Goal: Task Accomplishment & Management: Complete application form

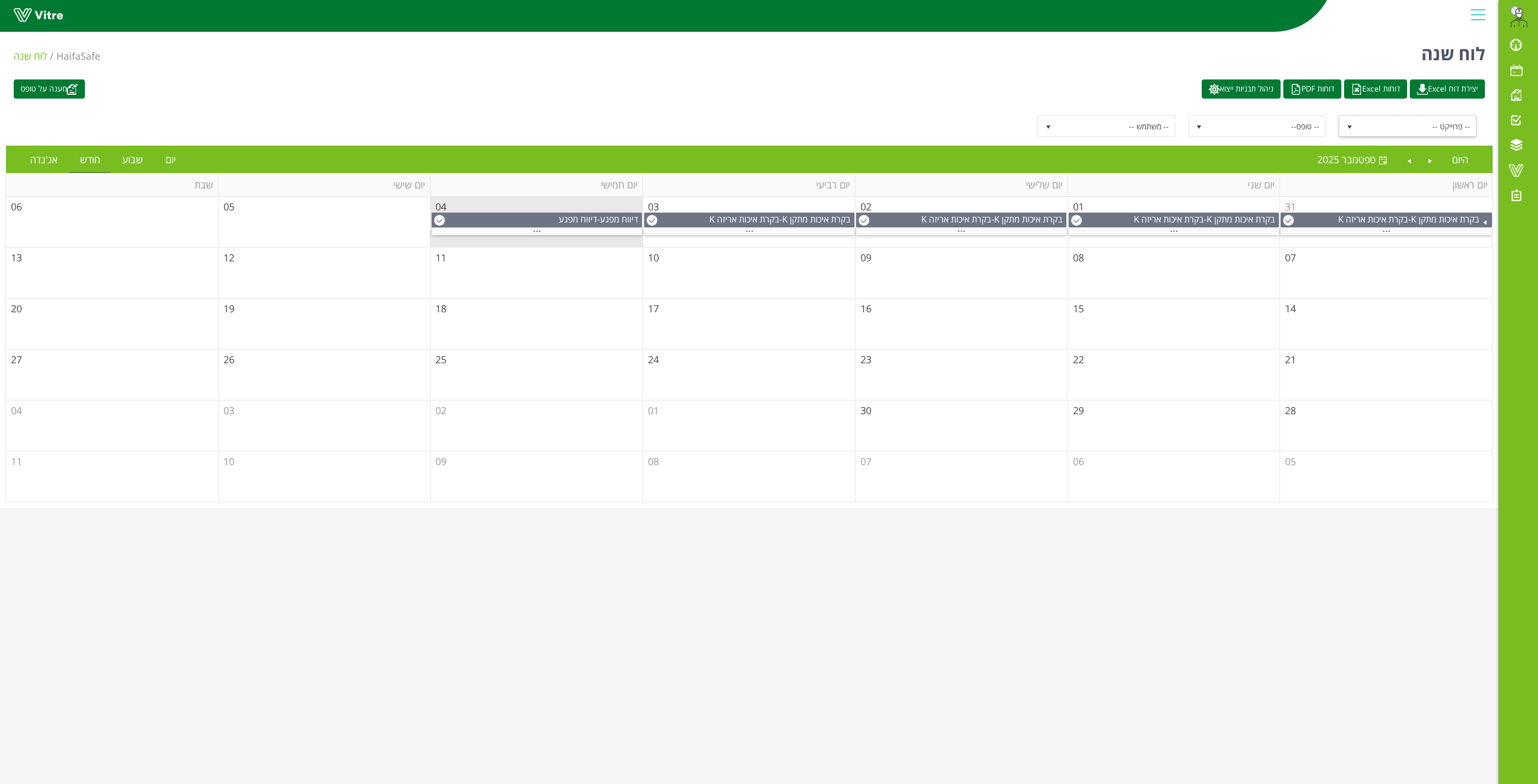
click at [1349, 126] on span "select" at bounding box center [1349, 127] width 9 height 9
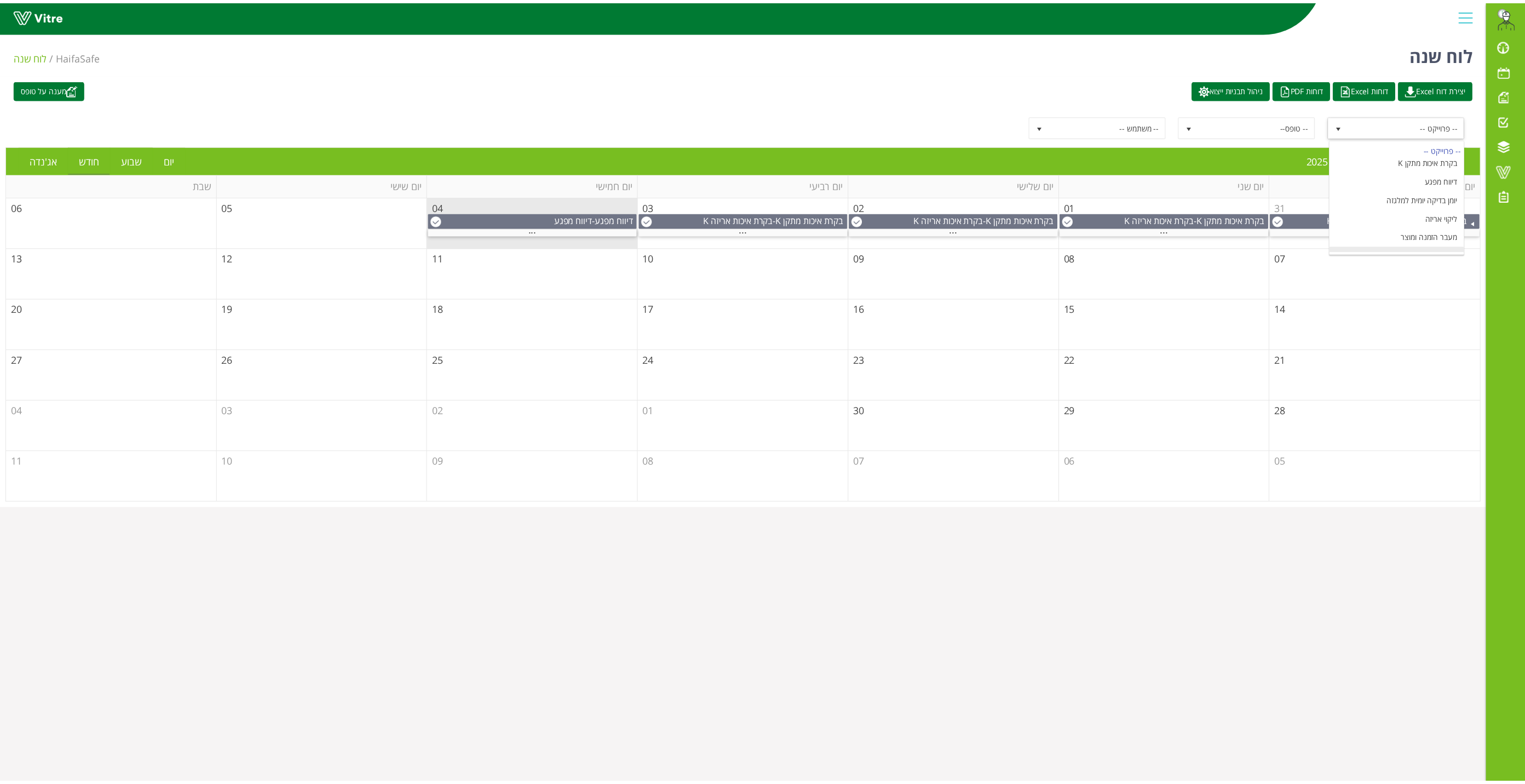
scroll to position [135, 0]
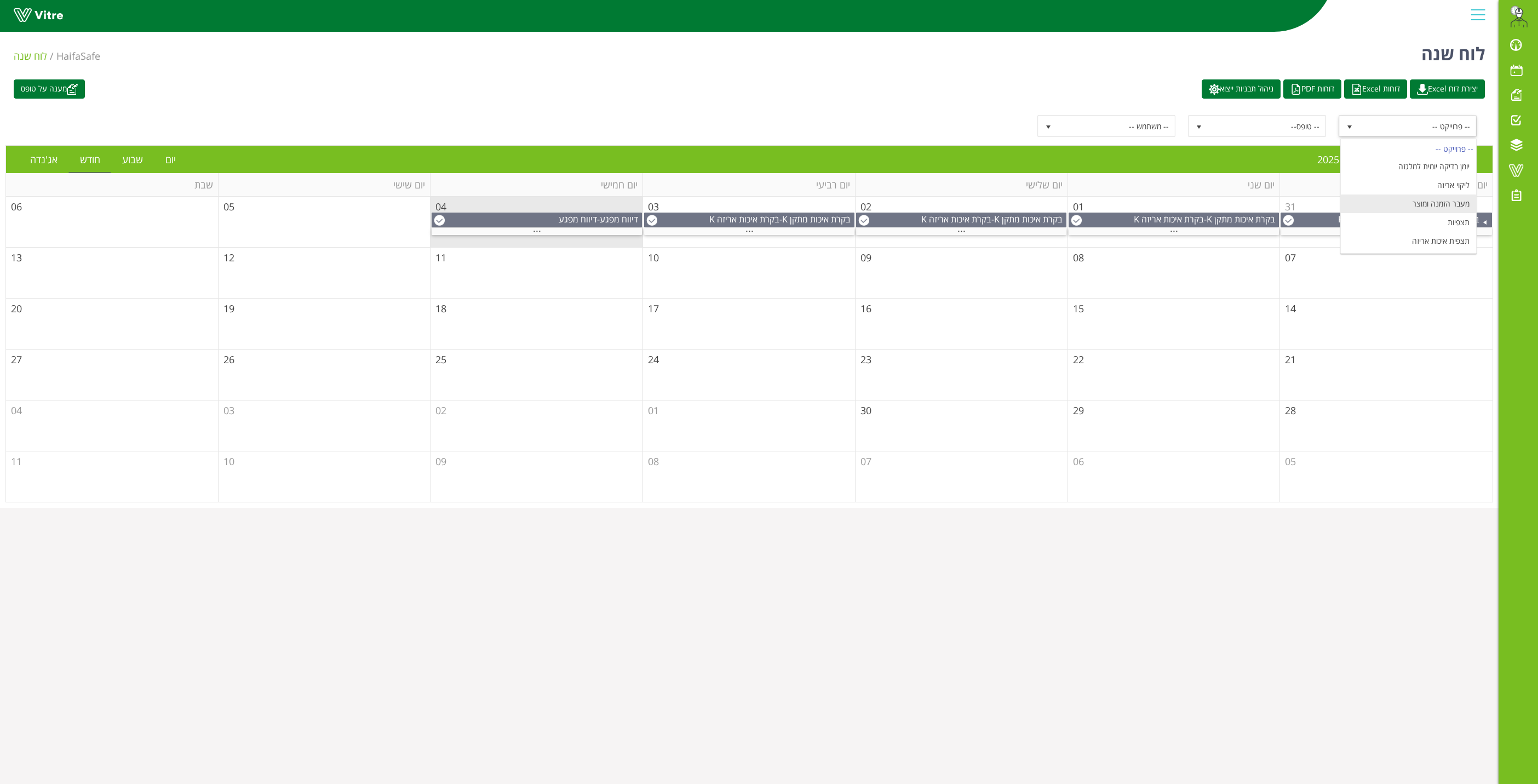
click at [1441, 204] on li "מעבר הזמנה ומוצר" at bounding box center [1408, 203] width 135 height 18
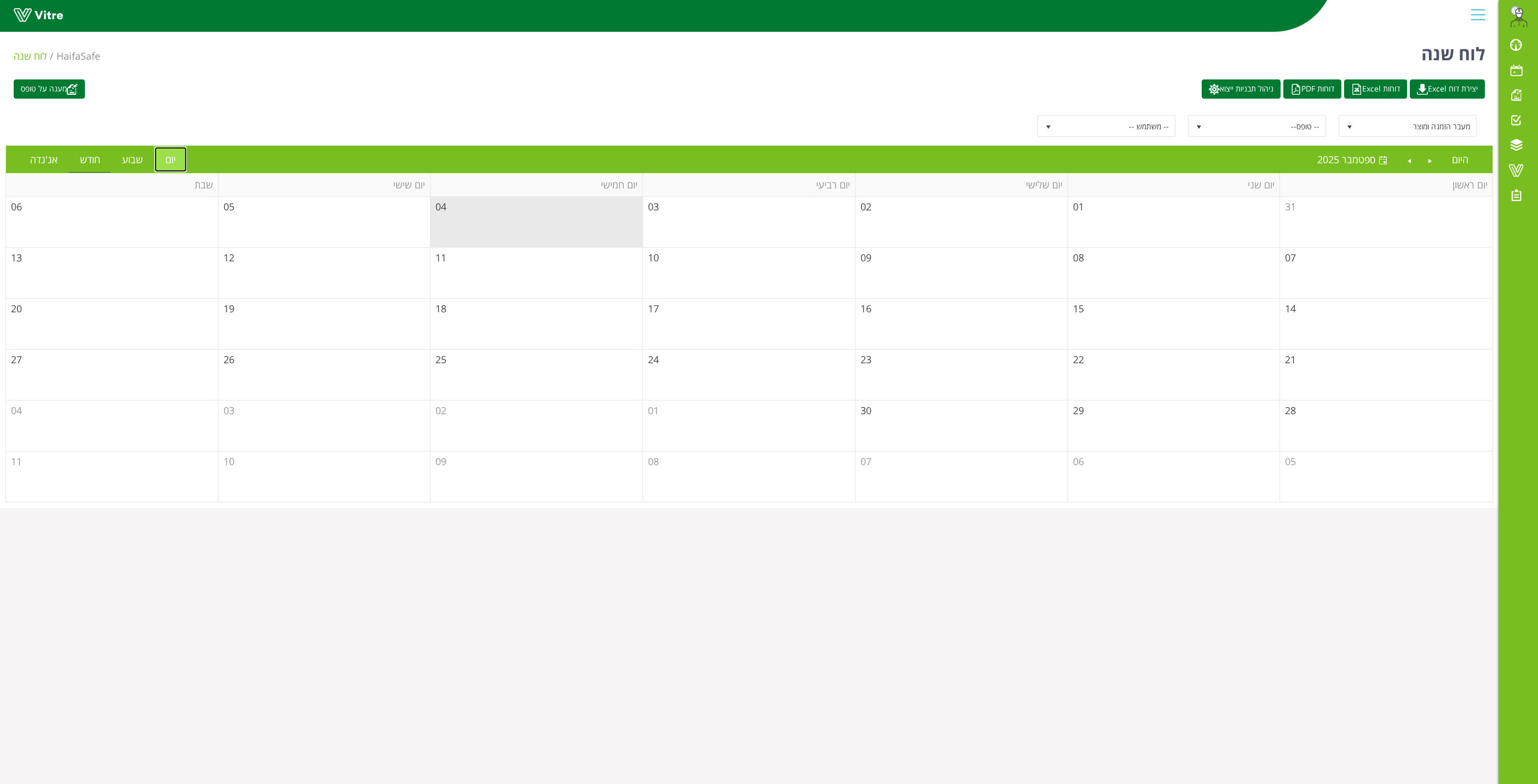
click at [168, 162] on link "יום" at bounding box center [170, 159] width 33 height 25
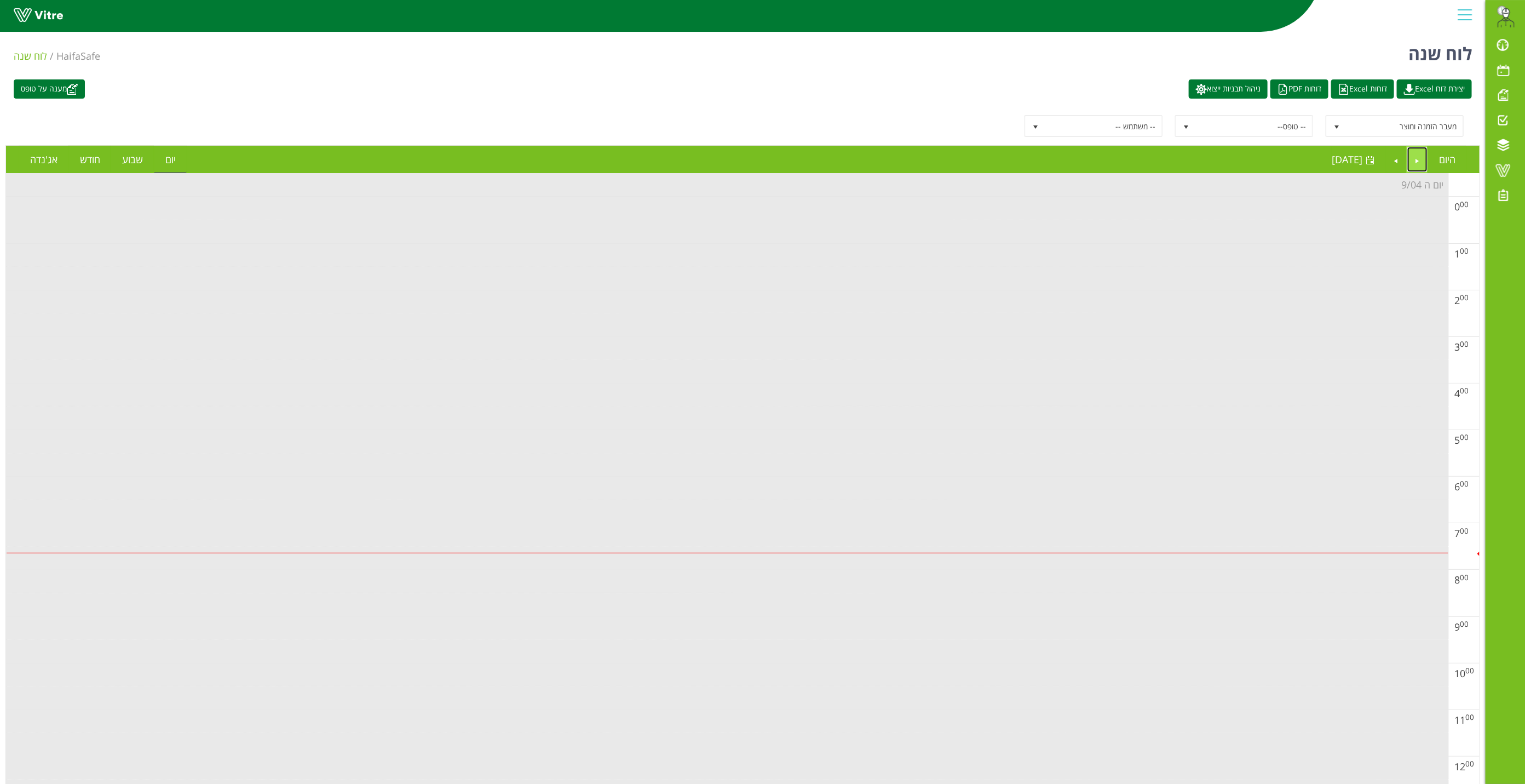
click at [1421, 156] on link "Previous" at bounding box center [1418, 159] width 21 height 25
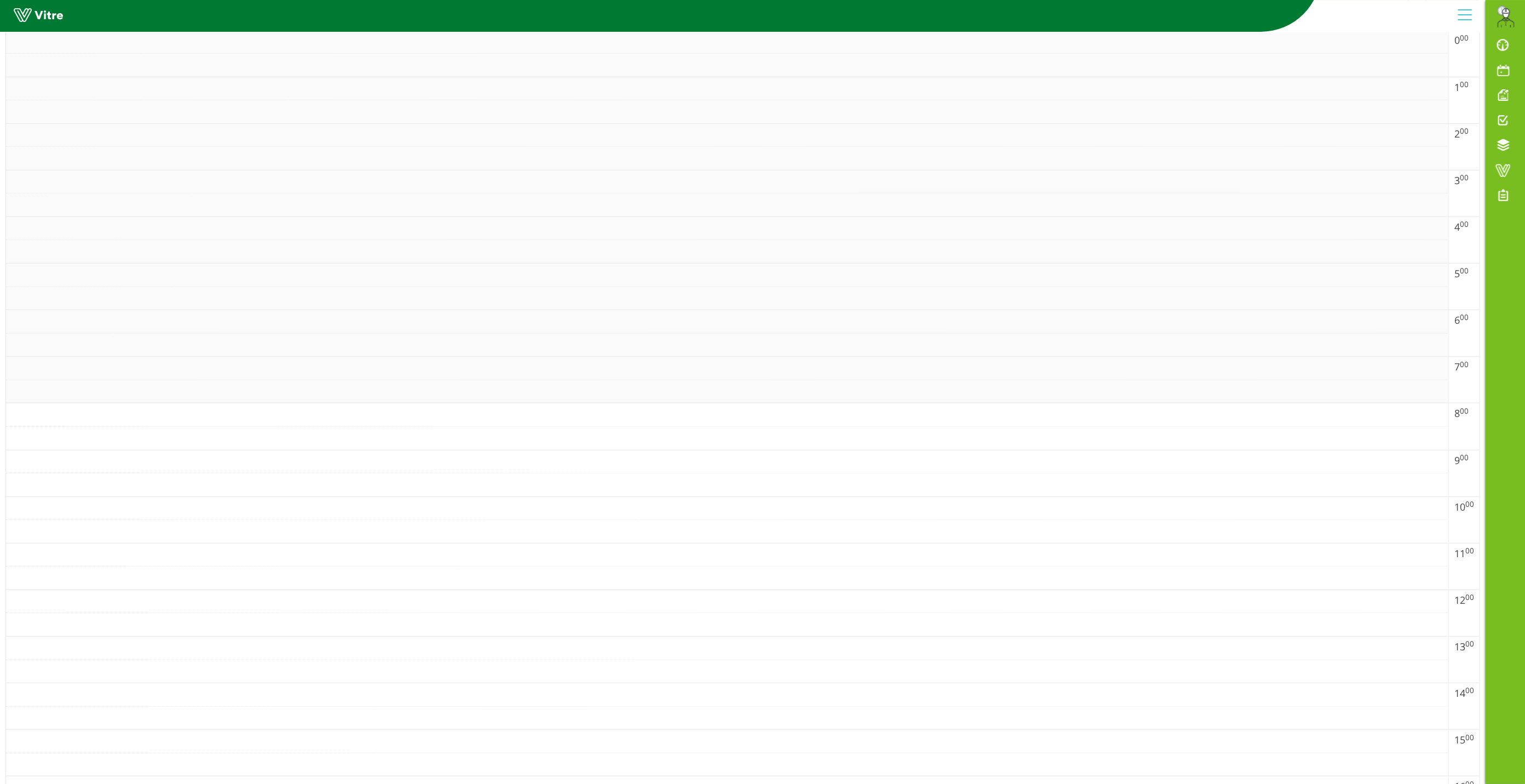
scroll to position [0, 0]
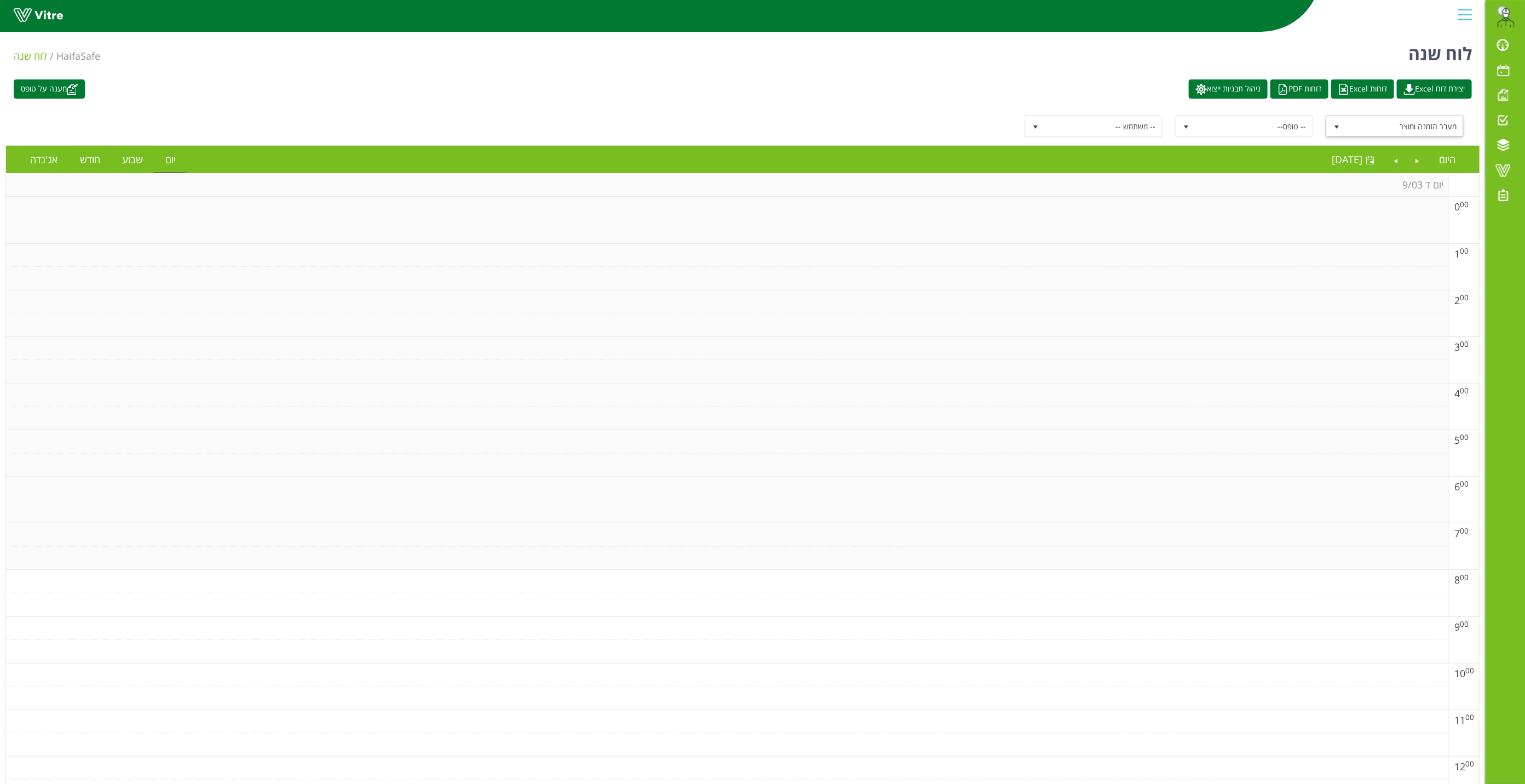
click at [1337, 123] on span "select" at bounding box center [1336, 127] width 9 height 9
click at [1390, 150] on div "-- פרוייקט --" at bounding box center [1396, 149] width 135 height 15
click at [1333, 123] on span "select" at bounding box center [1336, 127] width 9 height 9
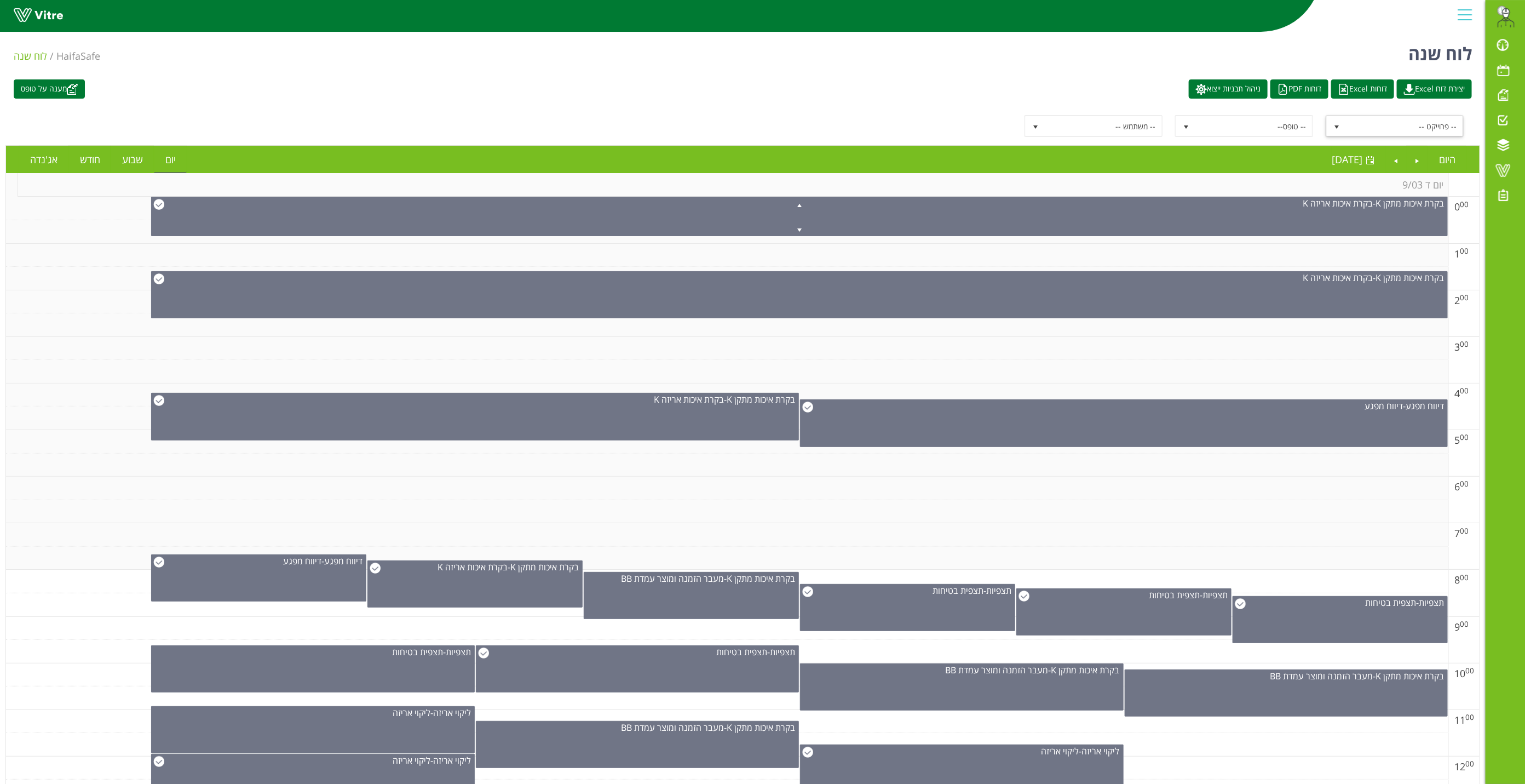
click at [1335, 131] on span "select" at bounding box center [1336, 126] width 20 height 20
click at [1336, 130] on span "select" at bounding box center [1336, 127] width 9 height 9
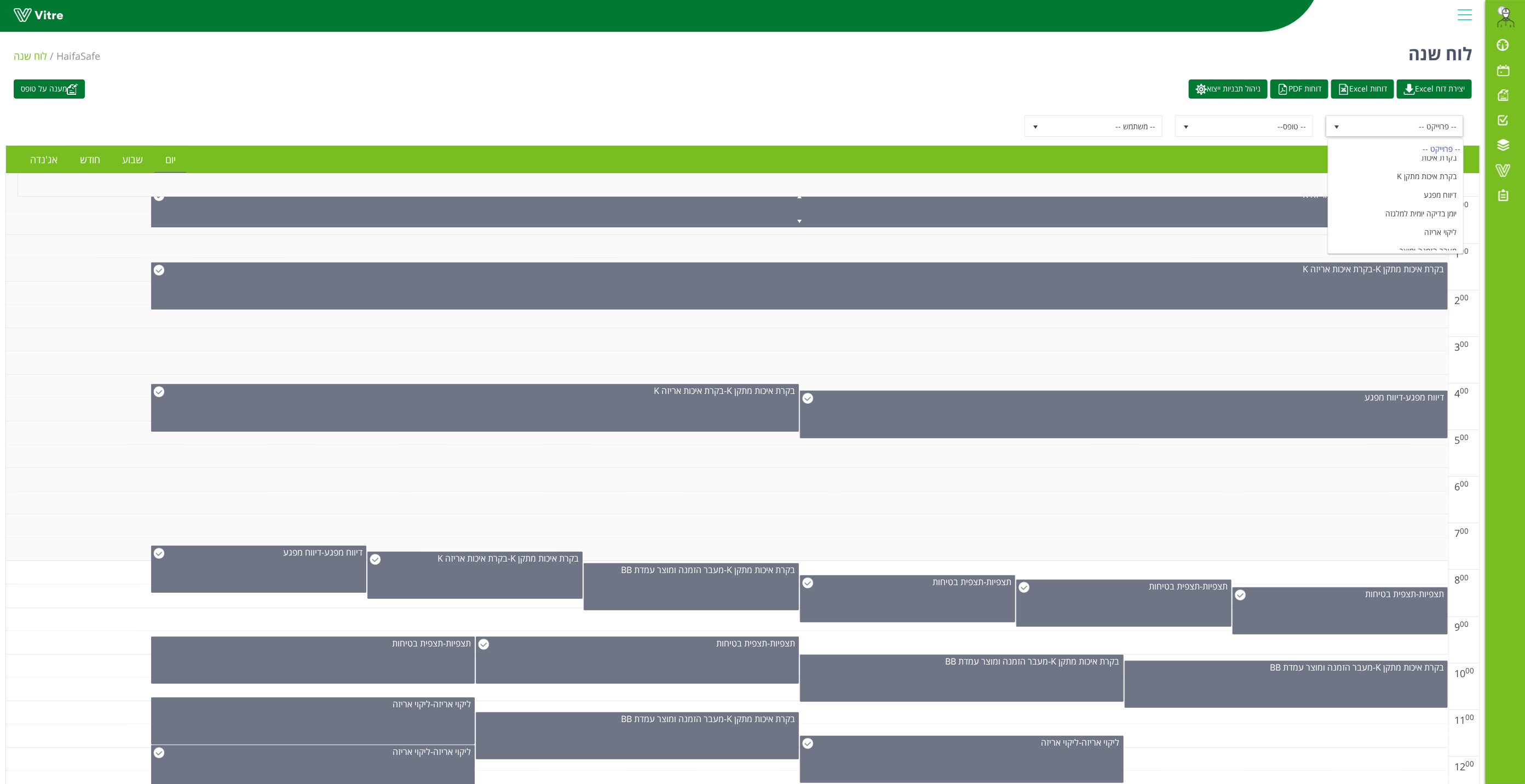
scroll to position [10, 0]
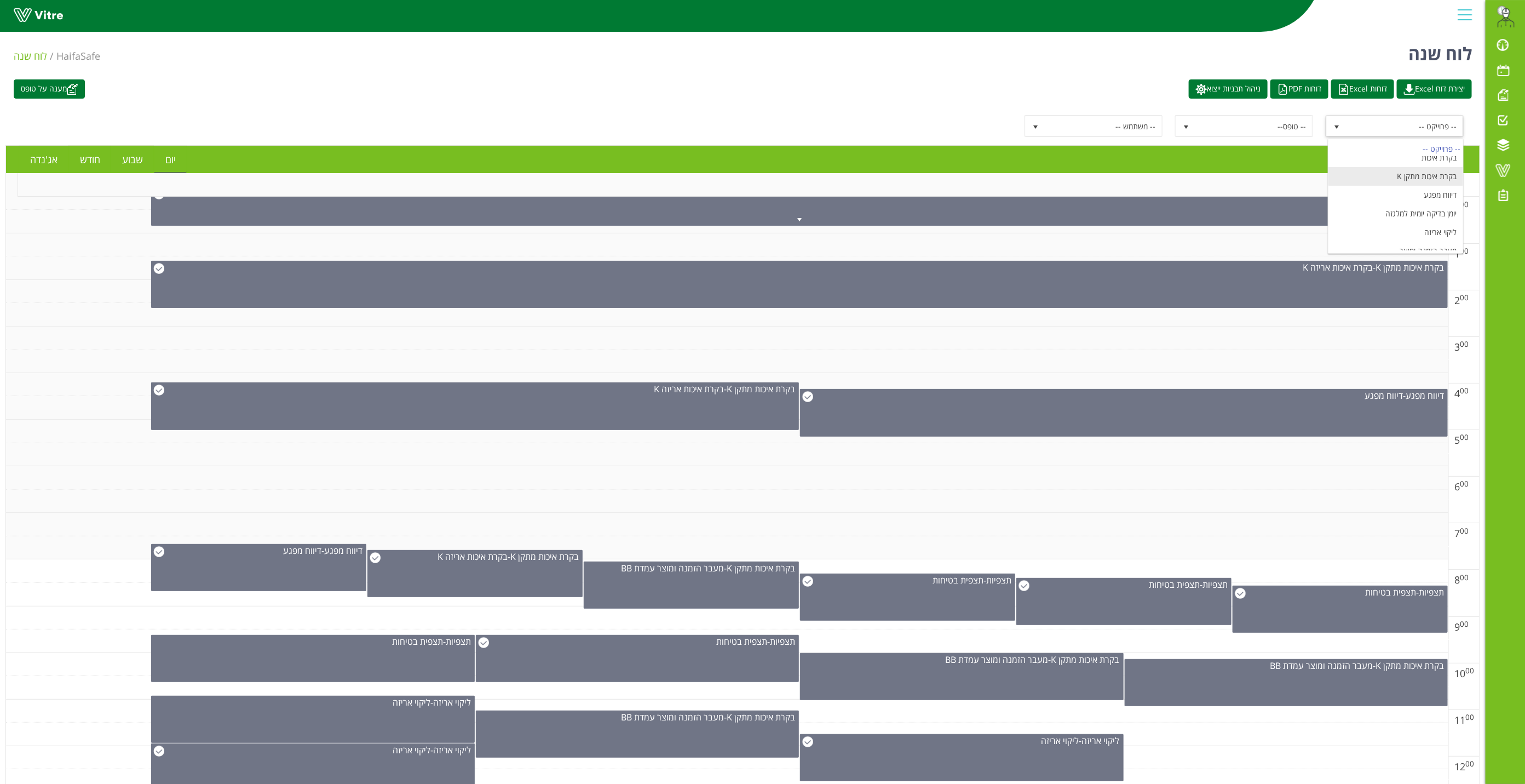
click at [1433, 178] on li "בקרת איכות מתקן K" at bounding box center [1396, 176] width 135 height 18
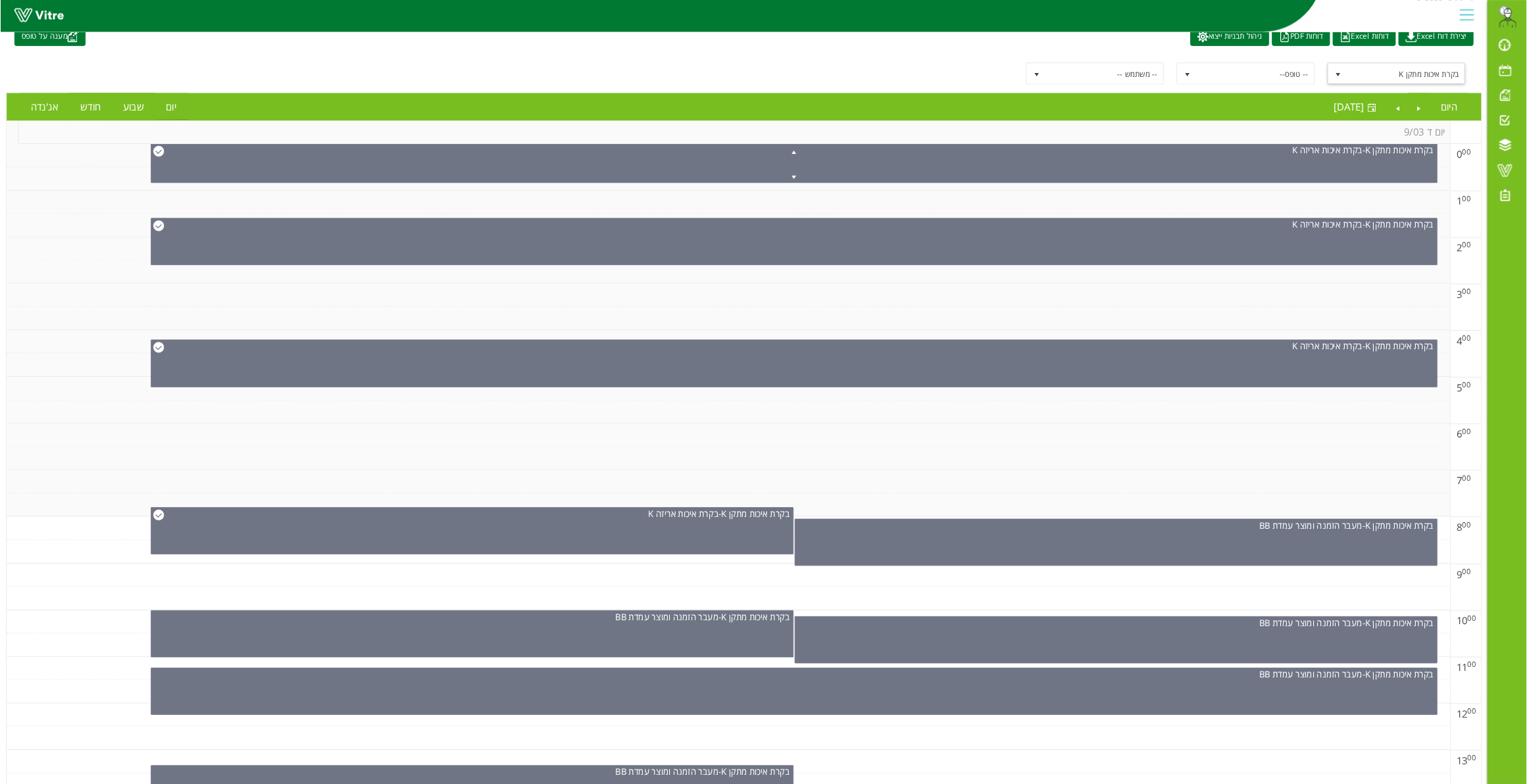
scroll to position [98, 0]
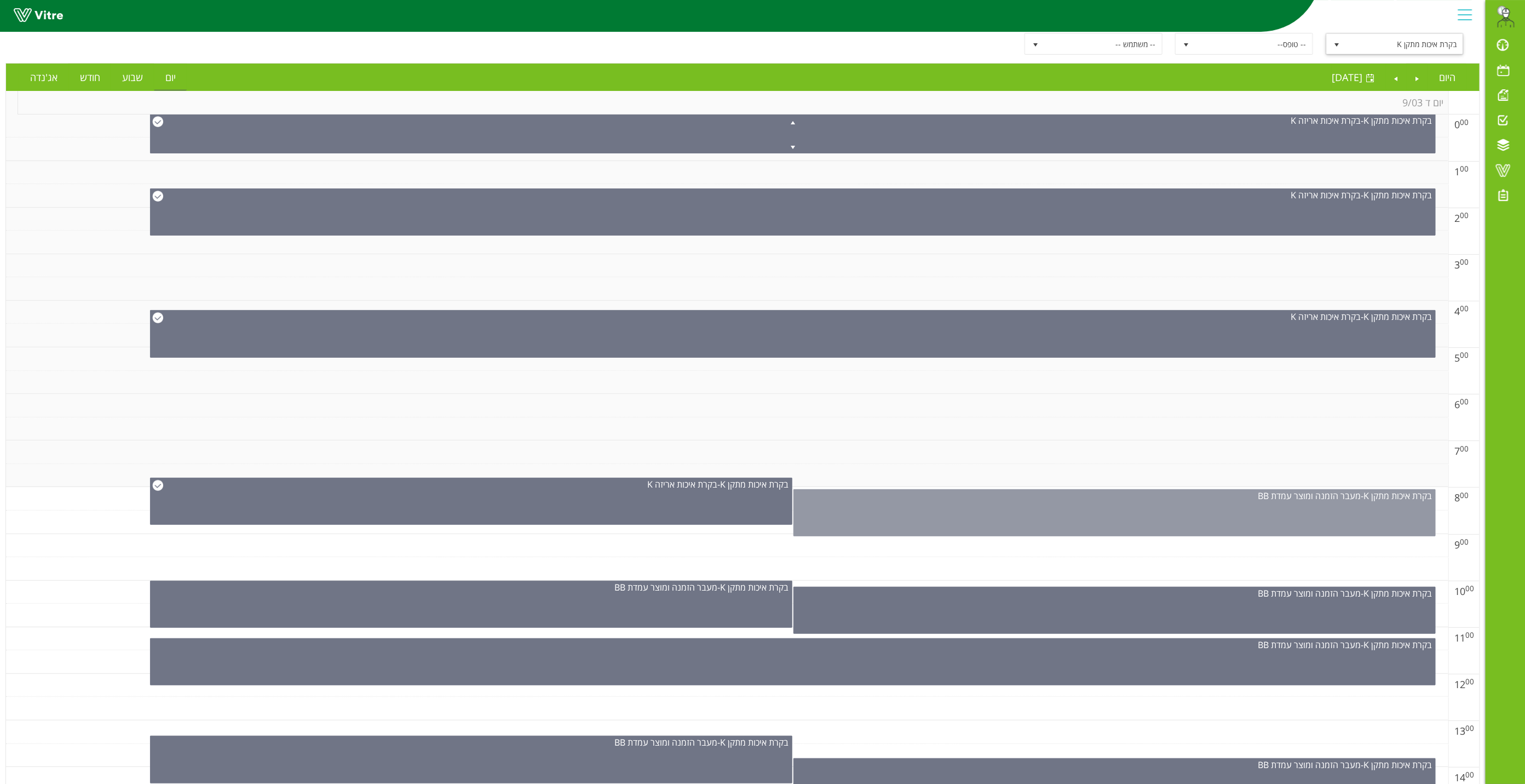
click at [979, 505] on div "בקרת איכות מתקן K - מעבר הזמנה ומוצר עמדת BB" at bounding box center [1114, 512] width 642 height 47
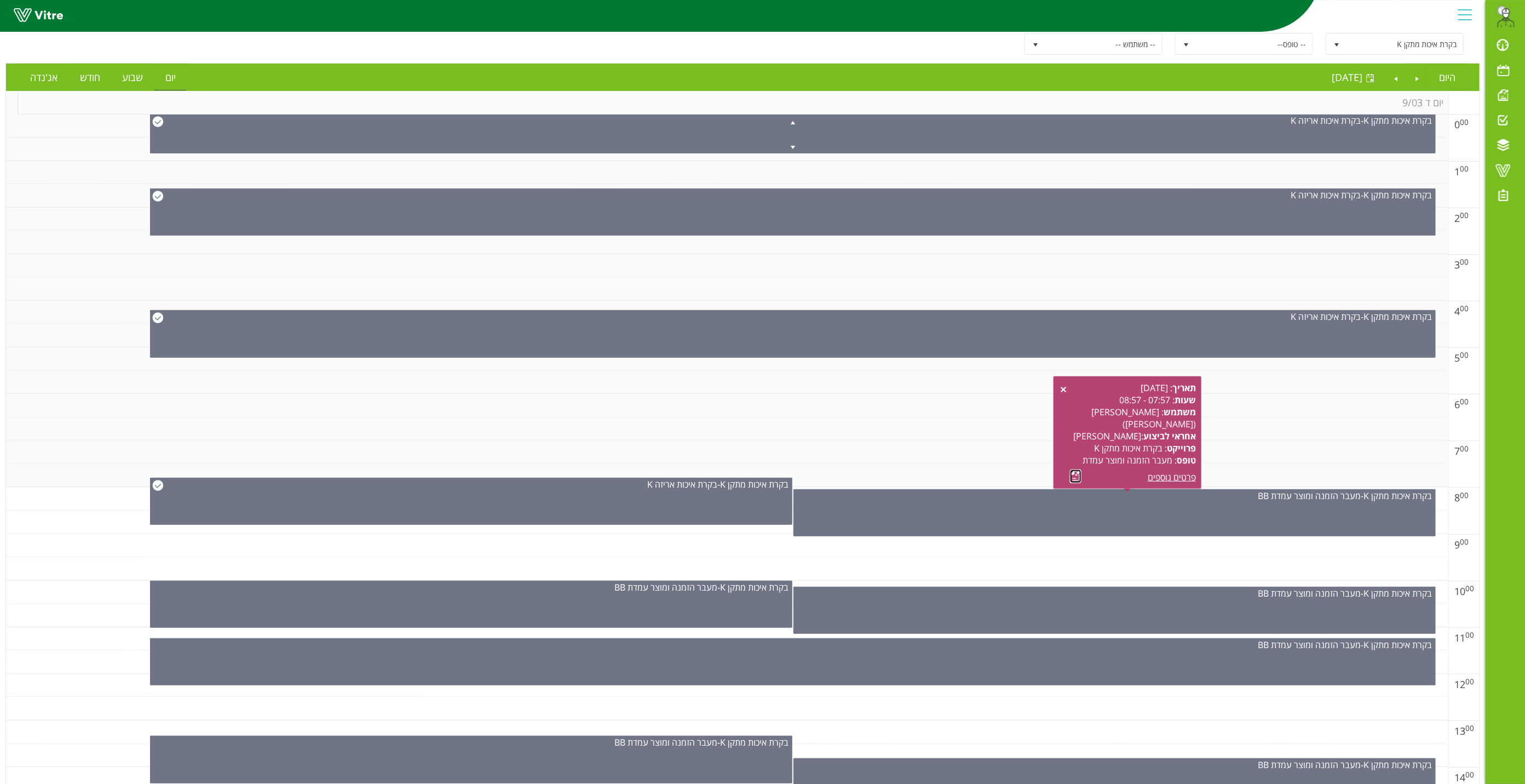
click at [1071, 474] on link at bounding box center [1075, 476] width 11 height 14
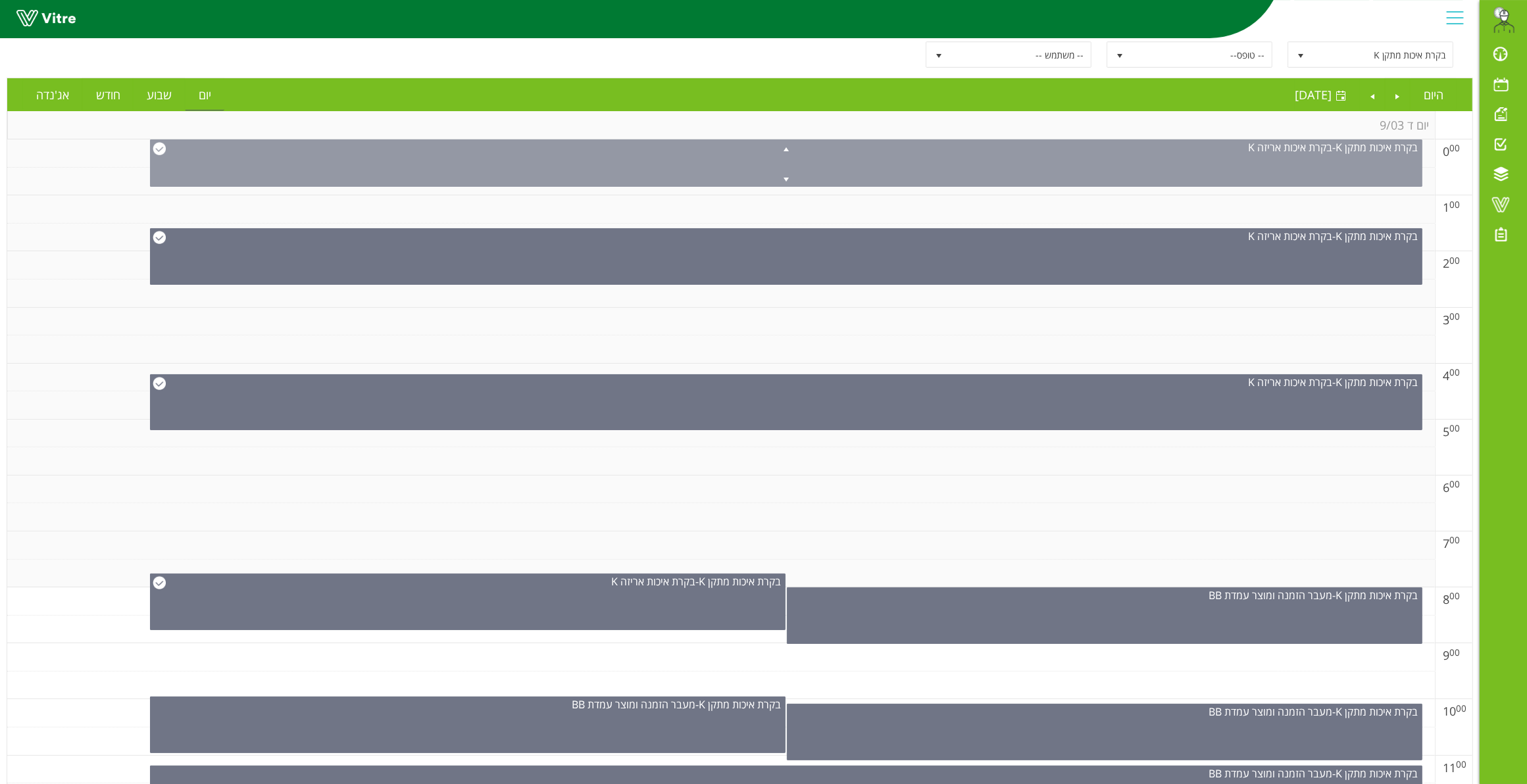
scroll to position [0, 0]
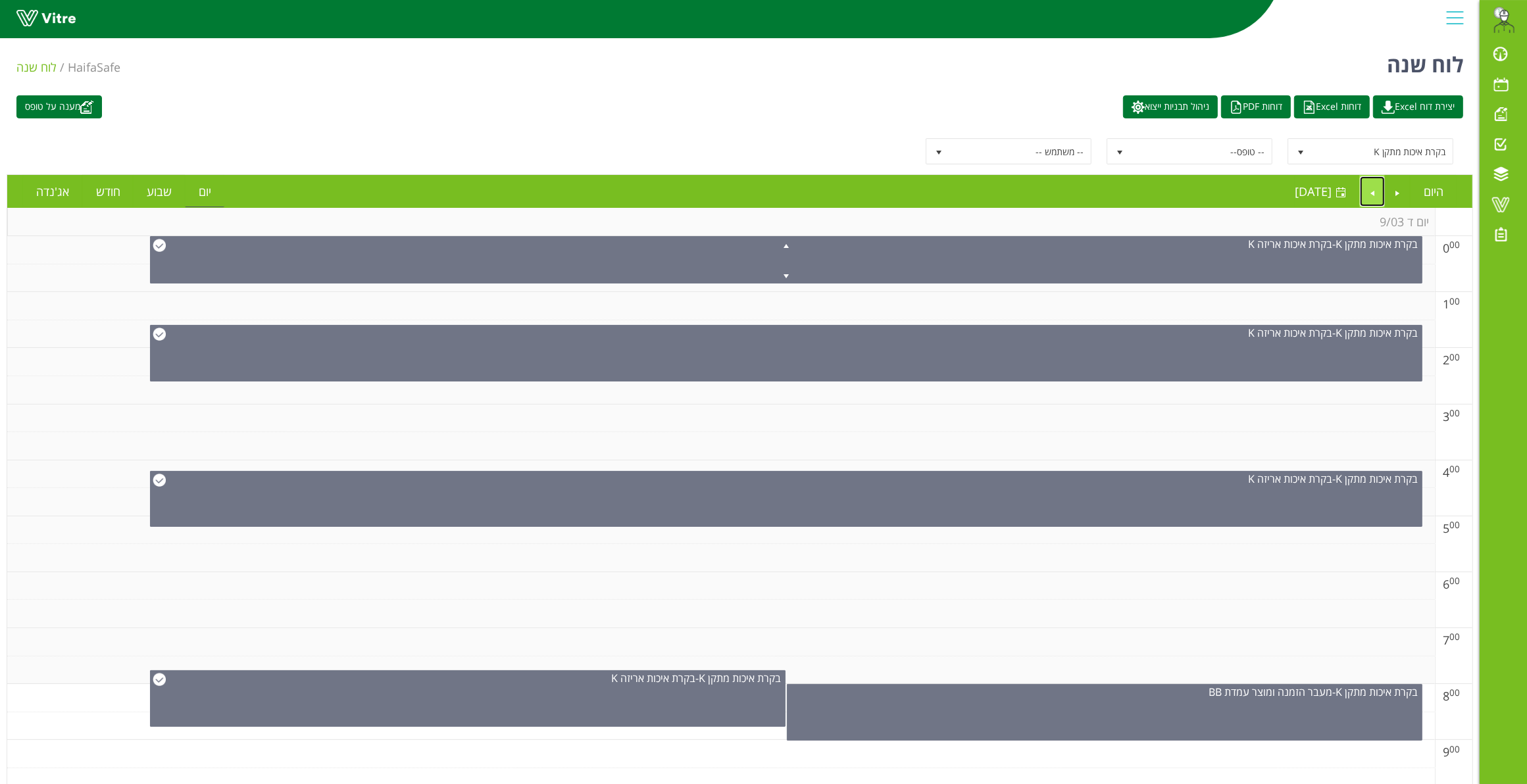
click at [1372, 195] on link "Next" at bounding box center [1372, 191] width 25 height 31
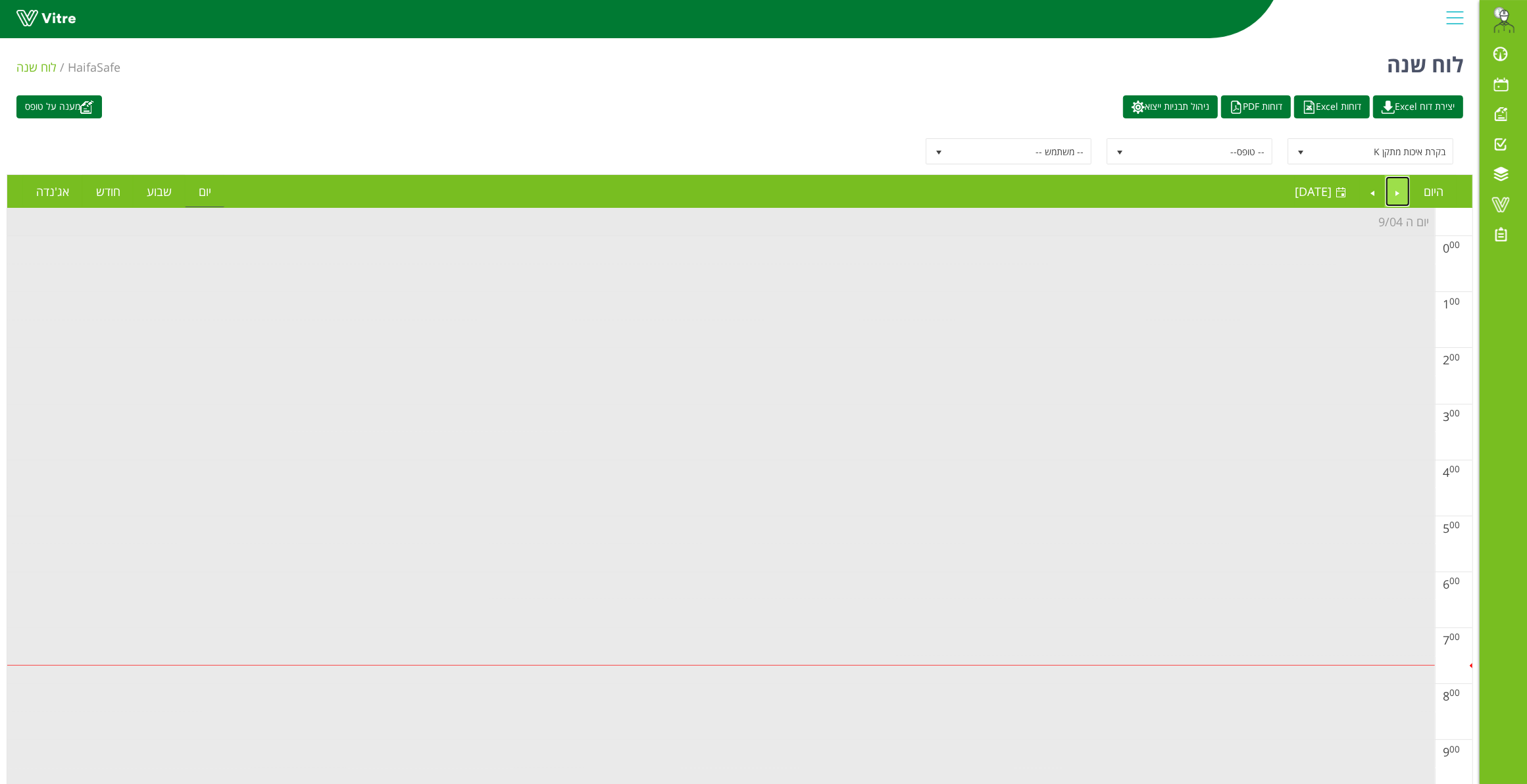
click at [1395, 185] on link "Previous" at bounding box center [1398, 191] width 25 height 31
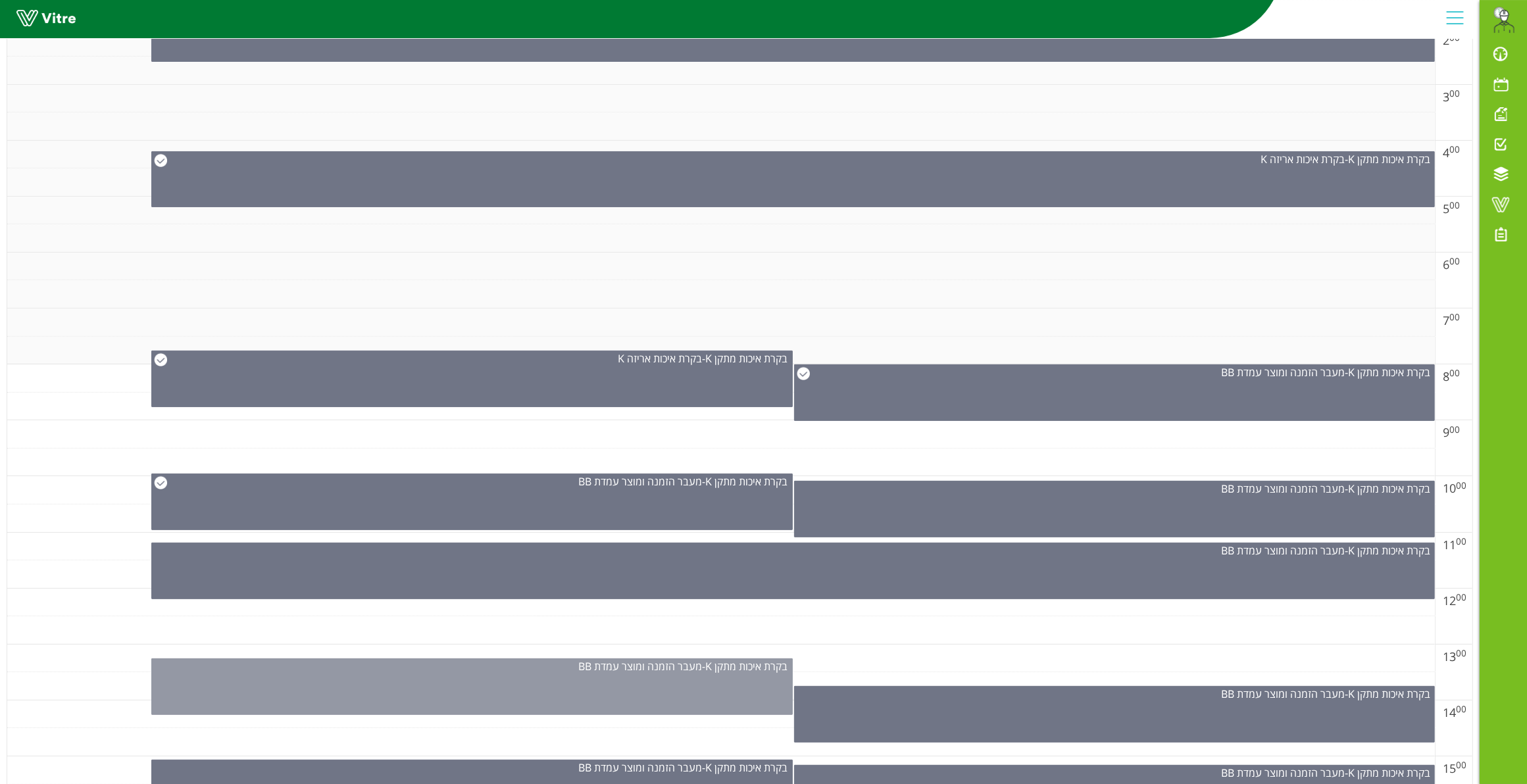
scroll to position [329, 0]
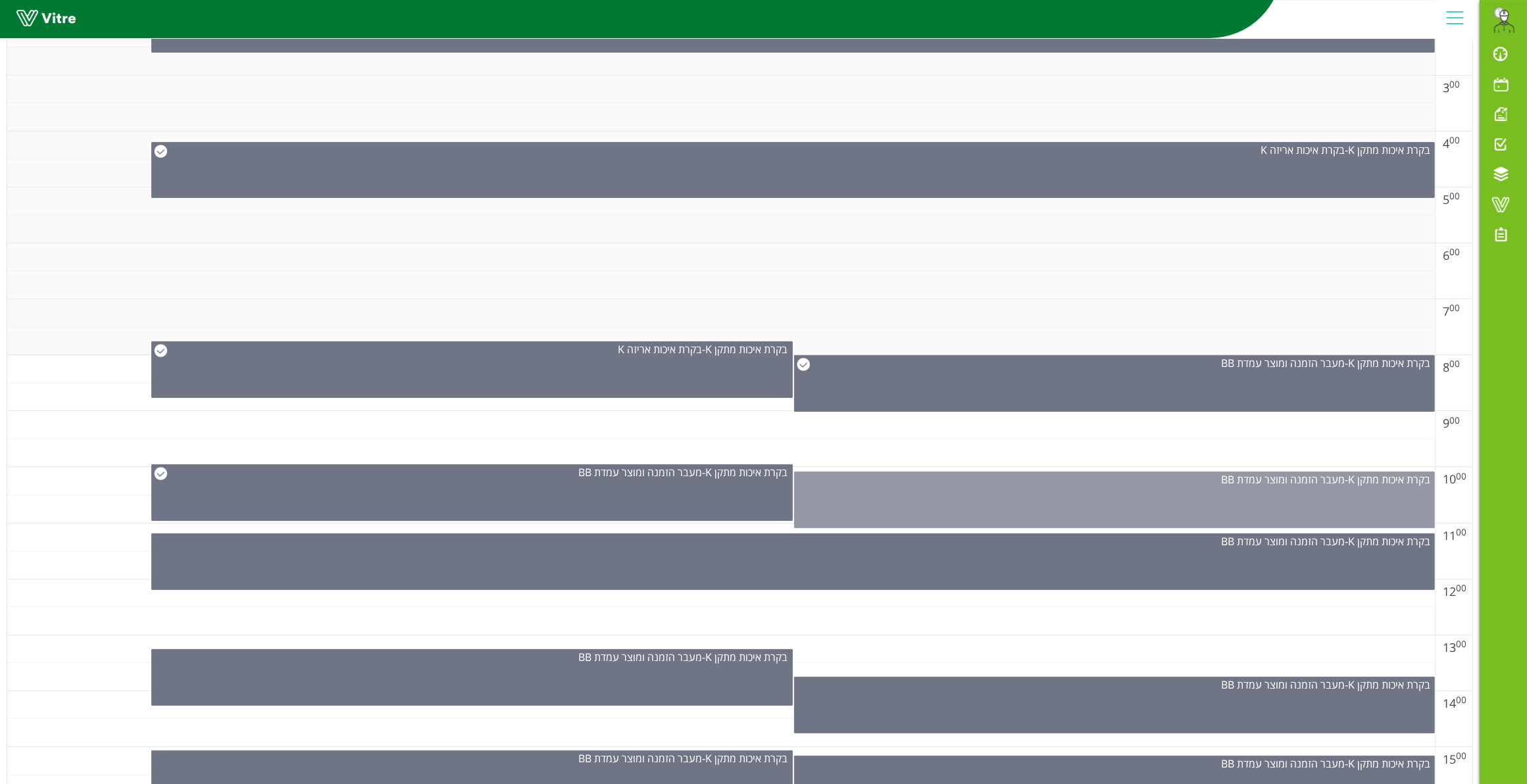
click at [1020, 511] on div "בקרת איכות מתקן K - מעבר הזמנה ומוצר עמדת BB" at bounding box center [1114, 499] width 642 height 56
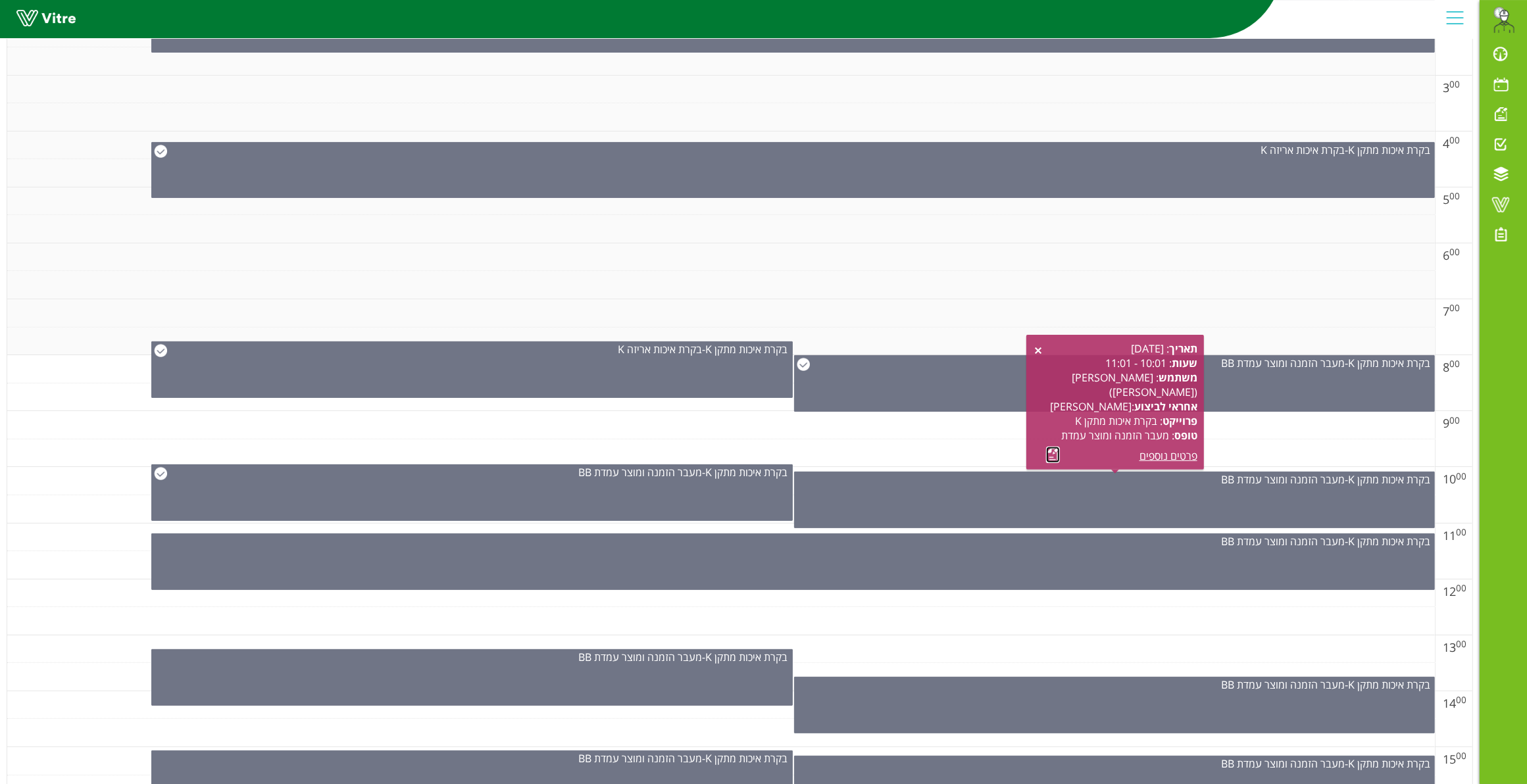
click at [1054, 452] on link at bounding box center [1053, 454] width 13 height 16
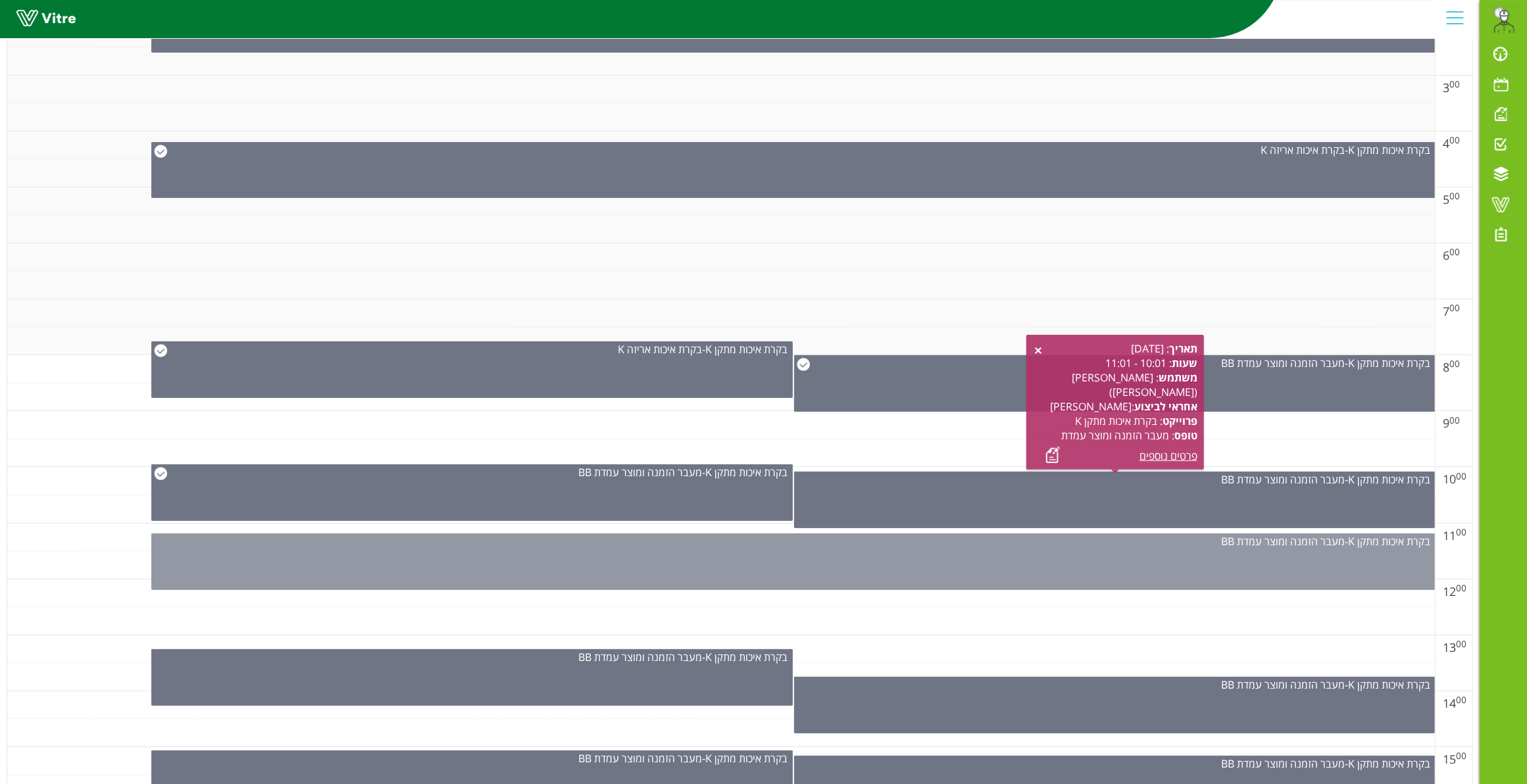
click at [913, 574] on div "בקרת איכות מתקן K - מעבר הזמנה ומוצר עמדת BB" at bounding box center [793, 561] width 1283 height 56
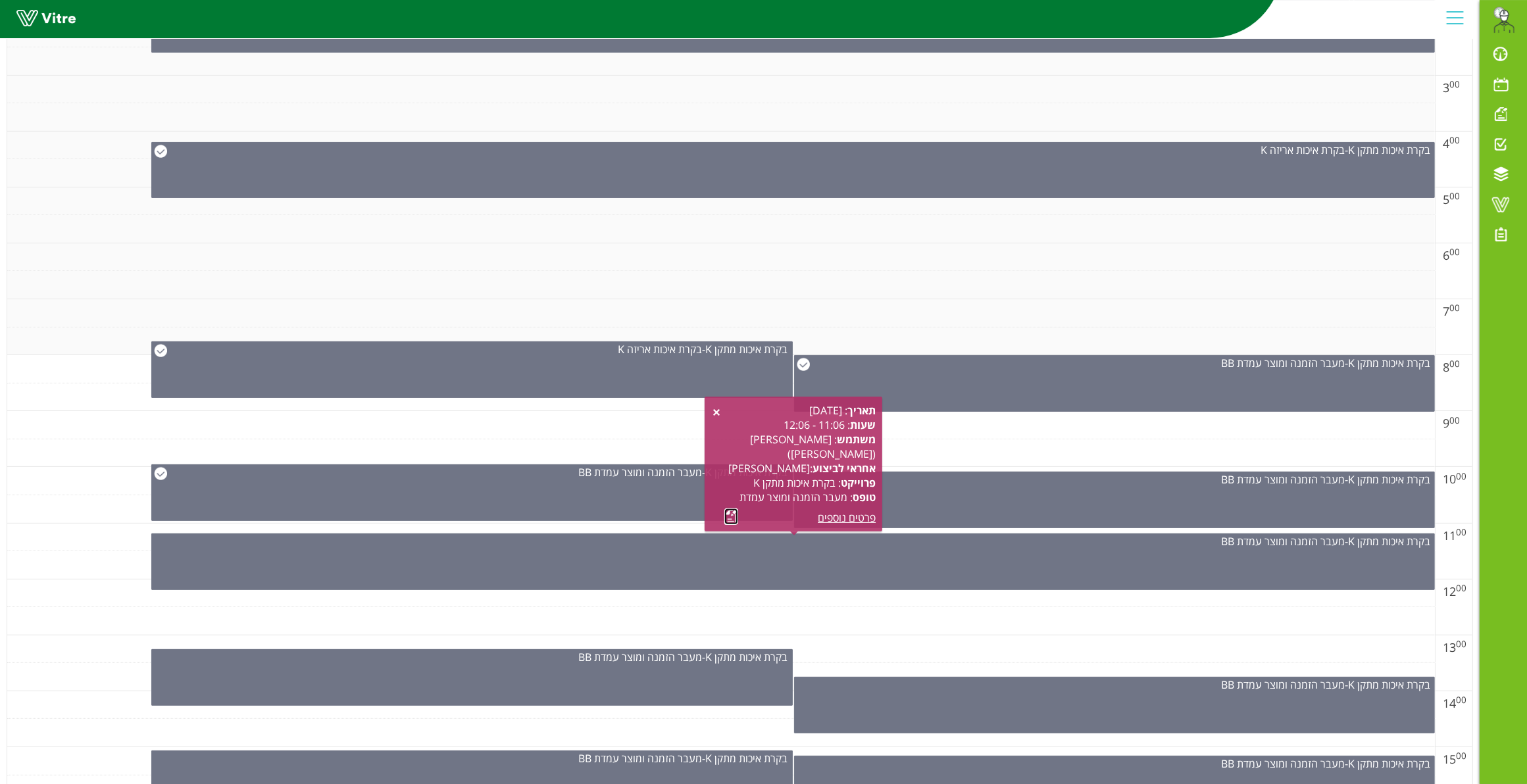
click at [728, 517] on link at bounding box center [731, 516] width 13 height 16
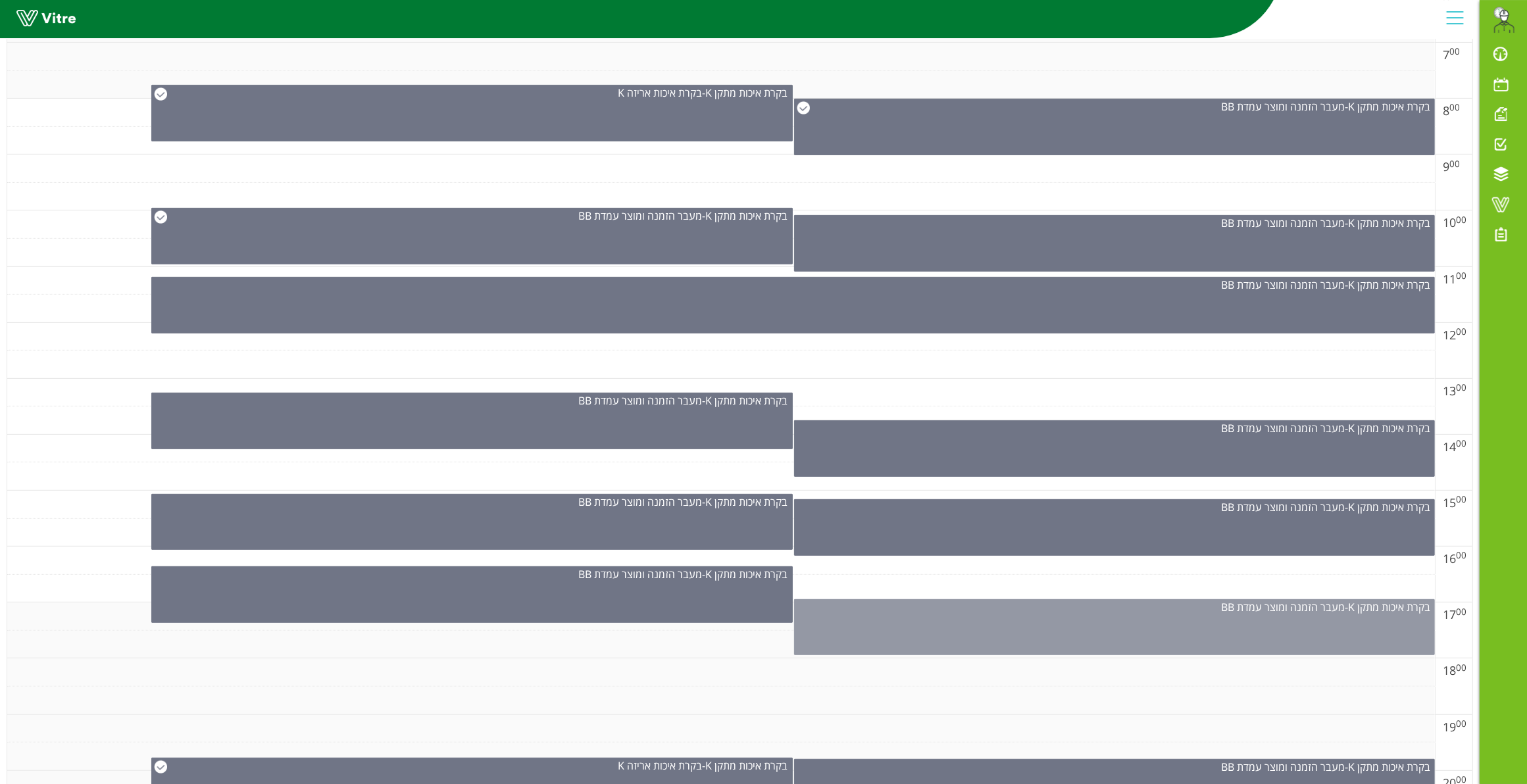
scroll to position [658, 0]
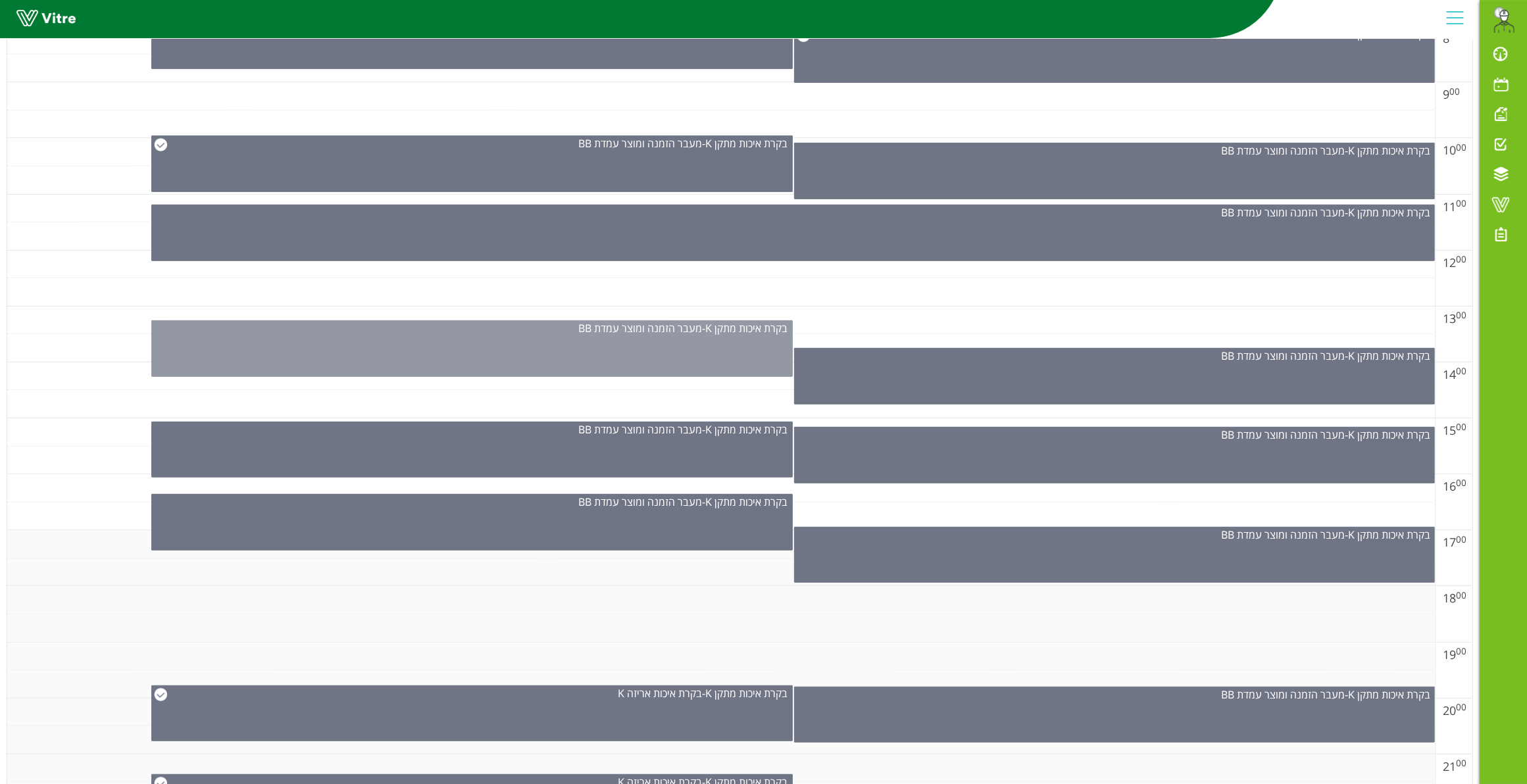
click at [648, 349] on div "בקרת איכות מתקן K - מעבר הזמנה ומוצר עמדת BB" at bounding box center [471, 348] width 642 height 56
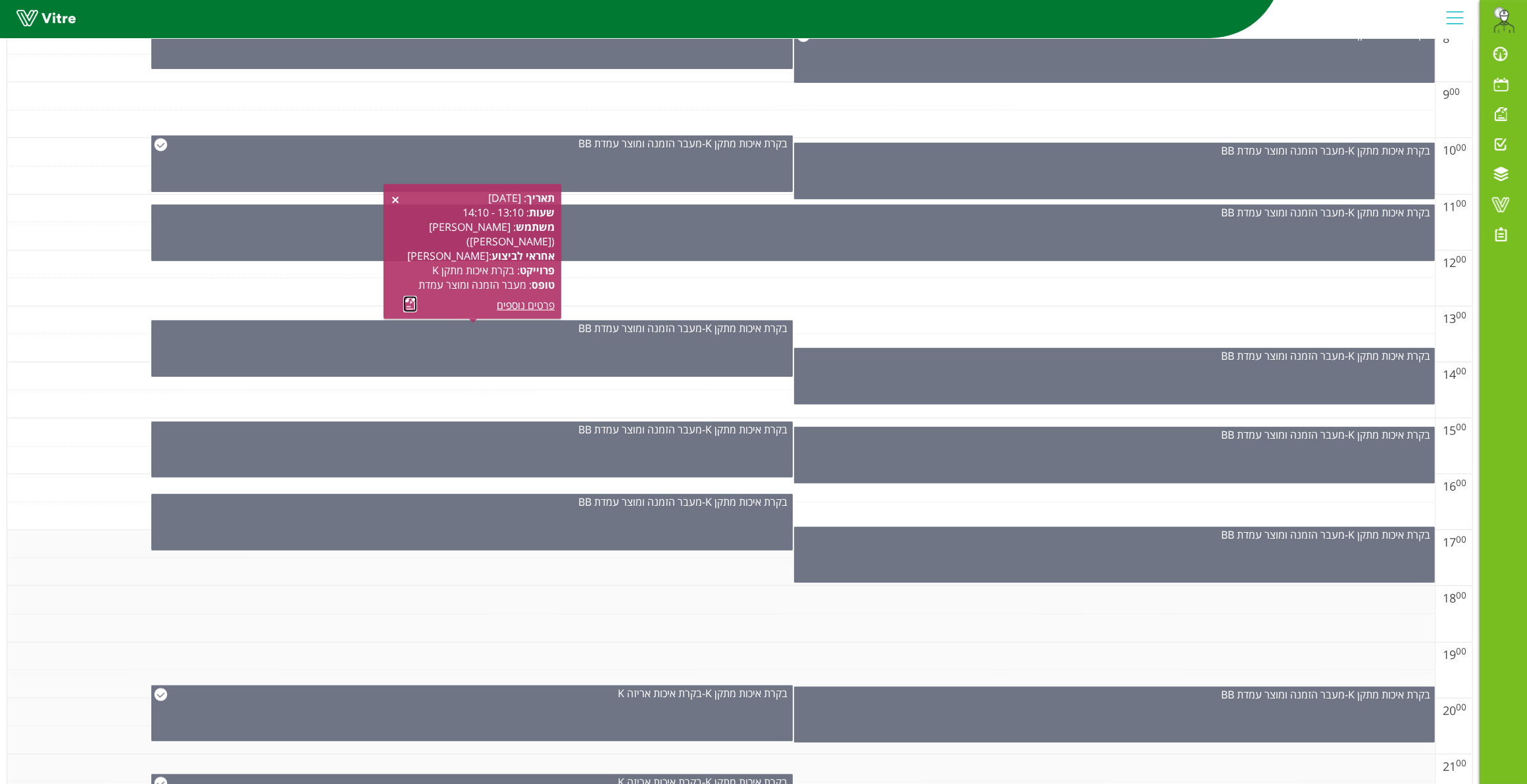
click at [409, 304] on link at bounding box center [410, 304] width 13 height 16
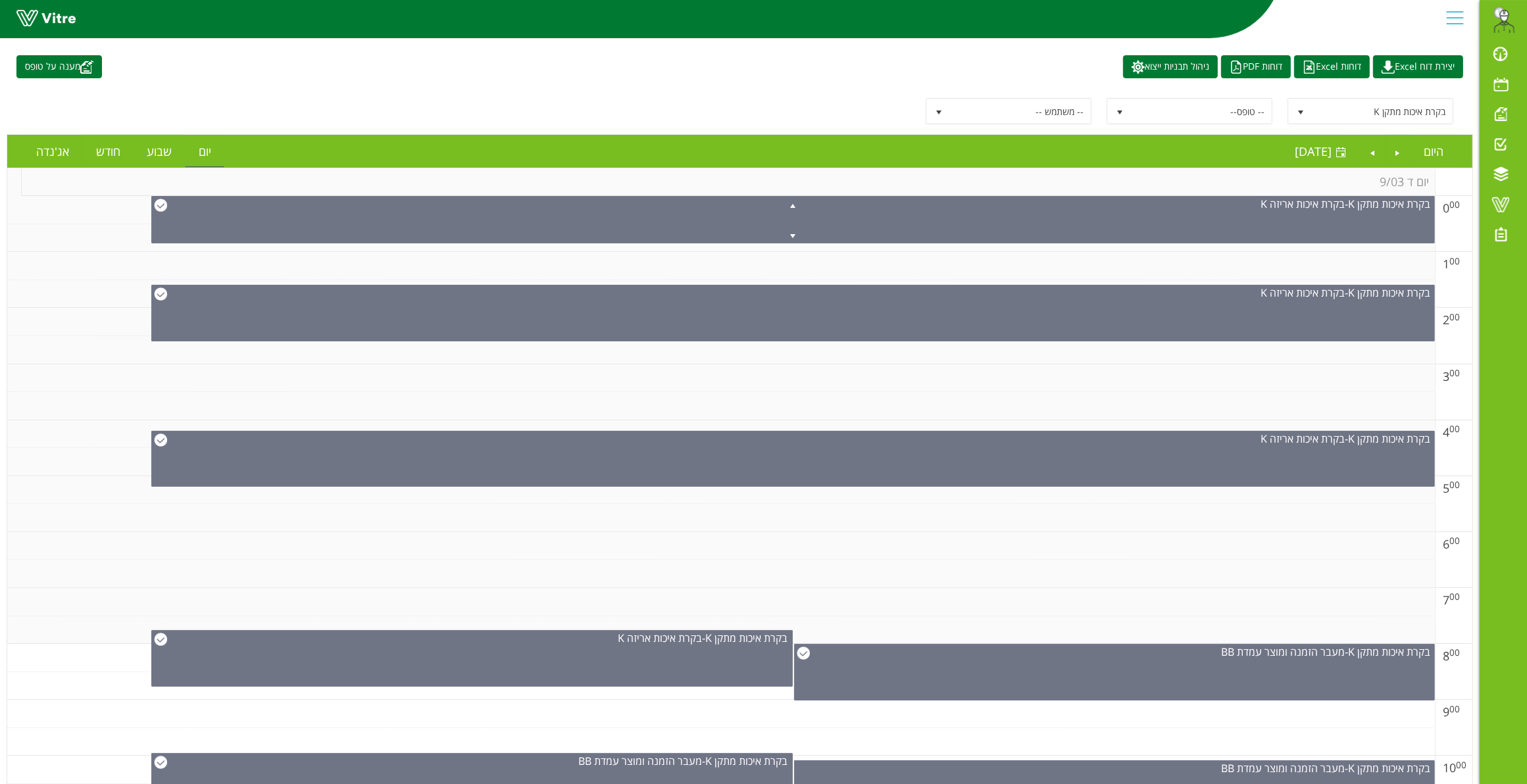
scroll to position [0, 0]
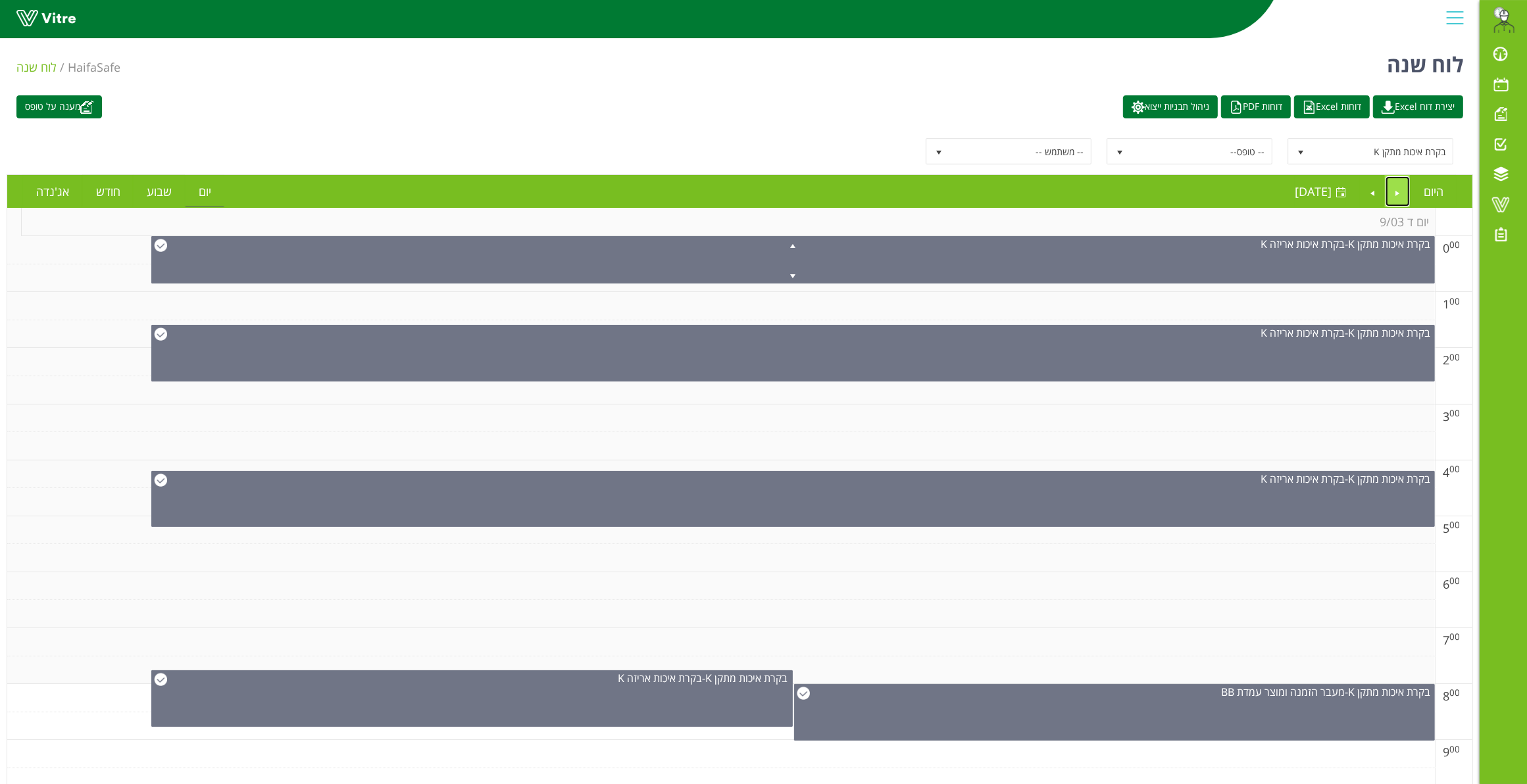
click at [1396, 191] on link "Previous" at bounding box center [1398, 191] width 25 height 31
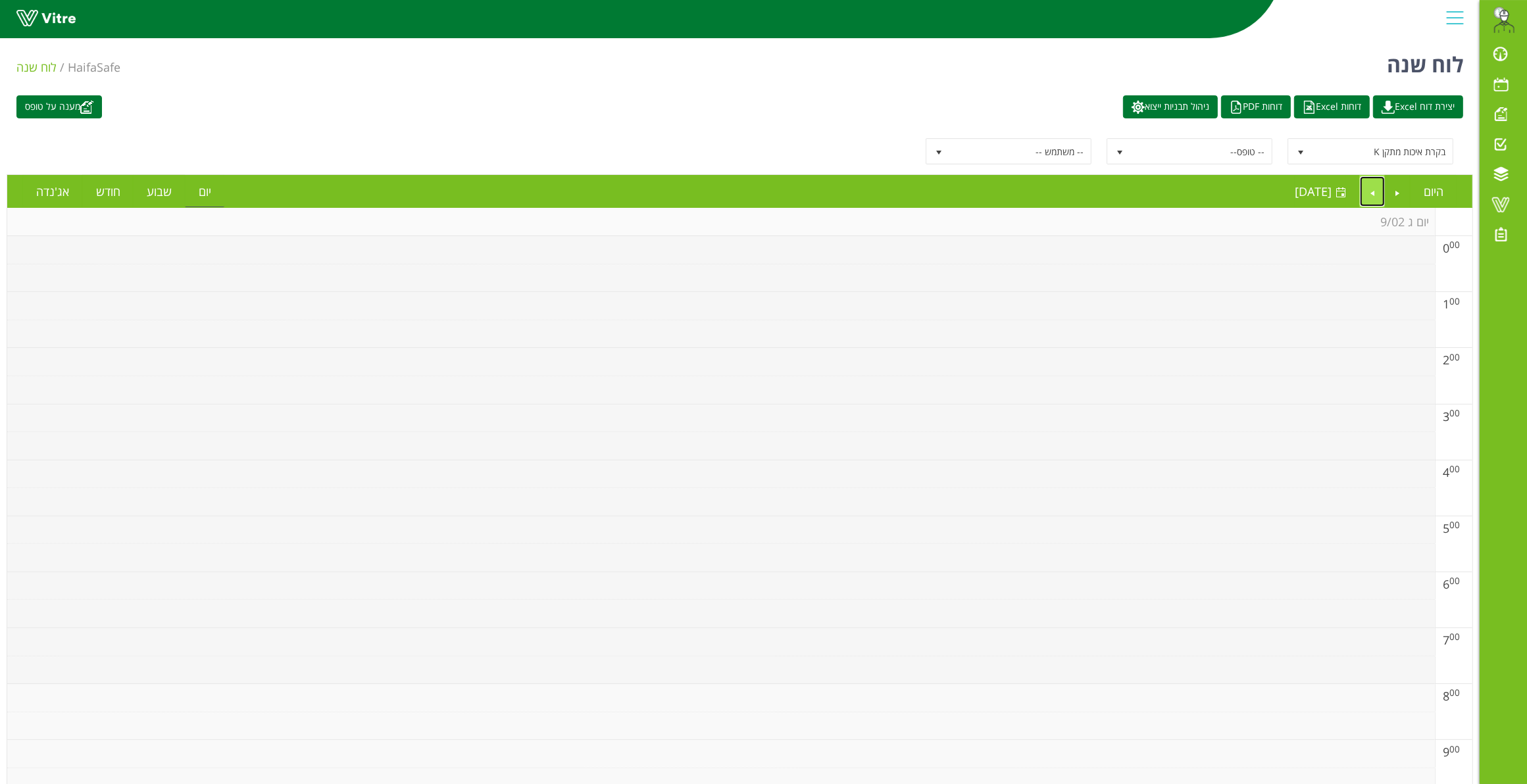
click at [1375, 193] on link "Next" at bounding box center [1372, 191] width 25 height 31
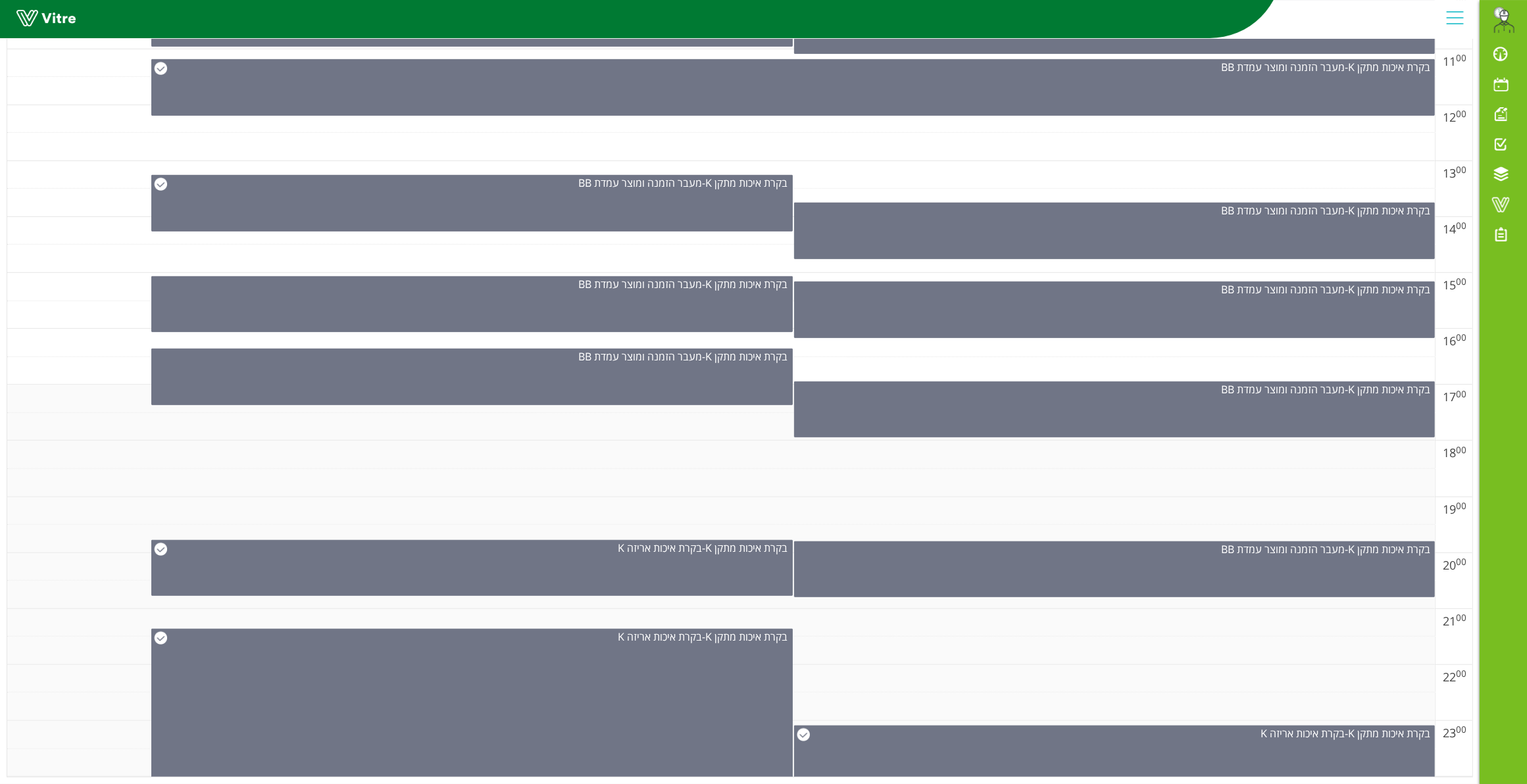
scroll to position [730, 0]
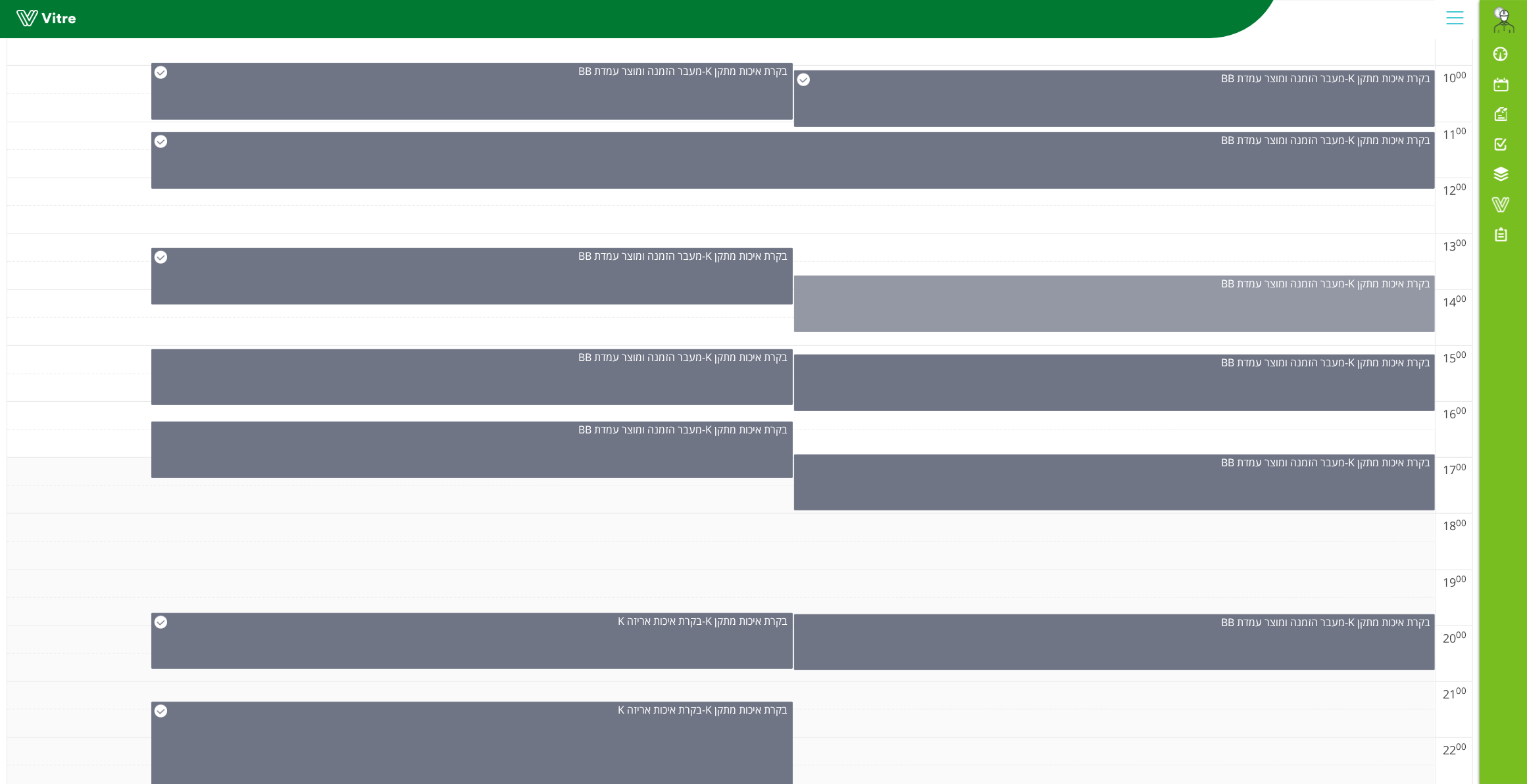
click at [1179, 313] on div "בקרת איכות מתקן K - מעבר הזמנה ומוצר עמדת BB" at bounding box center [1114, 303] width 642 height 56
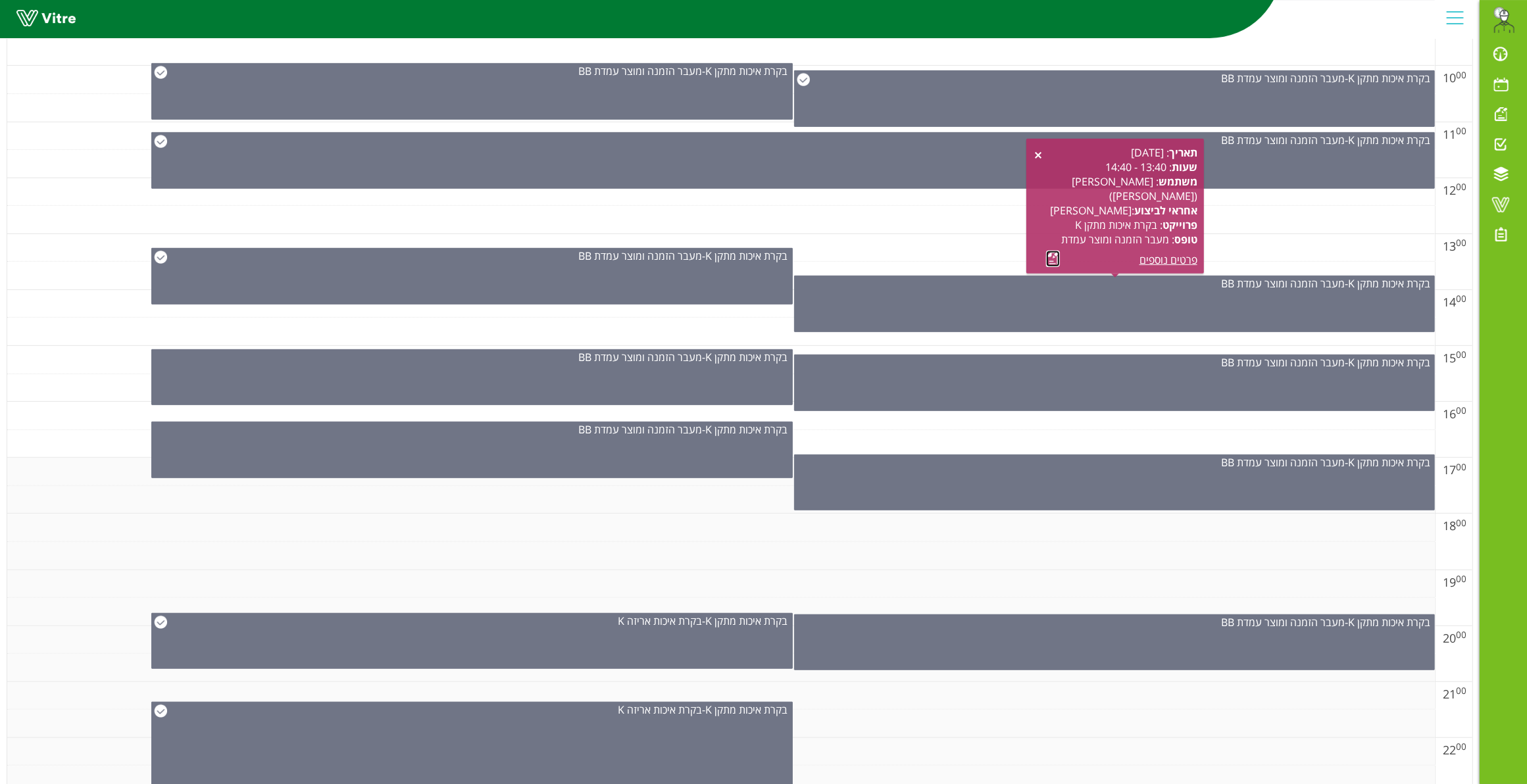
click at [1050, 261] on link at bounding box center [1053, 258] width 13 height 16
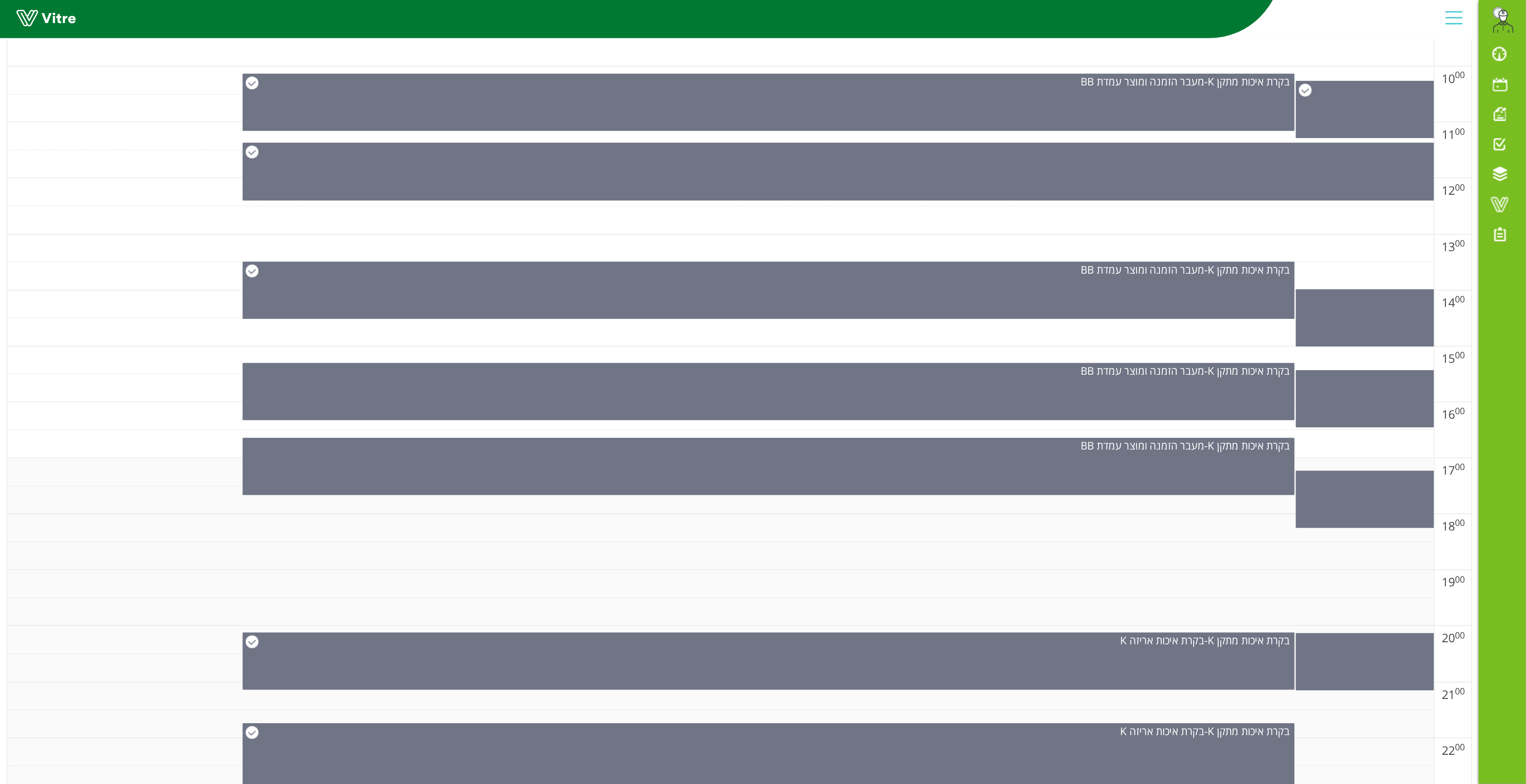
scroll to position [230, 0]
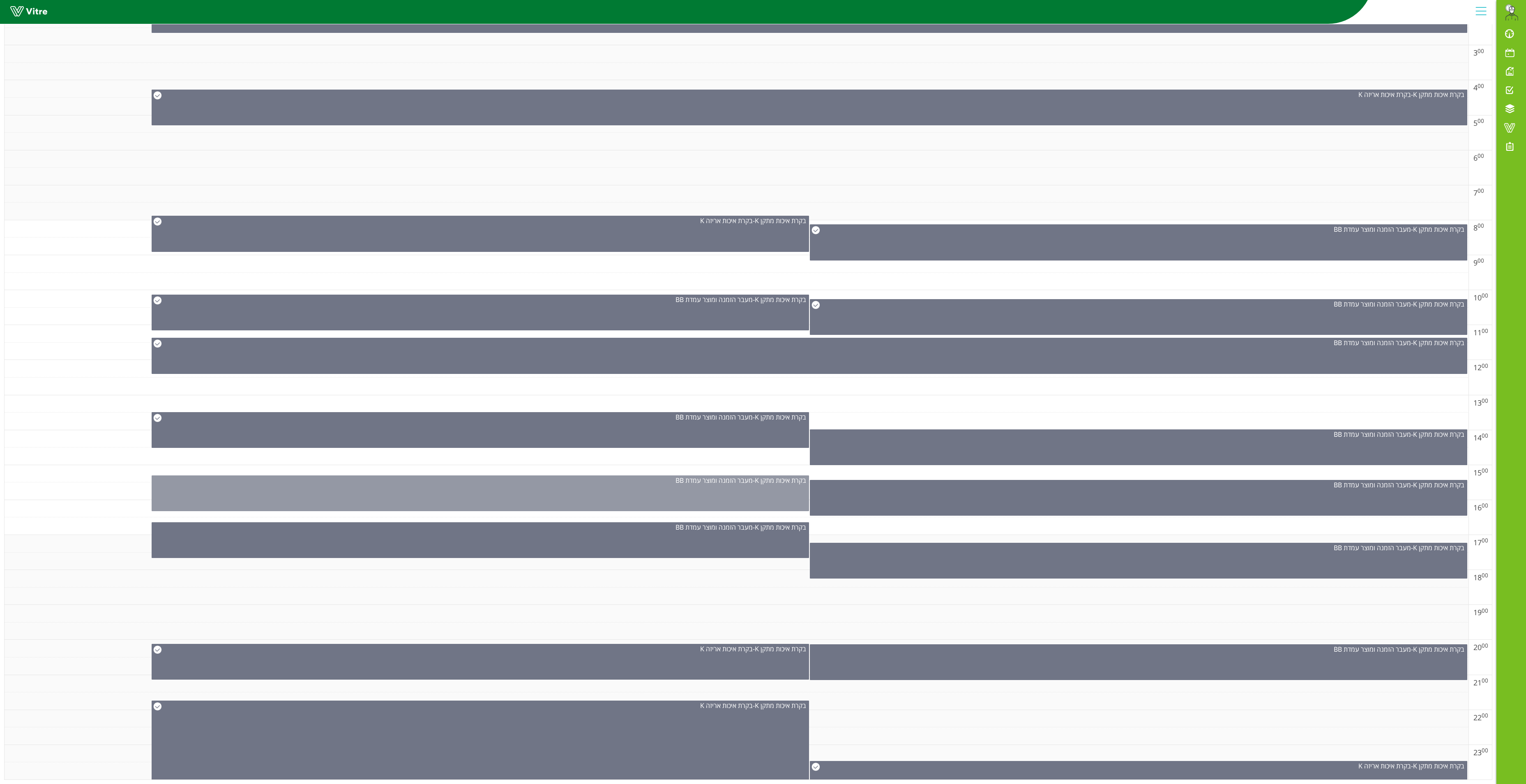
click at [710, 480] on div "בקרת איכות מתקן K - מעבר הזמנה ומוצר עמדת BB" at bounding box center [480, 493] width 658 height 36
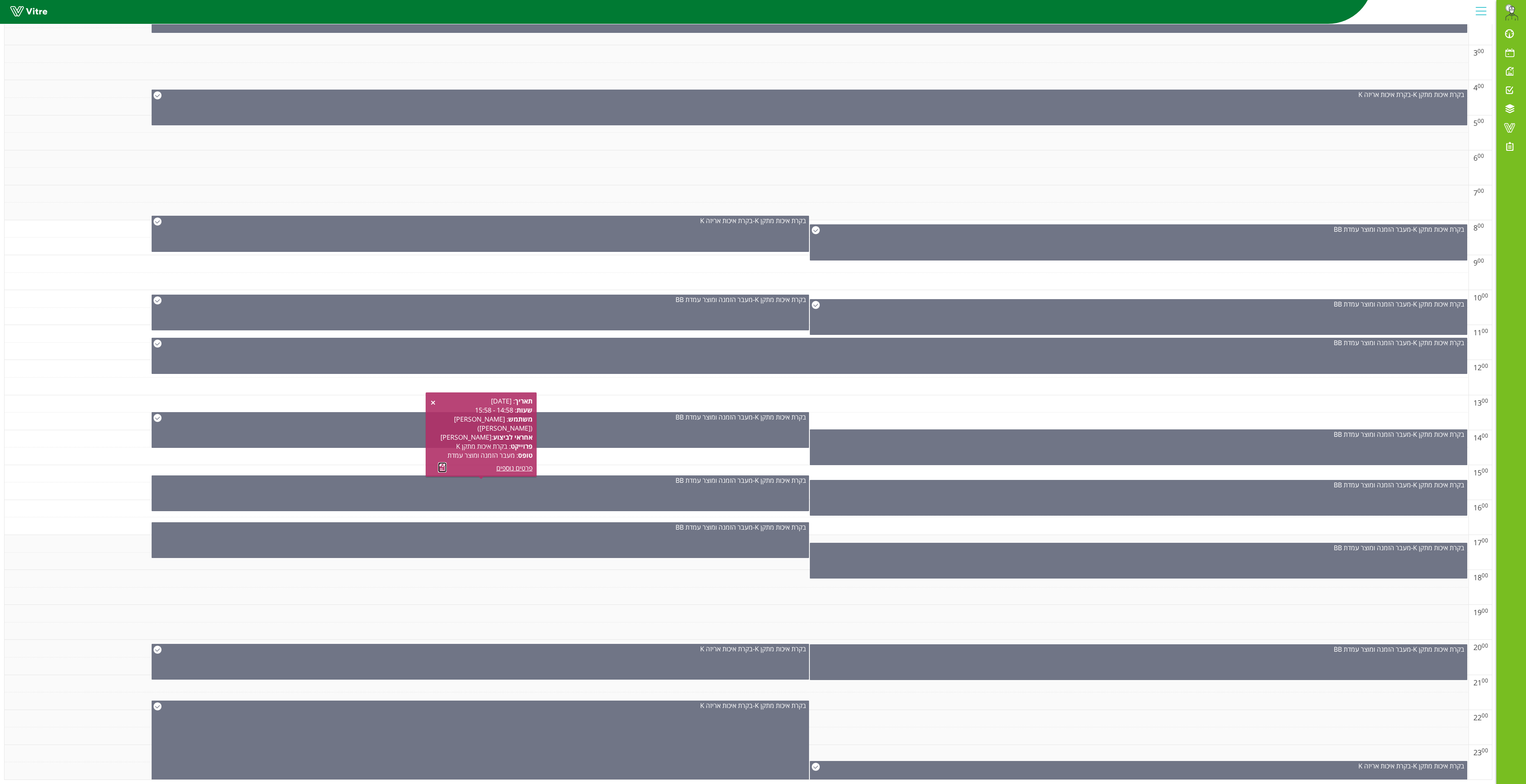
click at [441, 462] on link at bounding box center [442, 467] width 8 height 10
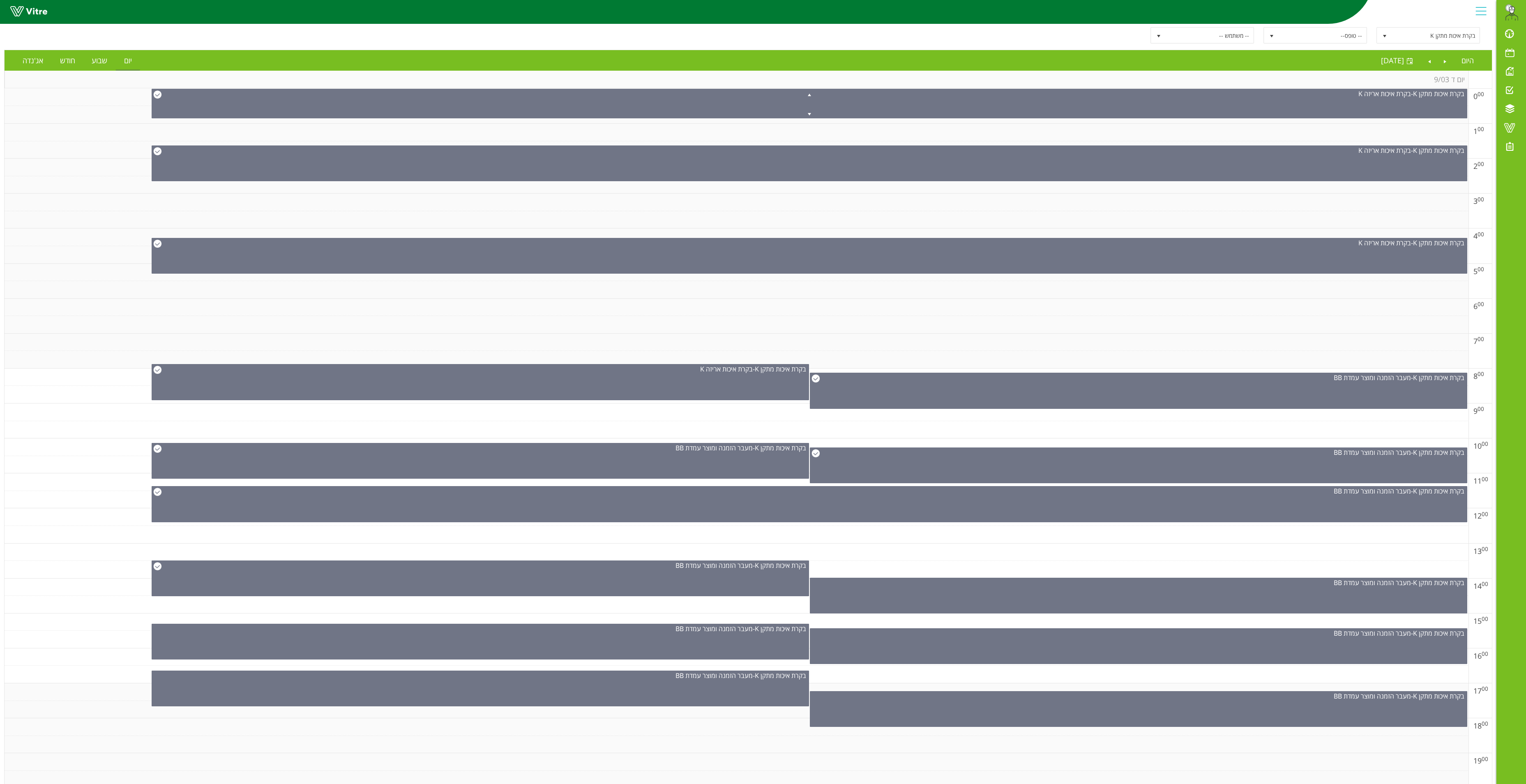
scroll to position [0, 0]
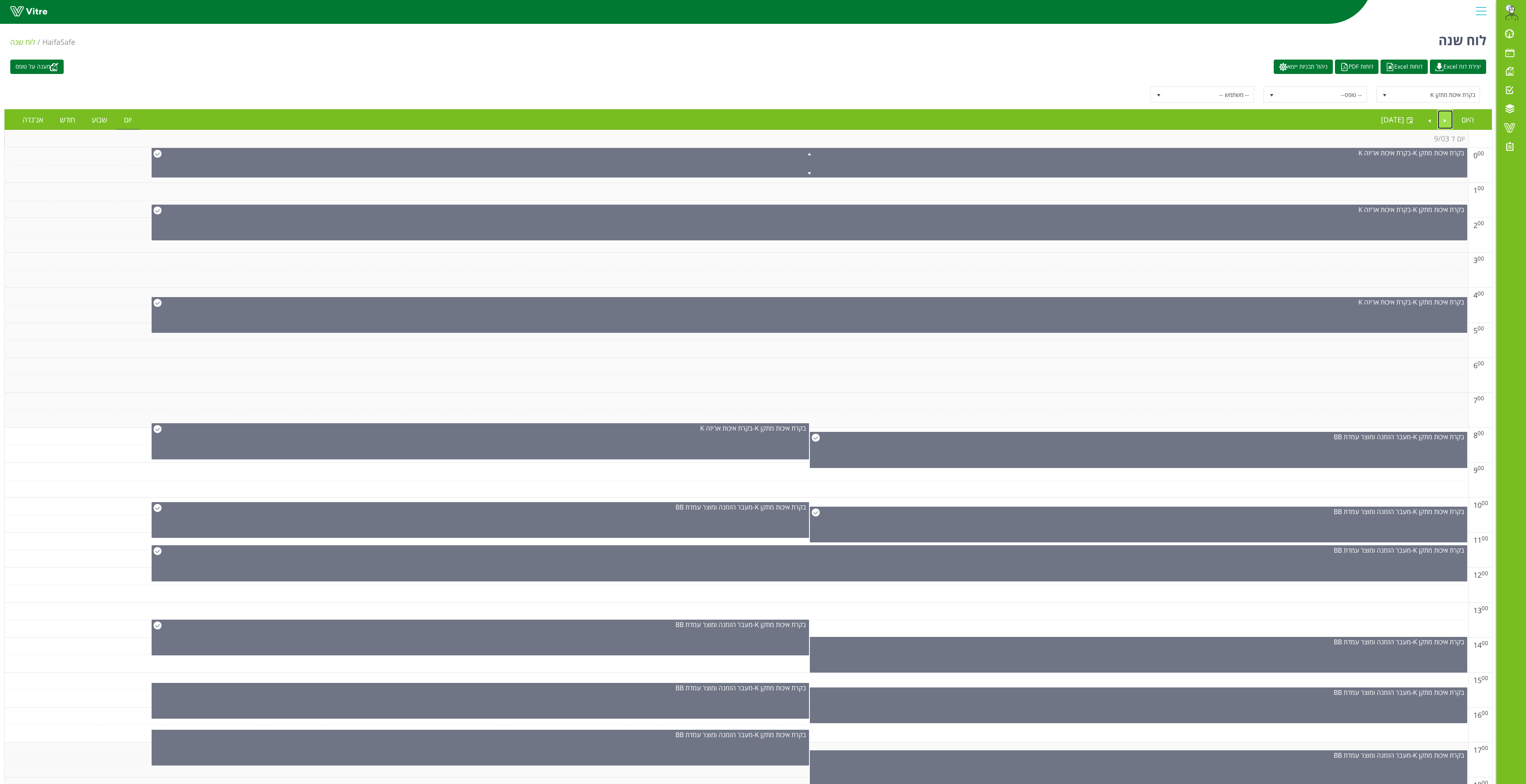
click at [1153, 126] on link "Previous" at bounding box center [1445, 119] width 16 height 19
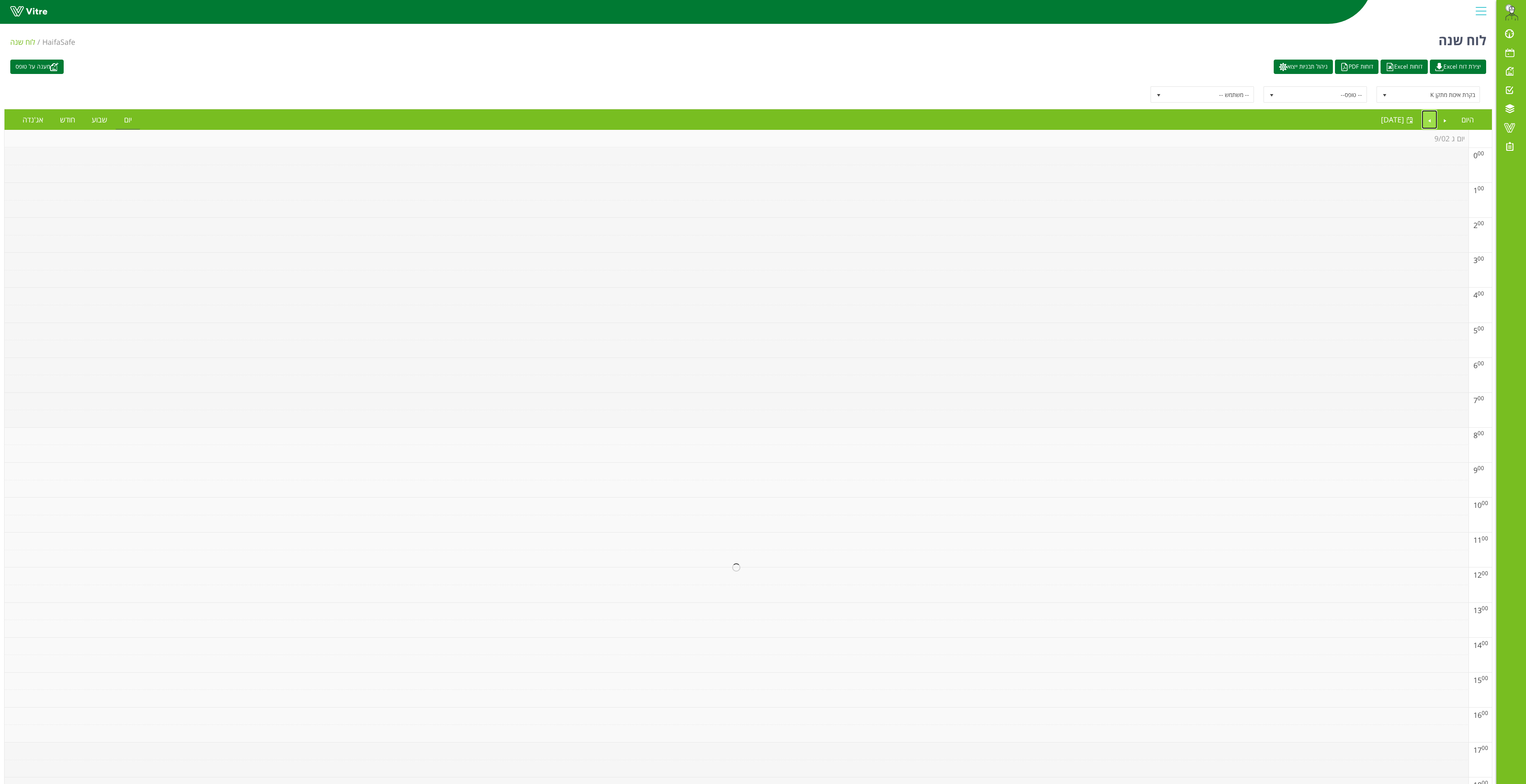
click at [1153, 116] on link "Next" at bounding box center [1430, 119] width 16 height 19
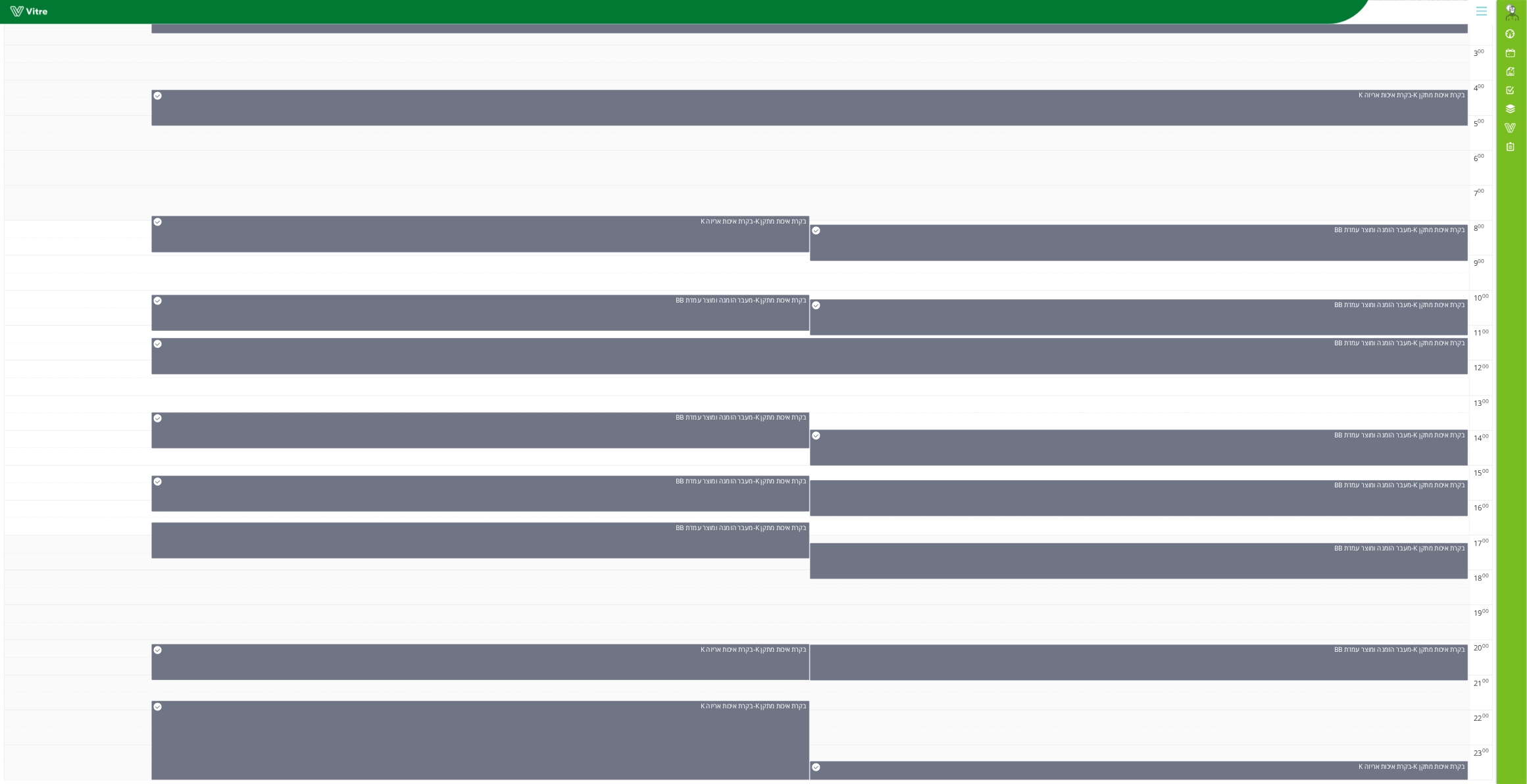
scroll to position [368, 0]
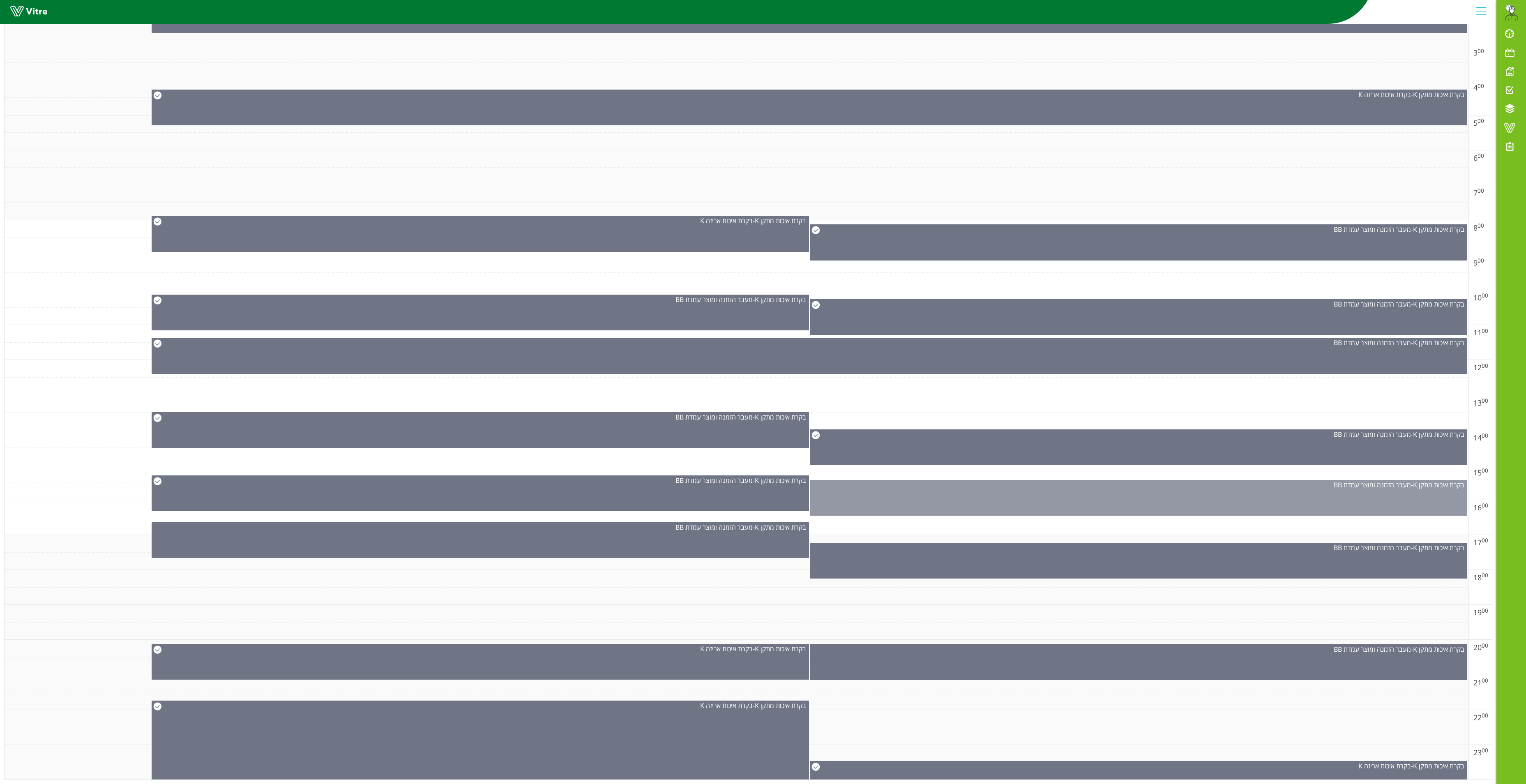
click at [936, 482] on div "בקרת איכות מתקן K - מעבר הזמנה ומוצר עמדת BB" at bounding box center [1138, 498] width 658 height 36
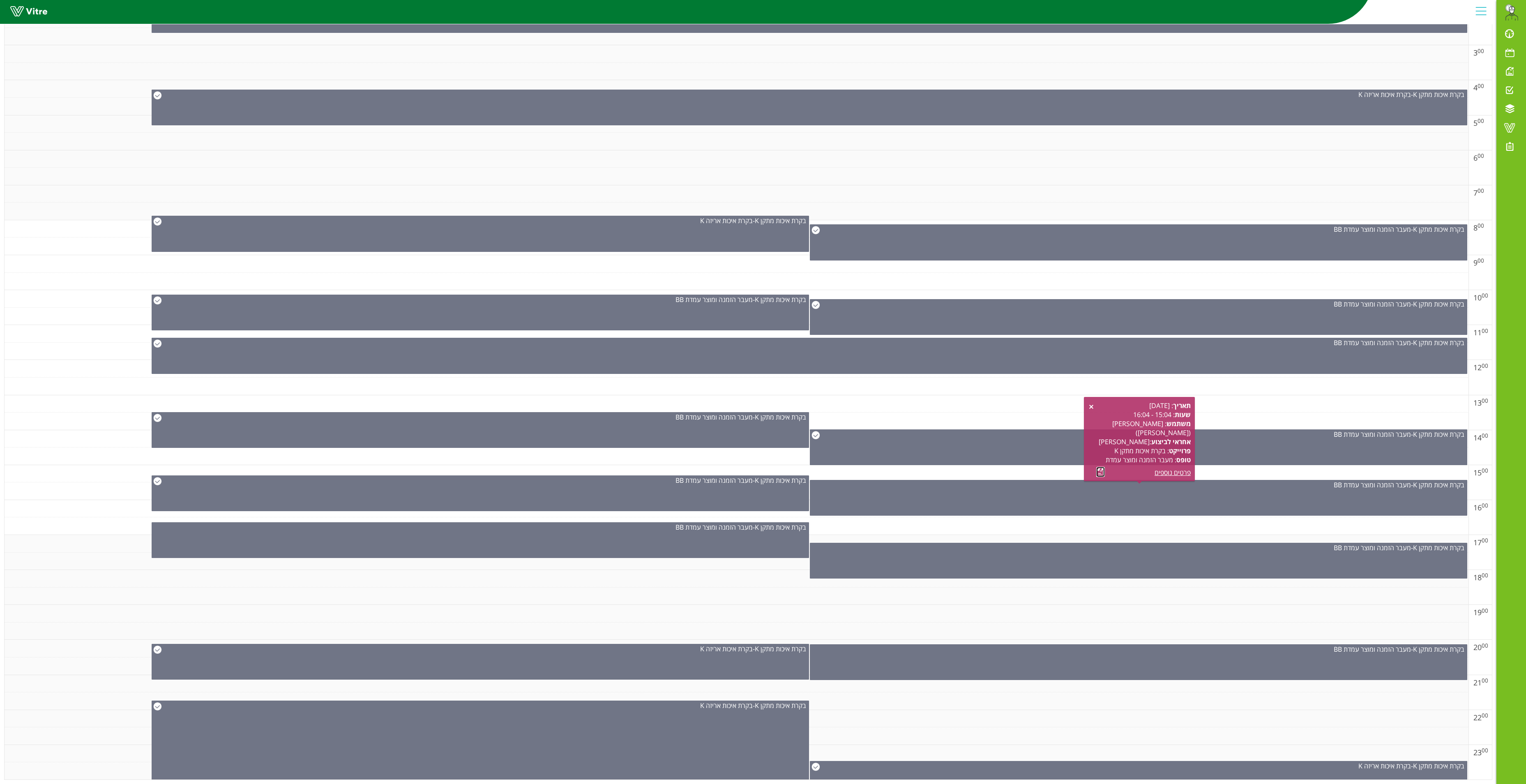
click at [1097, 467] on link at bounding box center [1101, 472] width 8 height 10
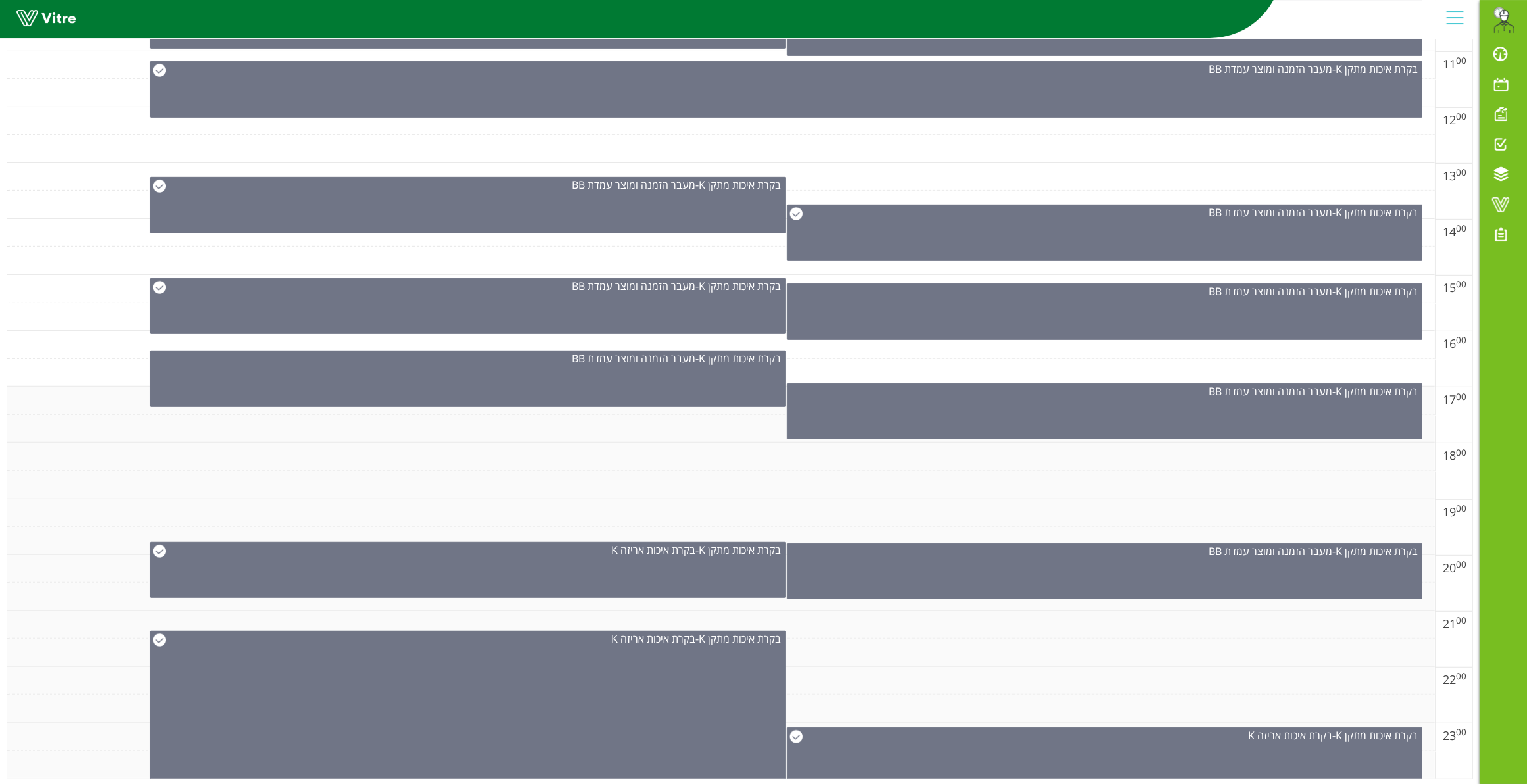
scroll to position [811, 0]
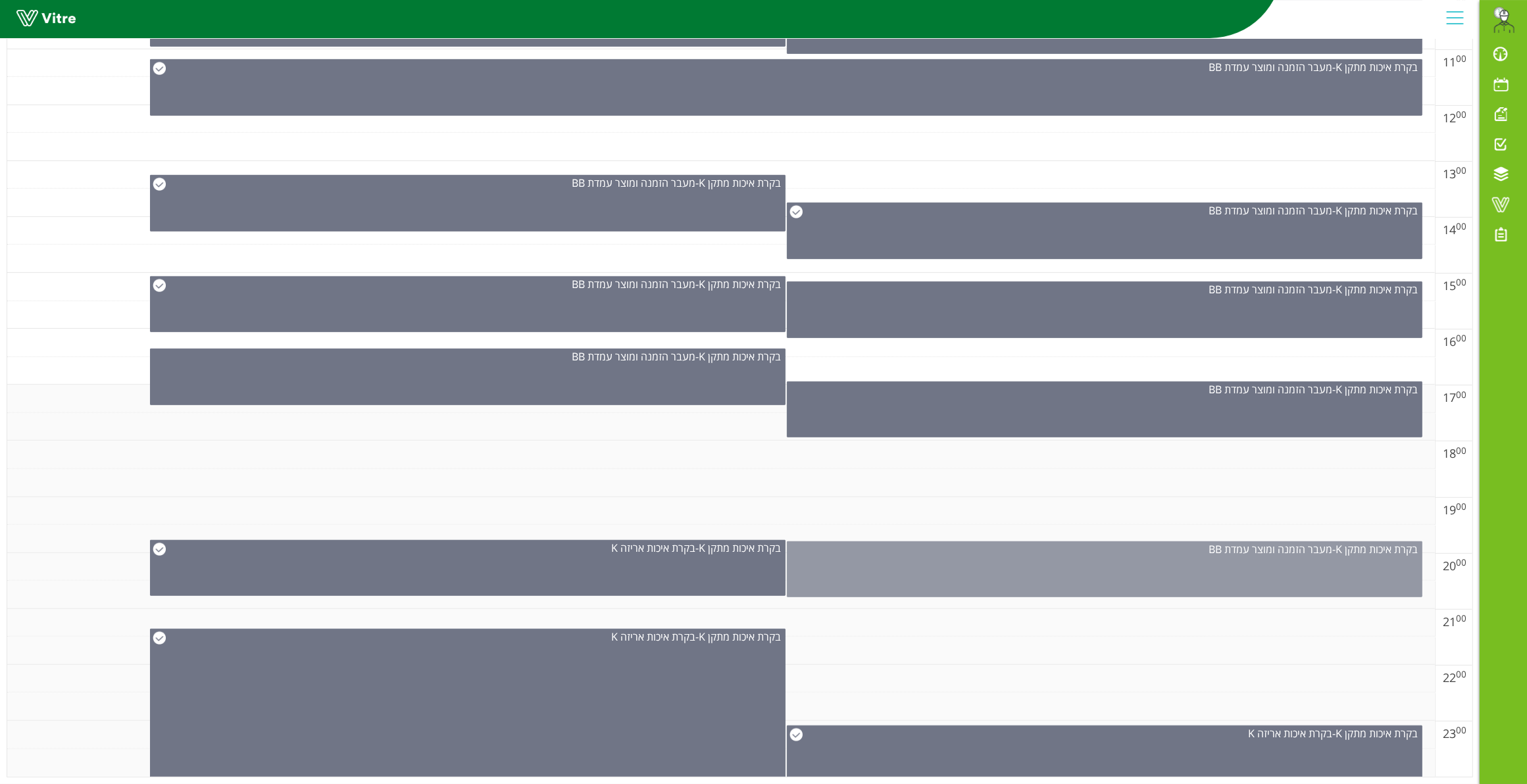
click at [994, 545] on div "בקרת איכות מתקן K - מעבר הזמנה ומוצר עמדת BB" at bounding box center [1104, 549] width 634 height 14
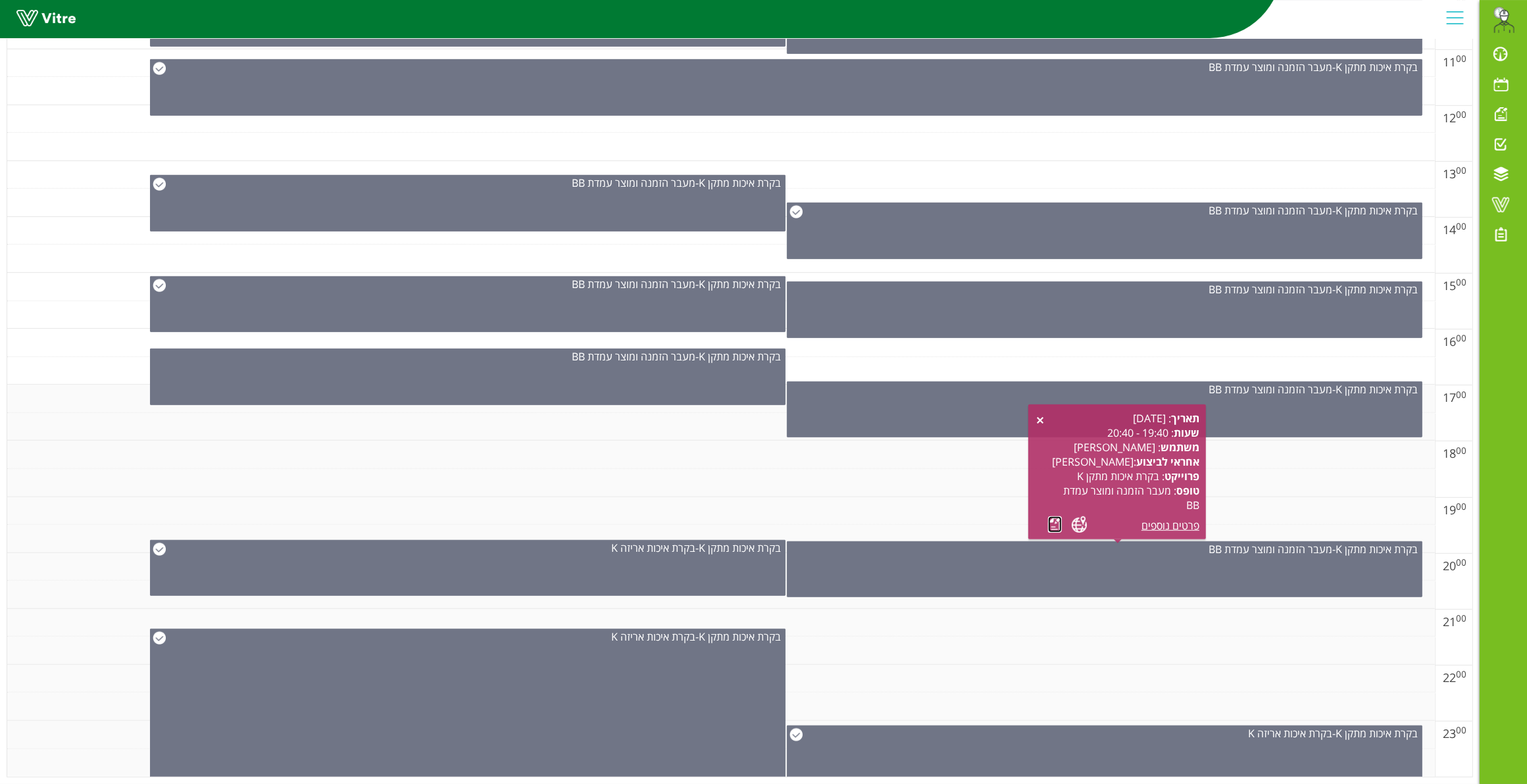
click at [1051, 517] on link at bounding box center [1055, 524] width 13 height 16
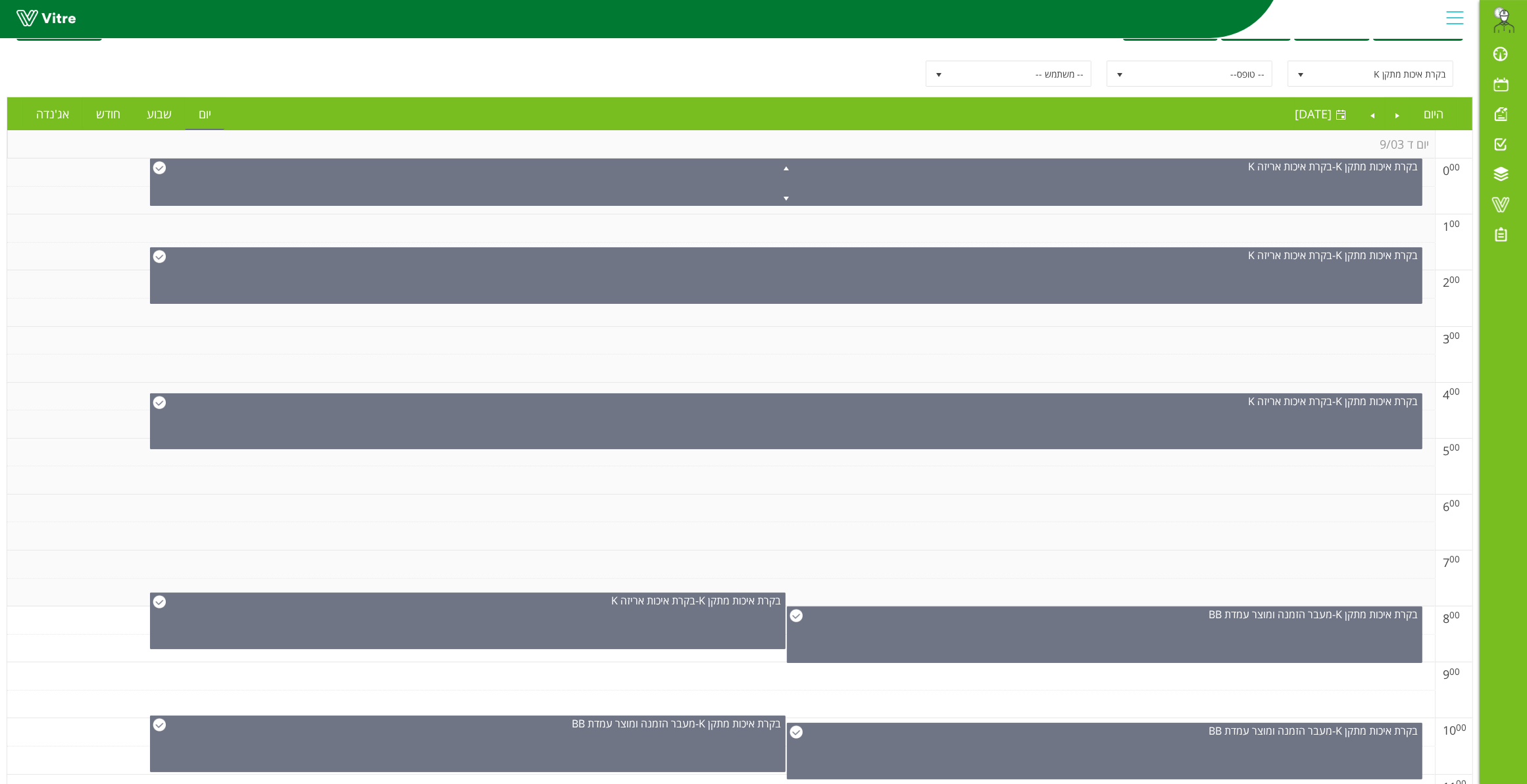
scroll to position [0, 0]
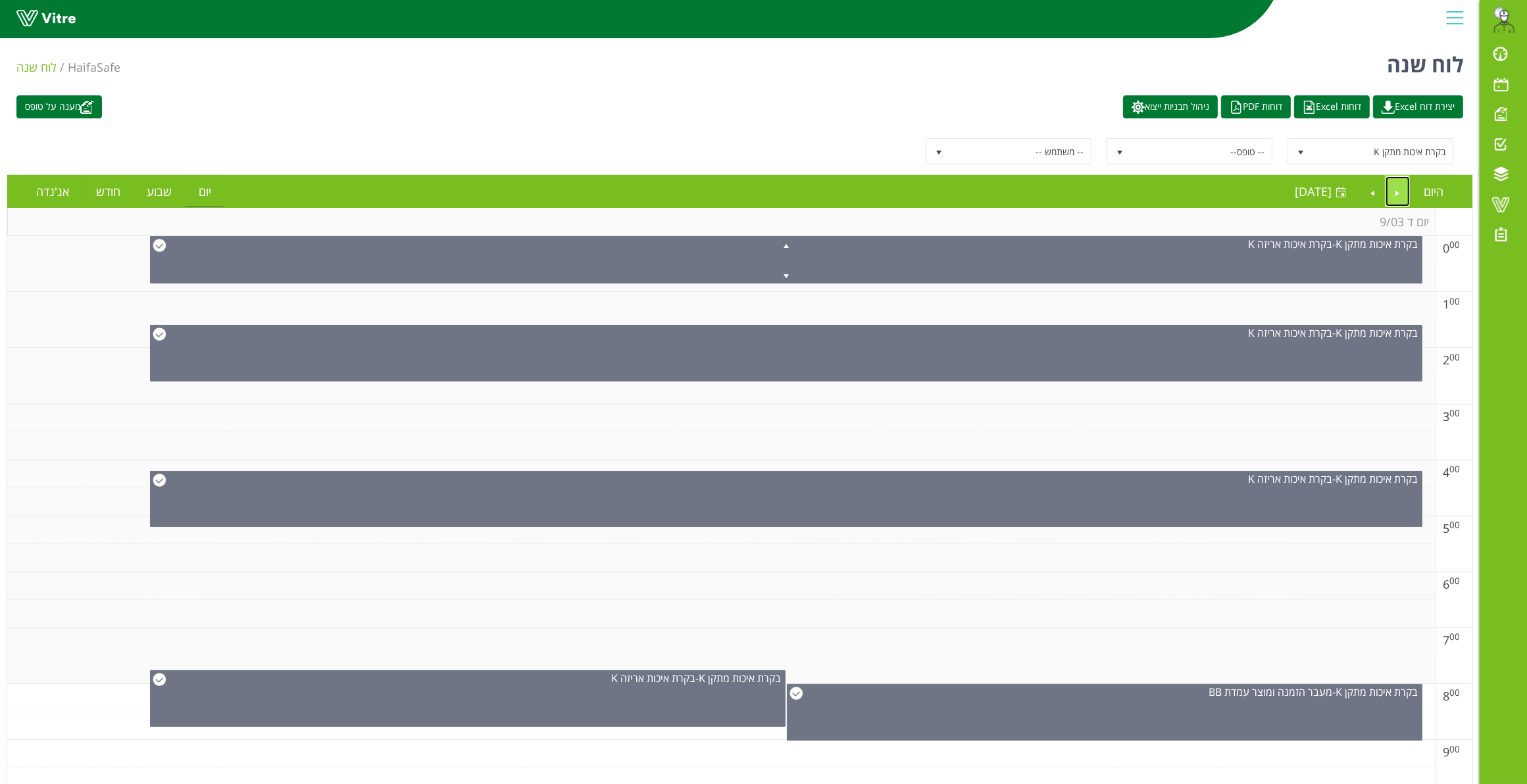
click at [1397, 188] on link "Previous" at bounding box center [1398, 191] width 25 height 31
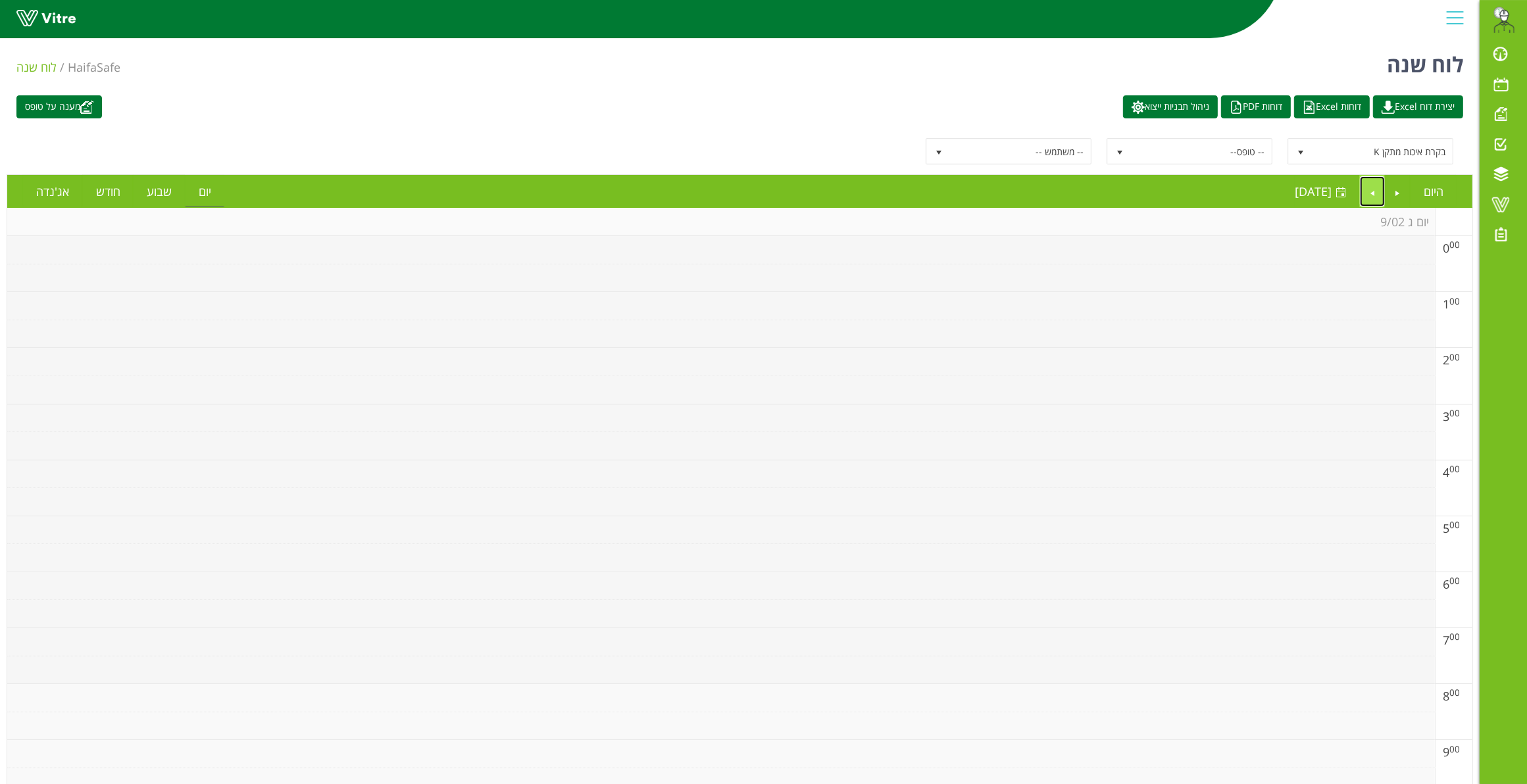
click at [1372, 191] on link "Next" at bounding box center [1372, 191] width 25 height 31
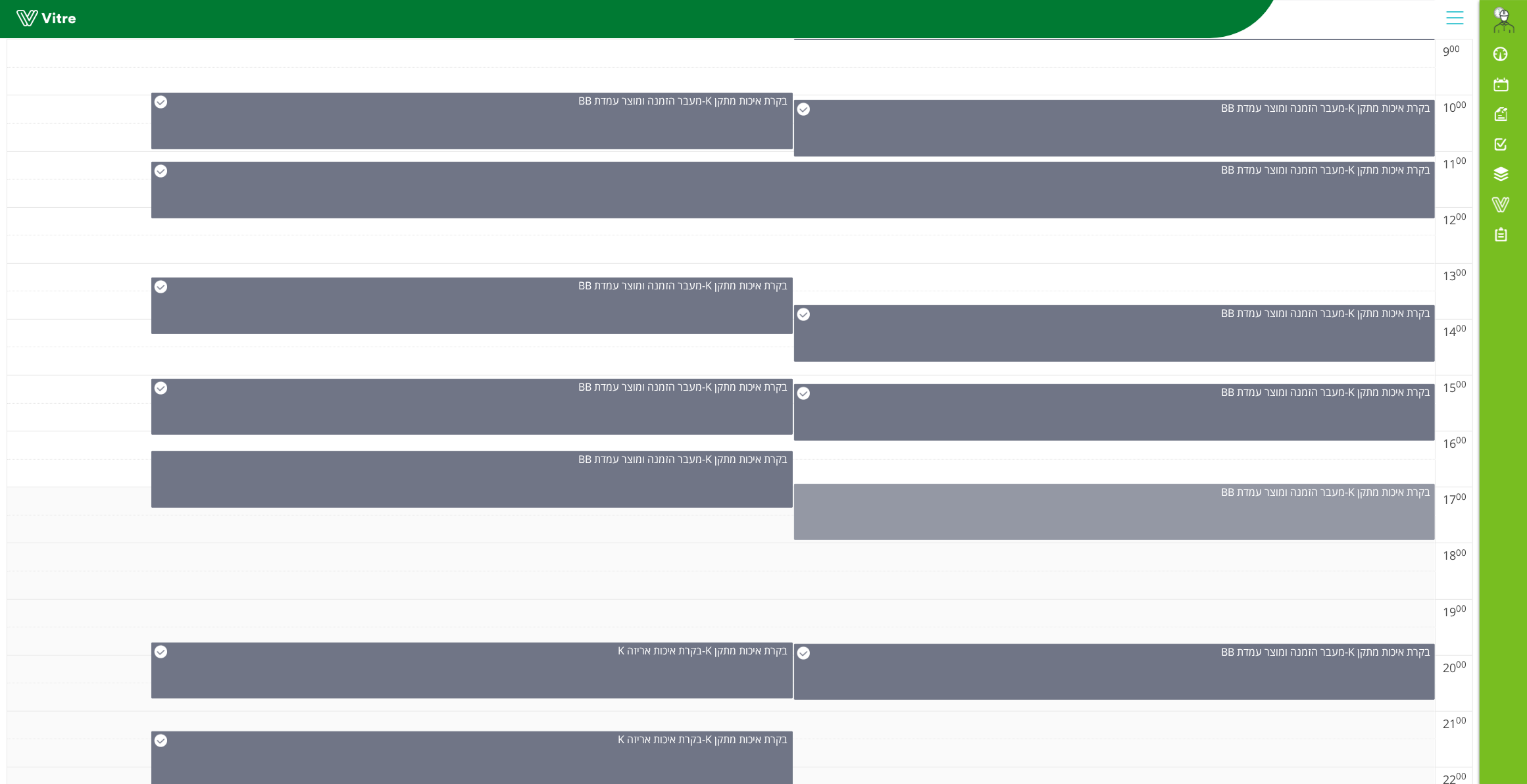
scroll to position [730, 0]
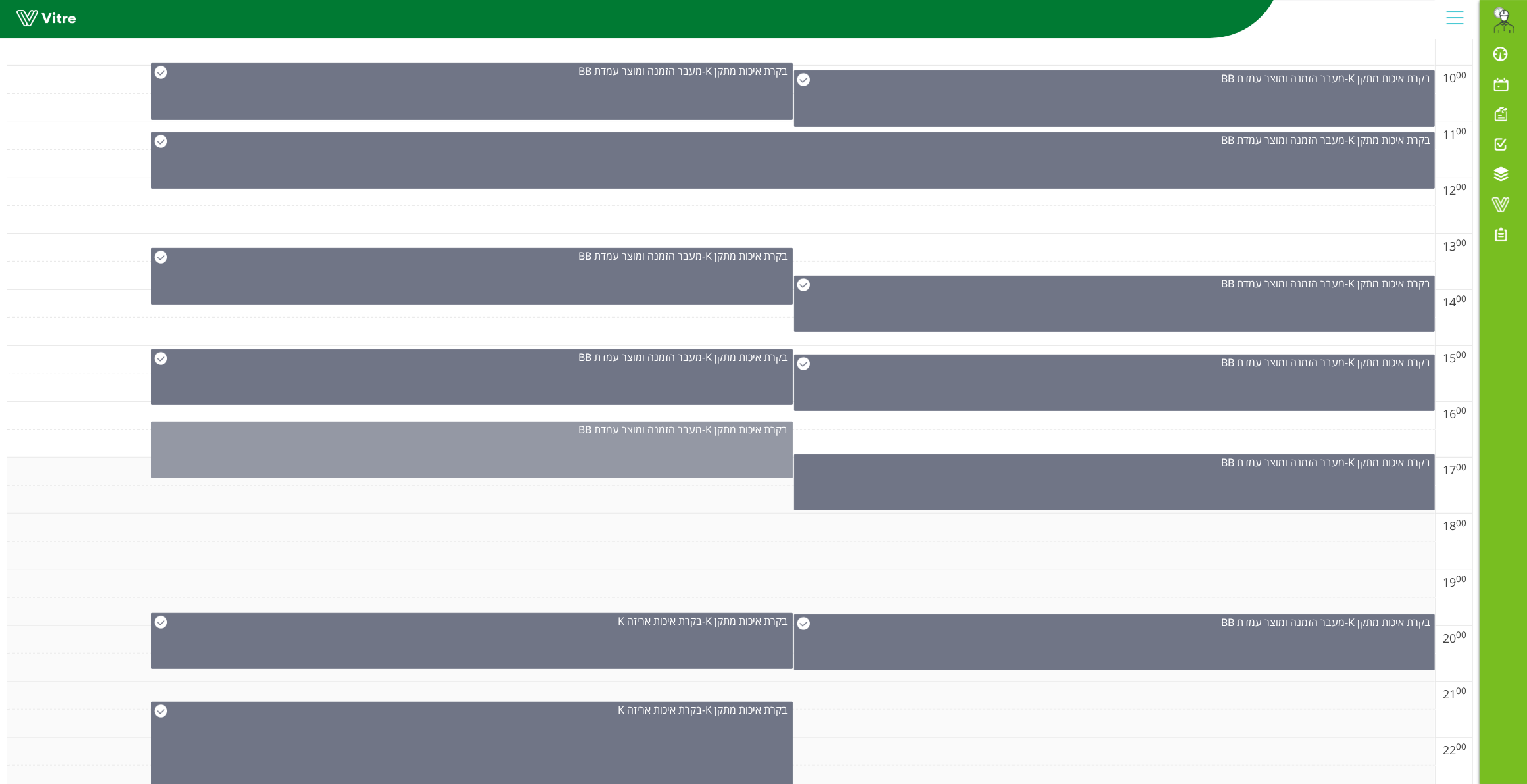
click at [722, 468] on div "בקרת איכות מתקן K - מעבר הזמנה ומוצר עמדת BB" at bounding box center [471, 449] width 642 height 56
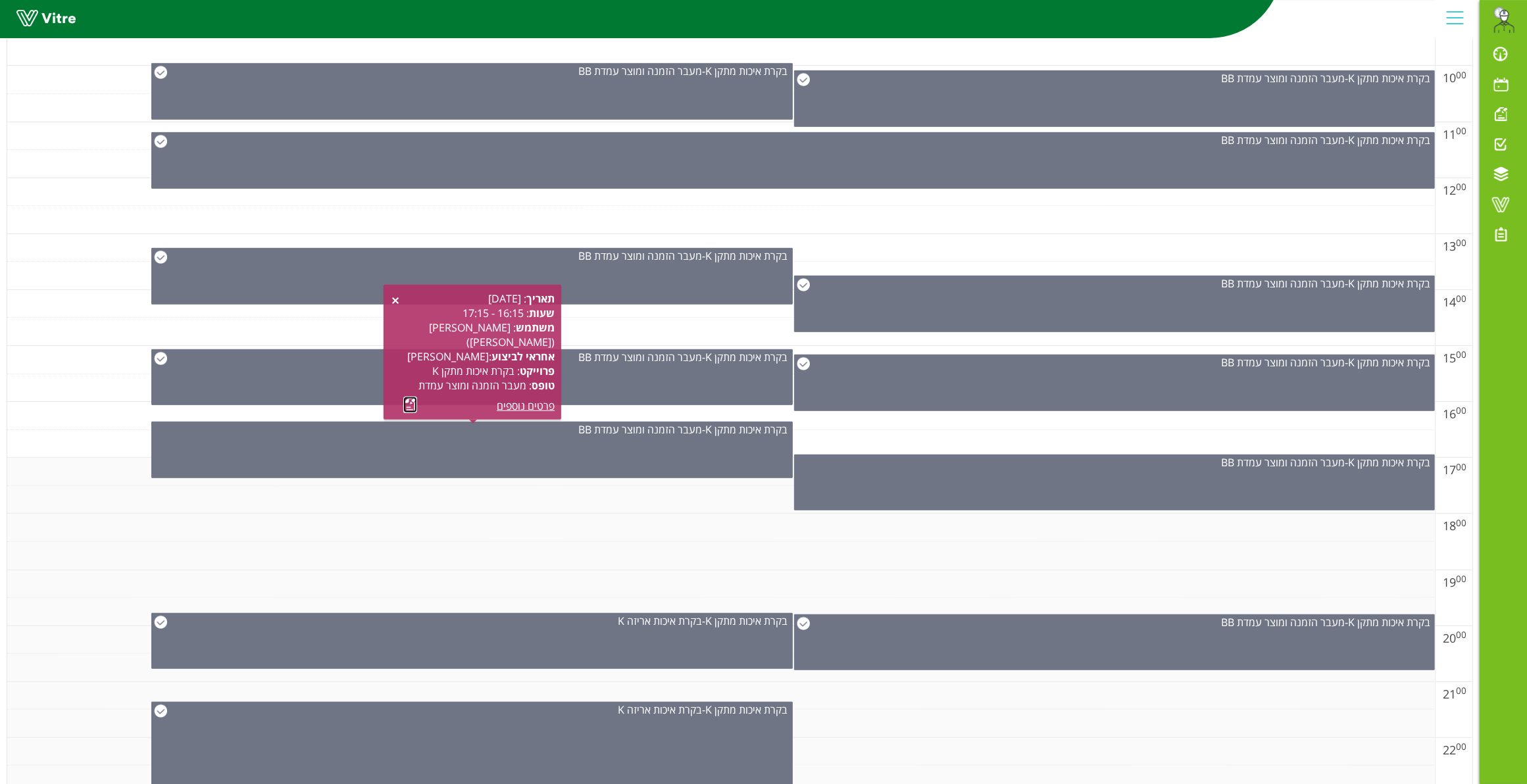
click at [408, 399] on link at bounding box center [410, 404] width 13 height 16
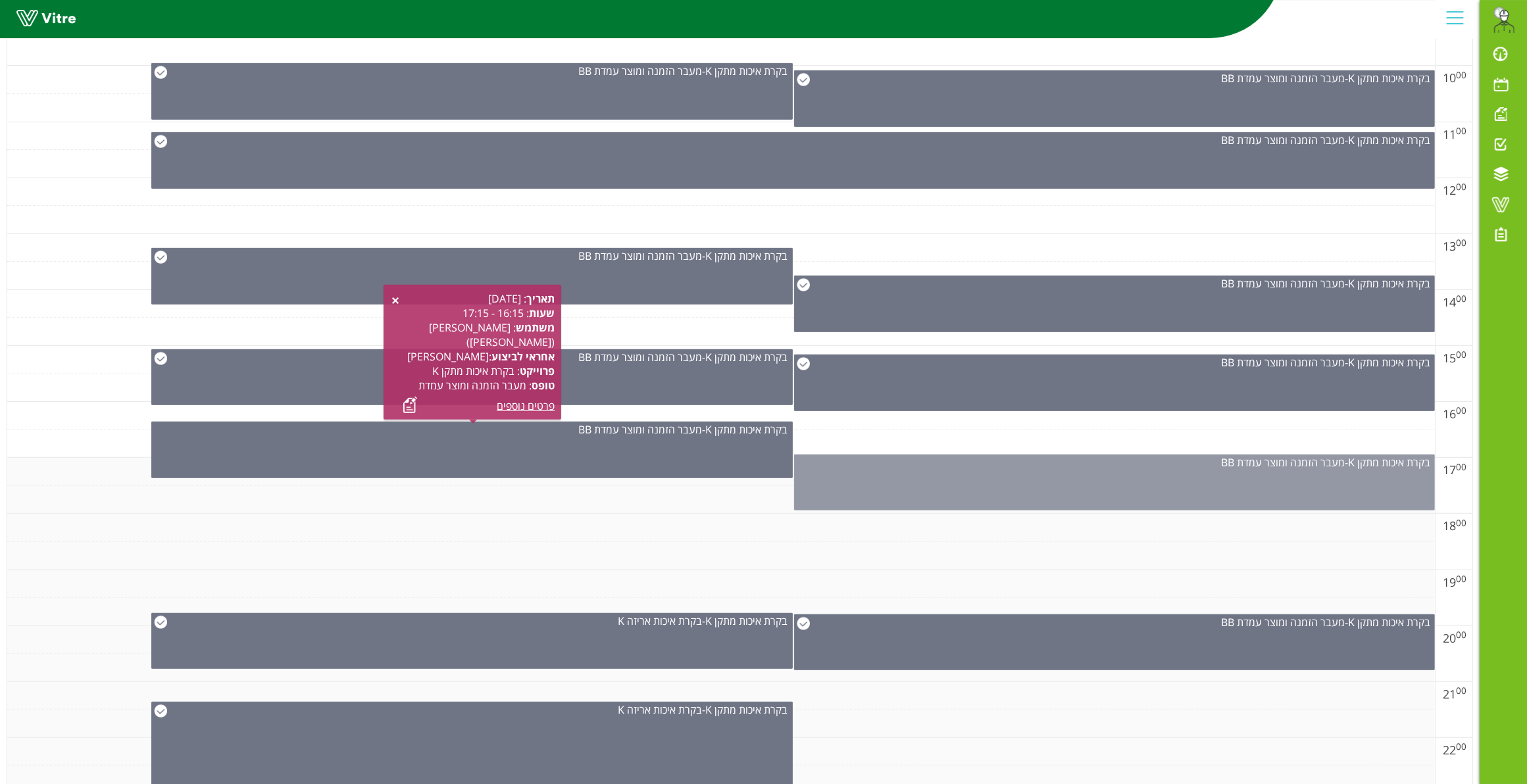
click at [1019, 482] on div "בקרת איכות מתקן K - מעבר הזמנה ומוצר עמדת BB" at bounding box center [1114, 482] width 642 height 55
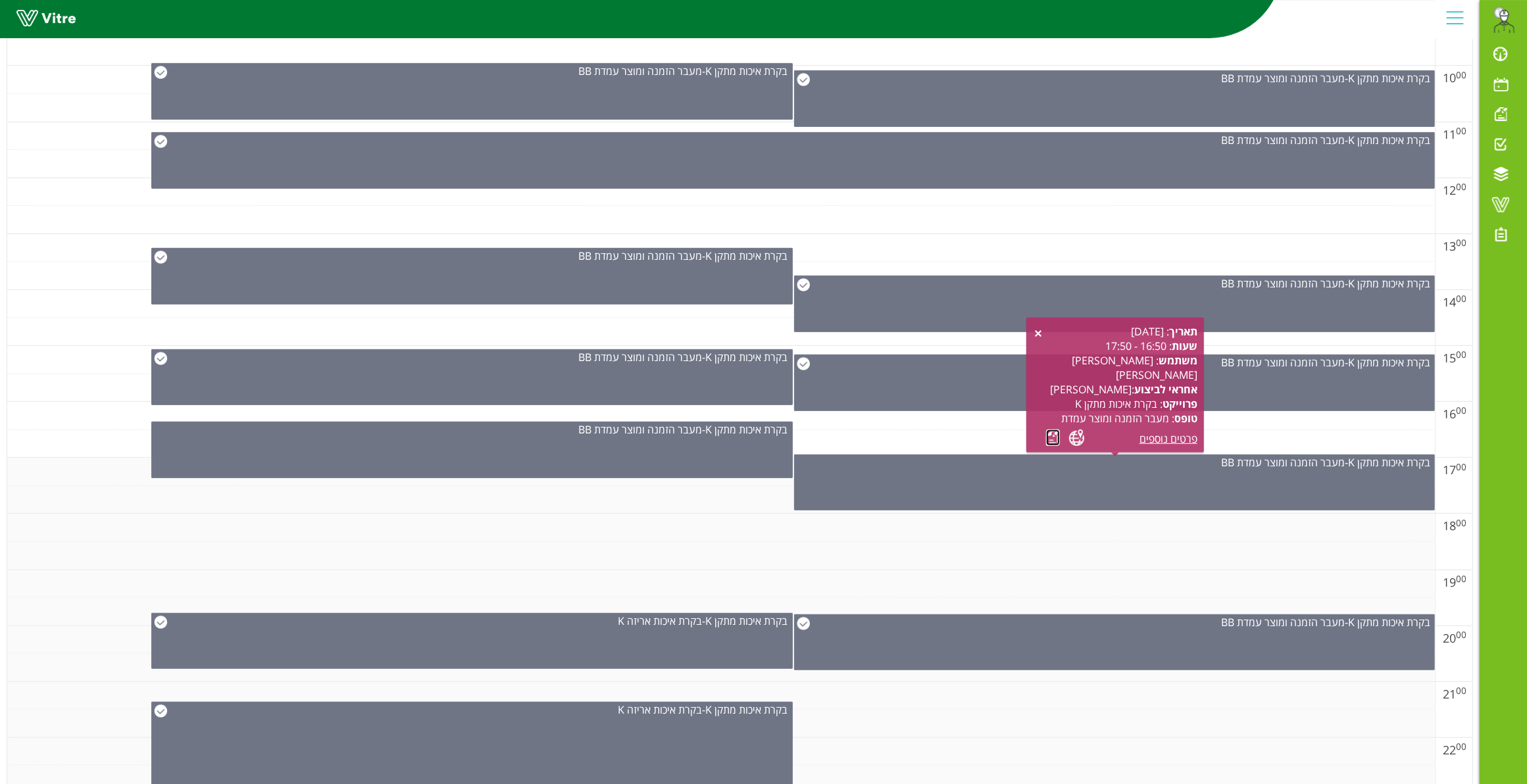
click at [1054, 433] on link at bounding box center [1053, 437] width 13 height 16
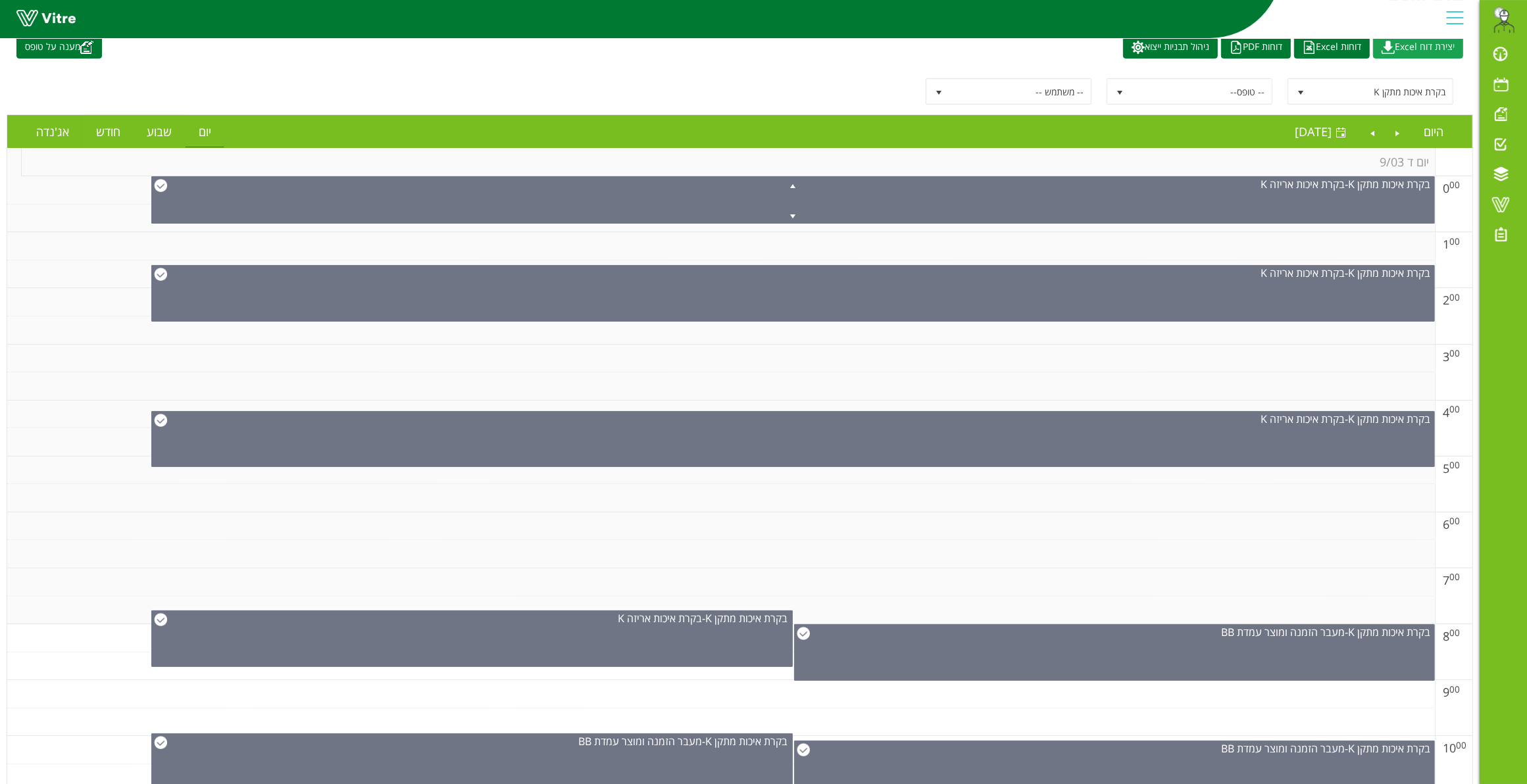
scroll to position [0, 0]
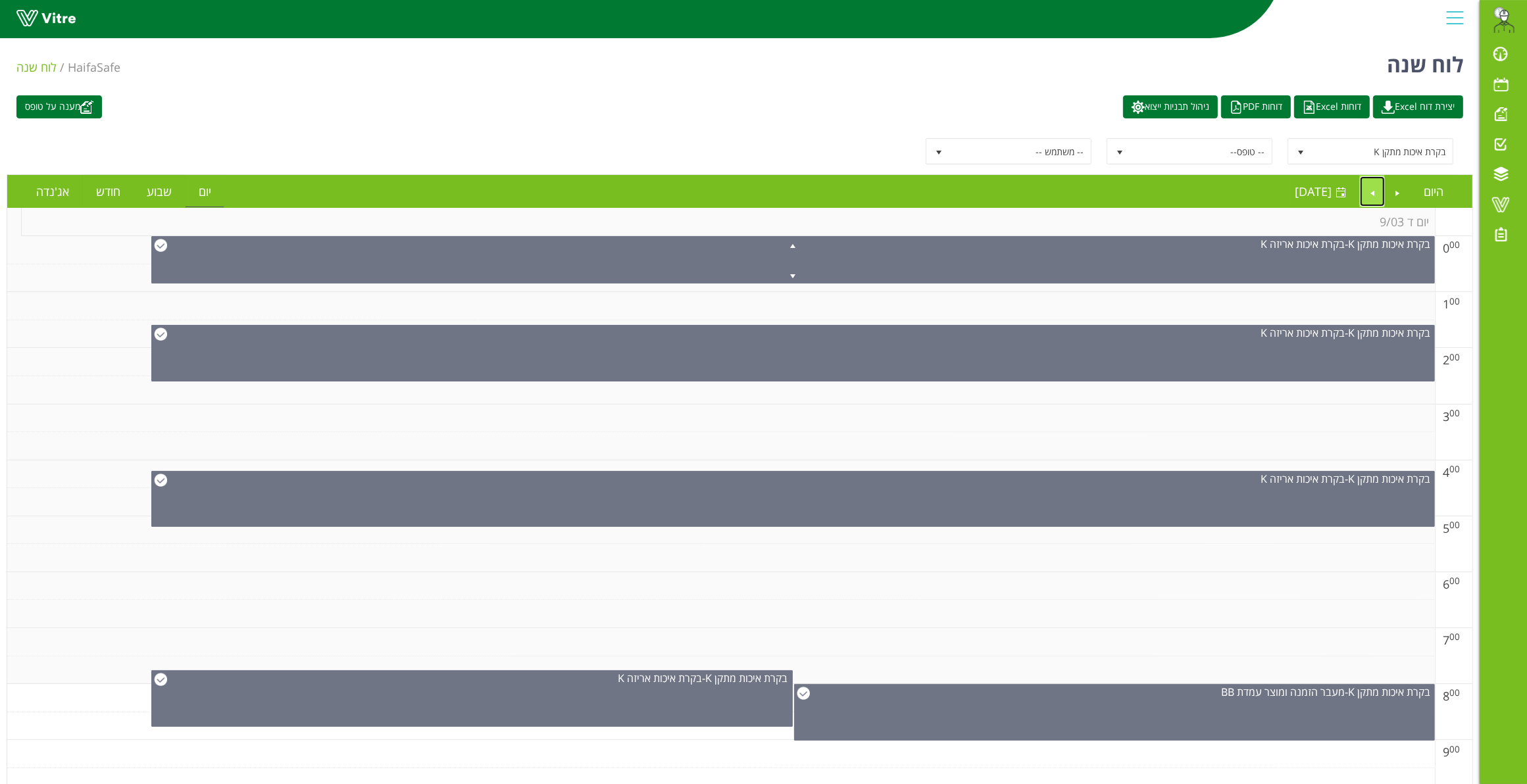
click at [1367, 198] on link "Next" at bounding box center [1372, 191] width 25 height 31
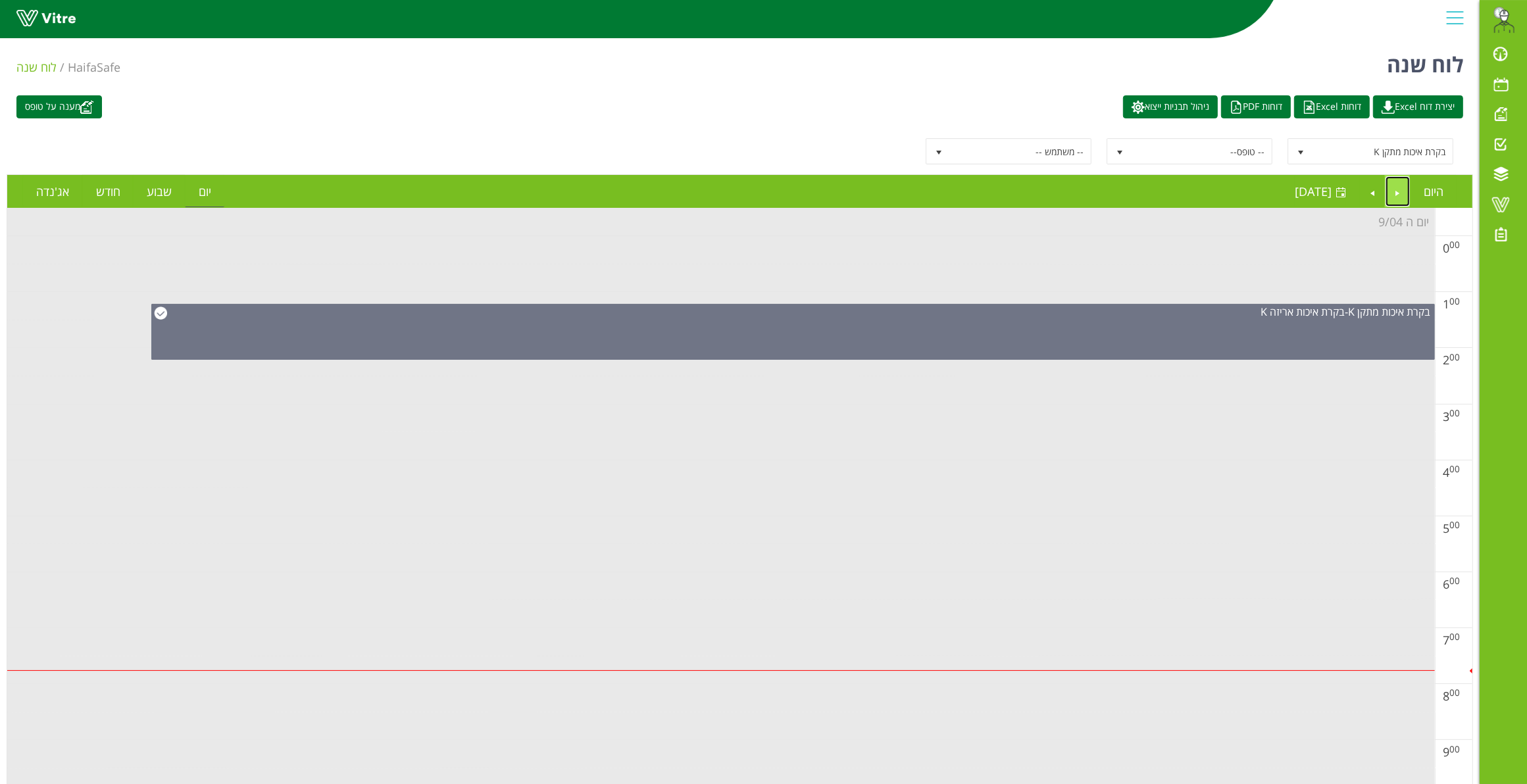
drag, startPoint x: 1396, startPoint y: 195, endPoint x: 1389, endPoint y: 199, distance: 8.1
click at [1396, 195] on link "Previous" at bounding box center [1398, 191] width 25 height 31
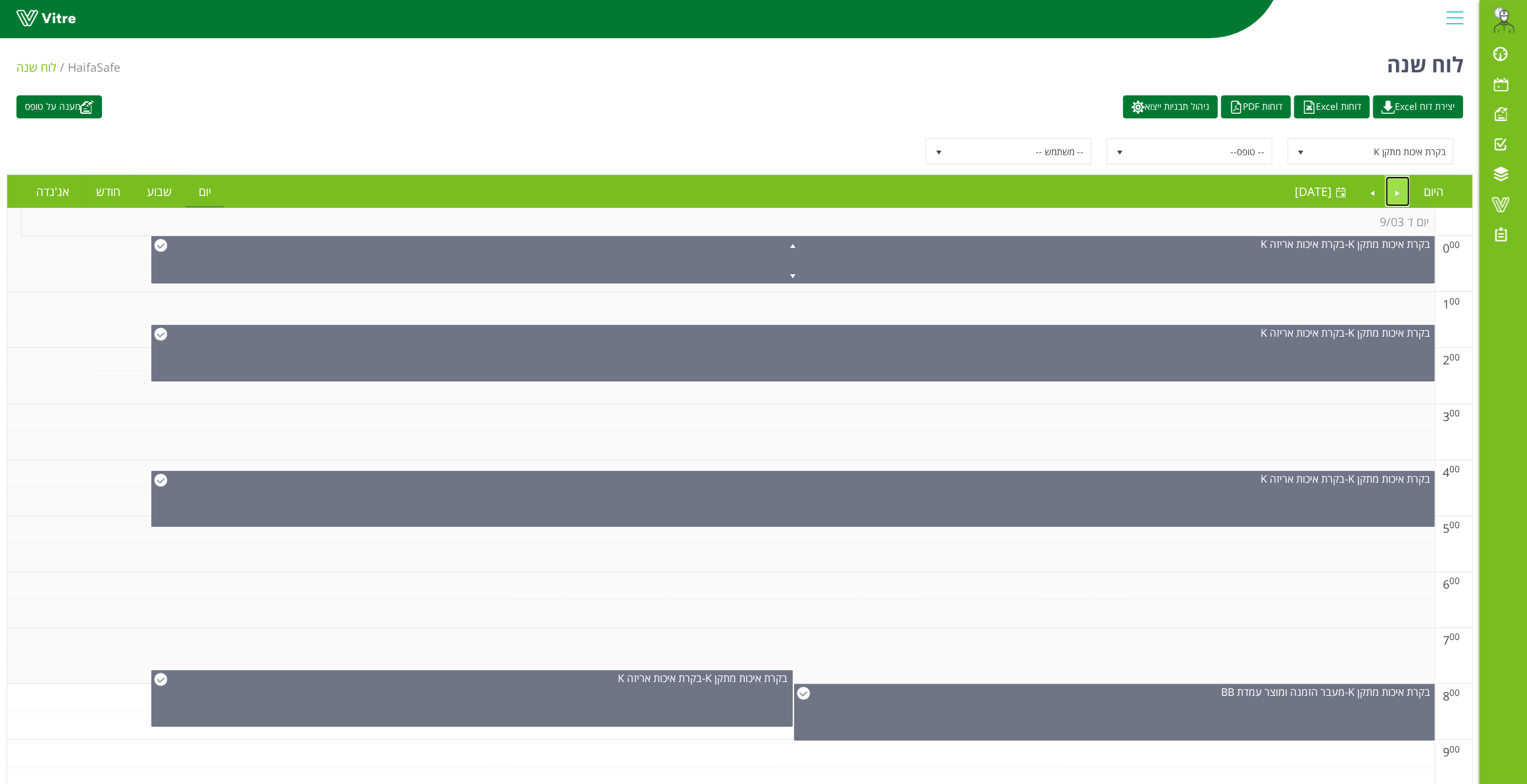
click at [1397, 191] on link "Previous" at bounding box center [1398, 191] width 25 height 31
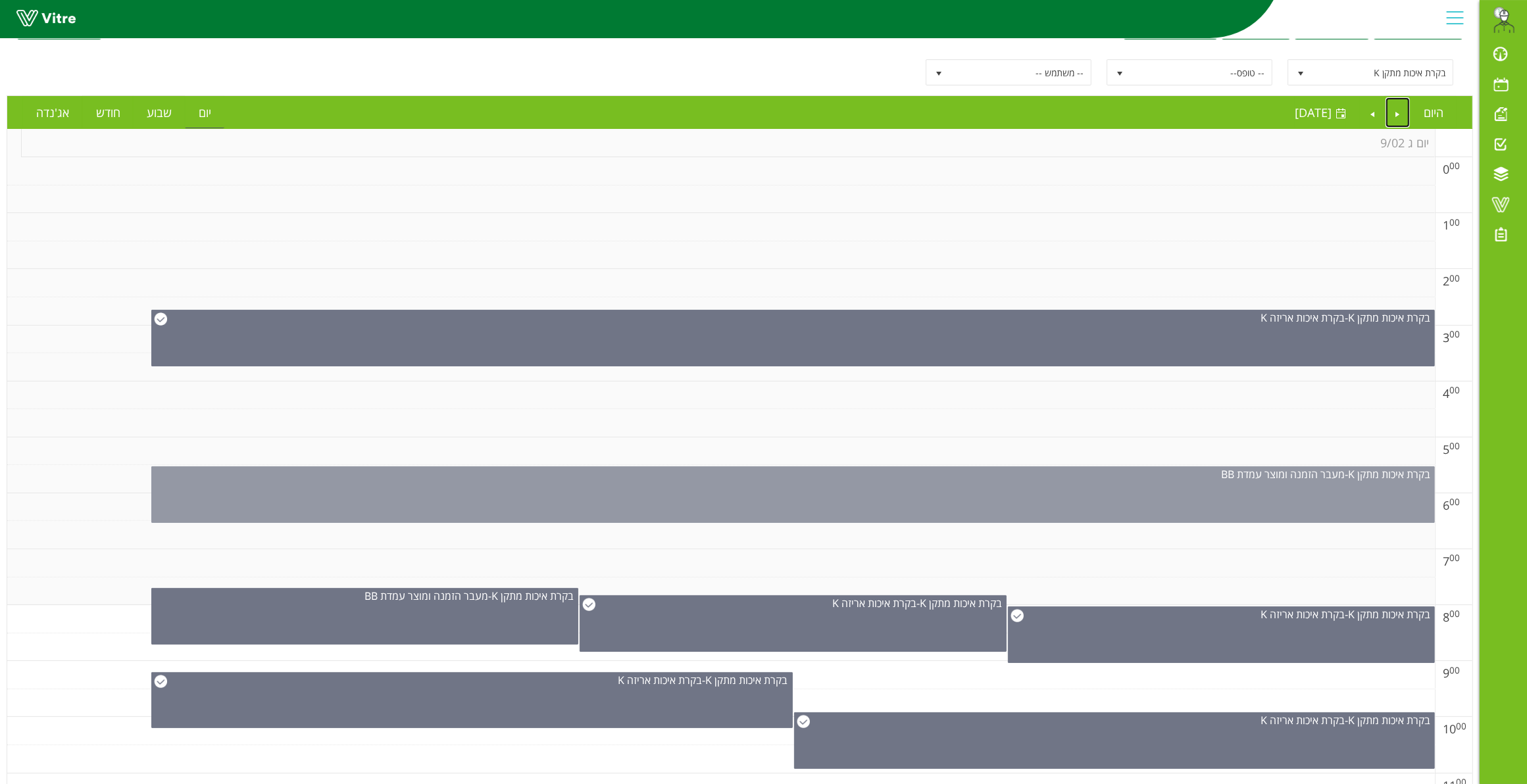
scroll to position [73, 0]
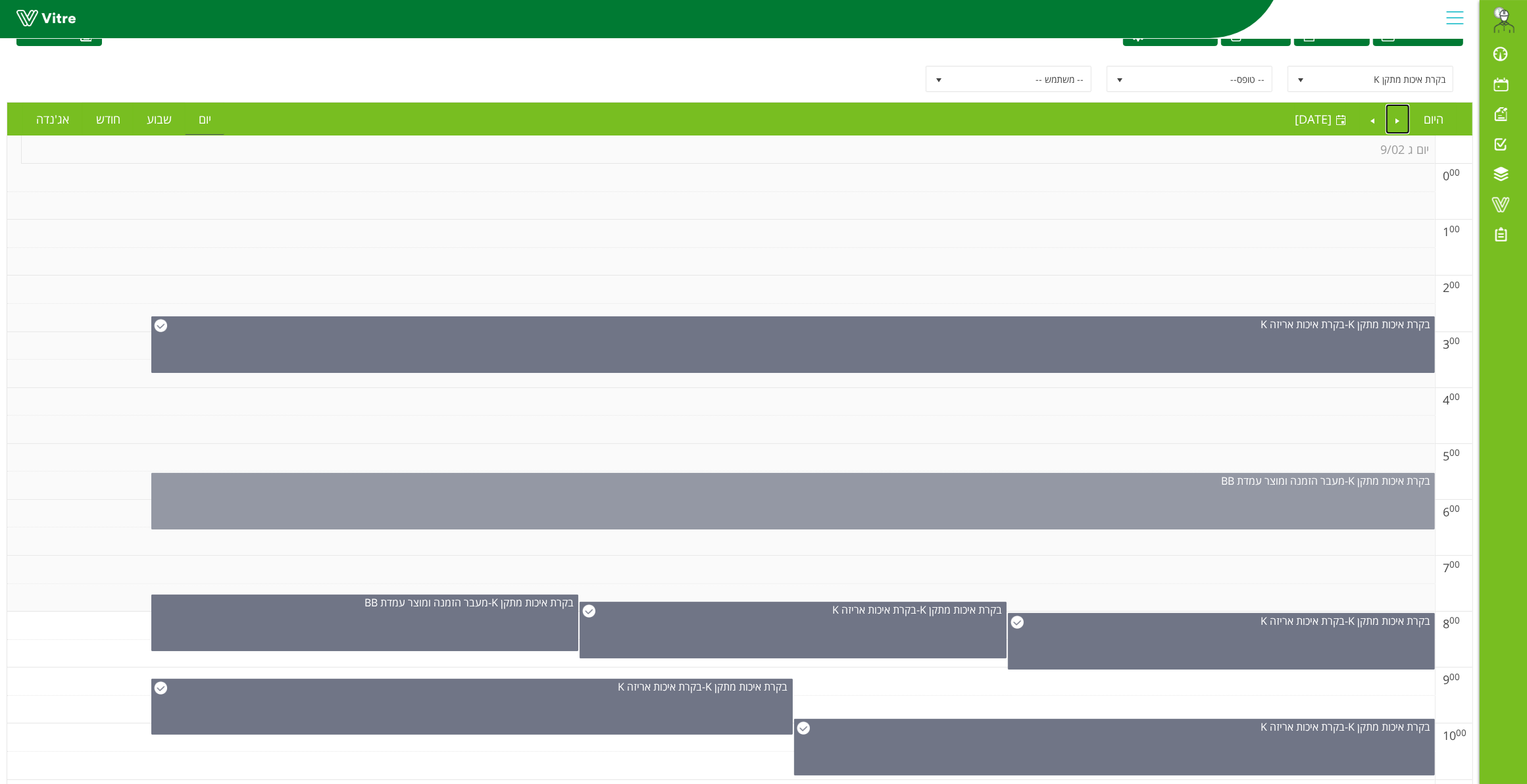
click at [1055, 490] on div "בקרת איכות מתקן K - מעבר הזמנה ומוצר עמדת BB" at bounding box center [793, 501] width 1283 height 56
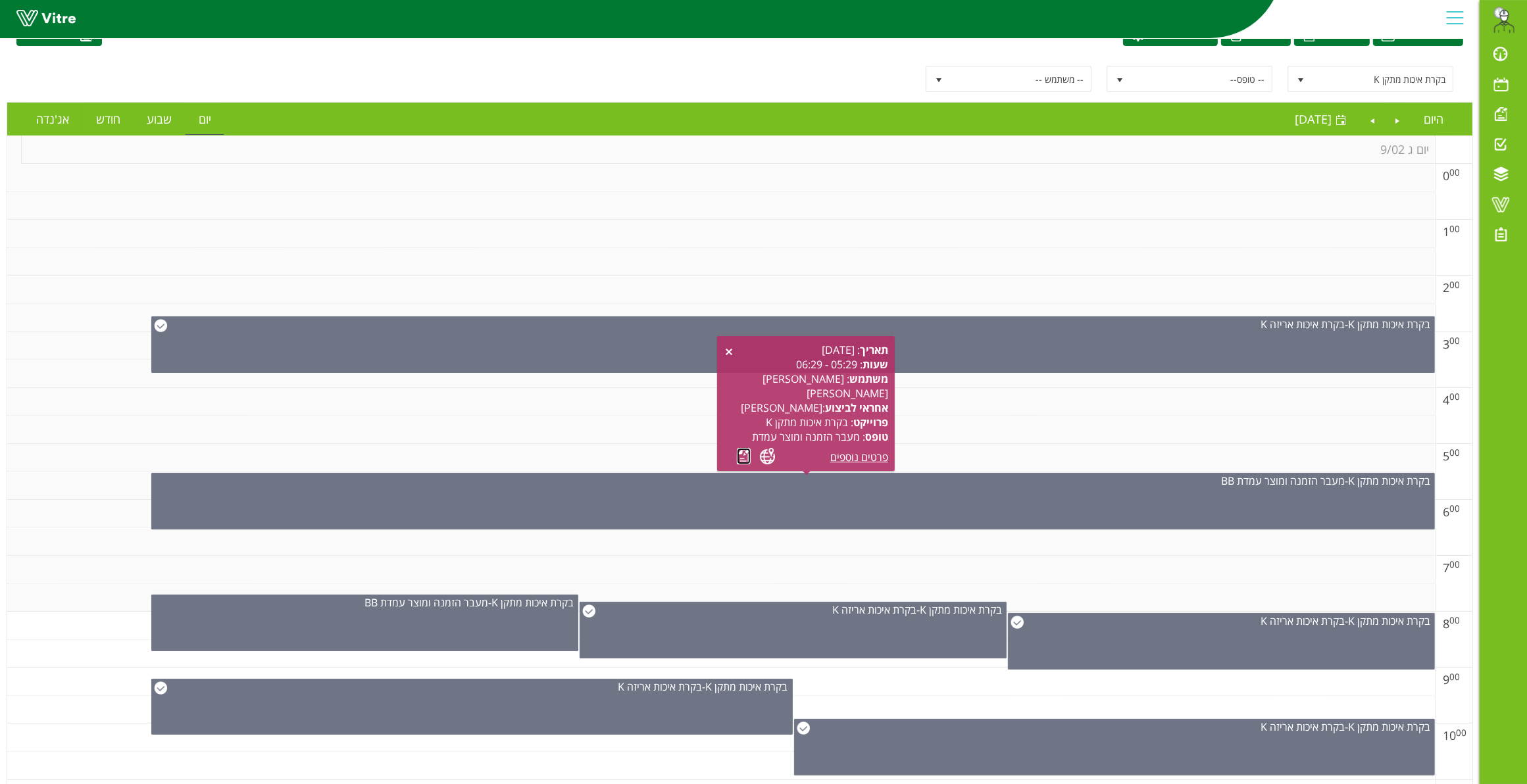
click at [743, 454] on link at bounding box center [744, 456] width 13 height 16
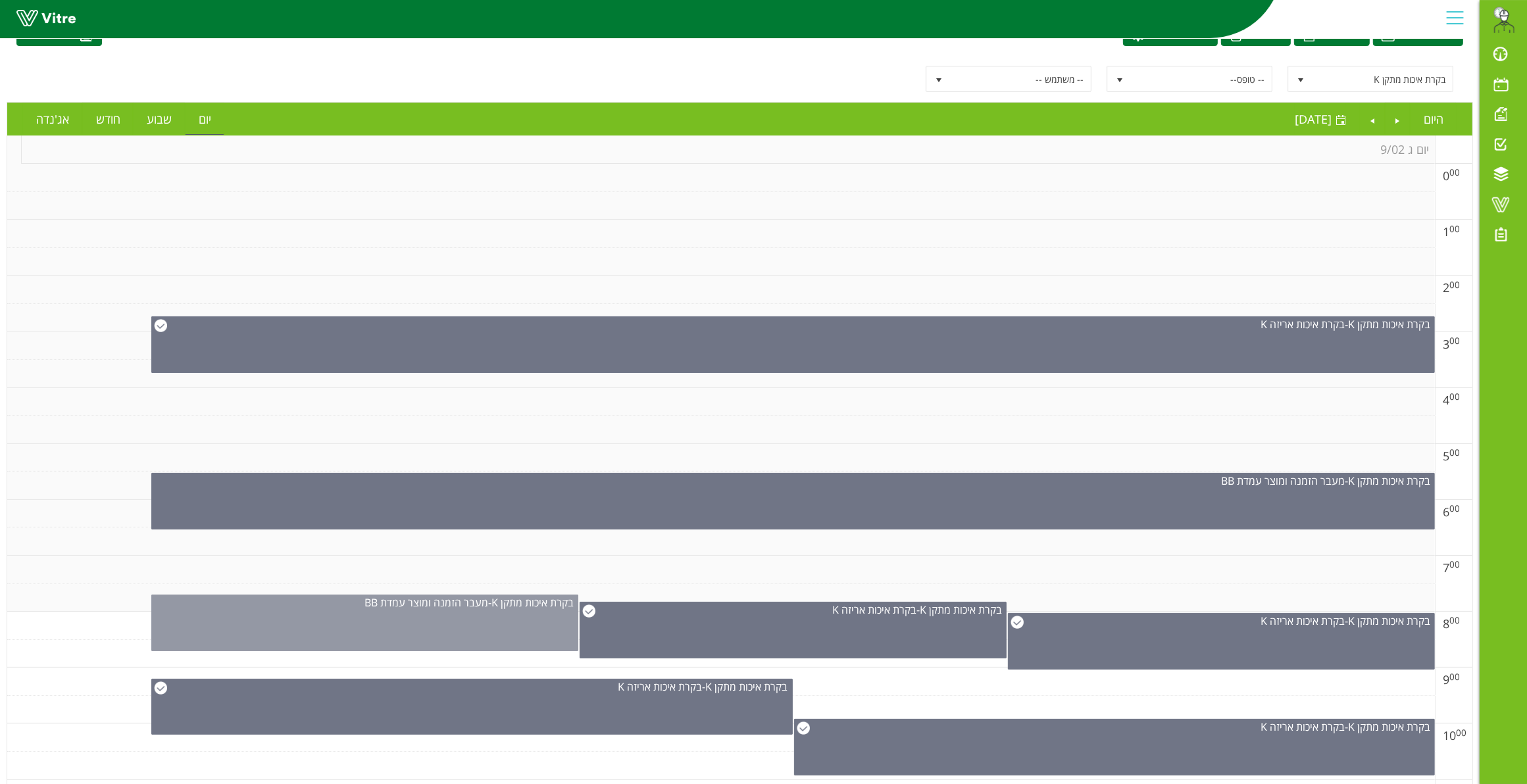
click at [376, 632] on div "בקרת איכות מתקן K - מעבר הזמנה ומוצר עמדת BB" at bounding box center [364, 622] width 427 height 56
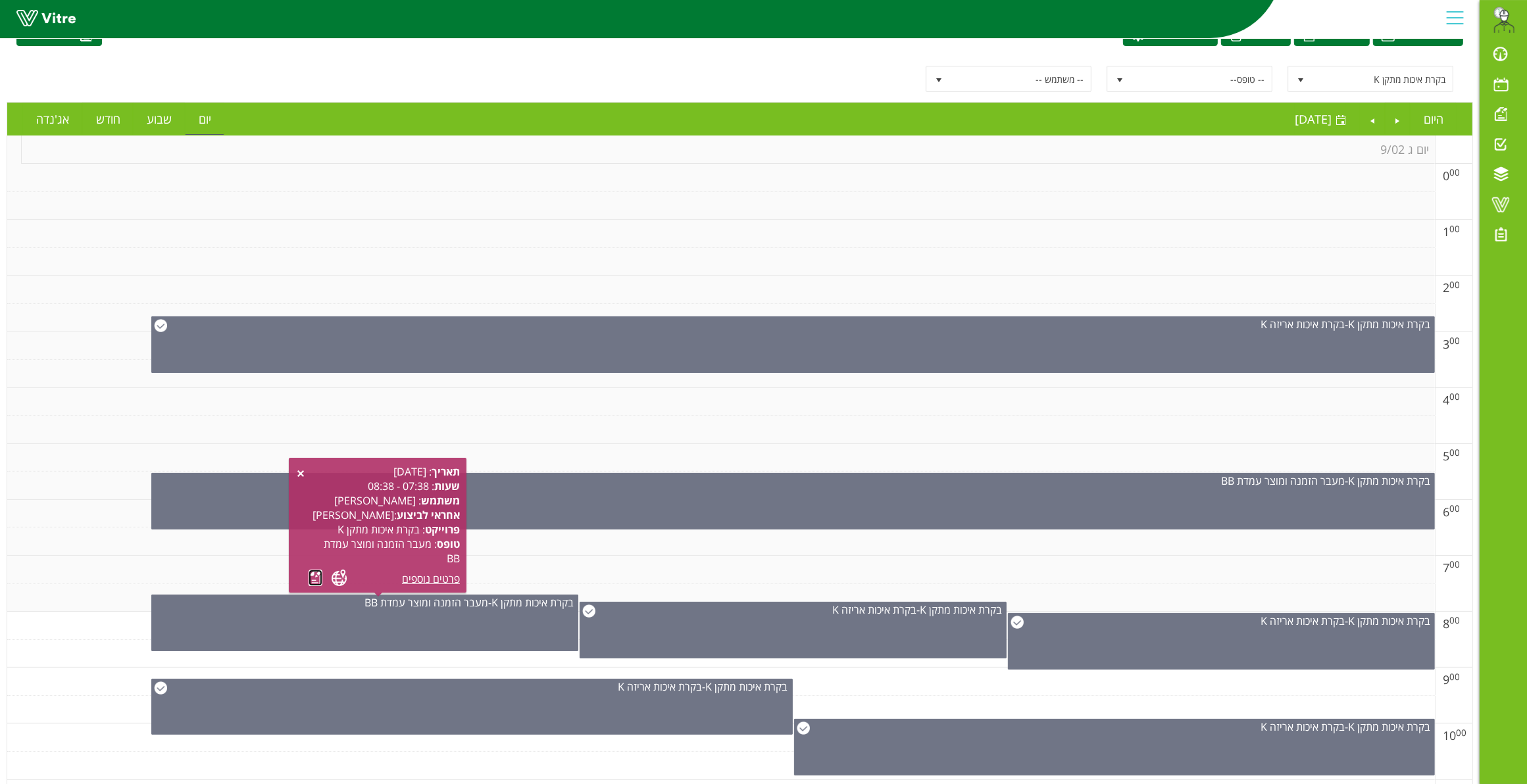
click at [311, 577] on link at bounding box center [316, 577] width 13 height 16
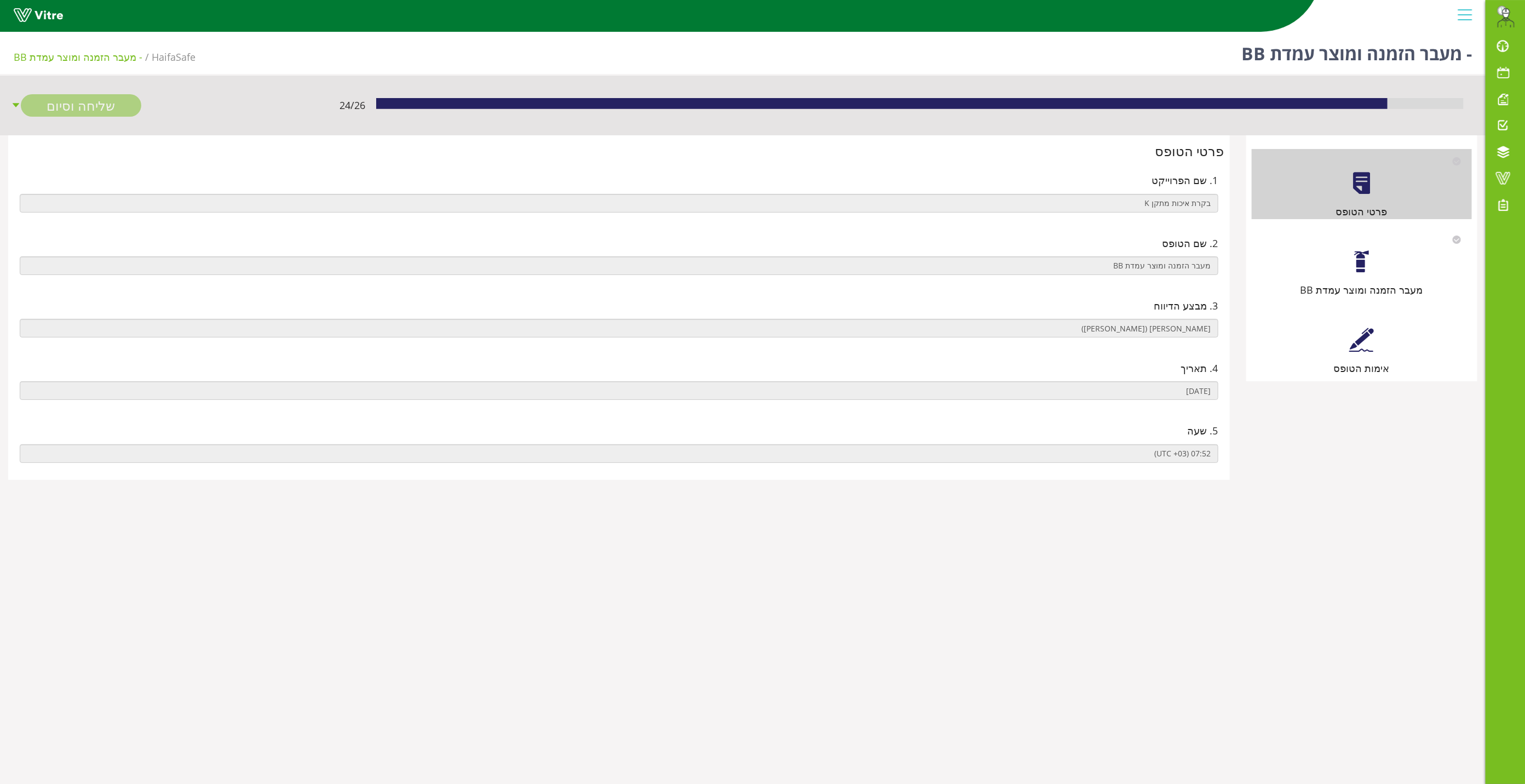
click at [1365, 254] on div at bounding box center [1361, 261] width 25 height 25
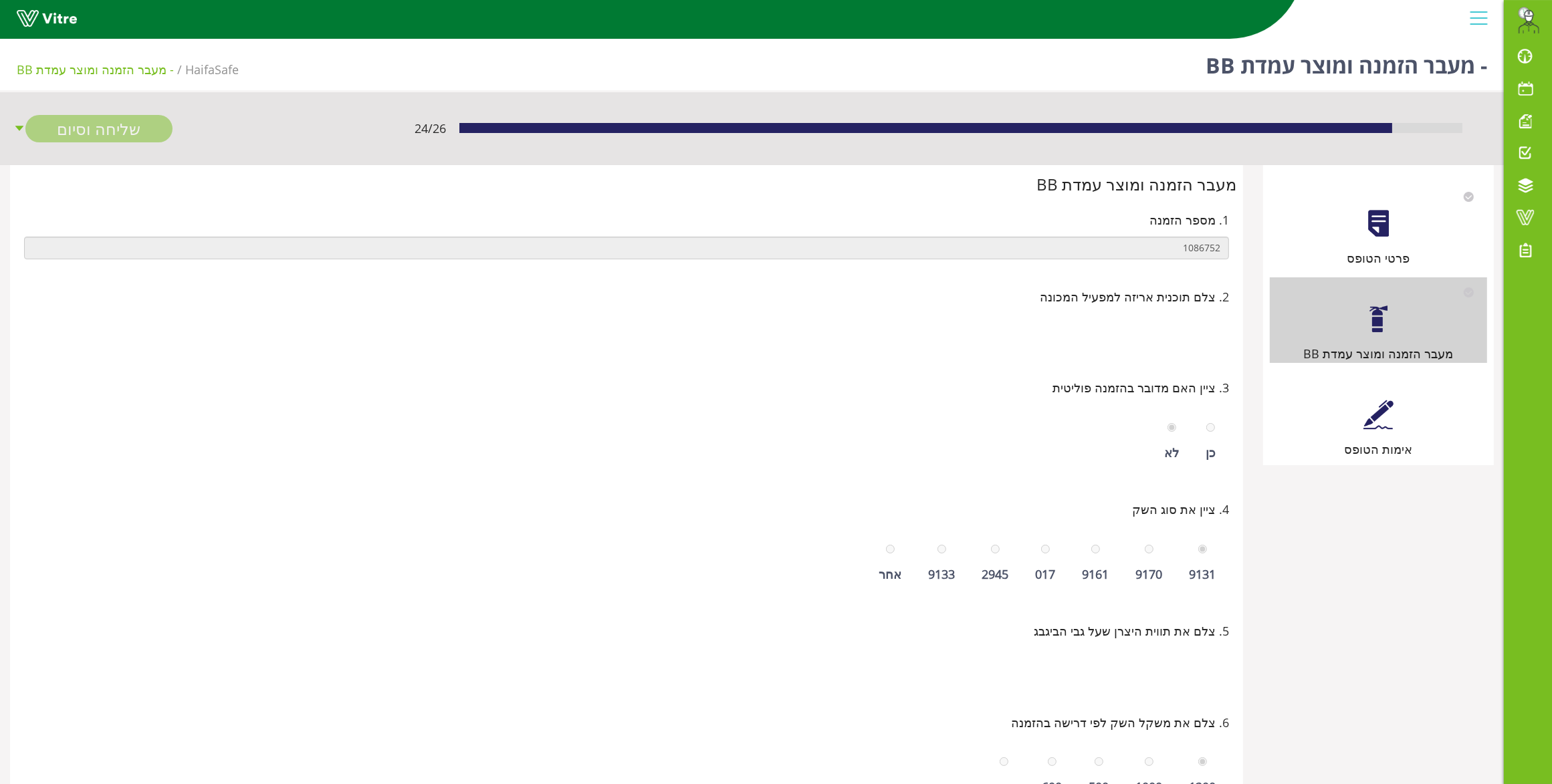
click at [1375, 427] on div at bounding box center [1378, 414] width 30 height 30
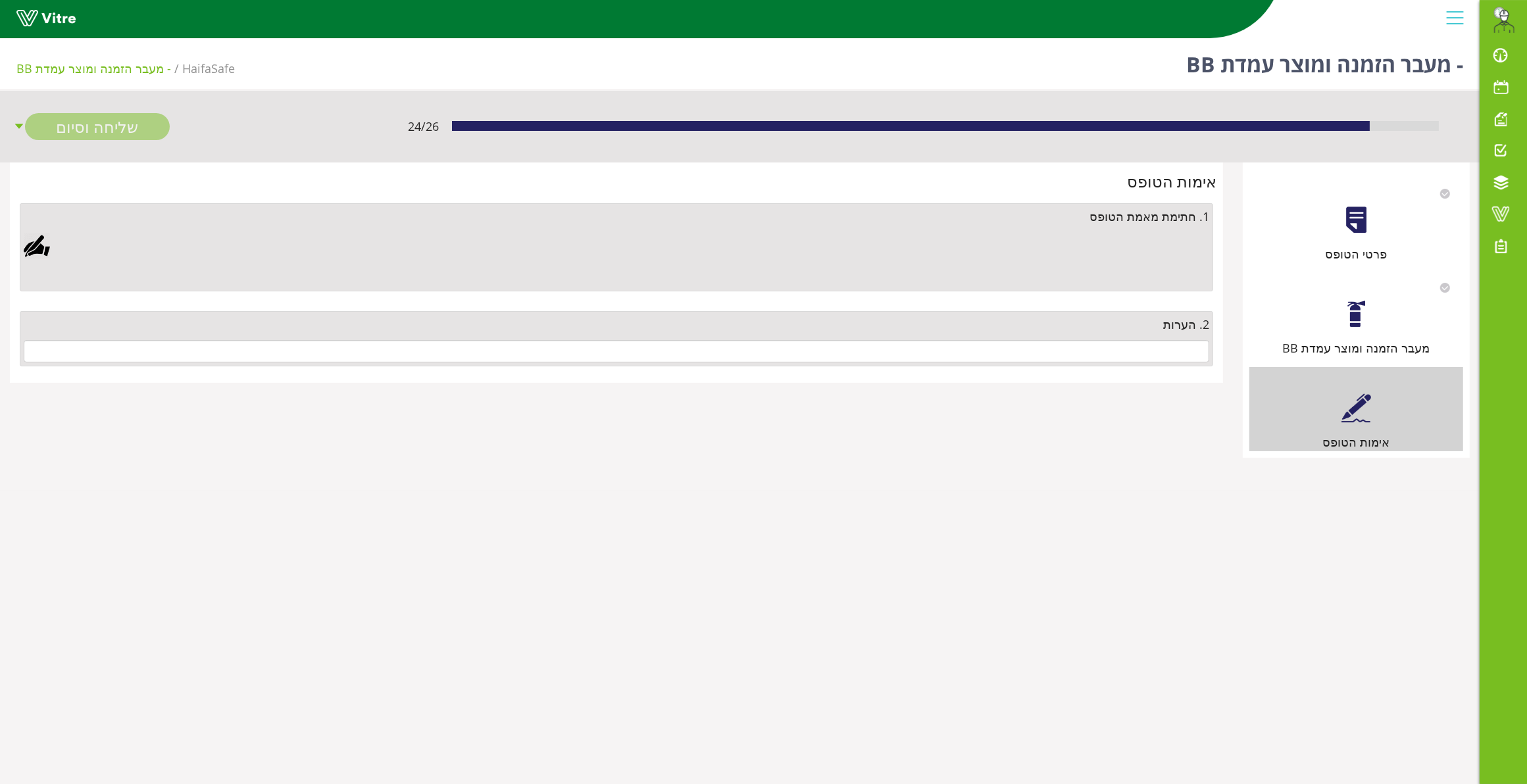
click at [31, 242] on div at bounding box center [37, 247] width 27 height 27
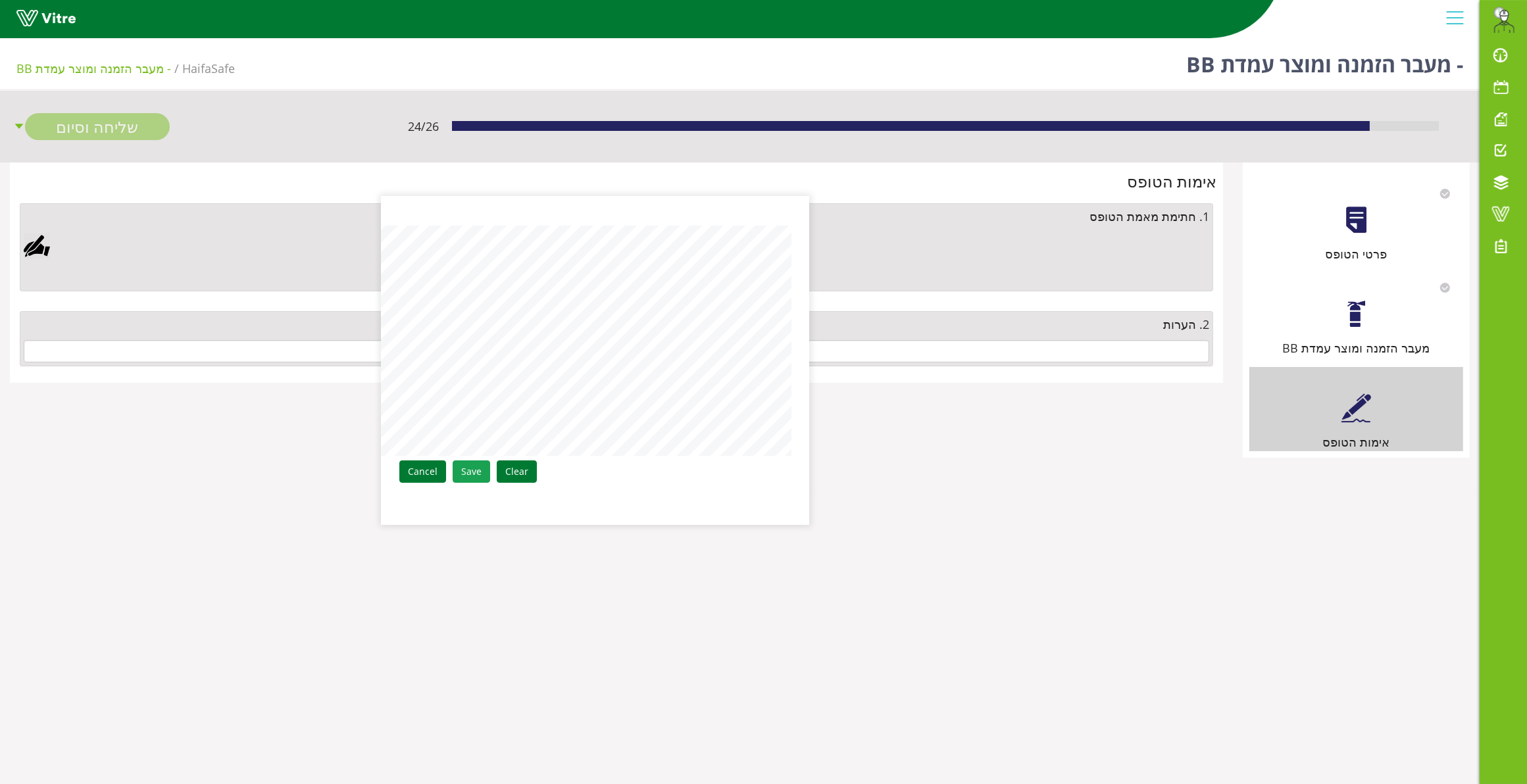
click at [469, 471] on link "Save" at bounding box center [470, 471] width 37 height 22
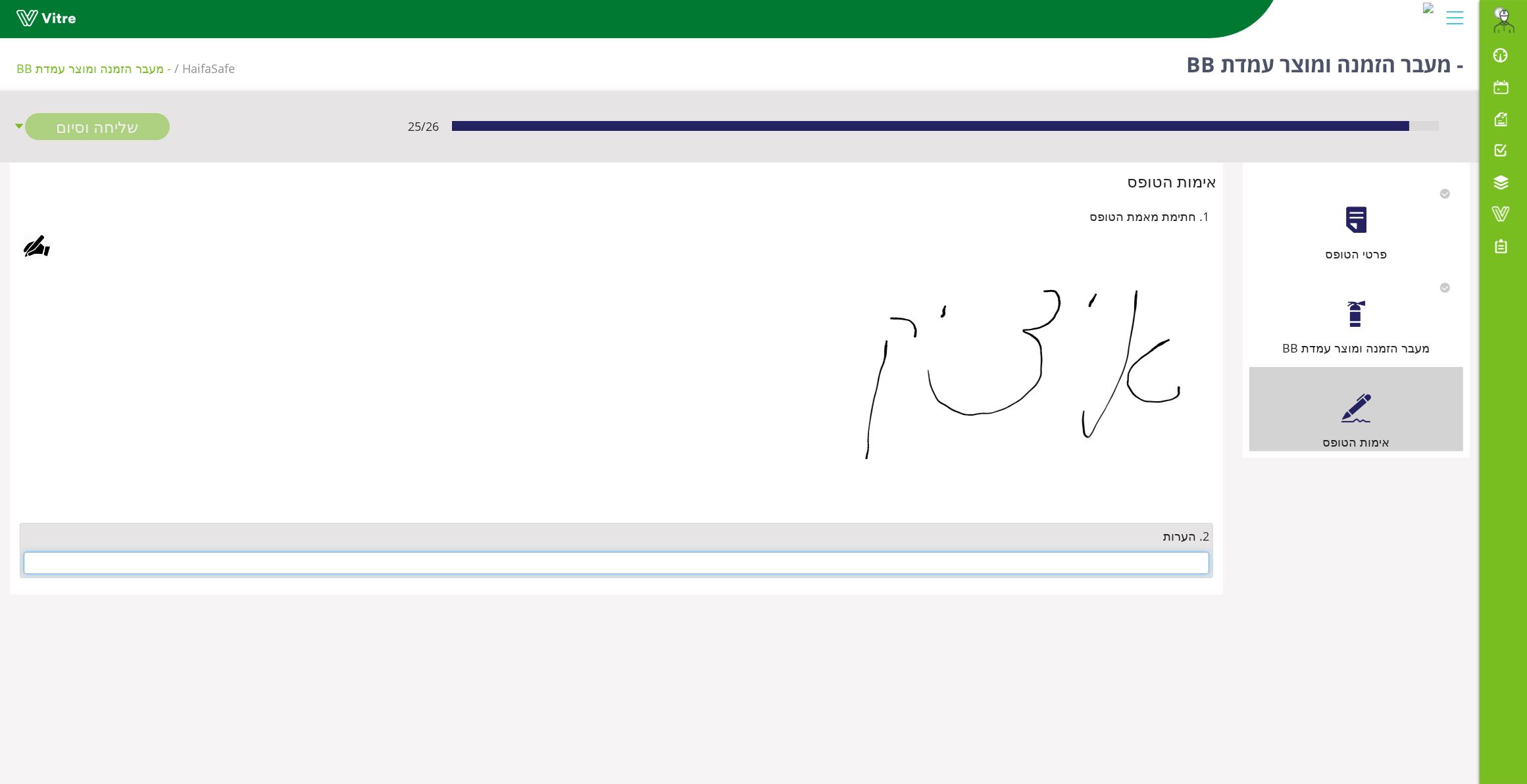
click at [1090, 564] on input "text" at bounding box center [617, 562] width 1186 height 22
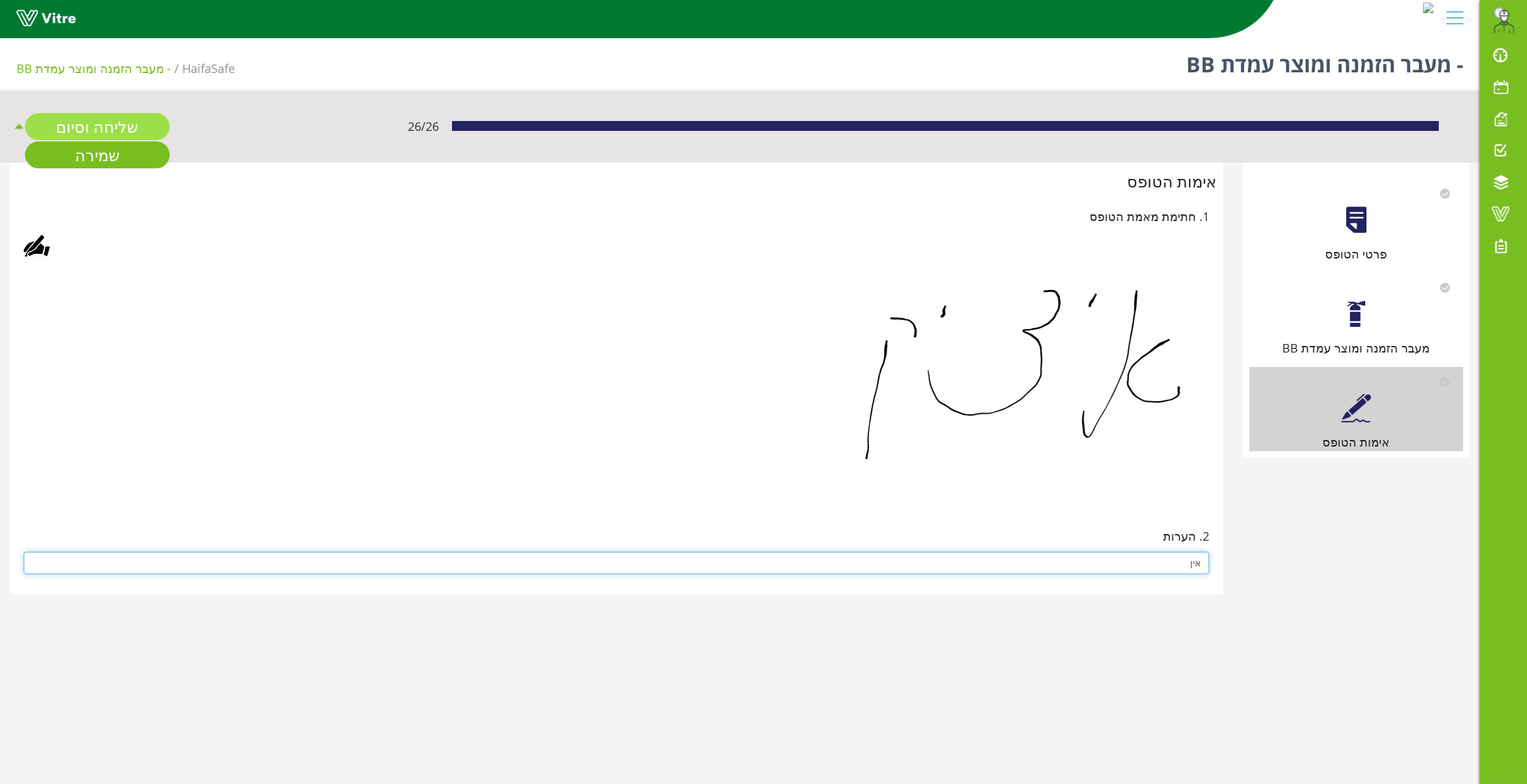
type input "אין"
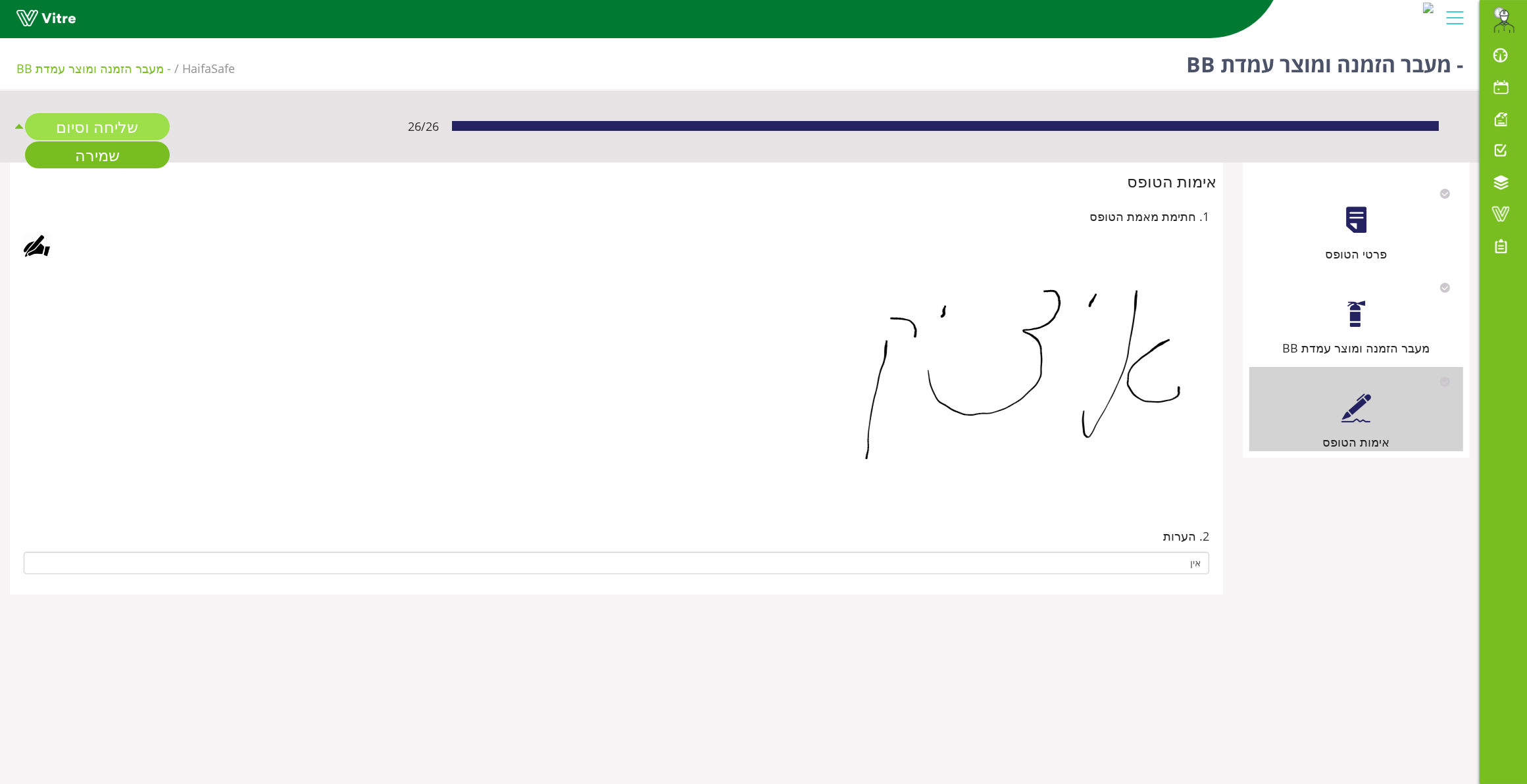
click at [92, 120] on link "שליחה וסיום" at bounding box center [97, 126] width 144 height 27
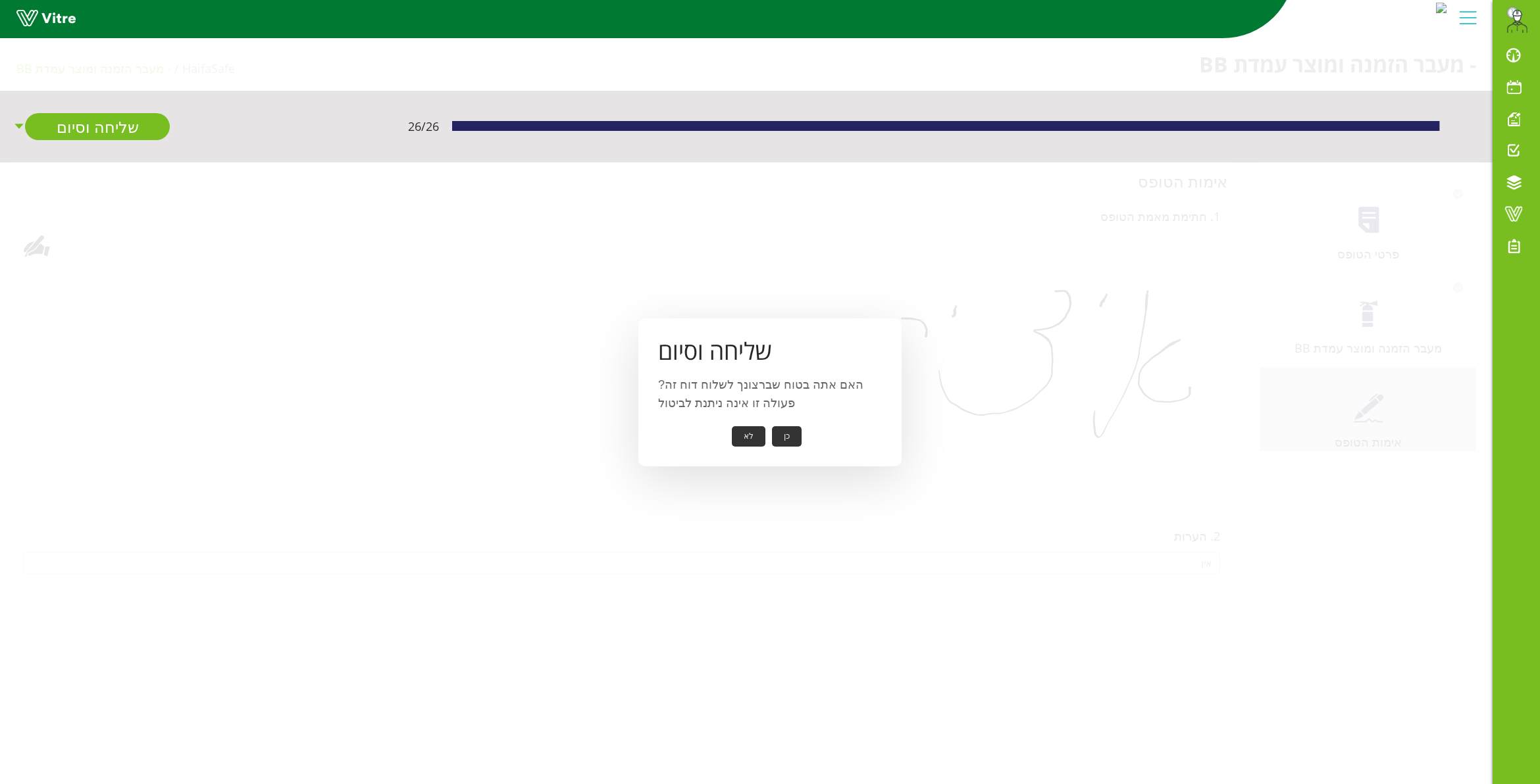
click at [776, 429] on button "כן" at bounding box center [786, 436] width 30 height 20
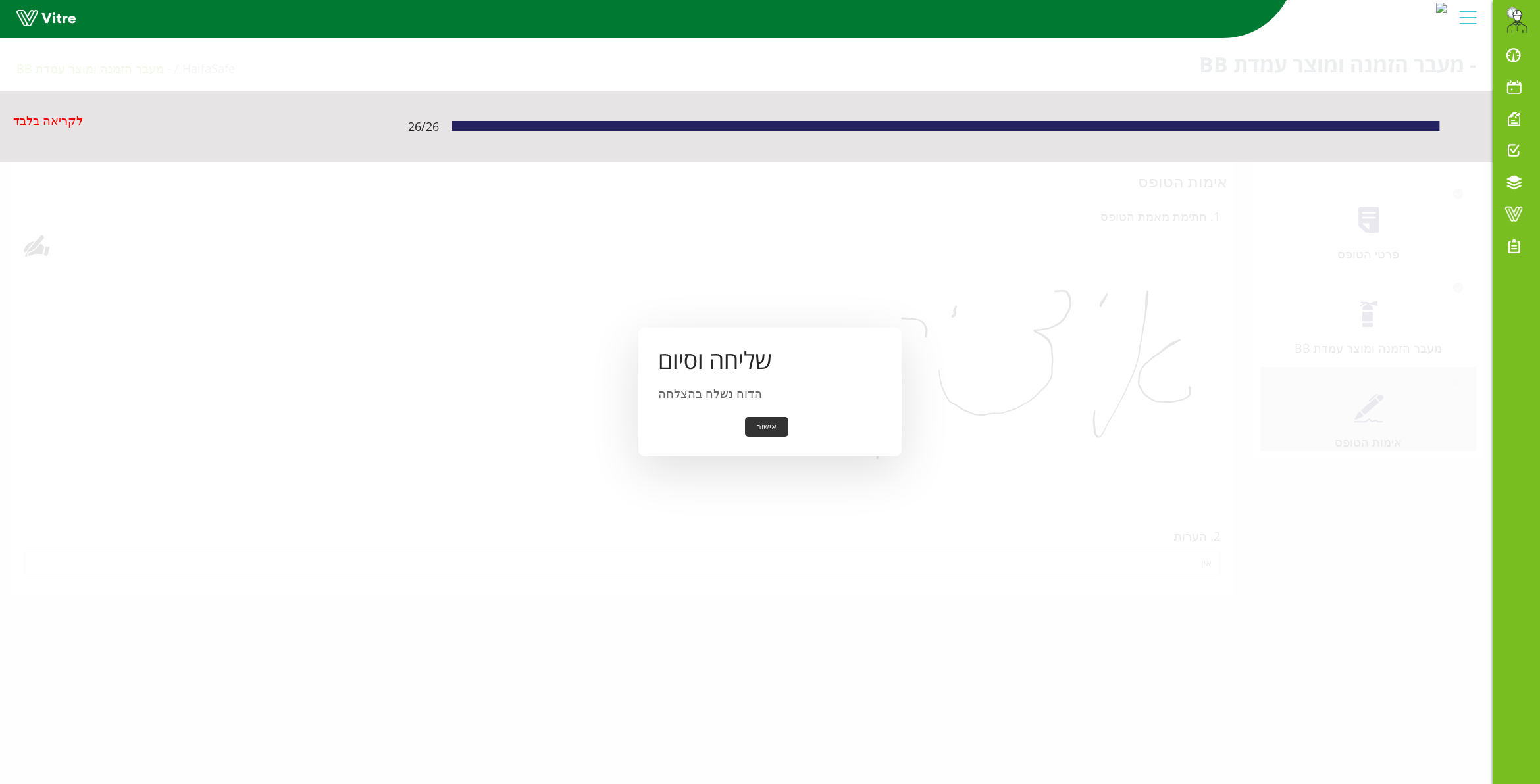
click at [757, 428] on button "אישור" at bounding box center [766, 426] width 43 height 20
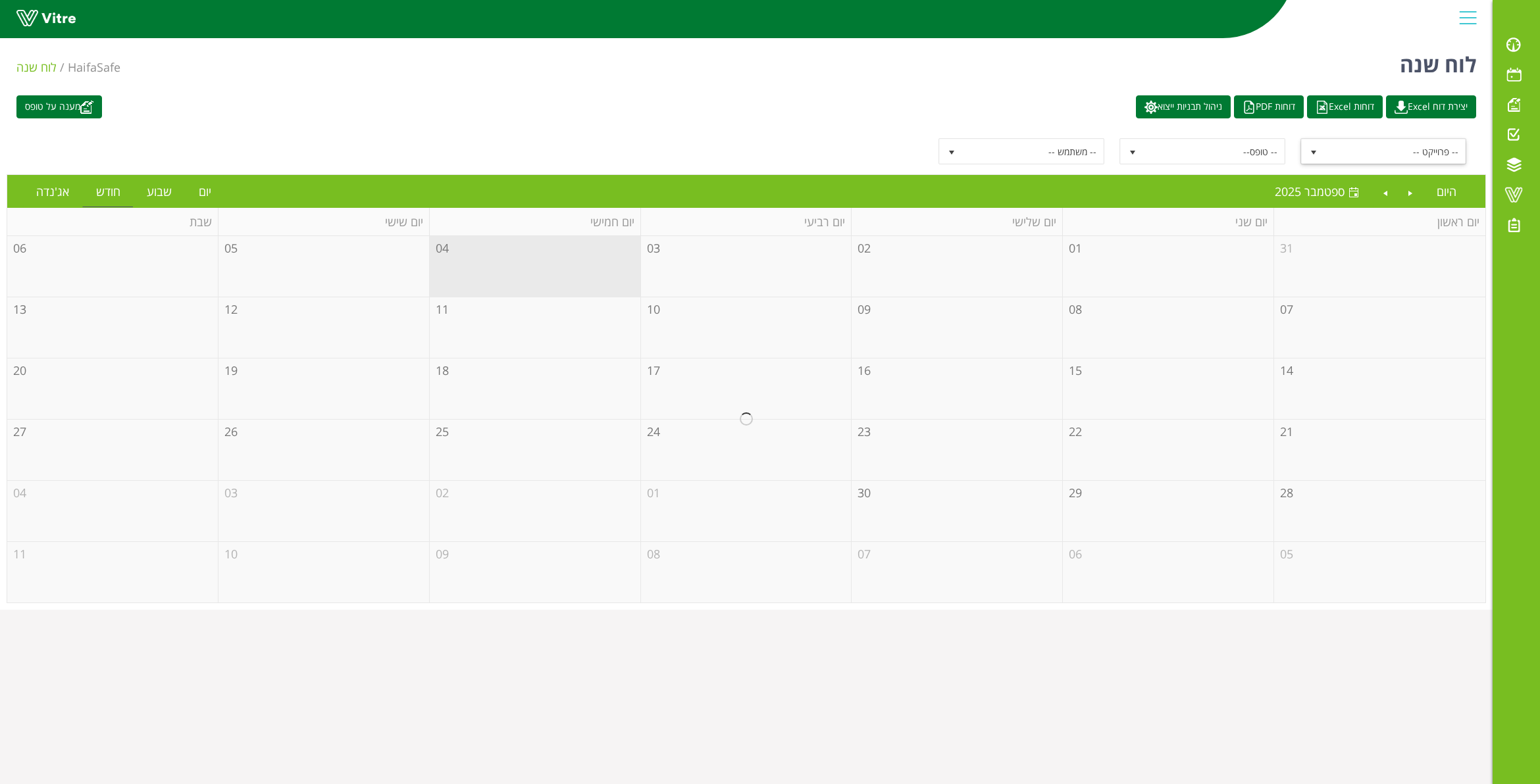
click at [1313, 146] on span "select" at bounding box center [1313, 151] width 24 height 24
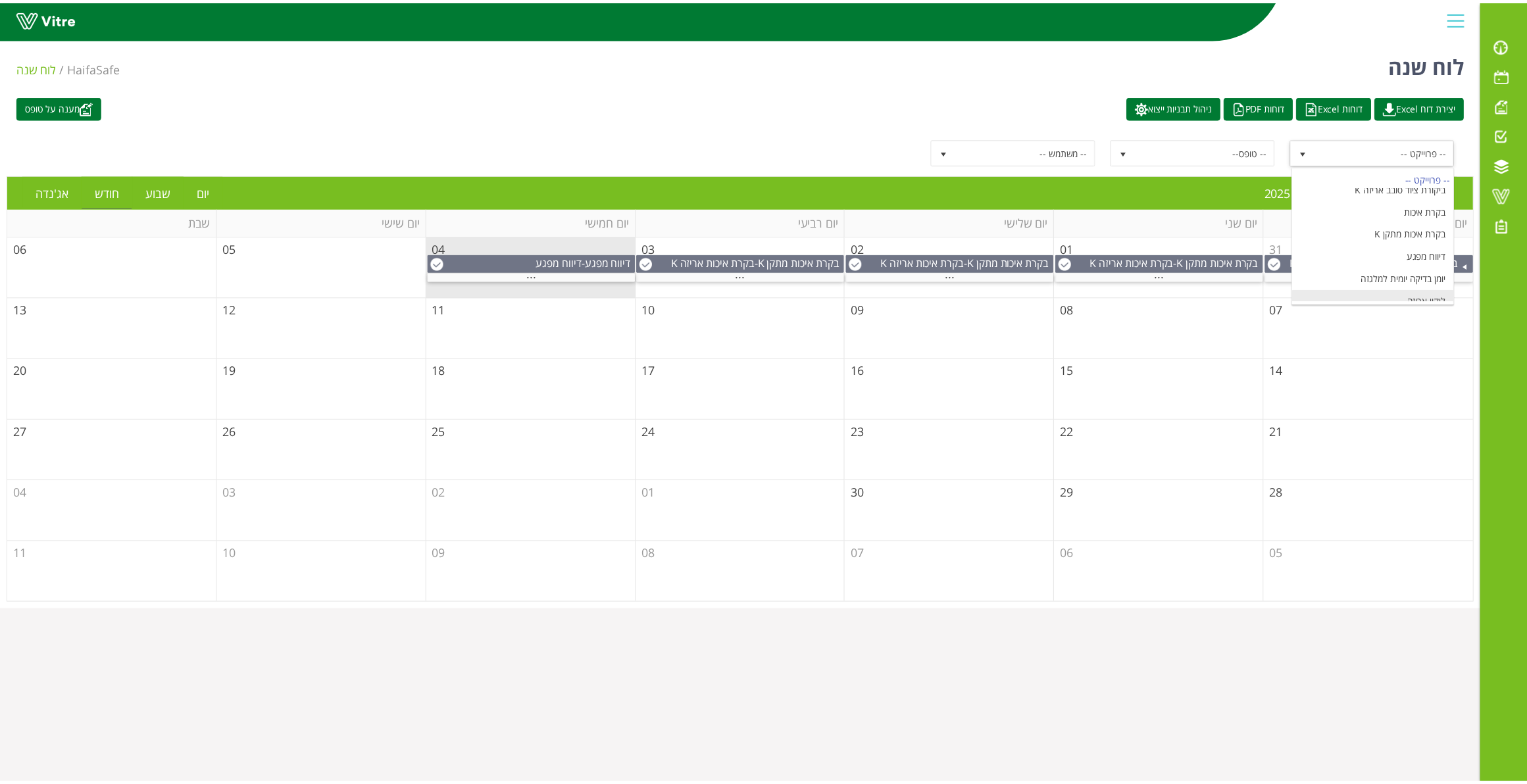
scroll to position [76, 0]
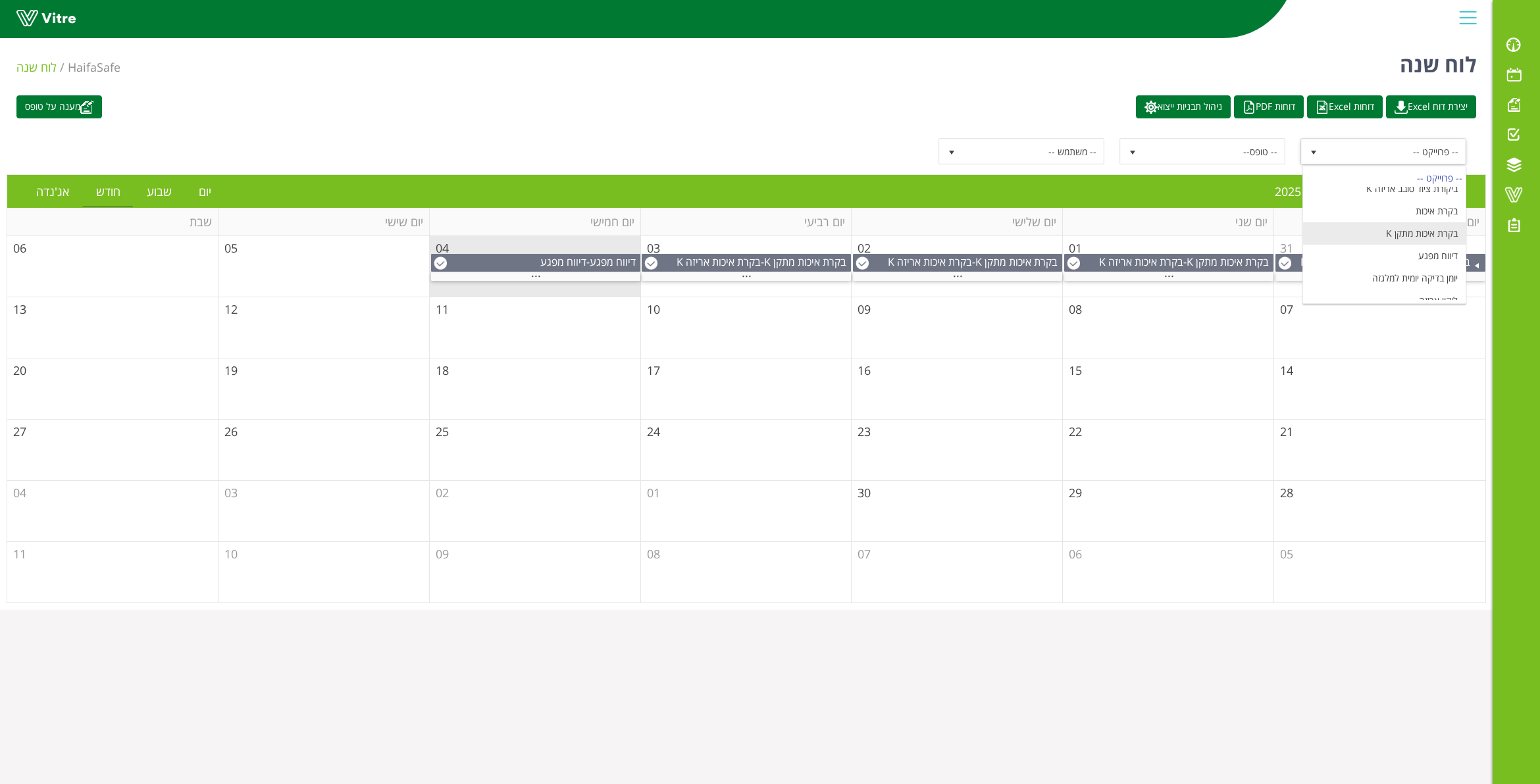
click at [1423, 233] on li "בקרת איכות מתקן K" at bounding box center [1384, 233] width 164 height 22
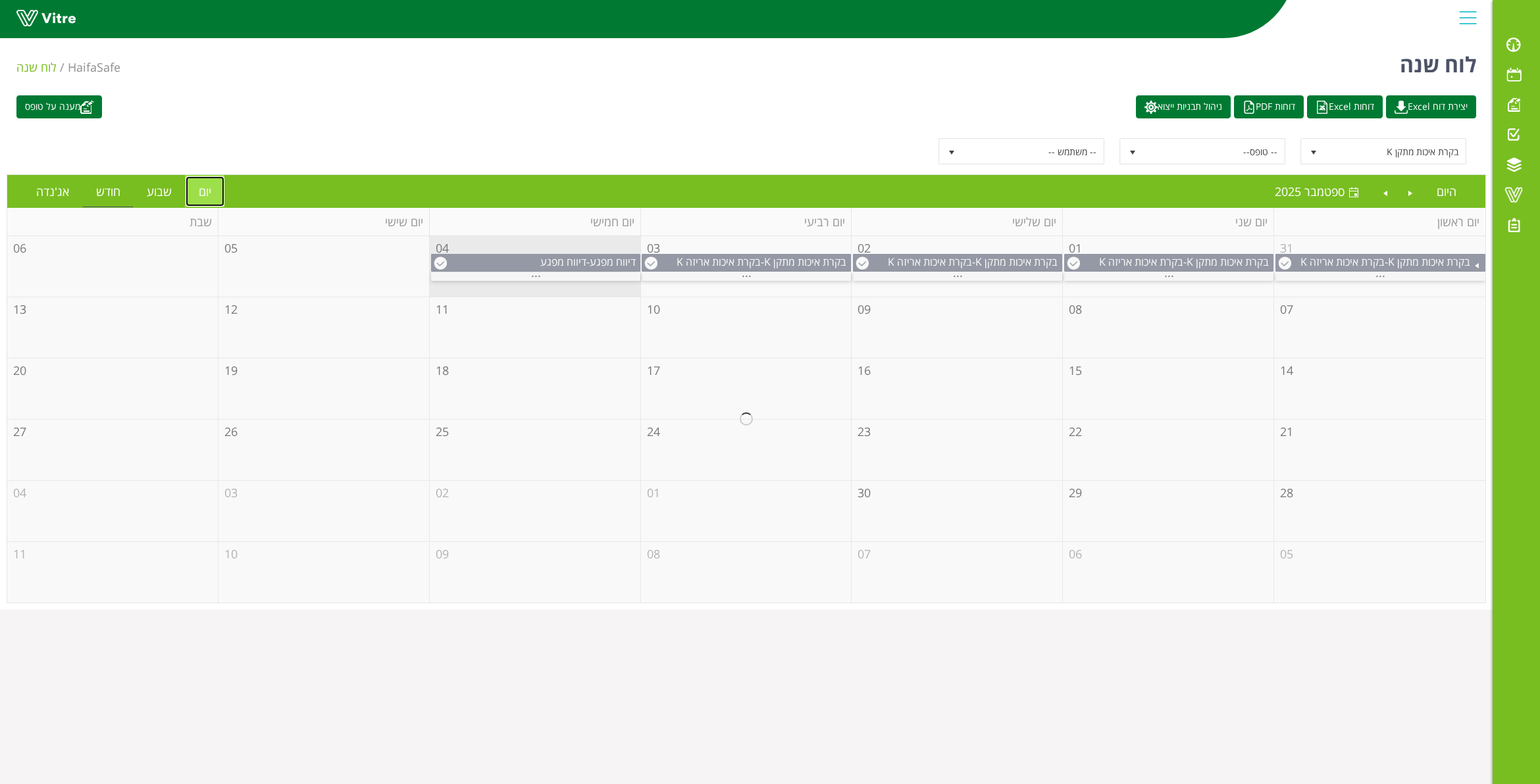
click at [199, 196] on link "יום" at bounding box center [205, 191] width 39 height 31
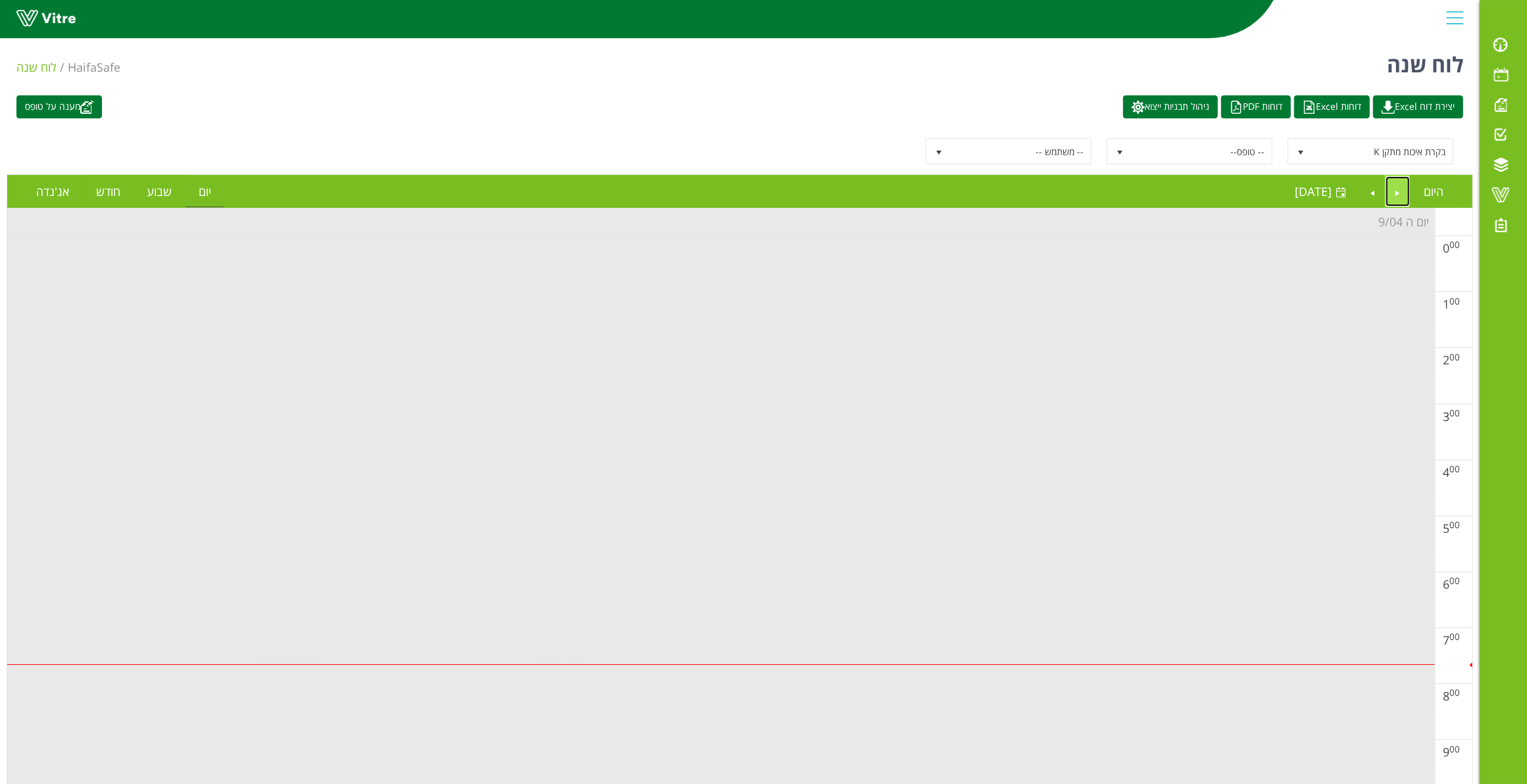
click at [1398, 195] on link "Previous" at bounding box center [1398, 191] width 25 height 31
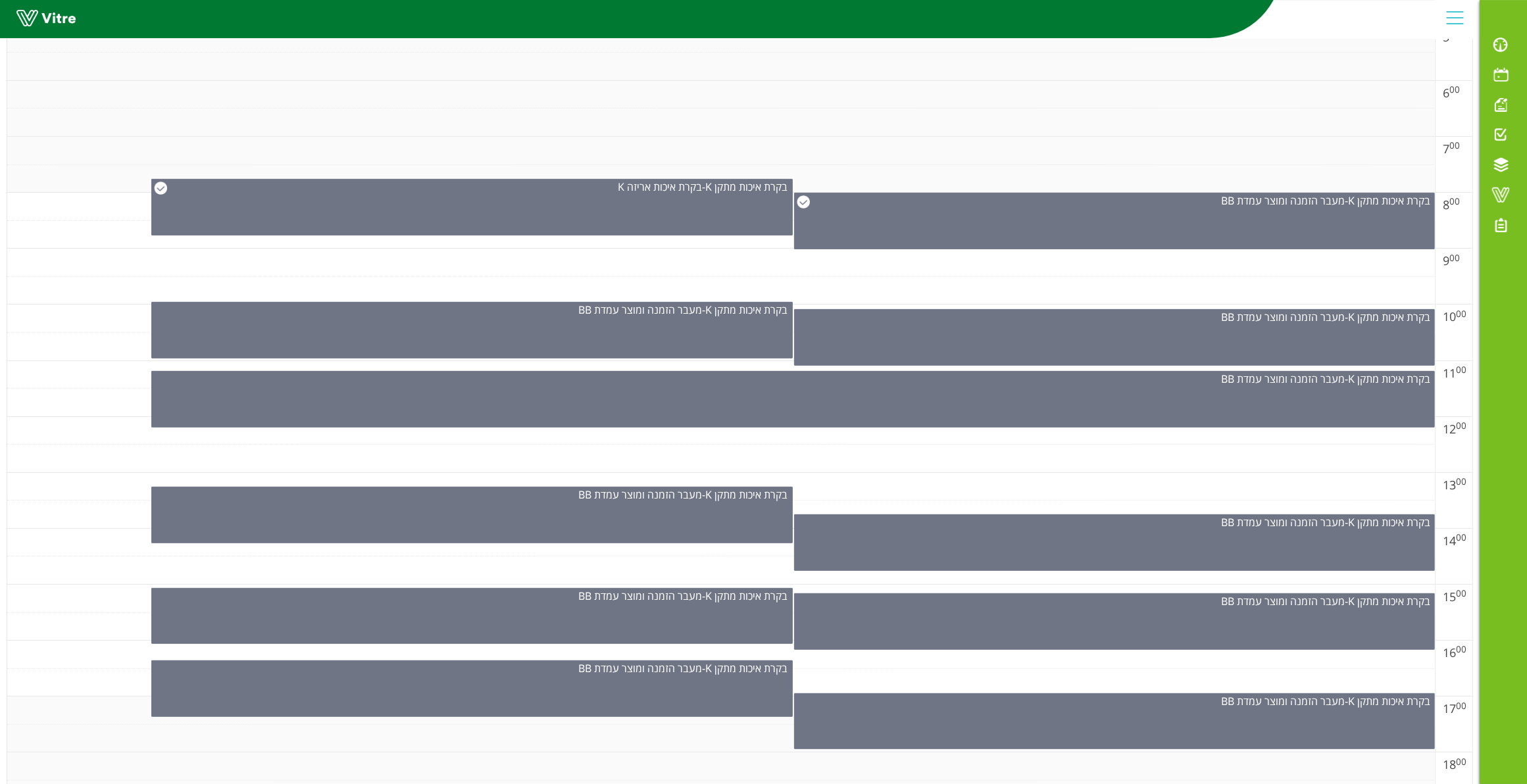
scroll to position [493, 0]
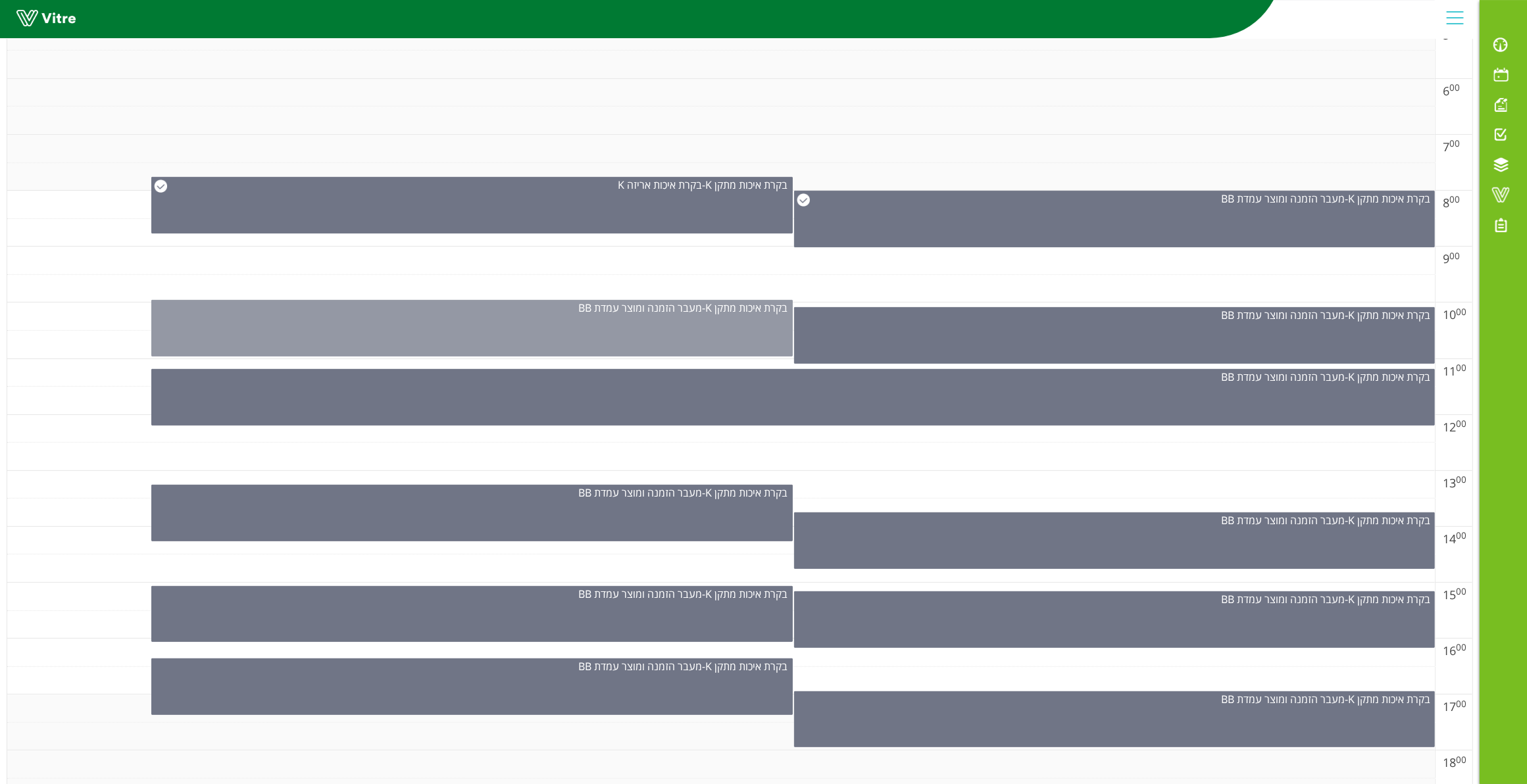
click at [731, 338] on div "בקרת איכות מתקן K - מעבר הזמנה ומוצר עמדת BB" at bounding box center [471, 328] width 642 height 56
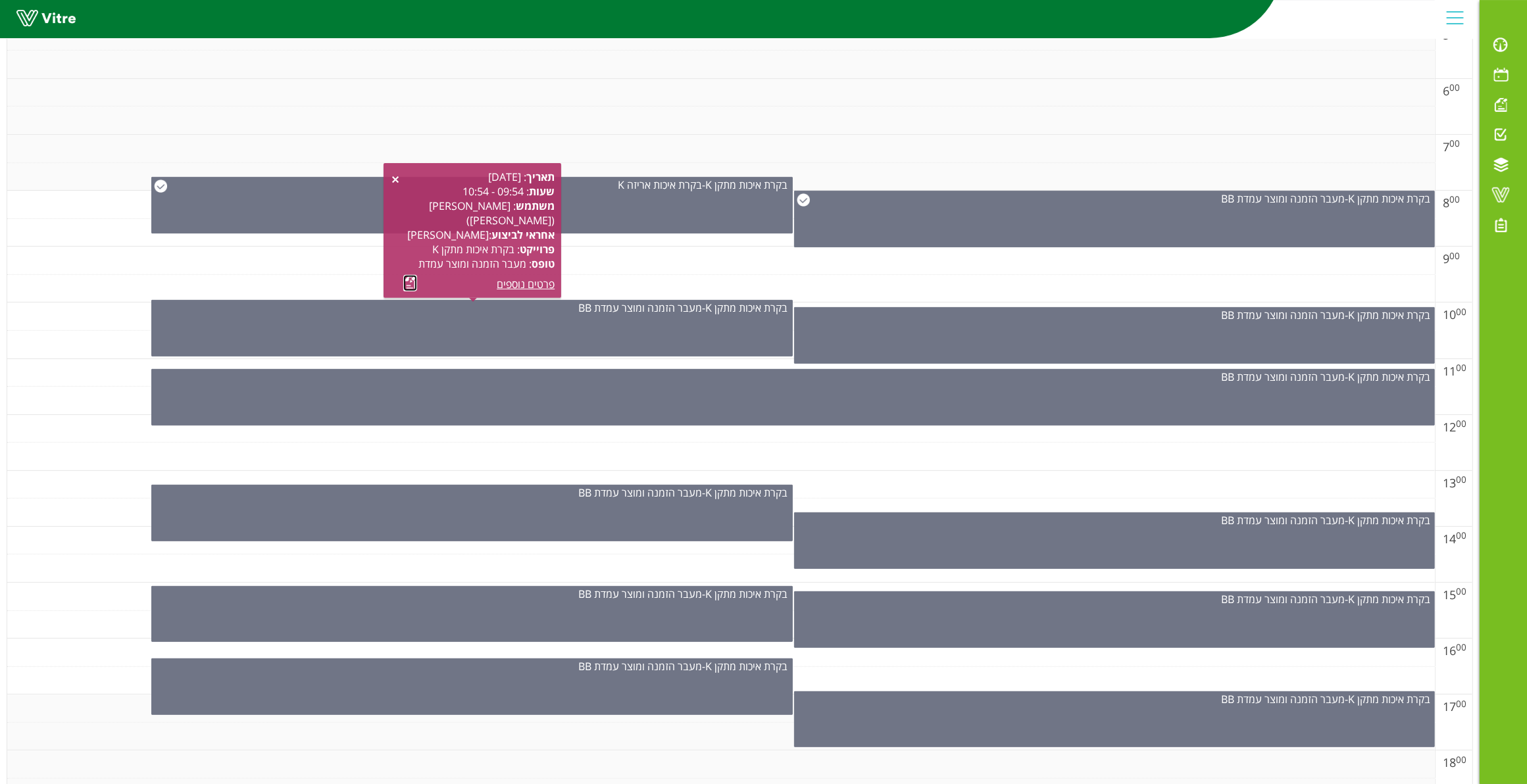
click at [412, 279] on link at bounding box center [410, 283] width 13 height 16
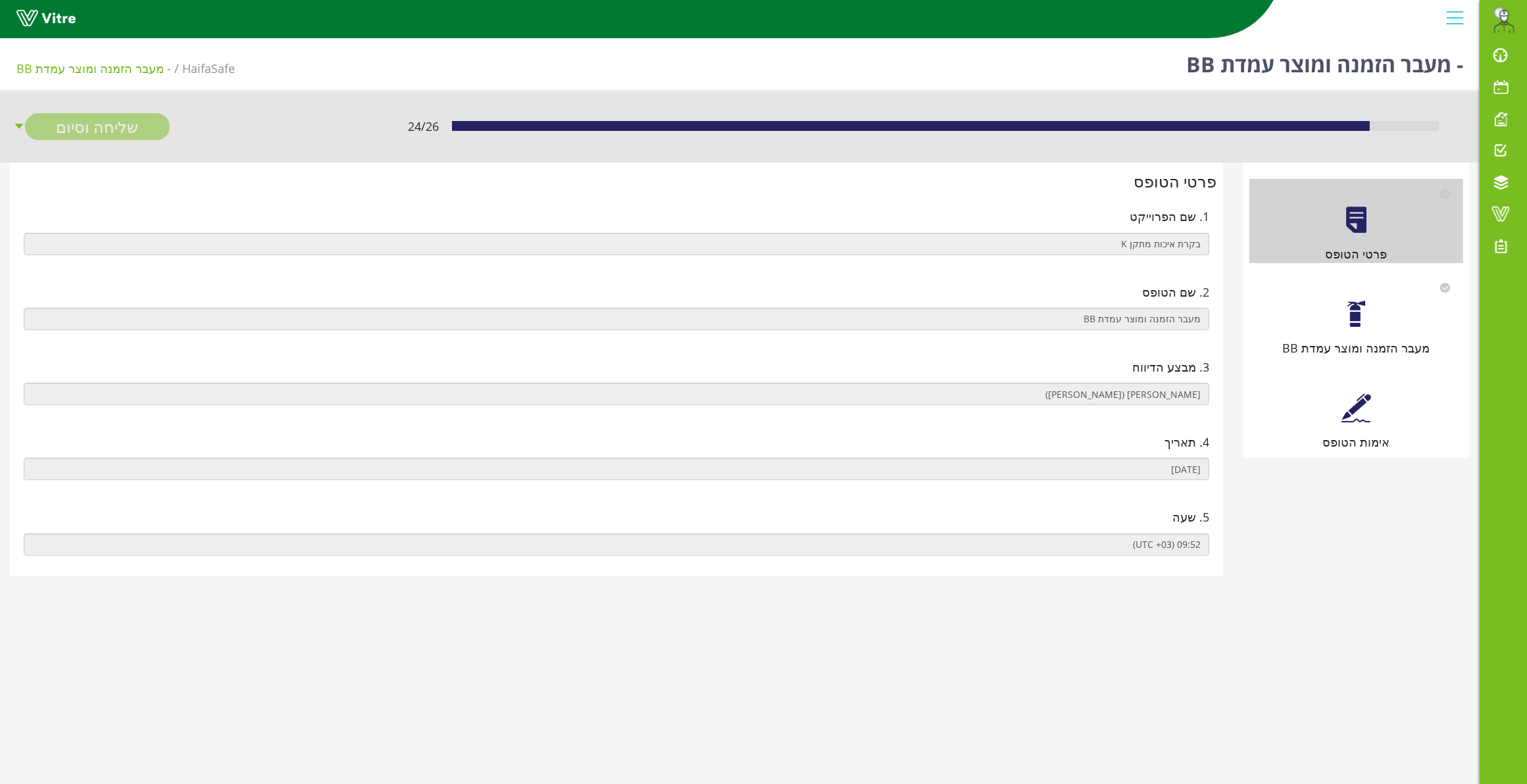
click at [1363, 320] on div at bounding box center [1356, 314] width 30 height 30
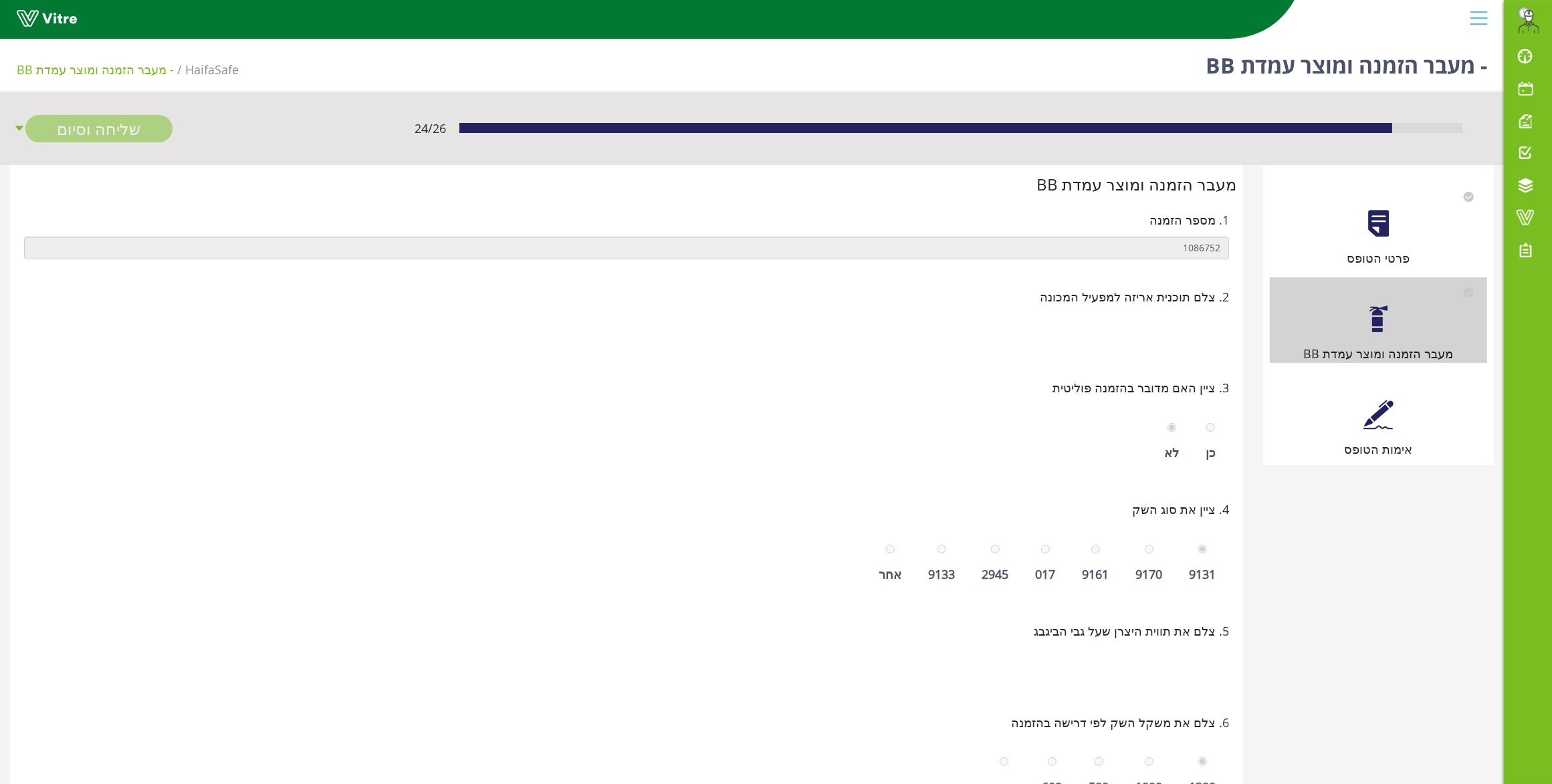
click at [1390, 399] on div at bounding box center [1378, 414] width 30 height 30
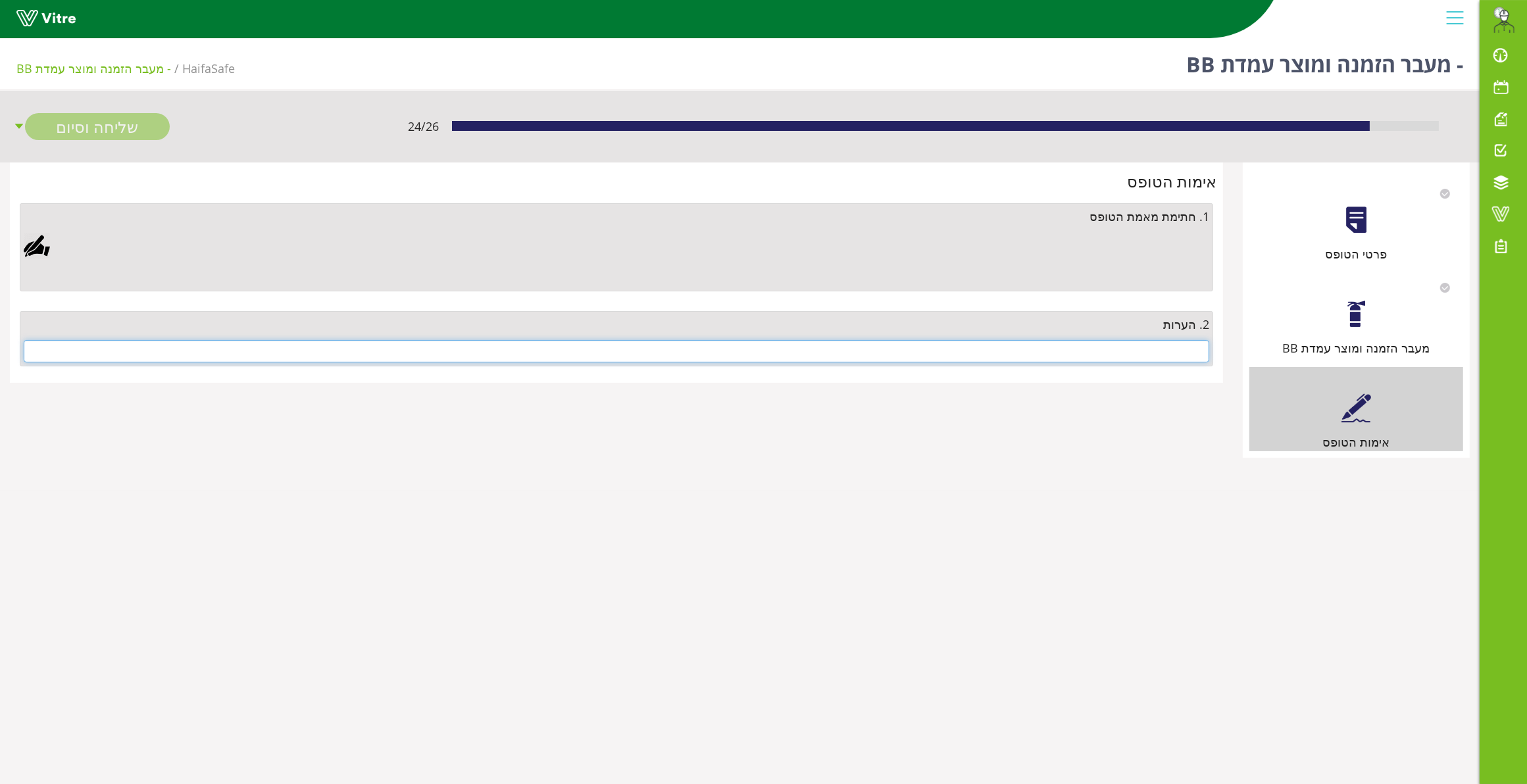
click at [1091, 354] on input "text" at bounding box center [617, 351] width 1186 height 22
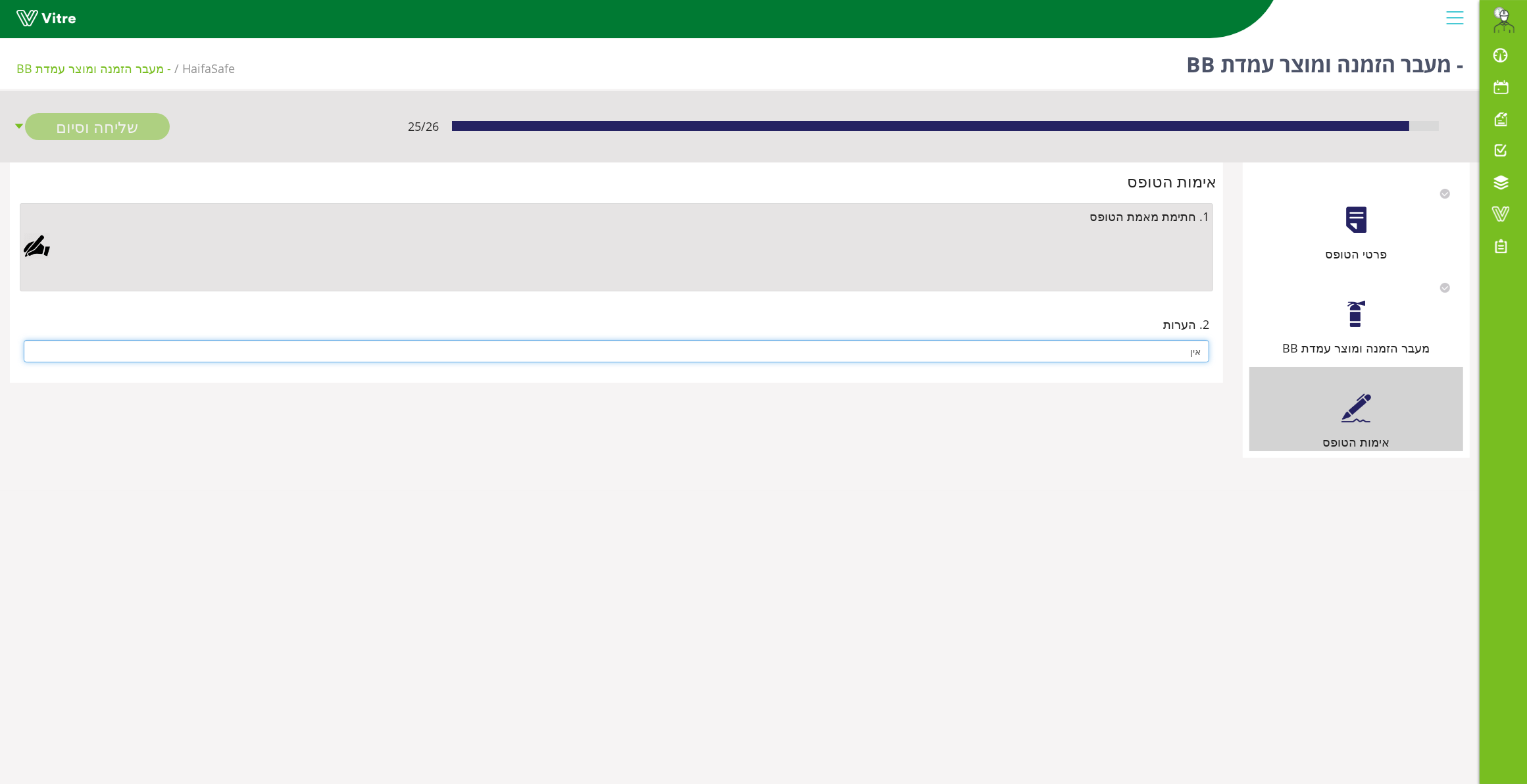
type input "אין"
drag, startPoint x: 41, startPoint y: 249, endPoint x: 47, endPoint y: 245, distance: 7.2
click at [45, 246] on div at bounding box center [37, 247] width 27 height 27
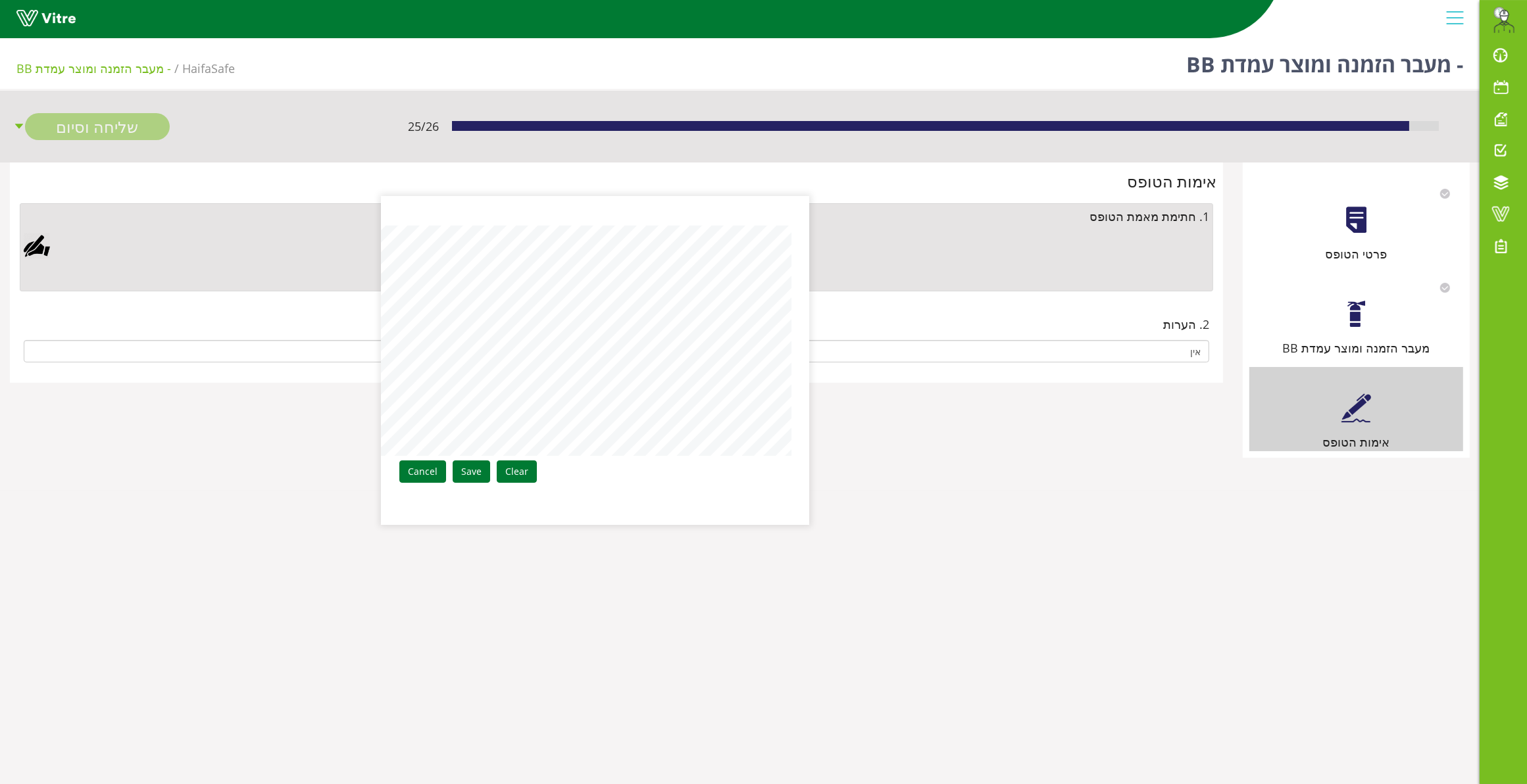
click at [799, 328] on div "Clear Save Cancel" at bounding box center [595, 360] width 427 height 329
drag, startPoint x: 474, startPoint y: 471, endPoint x: 417, endPoint y: 435, distance: 67.4
click at [471, 471] on link "Save" at bounding box center [470, 471] width 37 height 22
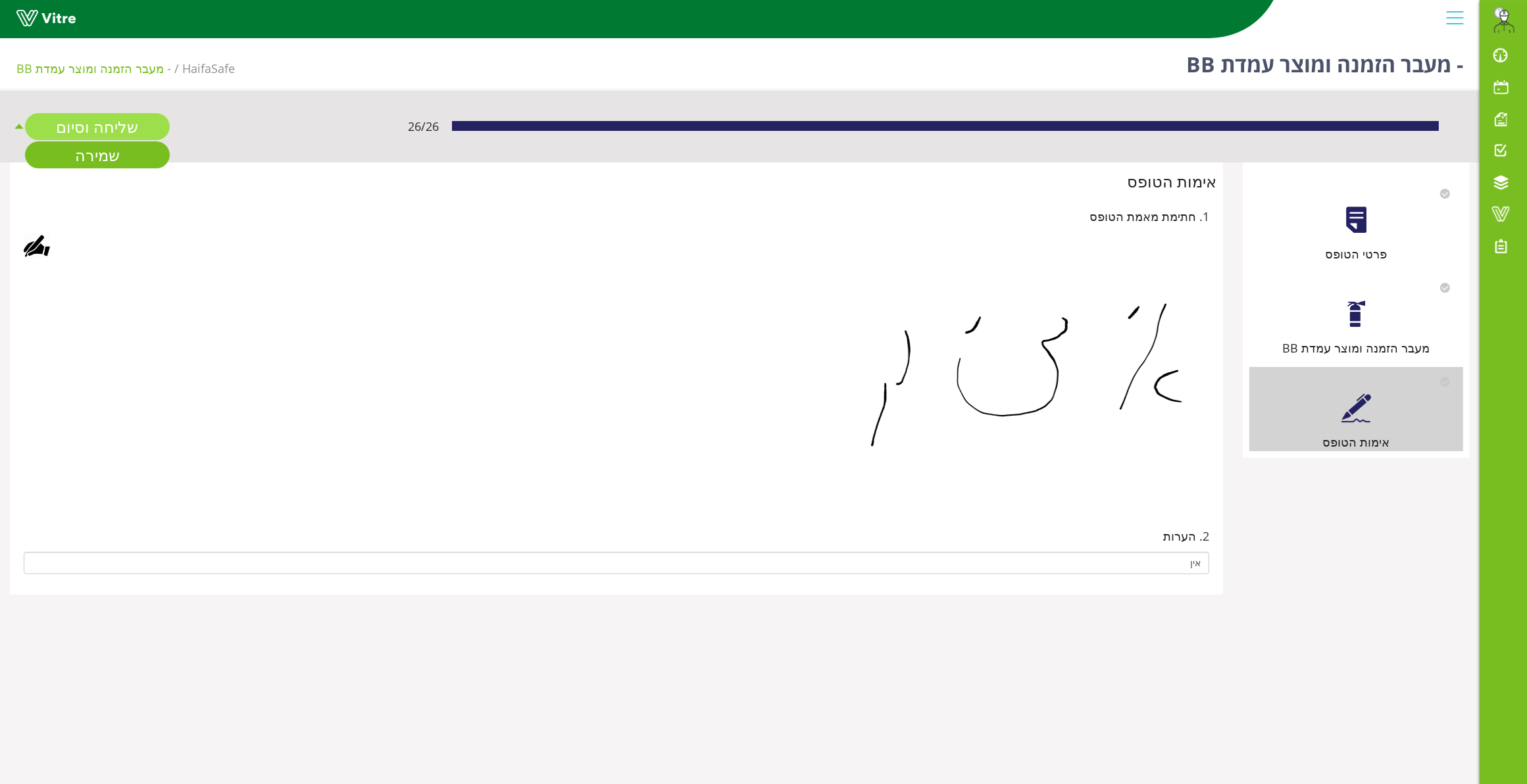
click at [106, 121] on link "שליחה וסיום" at bounding box center [97, 126] width 144 height 27
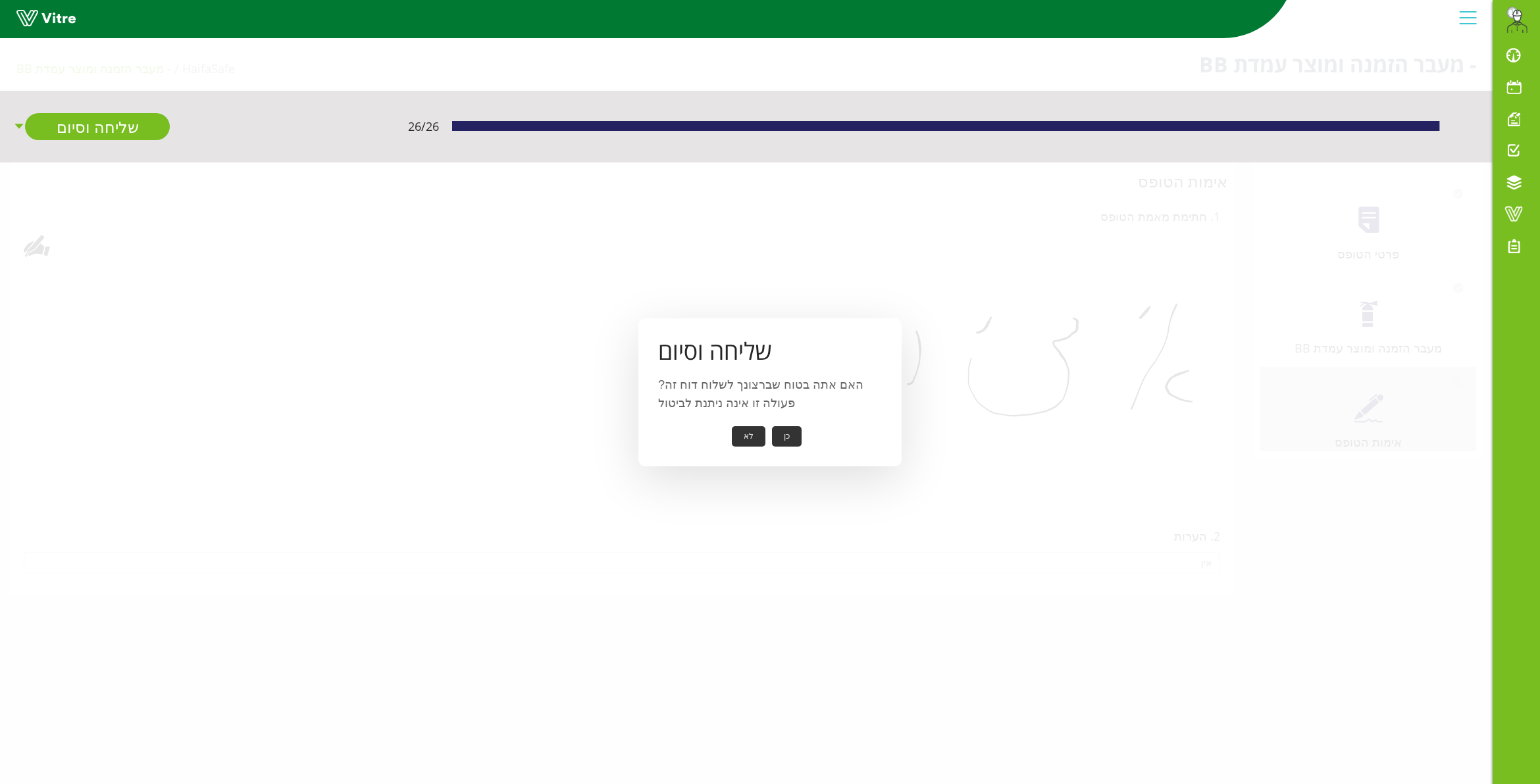
click at [781, 431] on button "כן" at bounding box center [786, 436] width 30 height 20
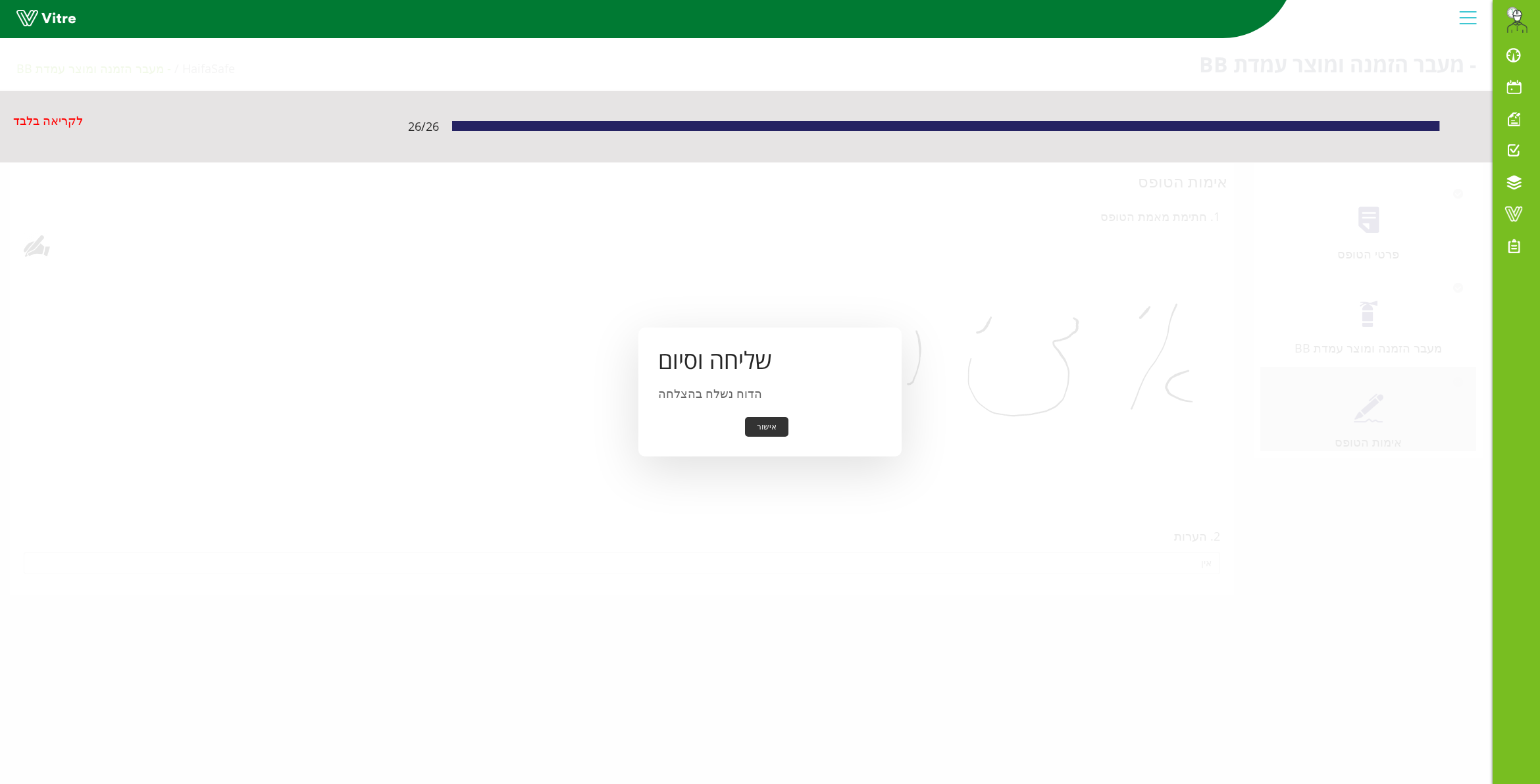
drag, startPoint x: 773, startPoint y: 423, endPoint x: 784, endPoint y: 395, distance: 30.1
click at [776, 421] on button "אישור" at bounding box center [766, 426] width 43 height 20
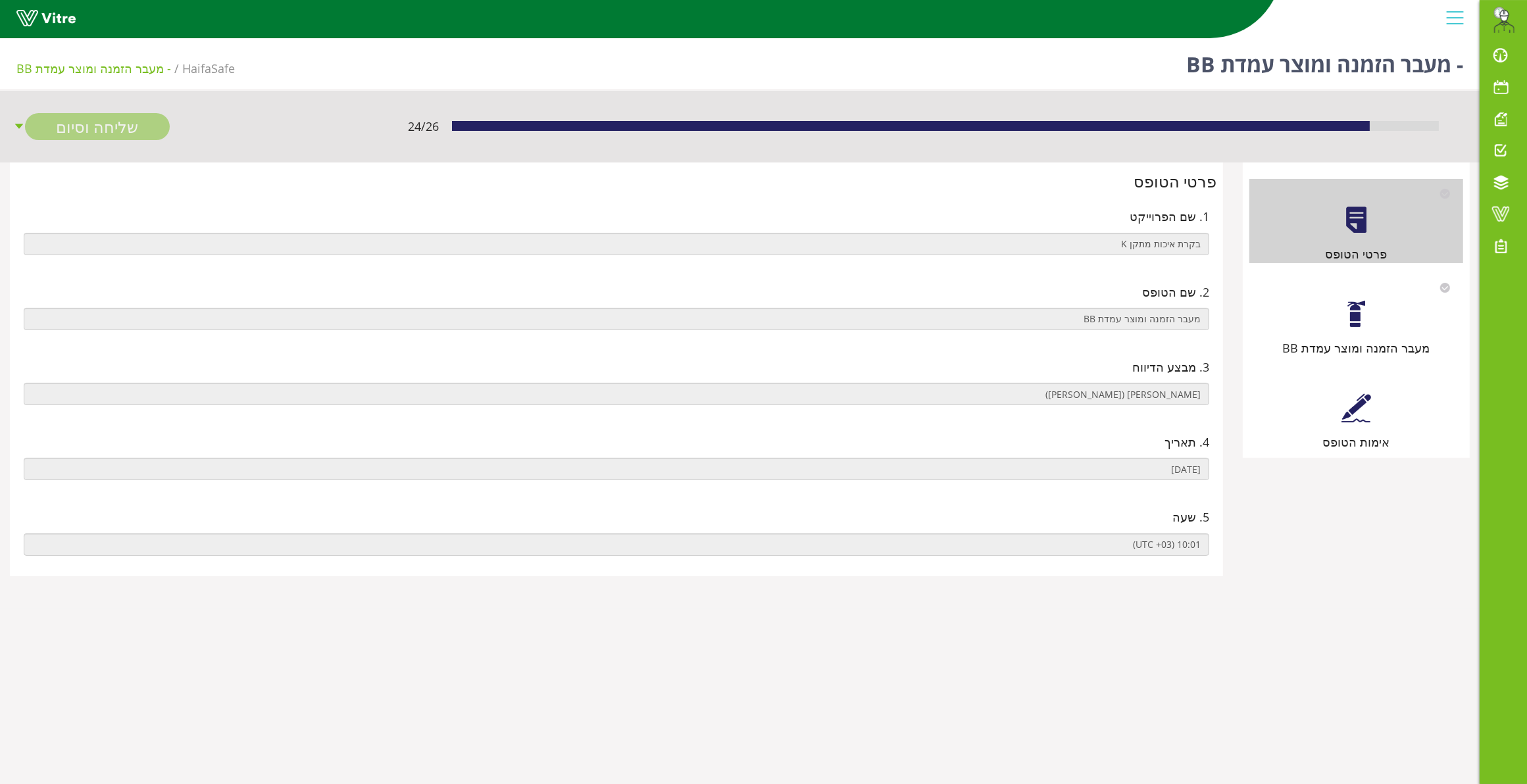
click at [1360, 316] on div at bounding box center [1356, 314] width 30 height 30
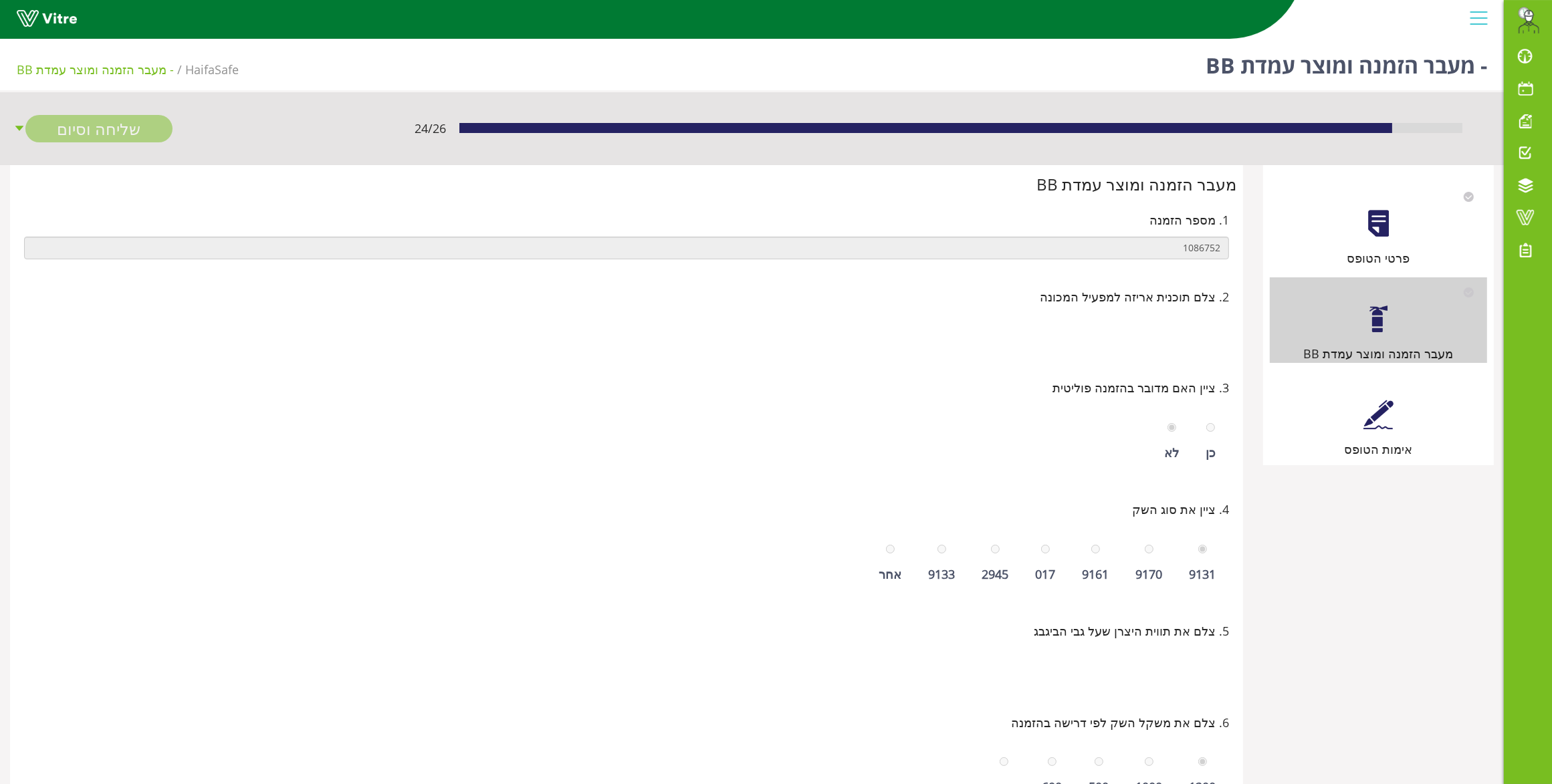
click at [1378, 413] on div at bounding box center [1378, 414] width 30 height 30
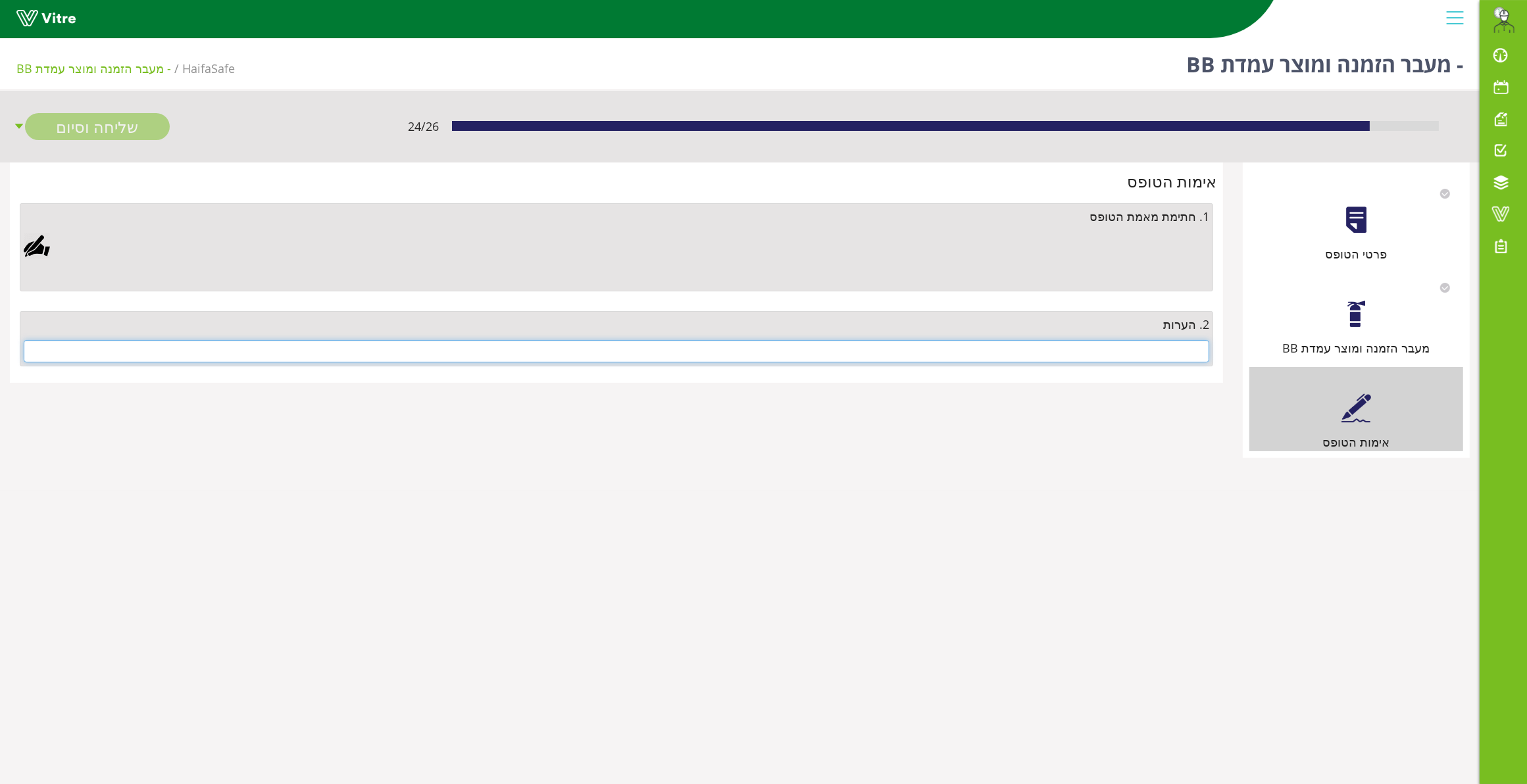
click at [1176, 353] on input "text" at bounding box center [617, 351] width 1186 height 22
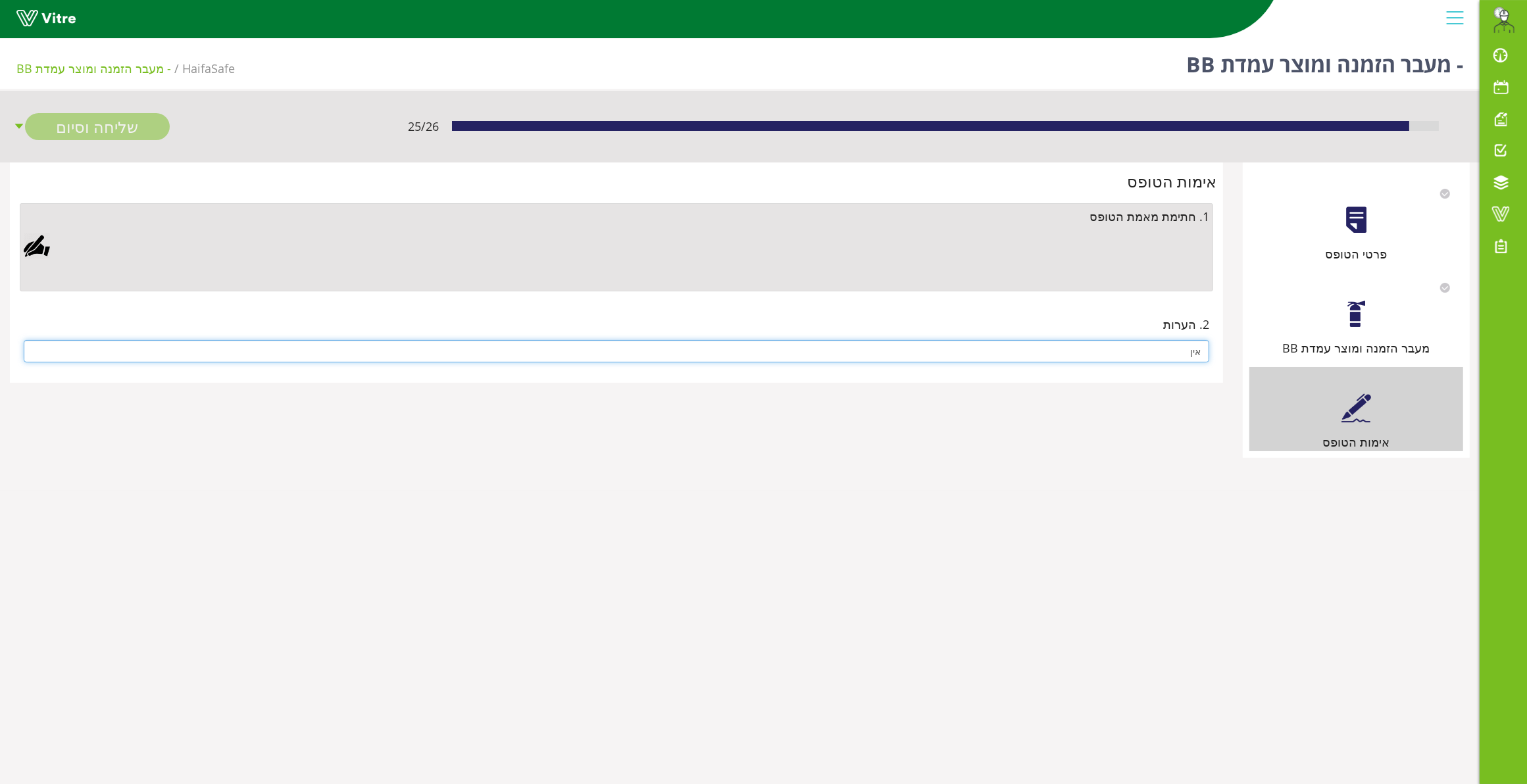
type input "אין"
click at [40, 246] on div at bounding box center [37, 247] width 27 height 27
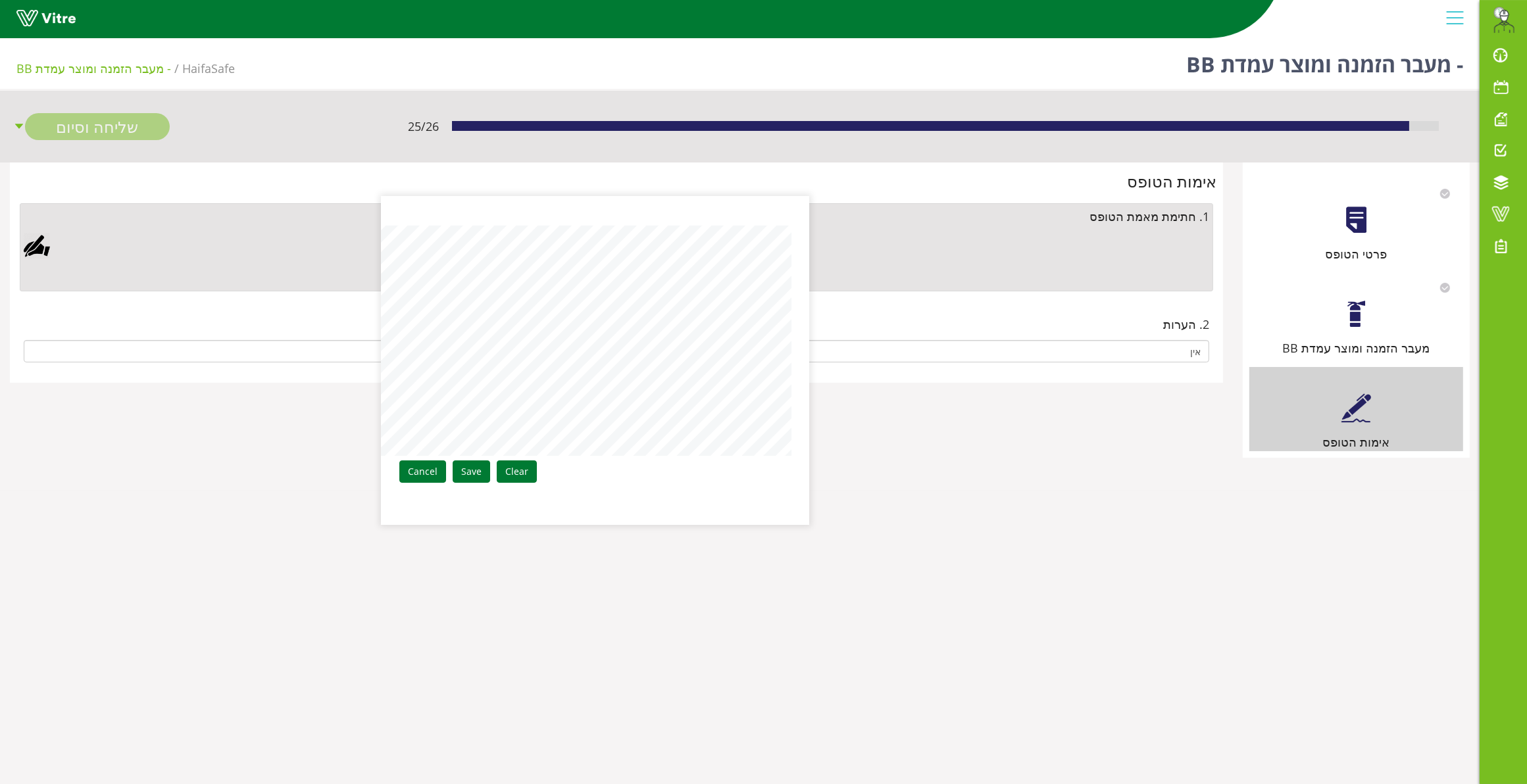
click at [792, 308] on div "Clear Save Cancel" at bounding box center [595, 360] width 427 height 329
drag, startPoint x: 484, startPoint y: 465, endPoint x: 469, endPoint y: 464, distance: 15.0
click at [479, 464] on link "Save" at bounding box center [470, 471] width 37 height 22
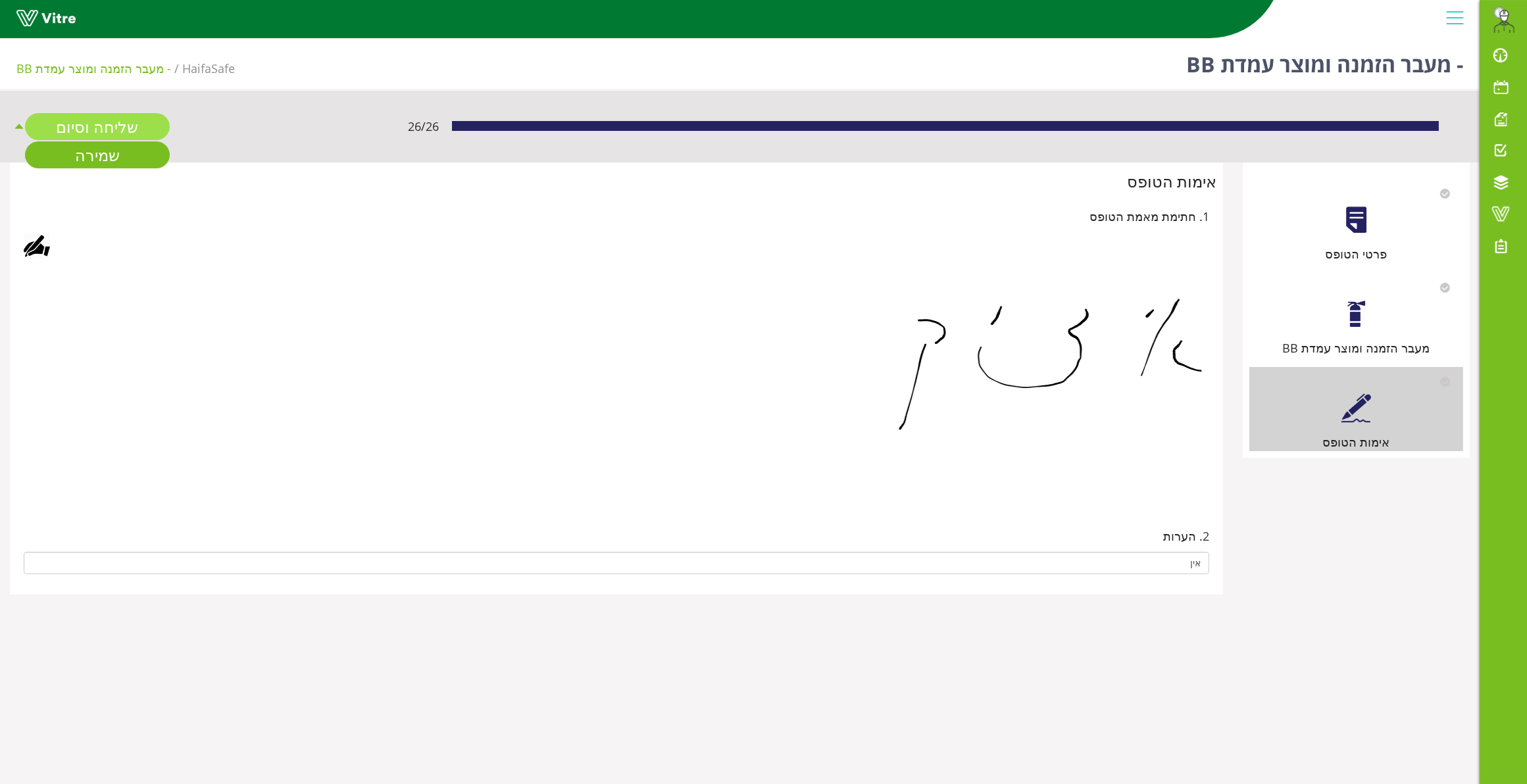
click at [96, 123] on link "שליחה וסיום" at bounding box center [97, 126] width 144 height 27
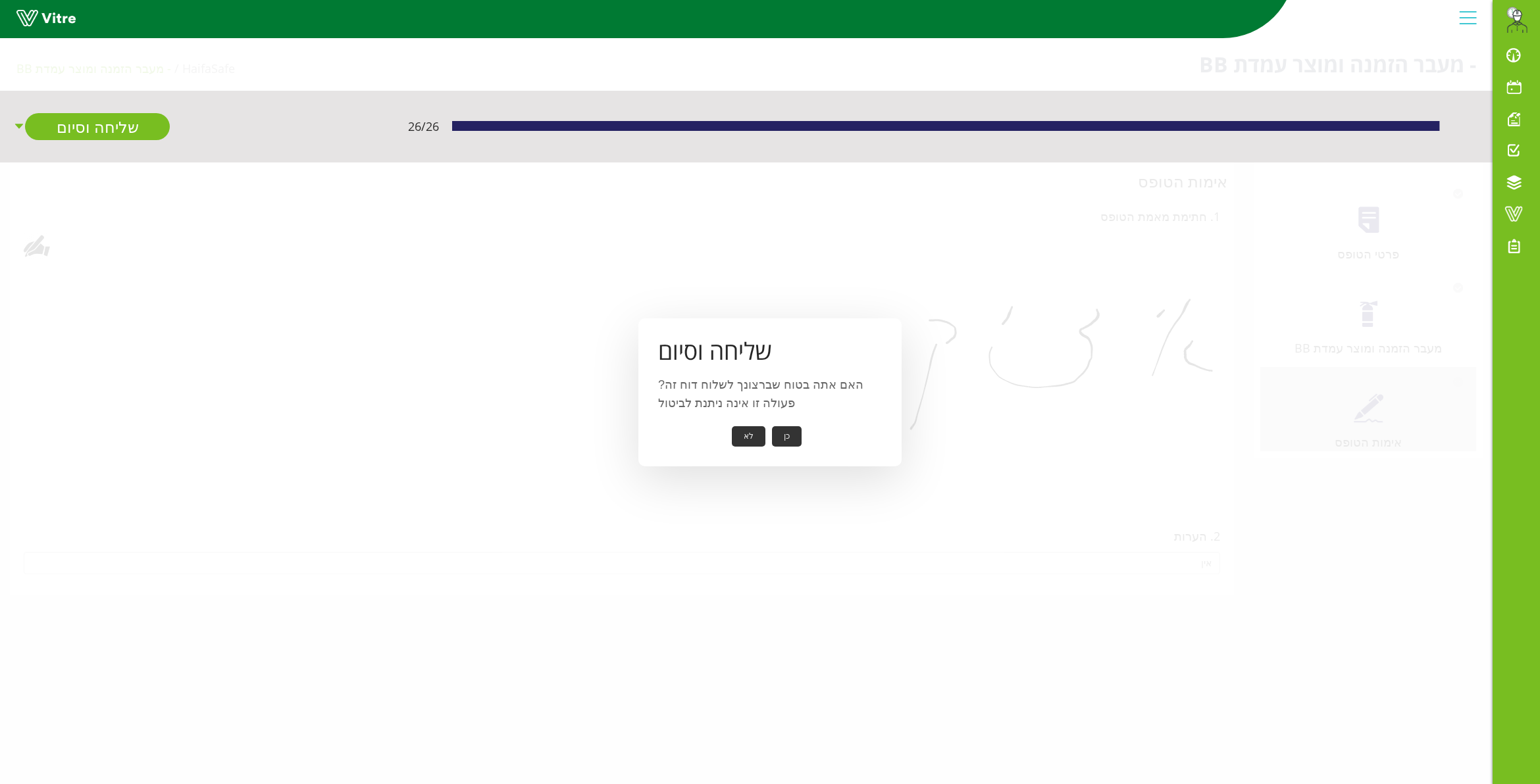
click at [776, 425] on div "שליחה וסיום האם אתה בטוח שברצונך לשלוח דוח זה? פעולה זו אינה ניתנת לביטול כן לא" at bounding box center [769, 392] width 263 height 148
click at [787, 429] on button "כן" at bounding box center [786, 436] width 30 height 20
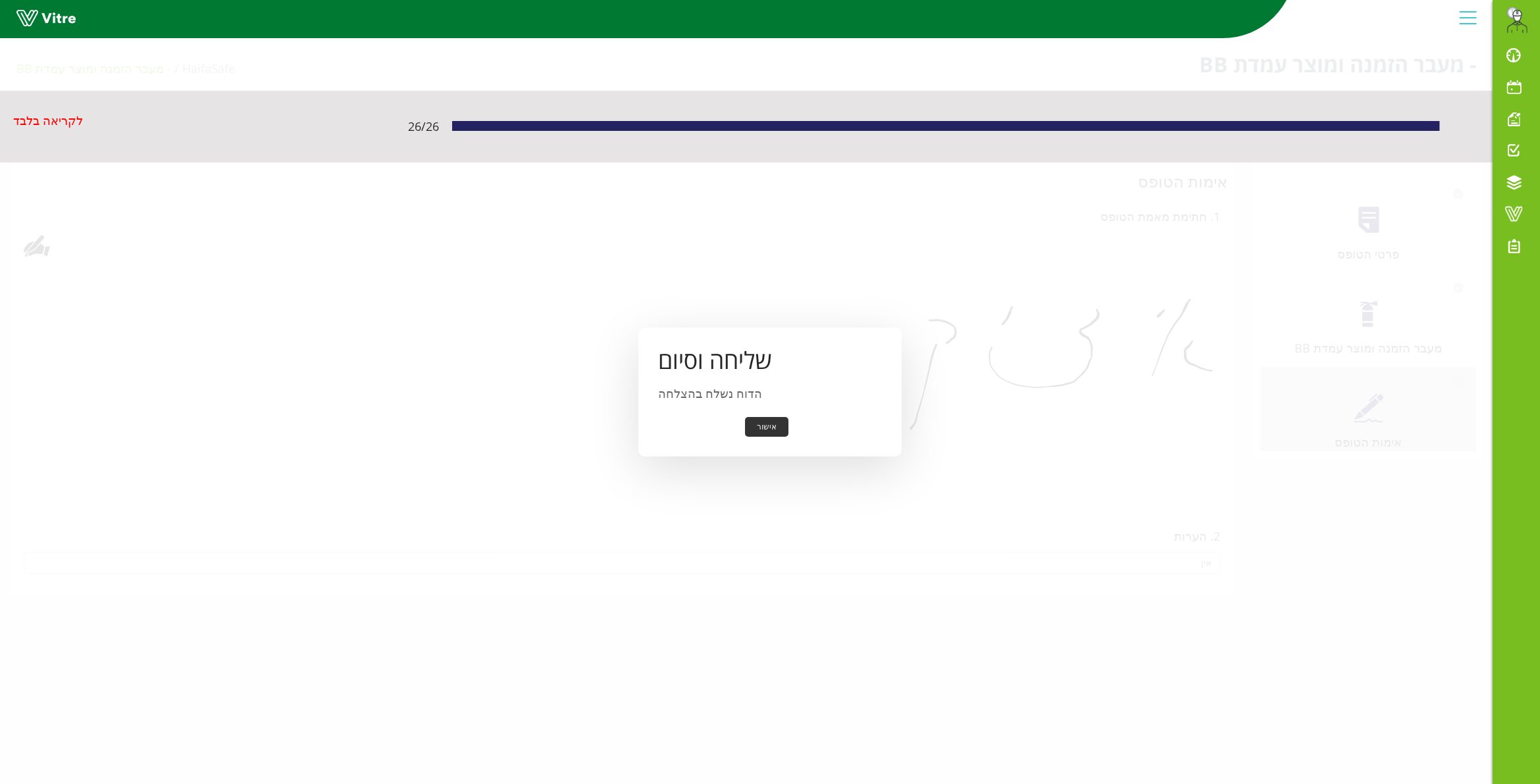
click at [764, 422] on button "אישור" at bounding box center [766, 426] width 43 height 20
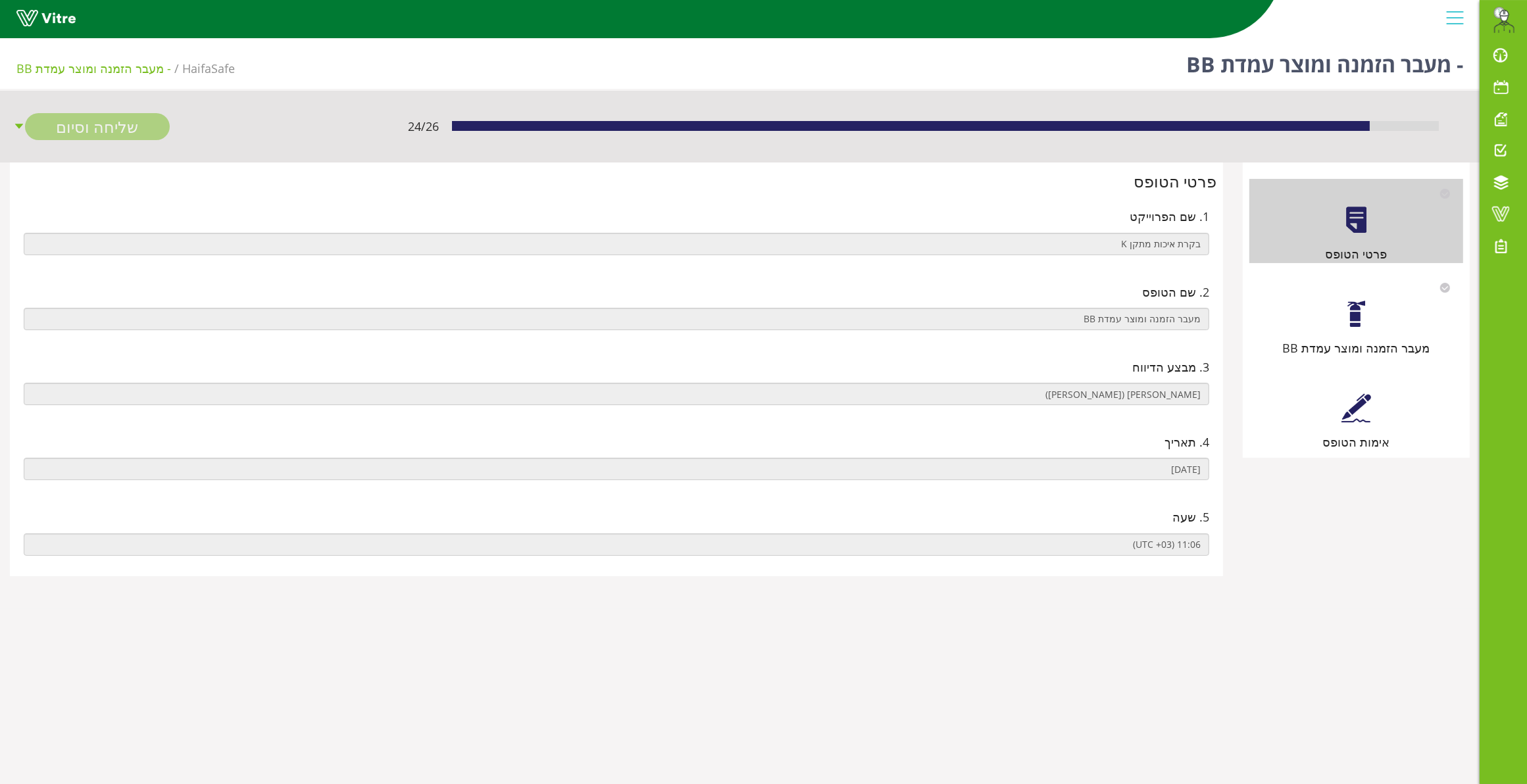
click at [1342, 310] on div at bounding box center [1356, 314] width 30 height 30
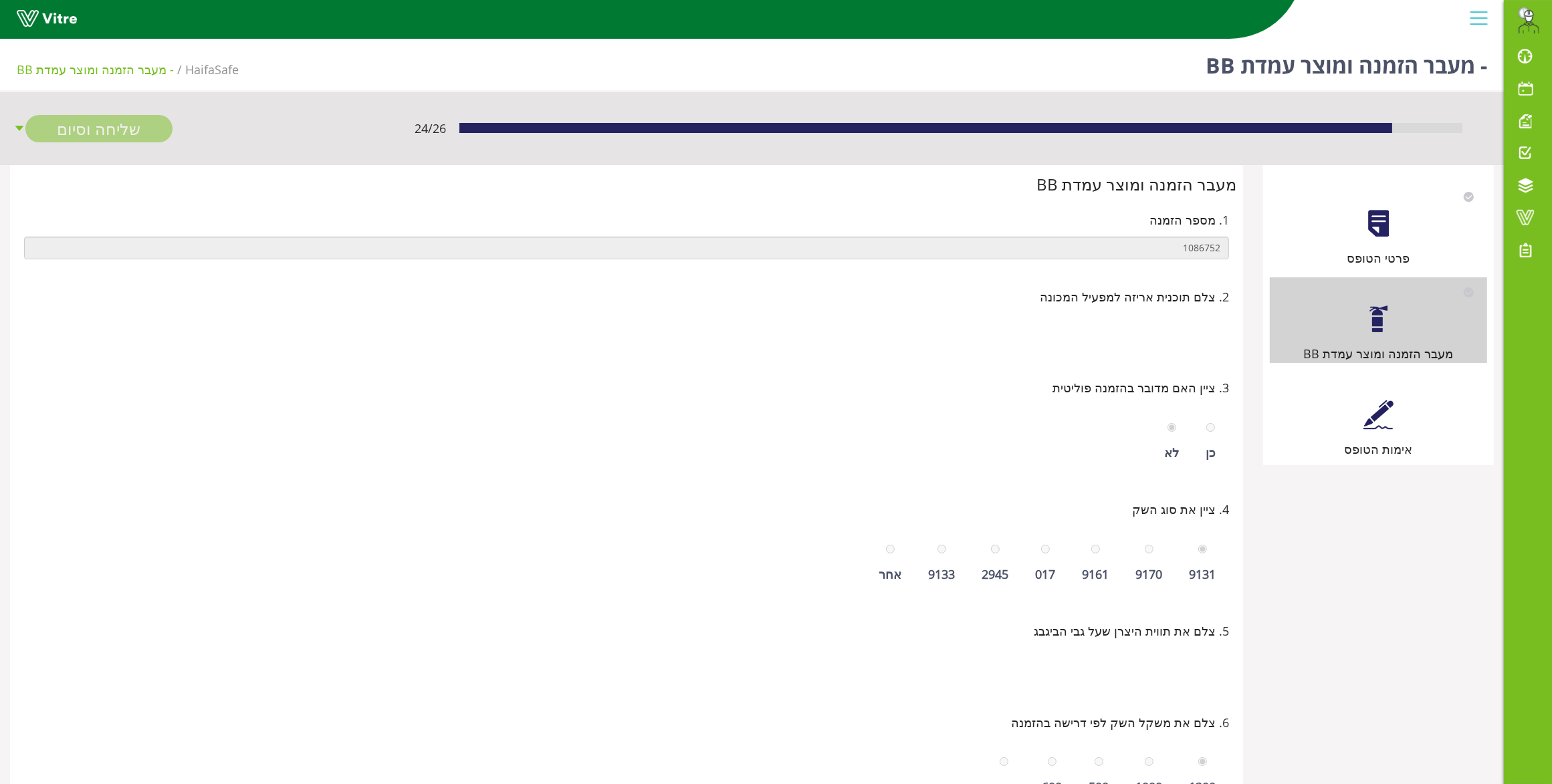
click at [1368, 409] on div at bounding box center [1378, 414] width 30 height 30
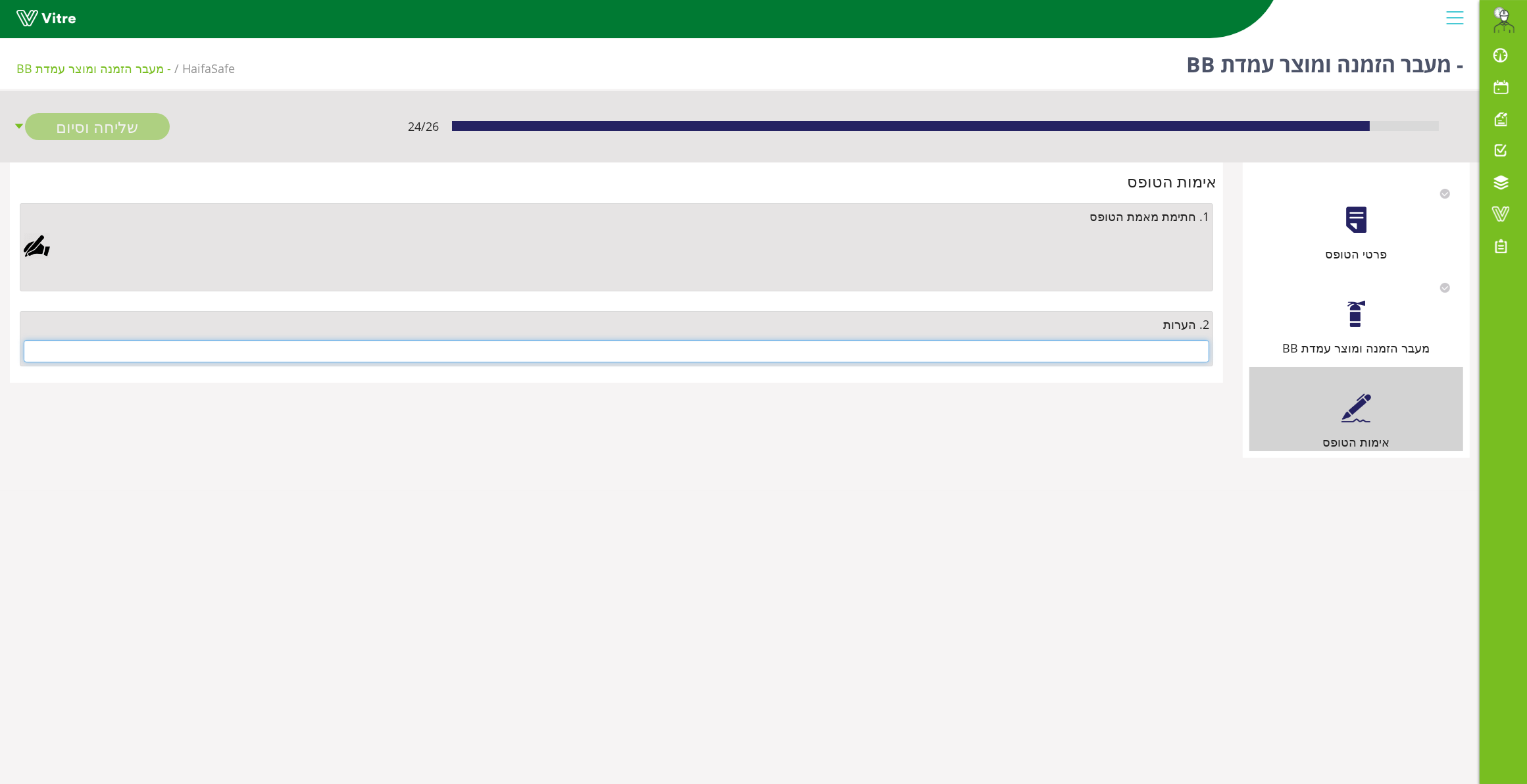
click at [1046, 345] on input "text" at bounding box center [617, 351] width 1186 height 22
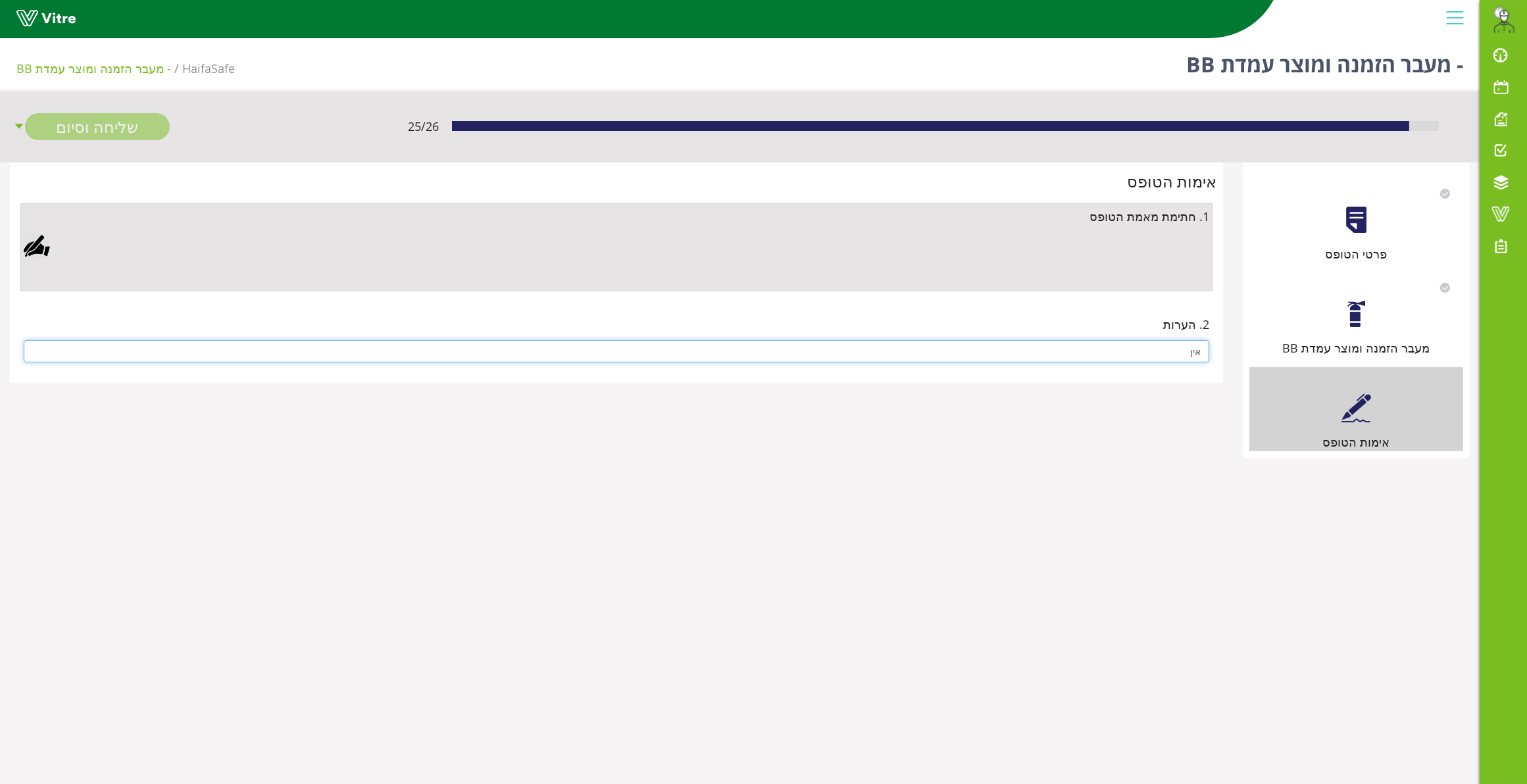
type input "אין"
click at [33, 242] on div at bounding box center [37, 247] width 27 height 27
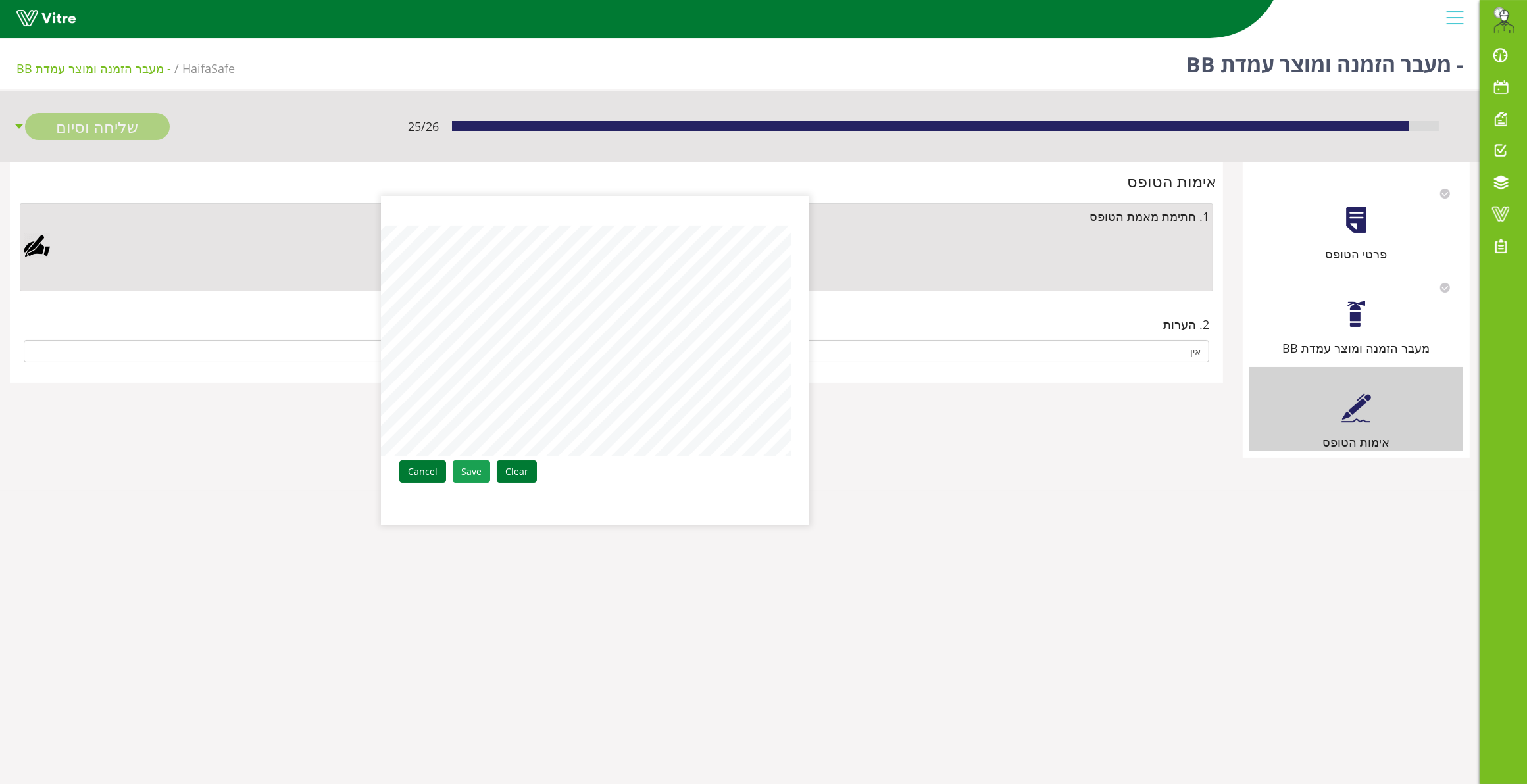
click at [472, 464] on link "Save" at bounding box center [470, 471] width 37 height 22
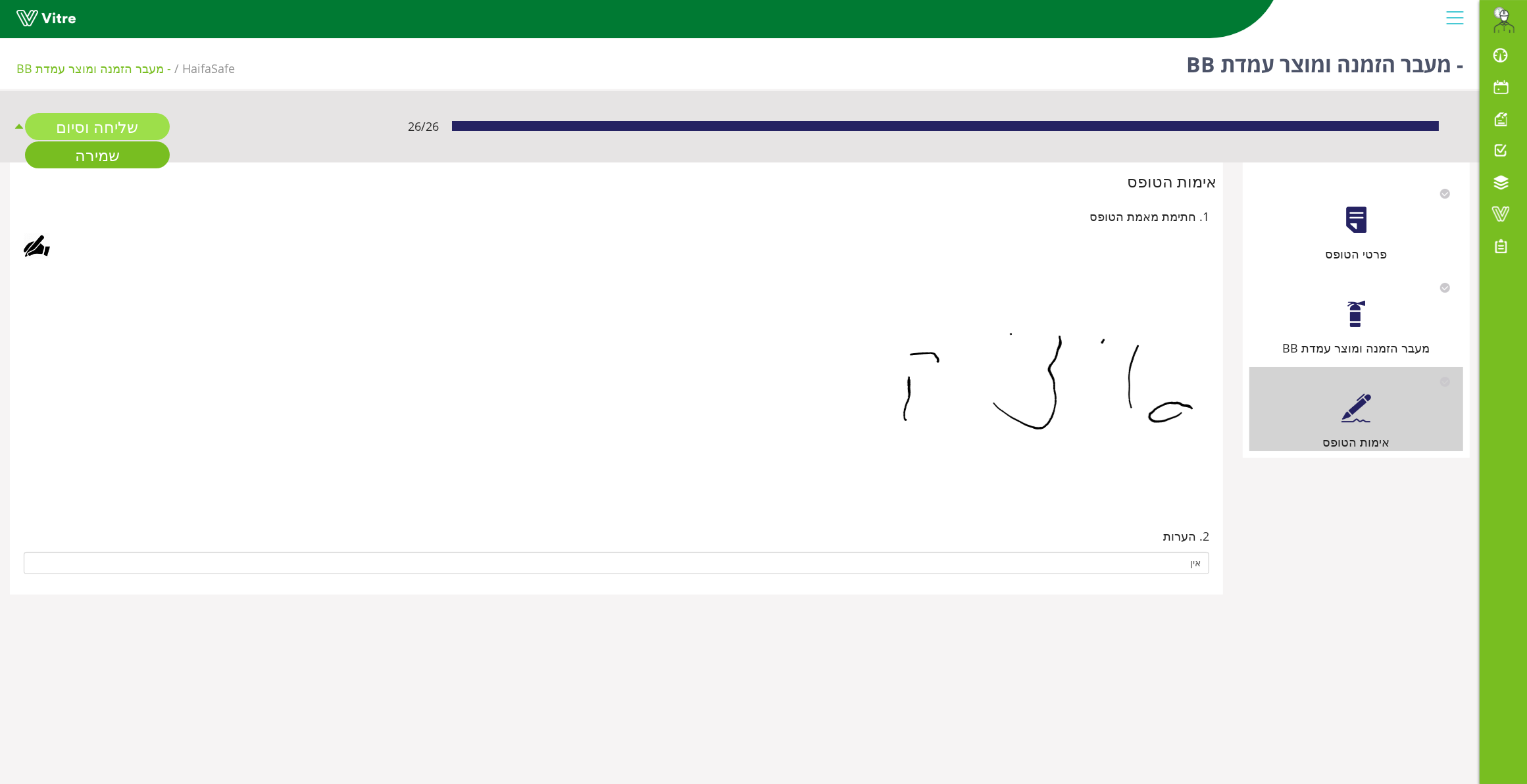
click at [115, 137] on link "שליחה וסיום" at bounding box center [97, 126] width 144 height 27
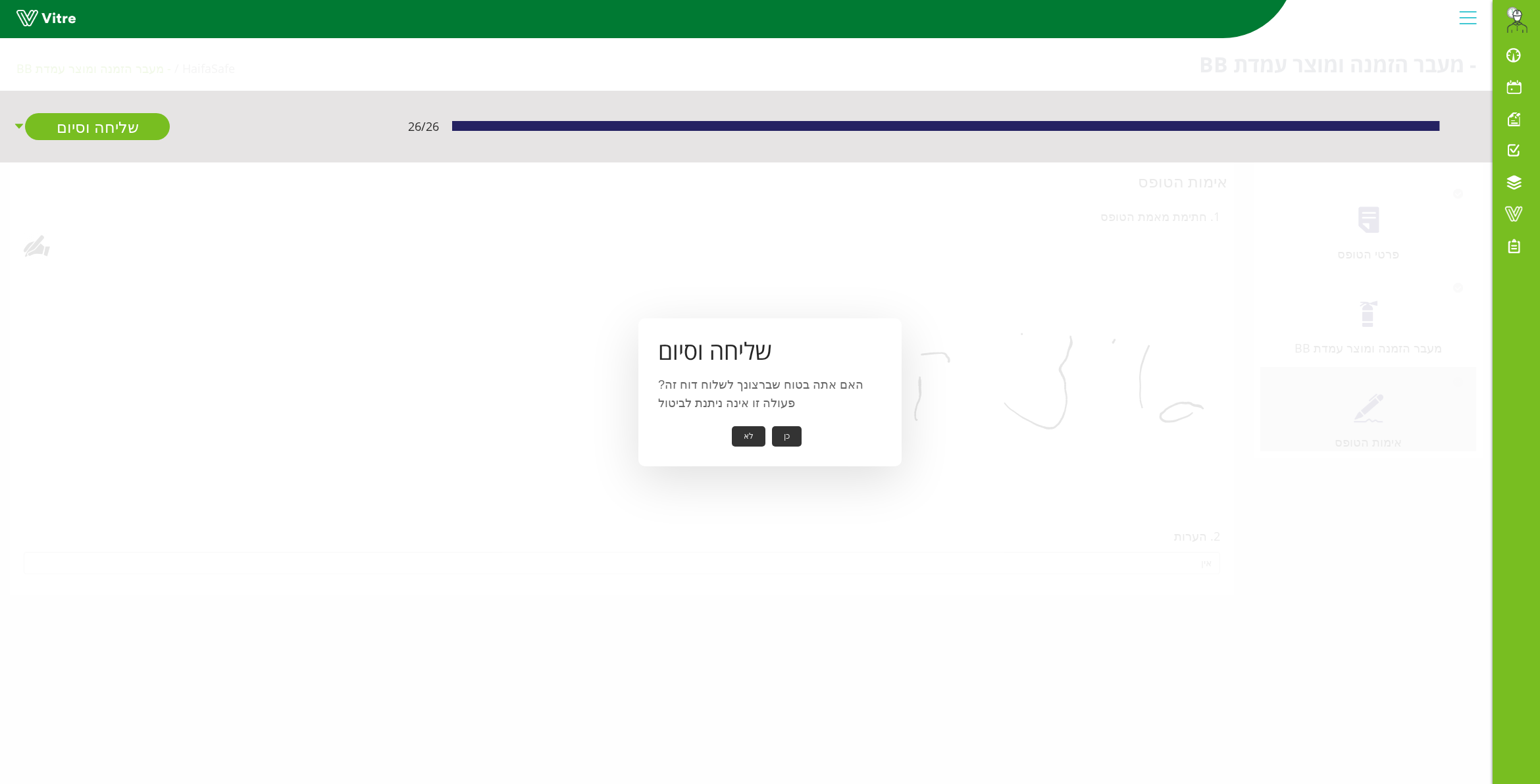
click at [790, 436] on button "כן" at bounding box center [786, 436] width 30 height 20
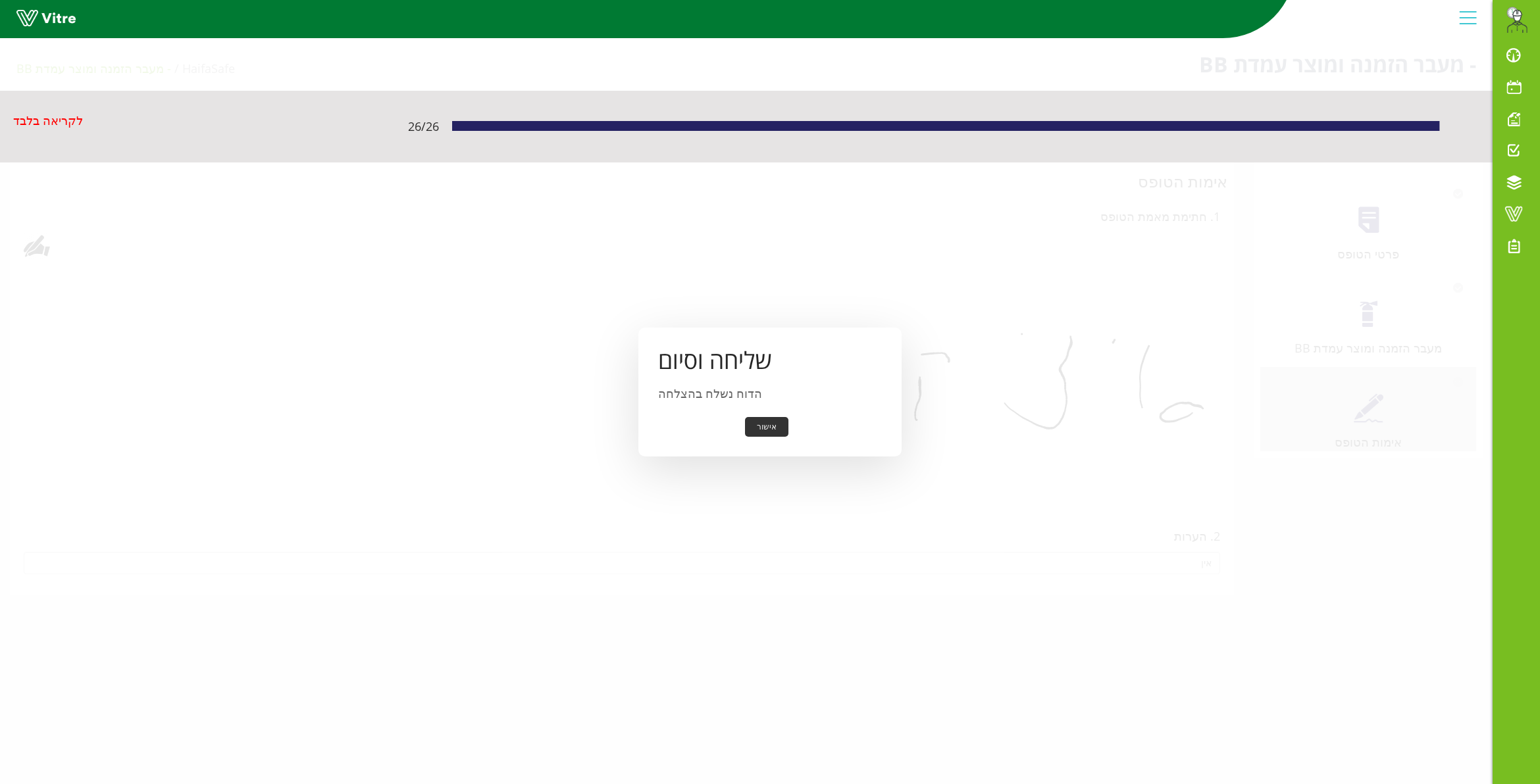
drag, startPoint x: 767, startPoint y: 435, endPoint x: 770, endPoint y: 429, distance: 6.7
click at [767, 435] on button "אישור" at bounding box center [766, 426] width 43 height 20
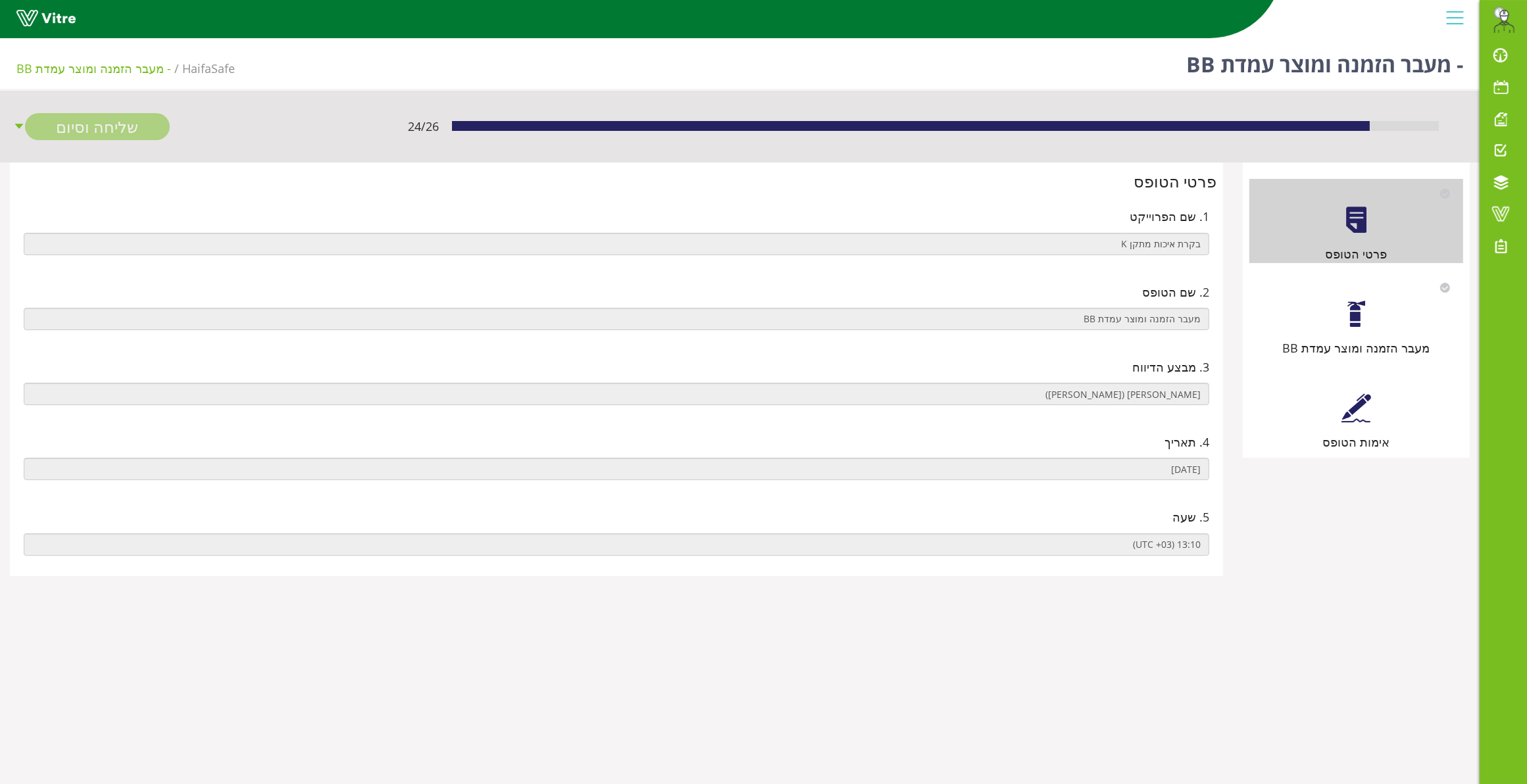
click at [1336, 332] on div "מעבר הזמנה ומוצר עמדת BB" at bounding box center [1357, 316] width 214 height 84
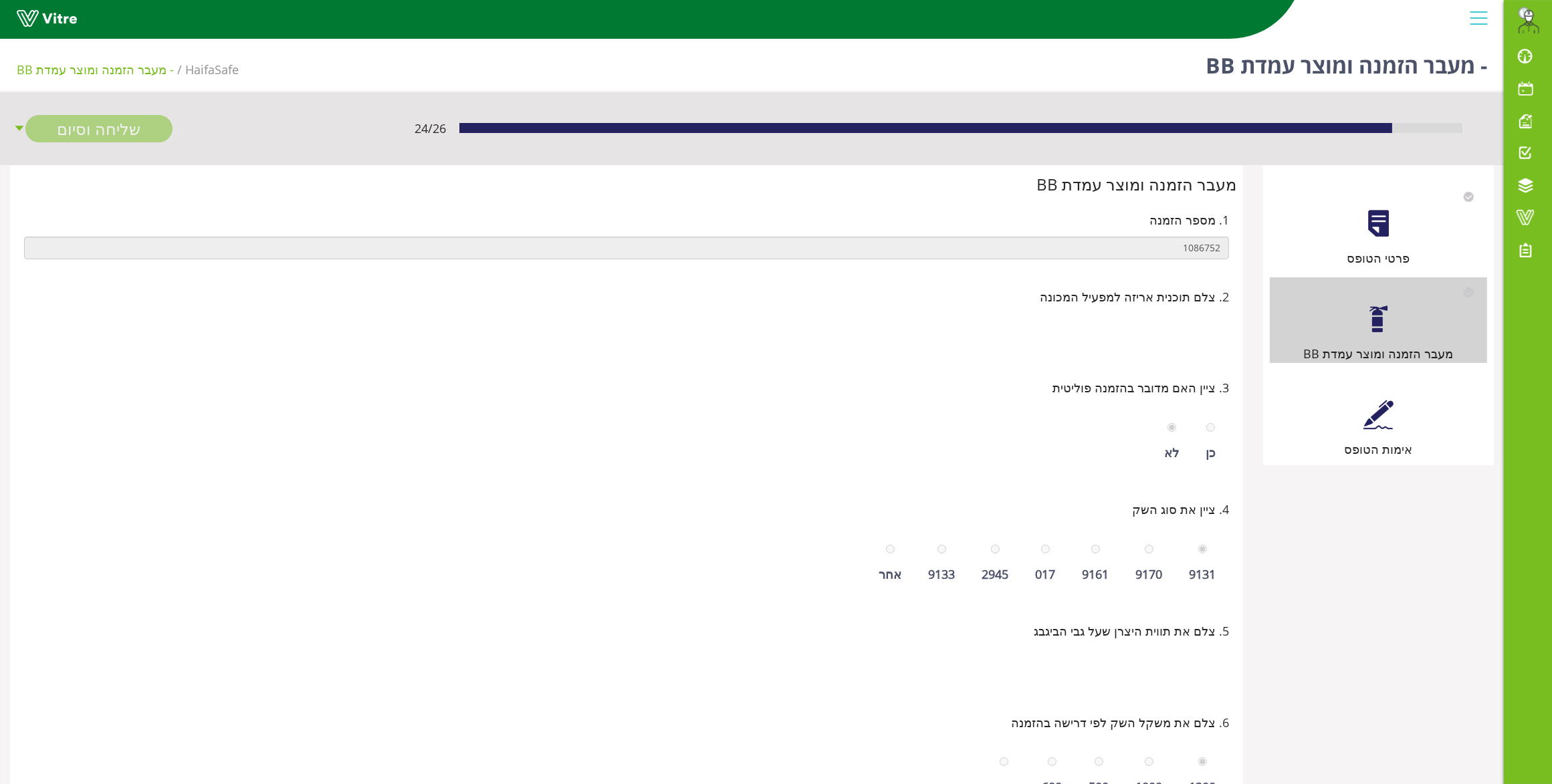
click at [1366, 415] on div at bounding box center [1378, 414] width 30 height 30
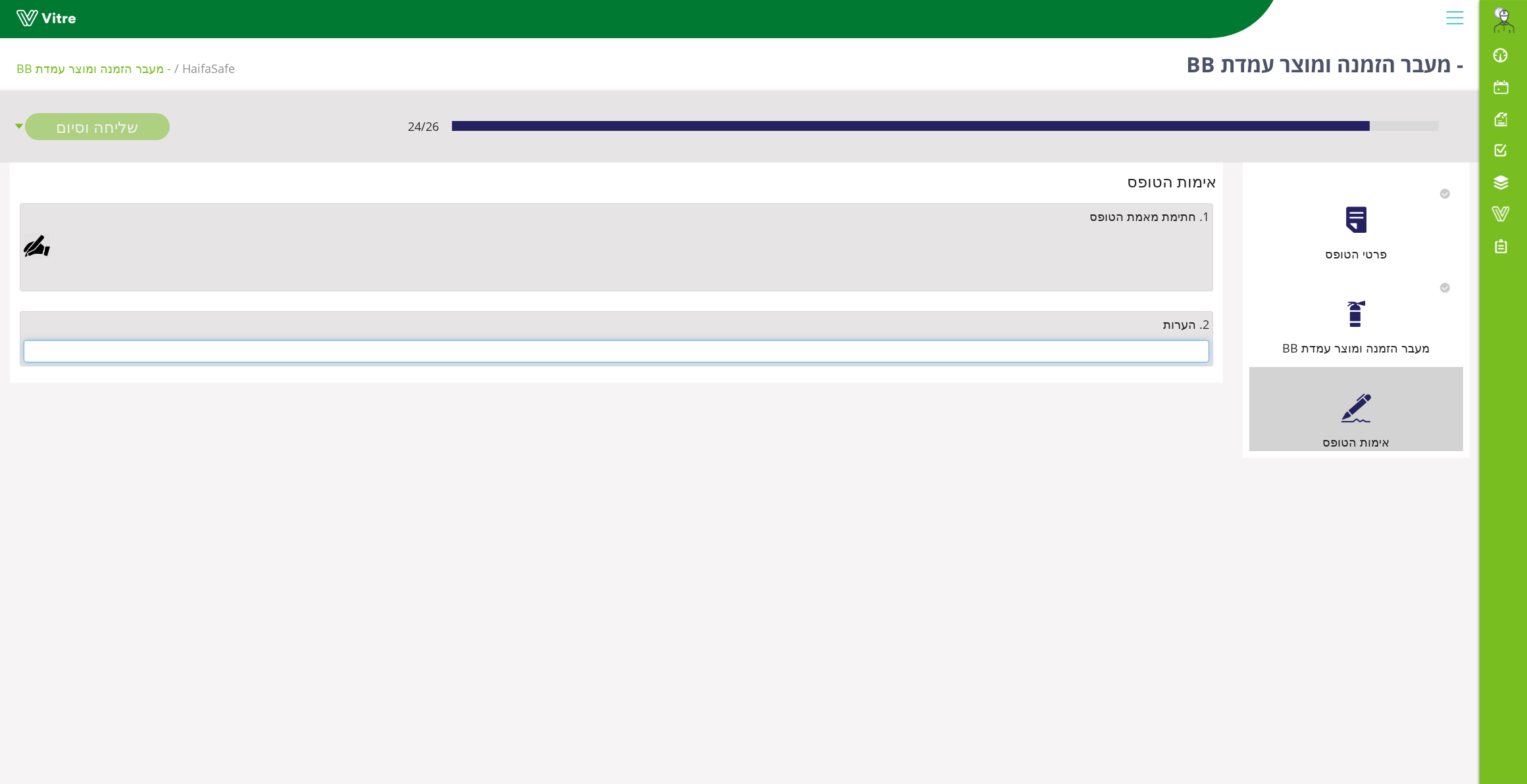
click at [1117, 361] on input "text" at bounding box center [617, 351] width 1186 height 22
type input "ט"
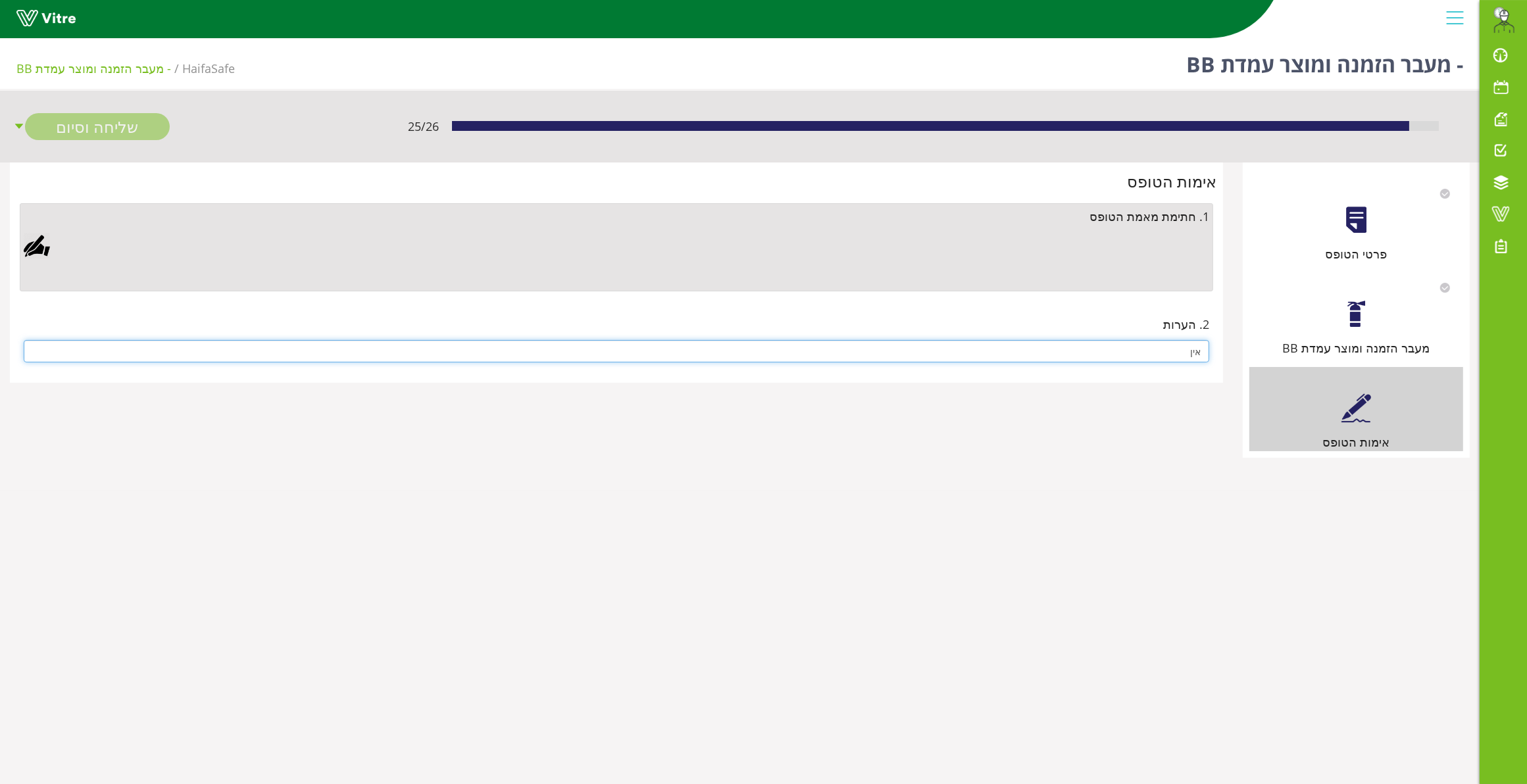
type input "אין"
drag, startPoint x: 34, startPoint y: 250, endPoint x: 57, endPoint y: 253, distance: 23.2
click at [36, 250] on div at bounding box center [37, 247] width 27 height 27
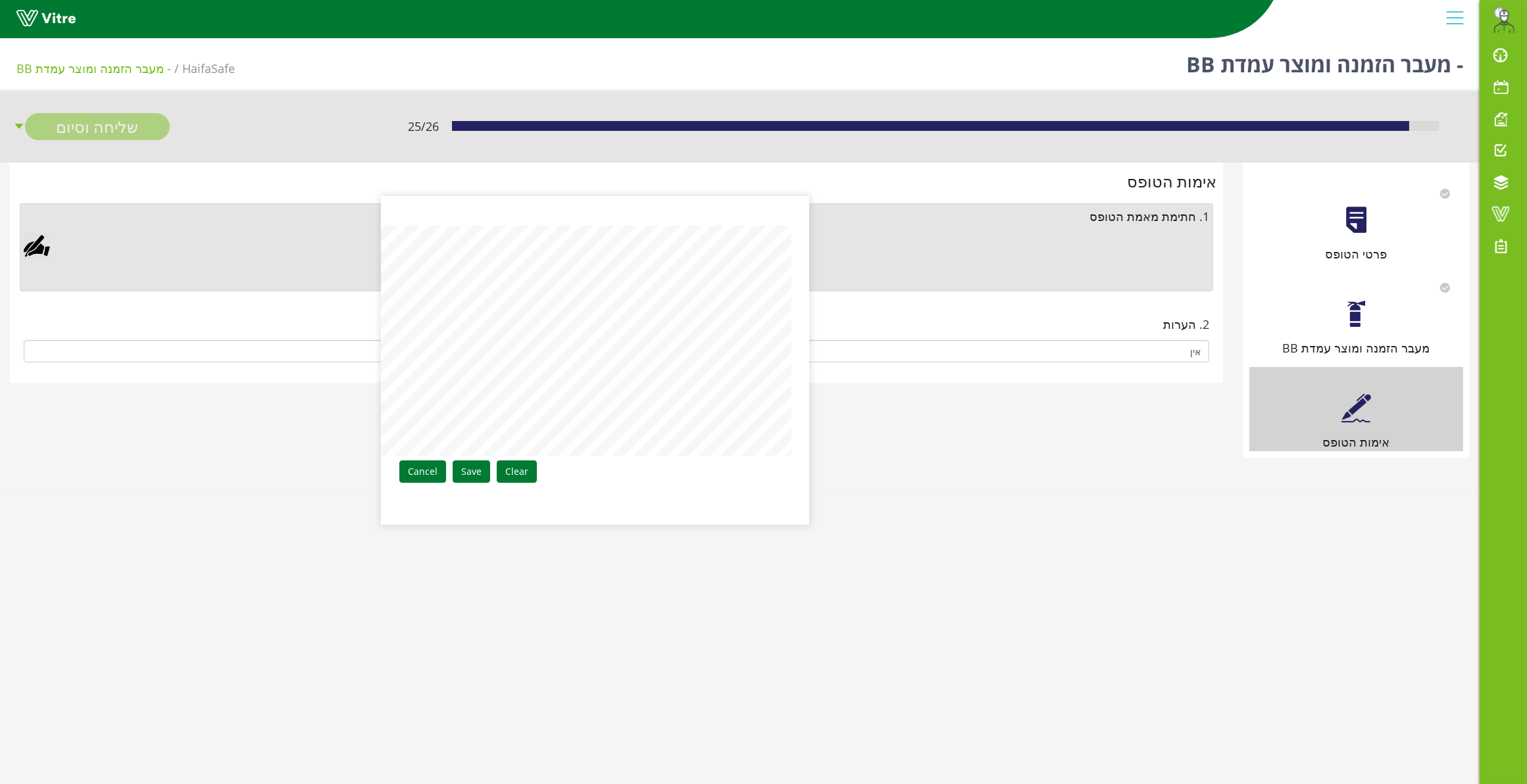
click at [797, 361] on div "Clear Save Cancel" at bounding box center [595, 360] width 427 height 329
click at [463, 466] on link "Save" at bounding box center [470, 471] width 37 height 22
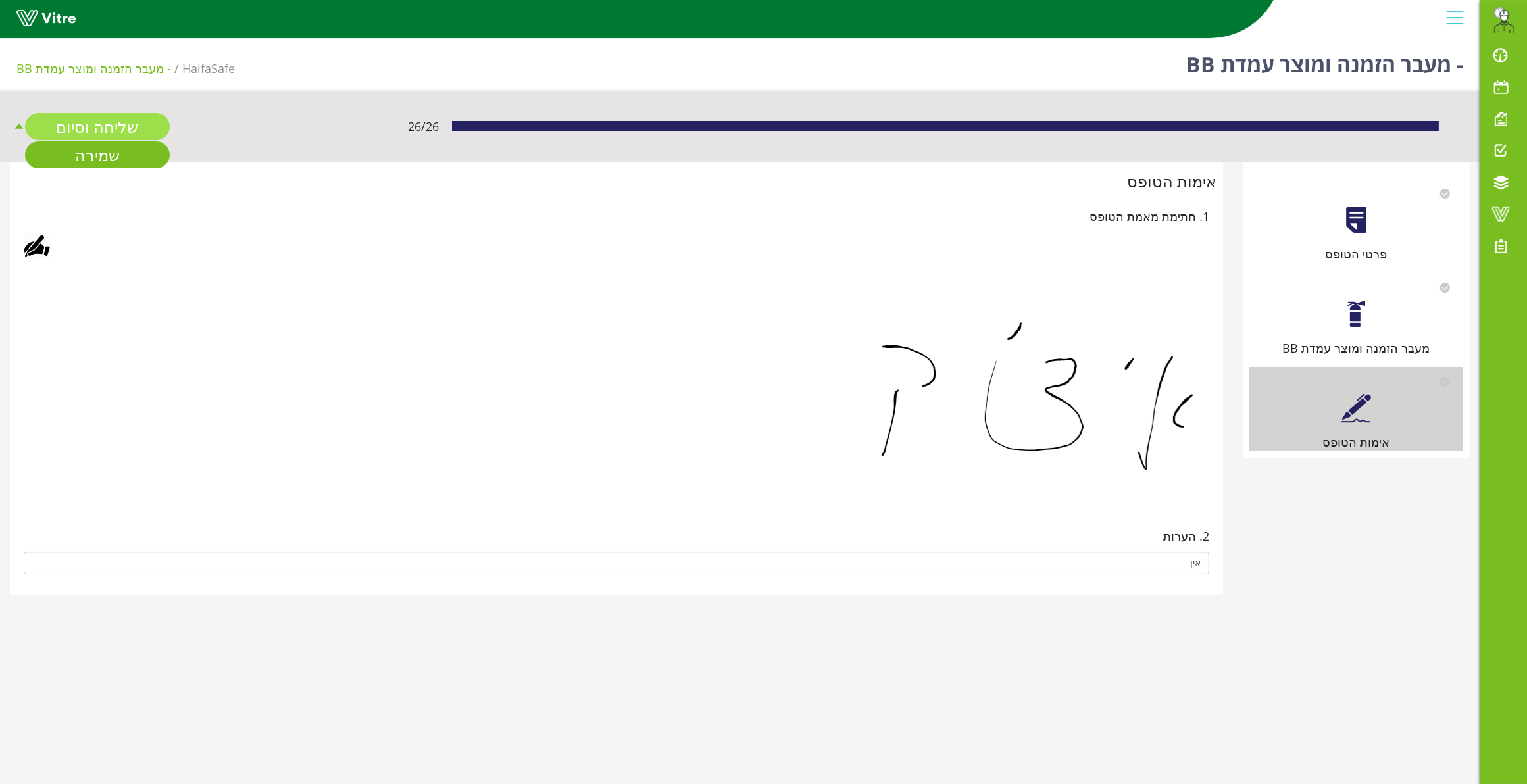
click at [96, 130] on link "שליחה וסיום" at bounding box center [97, 126] width 144 height 27
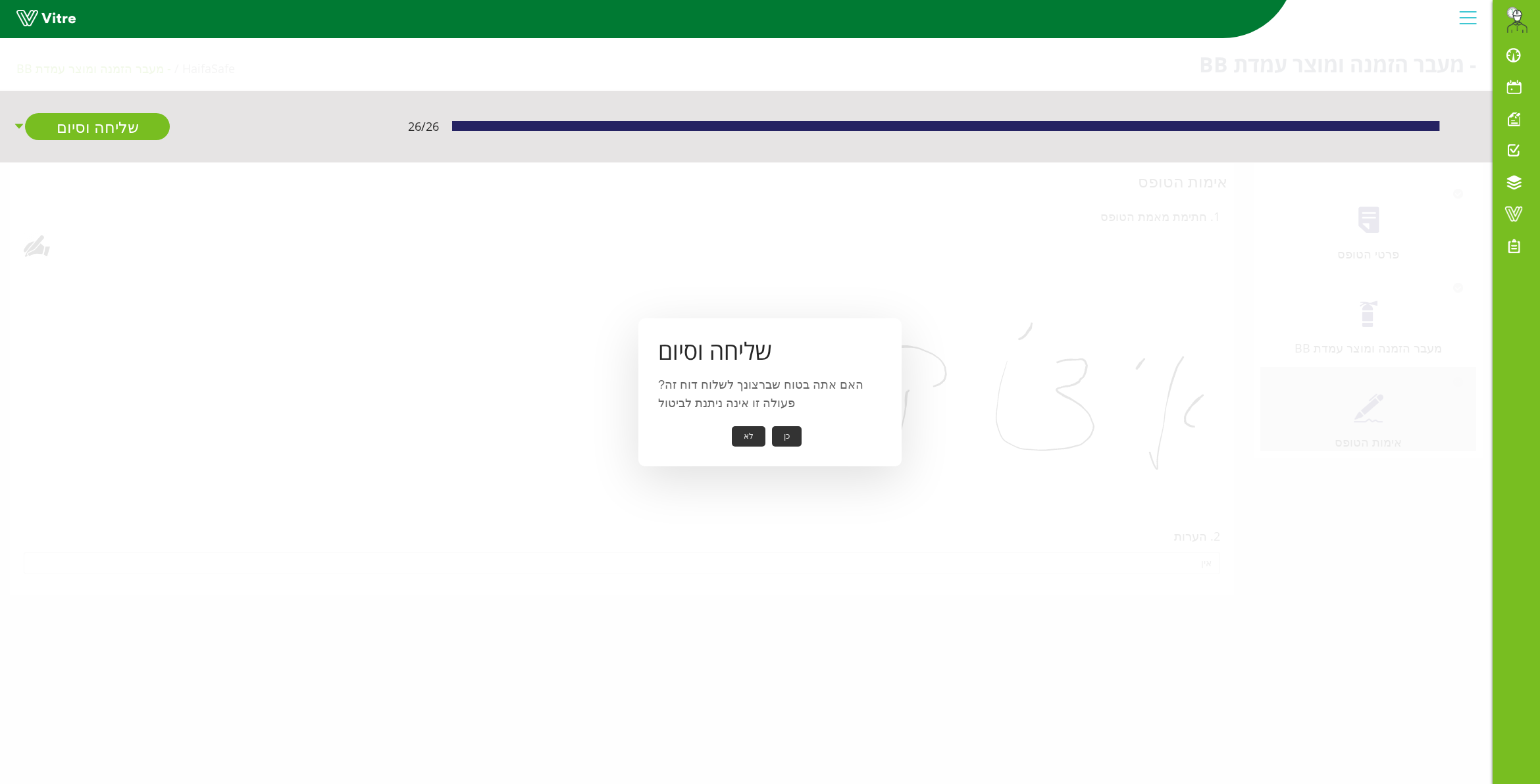
click at [790, 439] on button "כן" at bounding box center [786, 436] width 30 height 20
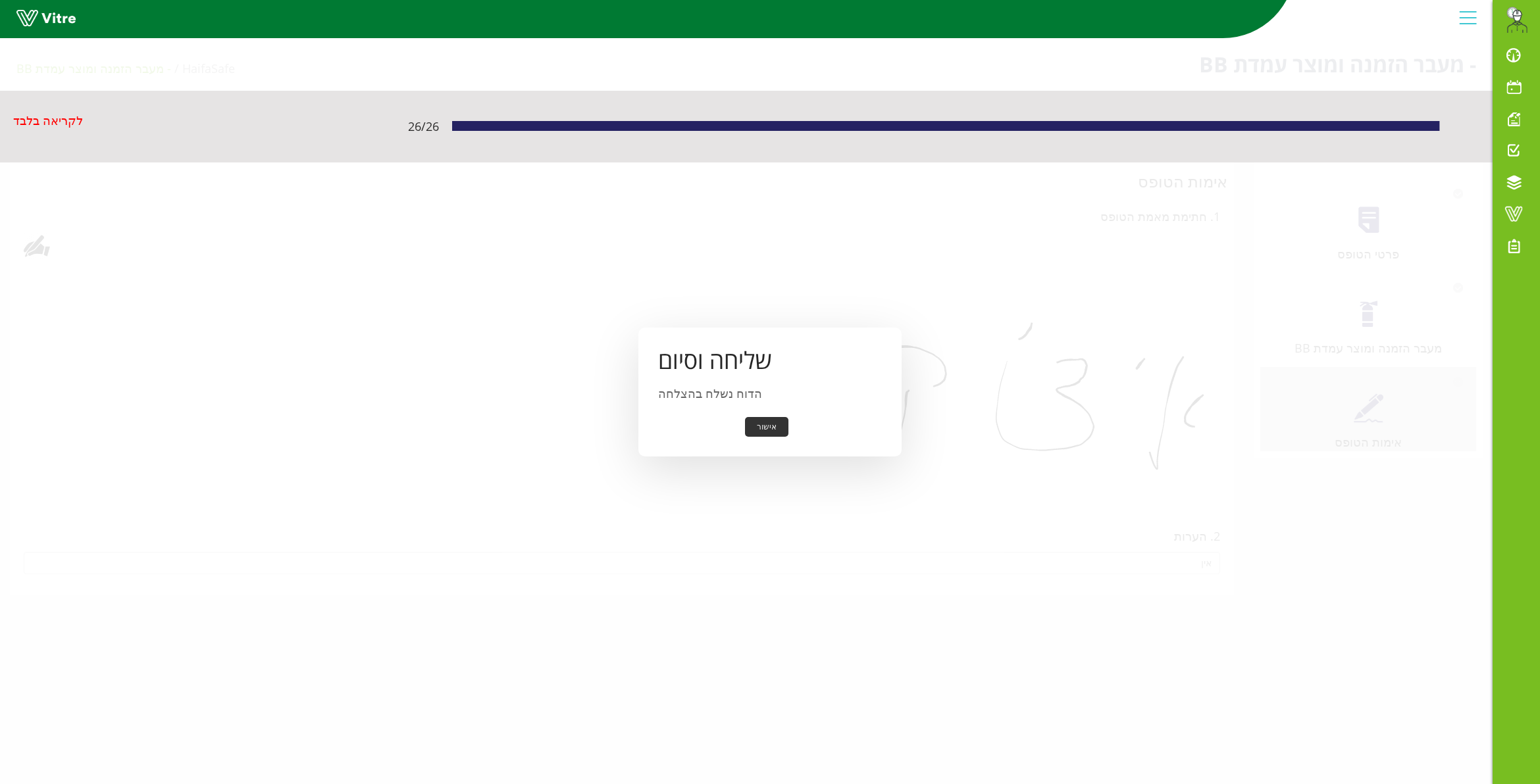
drag, startPoint x: 760, startPoint y: 413, endPoint x: 759, endPoint y: 425, distance: 12.0
click at [760, 413] on div "שליחה וסיום הדוח נשלח בהצלחה אישור" at bounding box center [769, 393] width 263 height 130
click at [759, 425] on button "אישור" at bounding box center [766, 426] width 43 height 20
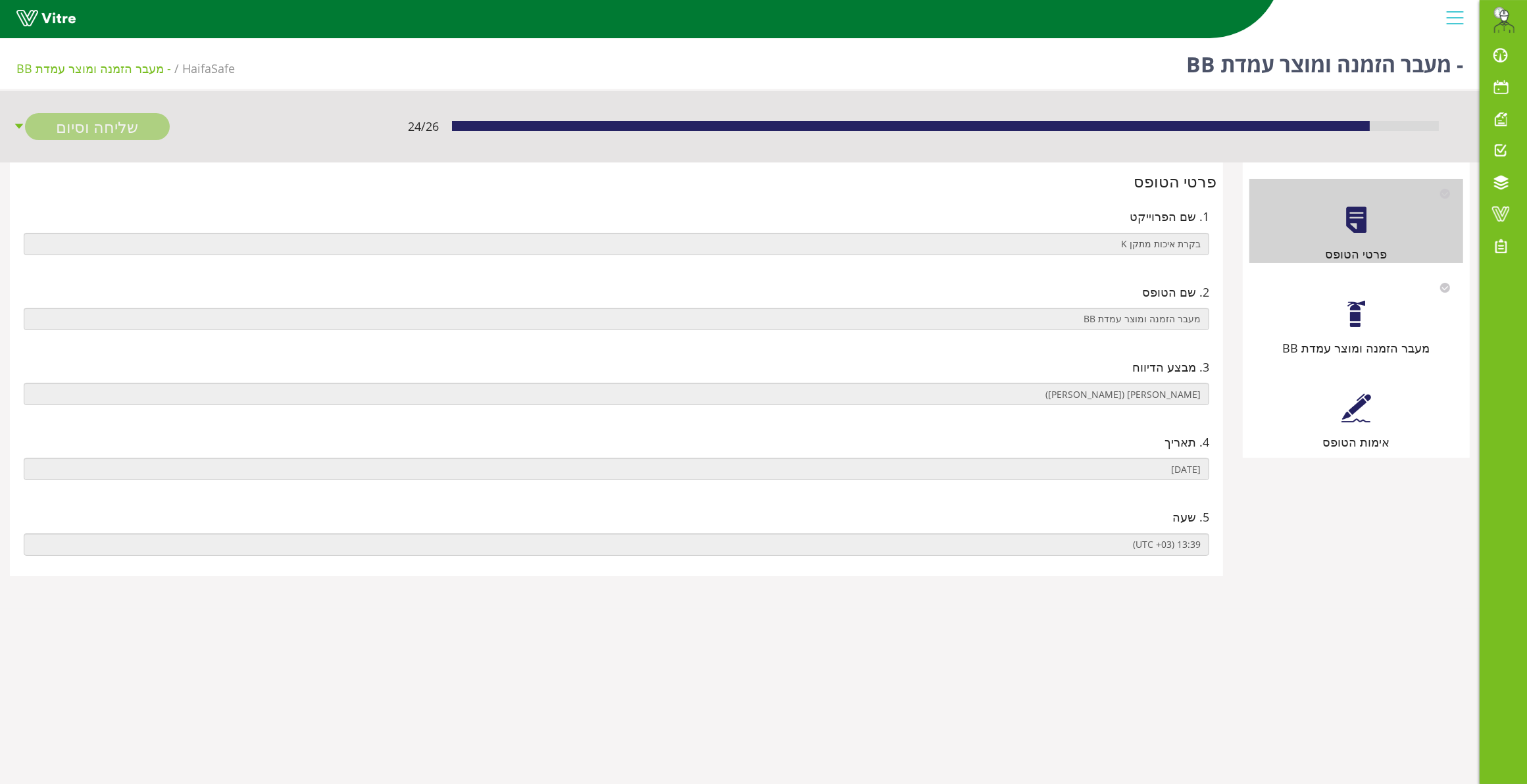
click at [1360, 320] on div at bounding box center [1356, 314] width 30 height 30
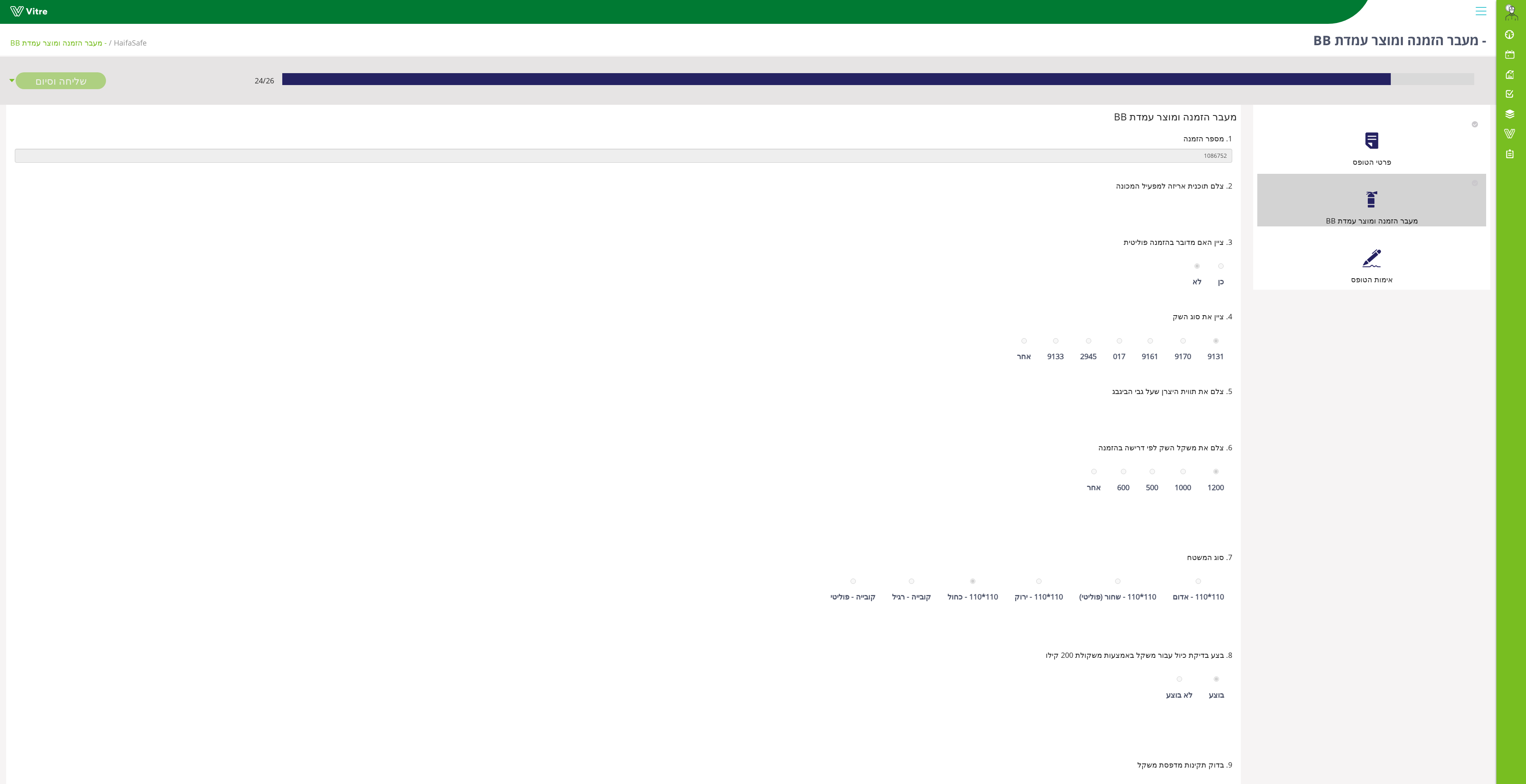
click at [953, 247] on div "אימות הטופס" at bounding box center [1371, 259] width 229 height 53
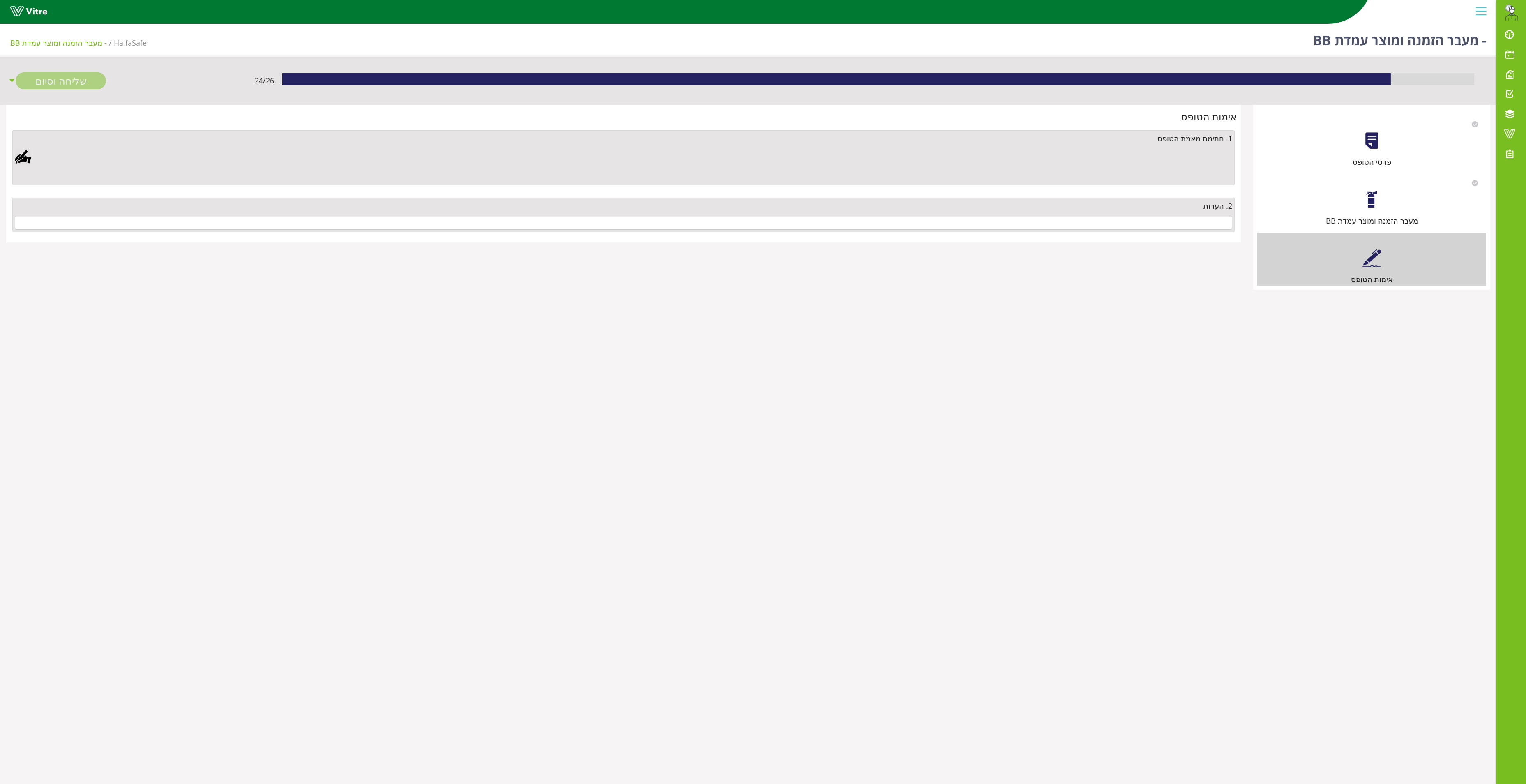
click at [953, 232] on div "2. הערות" at bounding box center [624, 215] width 1223 height 35
click at [953, 226] on input "text" at bounding box center [624, 222] width 1218 height 14
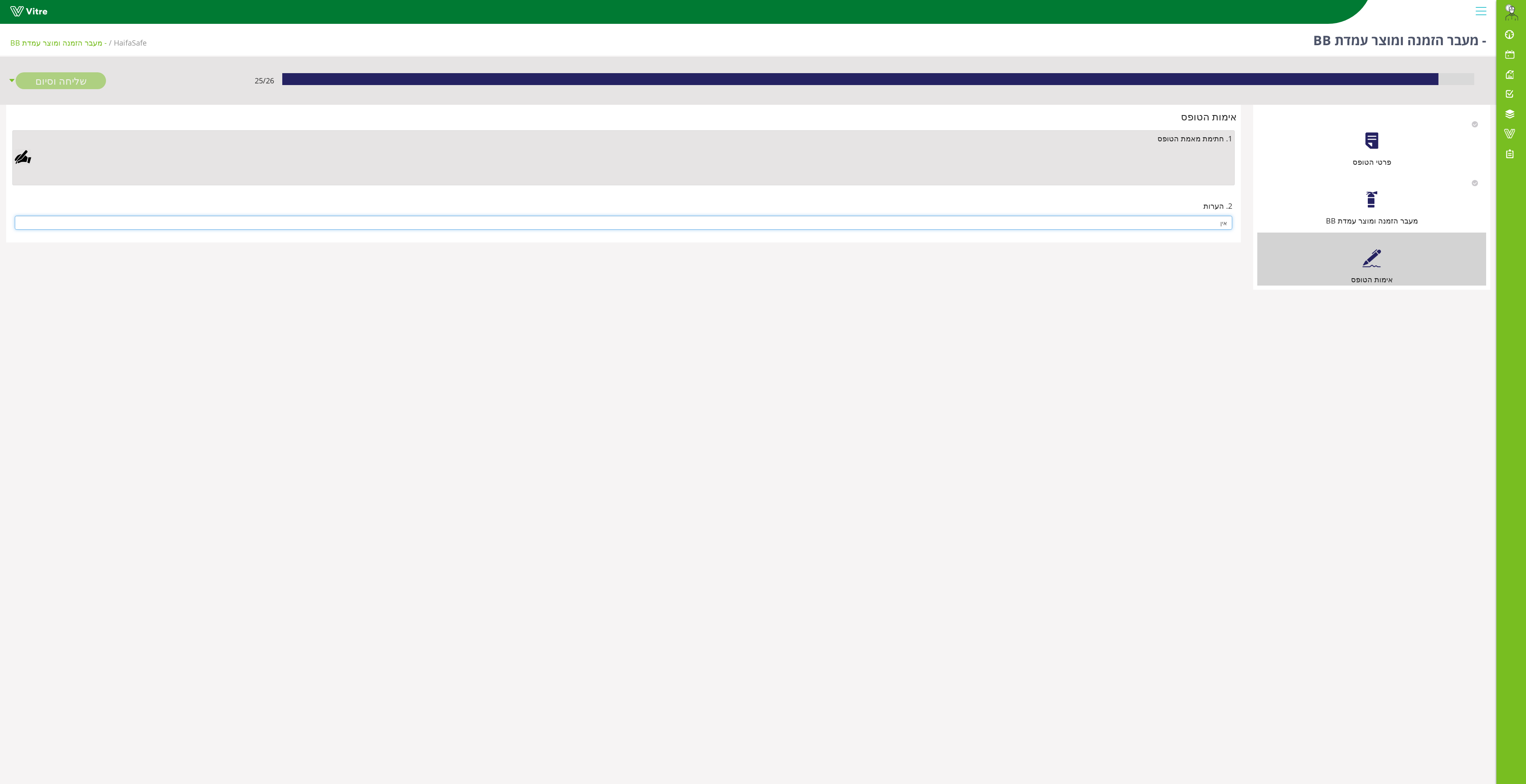
type input "אין"
click at [22, 156] on div at bounding box center [23, 157] width 17 height 17
drag, startPoint x: 432, startPoint y: 380, endPoint x: 435, endPoint y: 376, distance: 5.0
click at [435, 377] on div "Clear Save Cancel" at bounding box center [515, 299] width 267 height 205
click at [437, 371] on link "Save" at bounding box center [437, 368] width 23 height 14
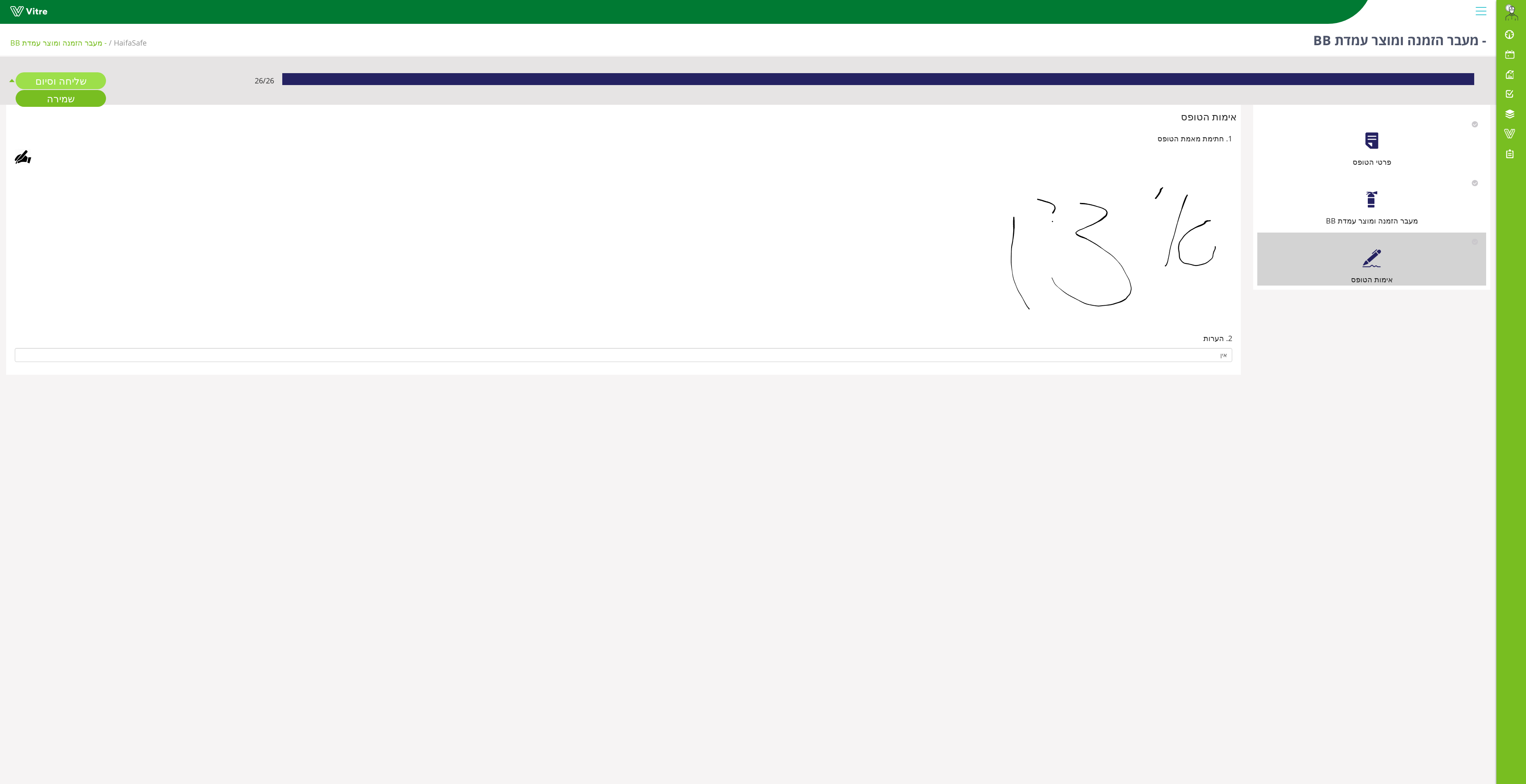
click at [50, 83] on link "שליחה וסיום" at bounding box center [60, 81] width 90 height 17
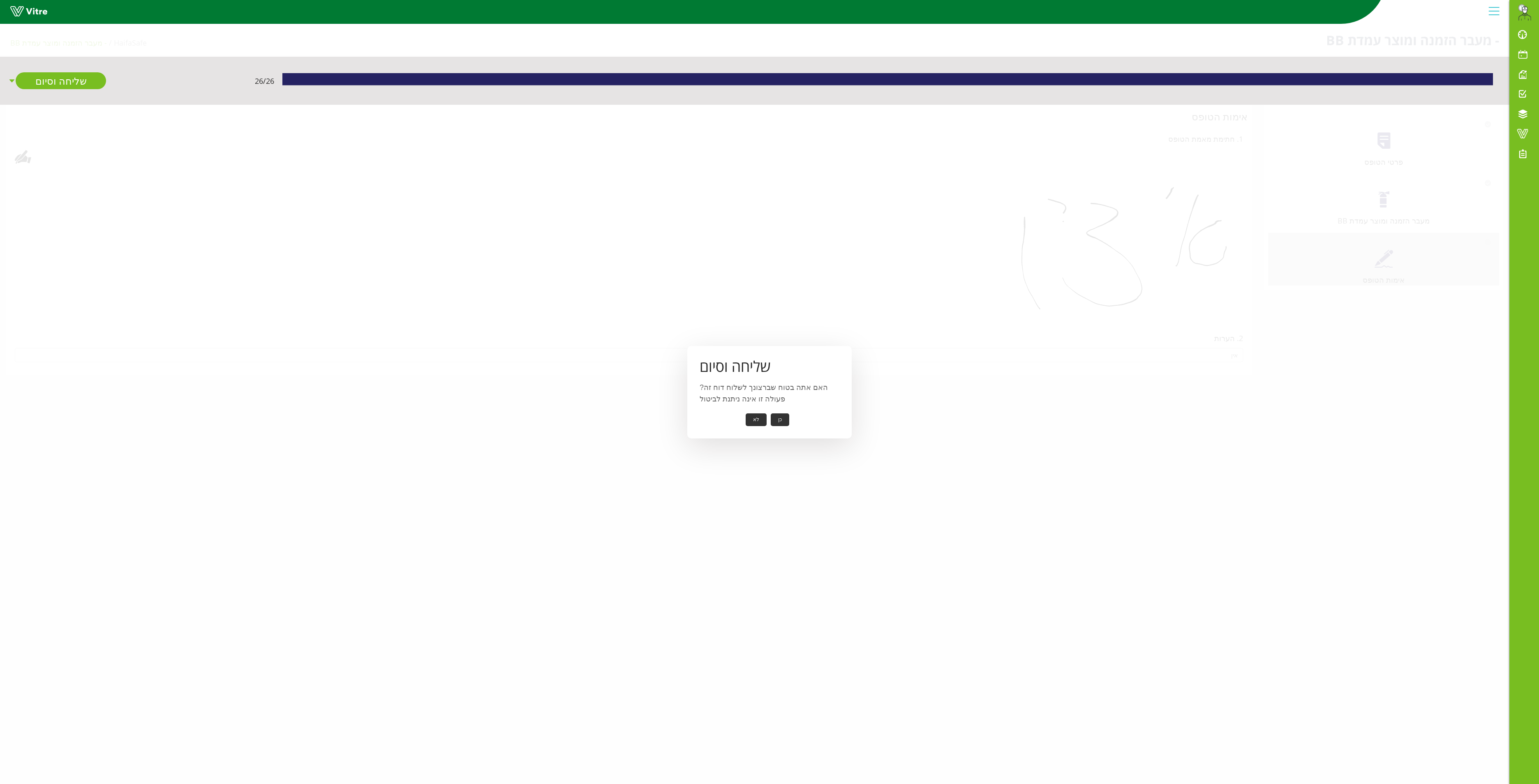
click at [772, 418] on button "כן" at bounding box center [780, 419] width 19 height 13
click at [763, 413] on button "אישור" at bounding box center [767, 414] width 27 height 13
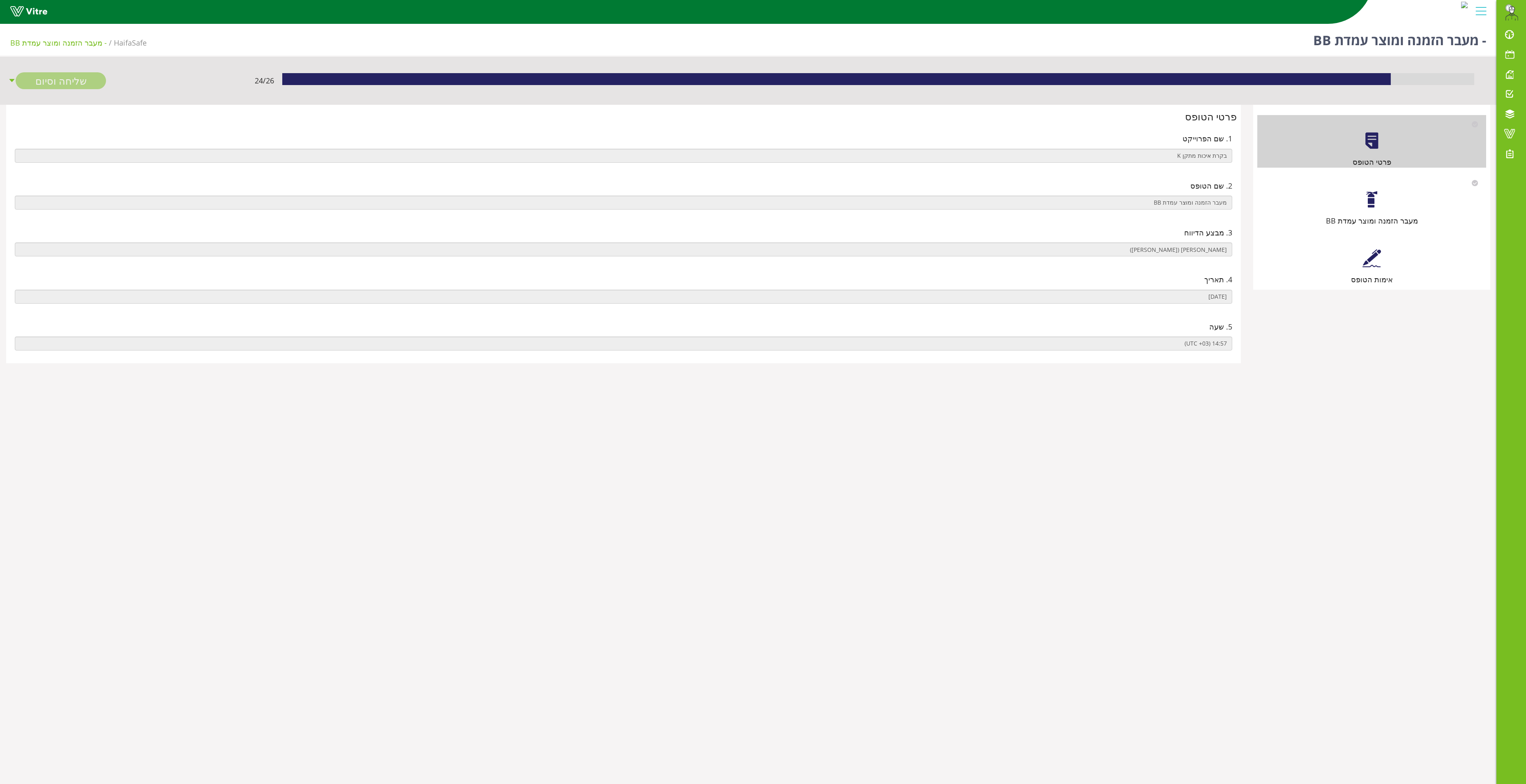
click at [1364, 268] on div at bounding box center [1372, 258] width 19 height 19
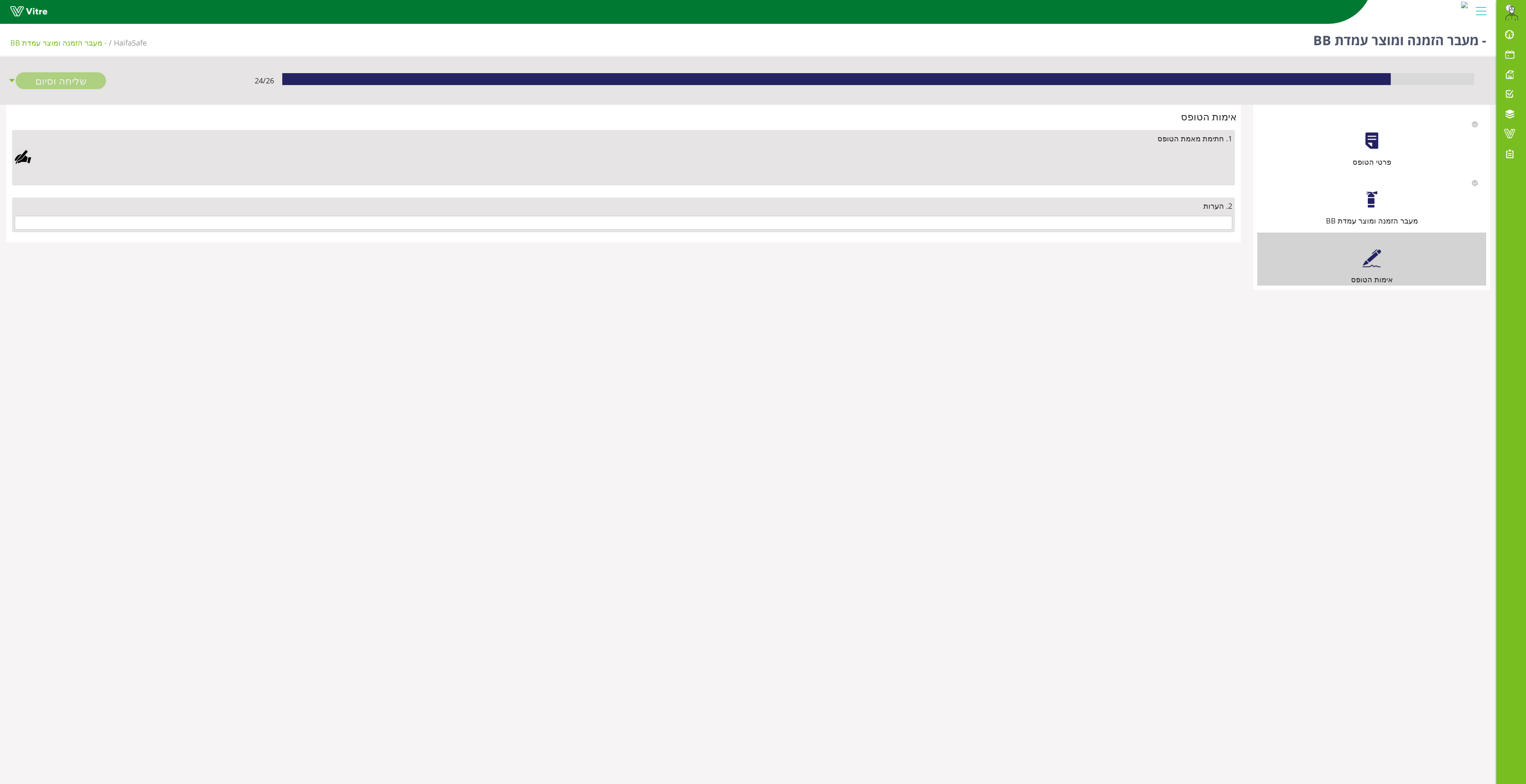
click at [1373, 214] on div "מעבר הזמנה ומוצר עמדת BB" at bounding box center [1371, 200] width 229 height 53
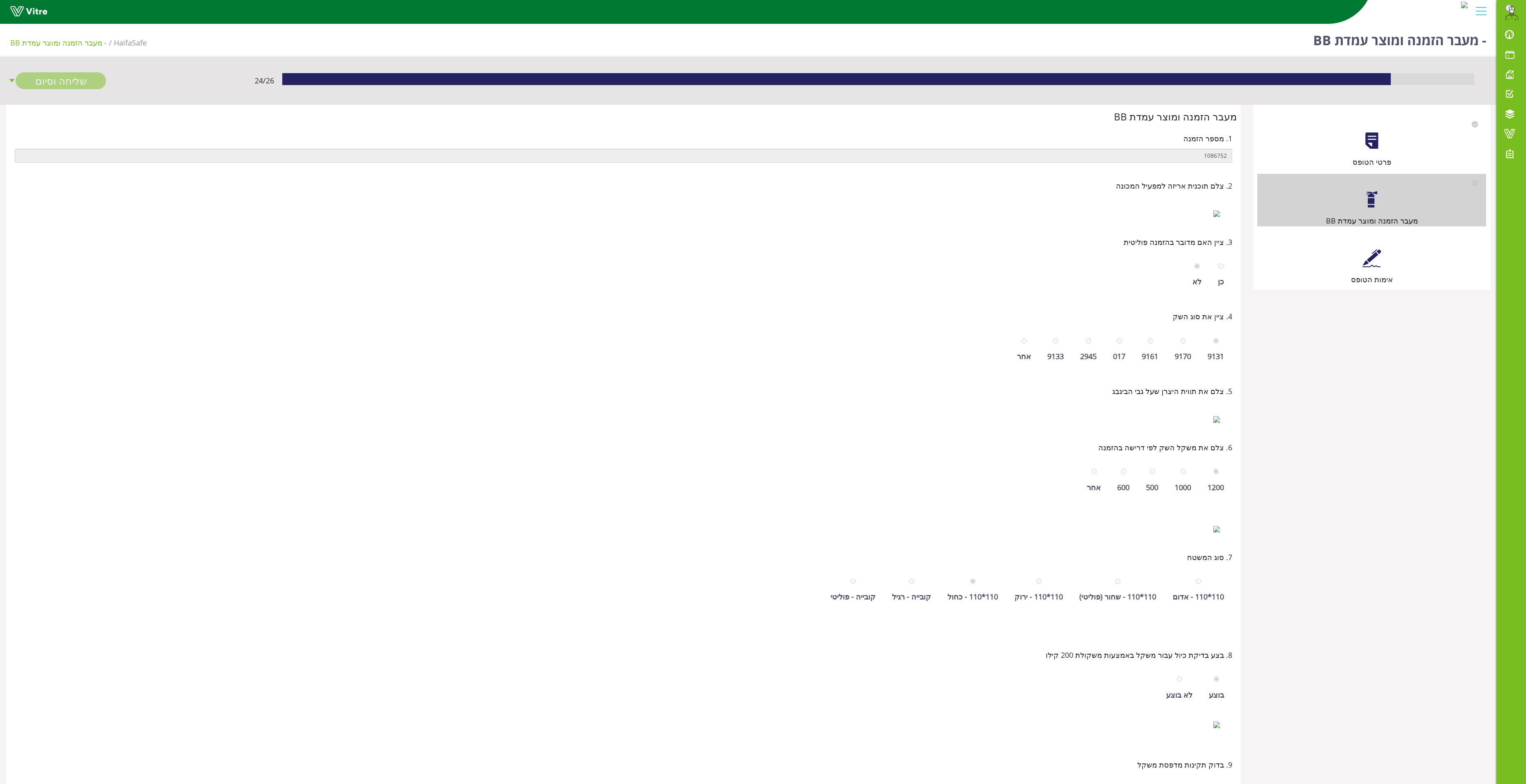
click at [1371, 268] on div at bounding box center [1372, 258] width 19 height 19
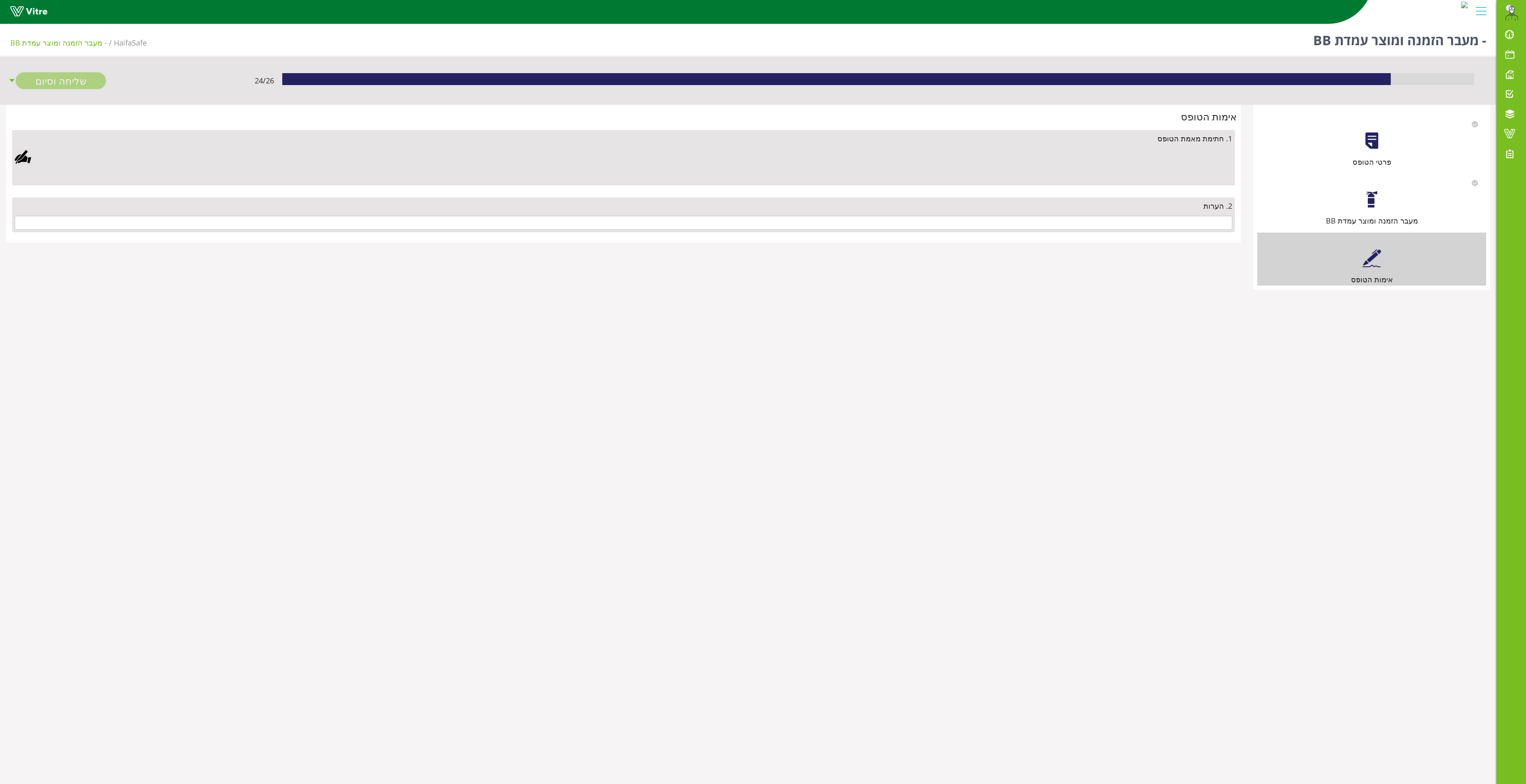
drag, startPoint x: 1110, startPoint y: 213, endPoint x: 1110, endPoint y: 225, distance: 12.0
click at [1110, 217] on div "2. הערות" at bounding box center [624, 215] width 1223 height 35
click at [1110, 225] on input "text" at bounding box center [624, 222] width 1218 height 14
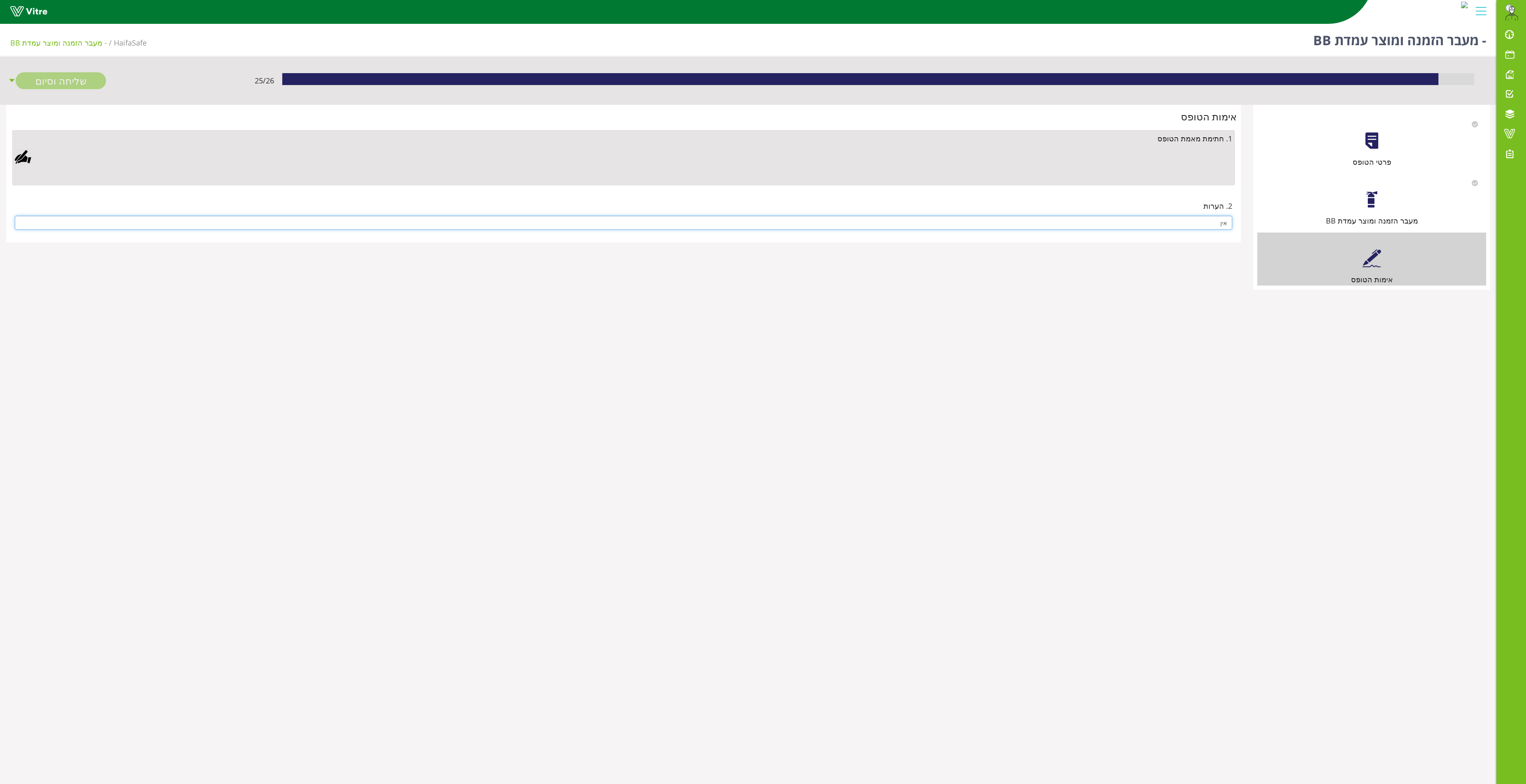
type input "אין"
click at [22, 159] on div at bounding box center [23, 157] width 17 height 17
click at [431, 372] on link "Save" at bounding box center [437, 368] width 23 height 14
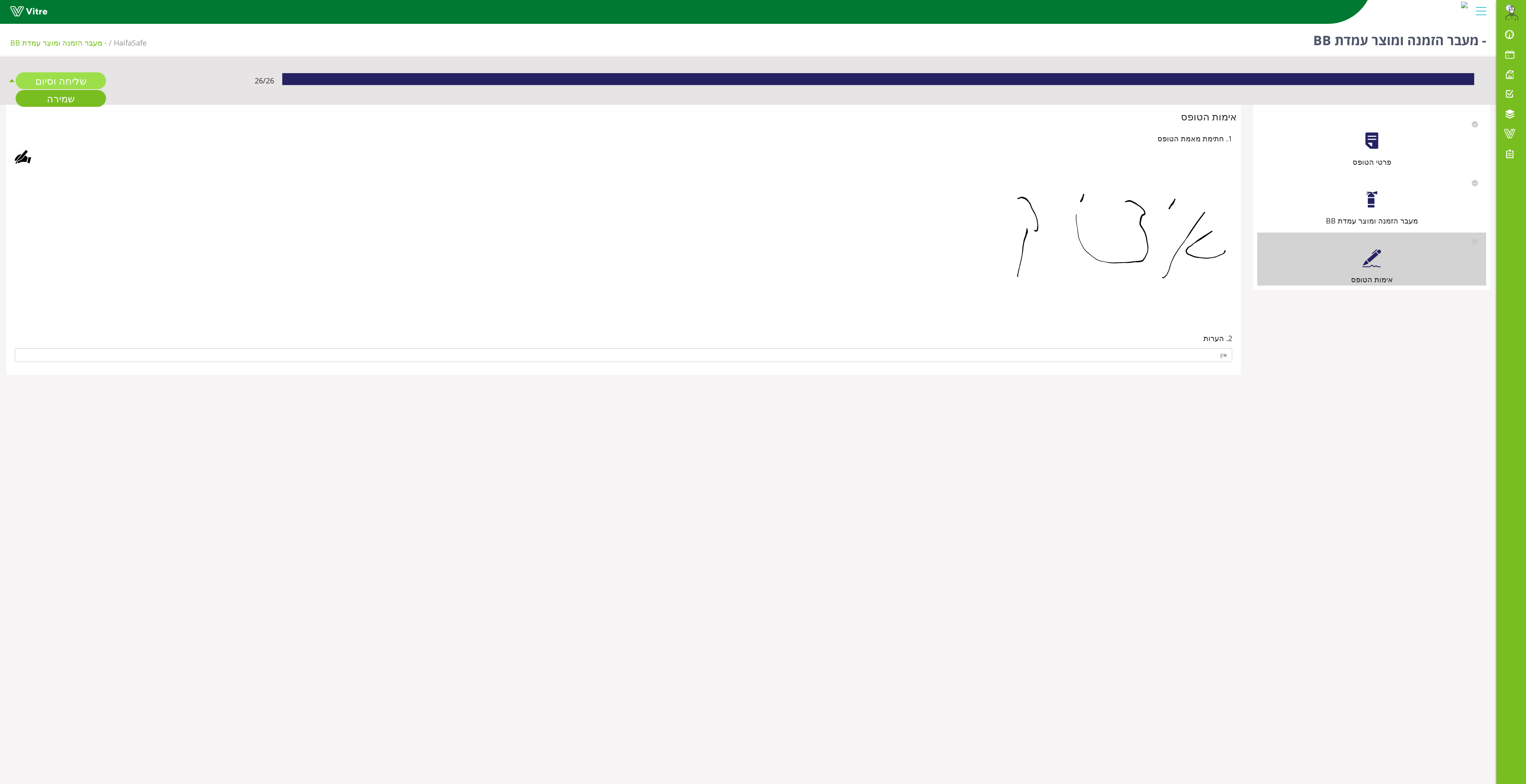
click at [55, 82] on link "שליחה וסיום" at bounding box center [60, 81] width 90 height 17
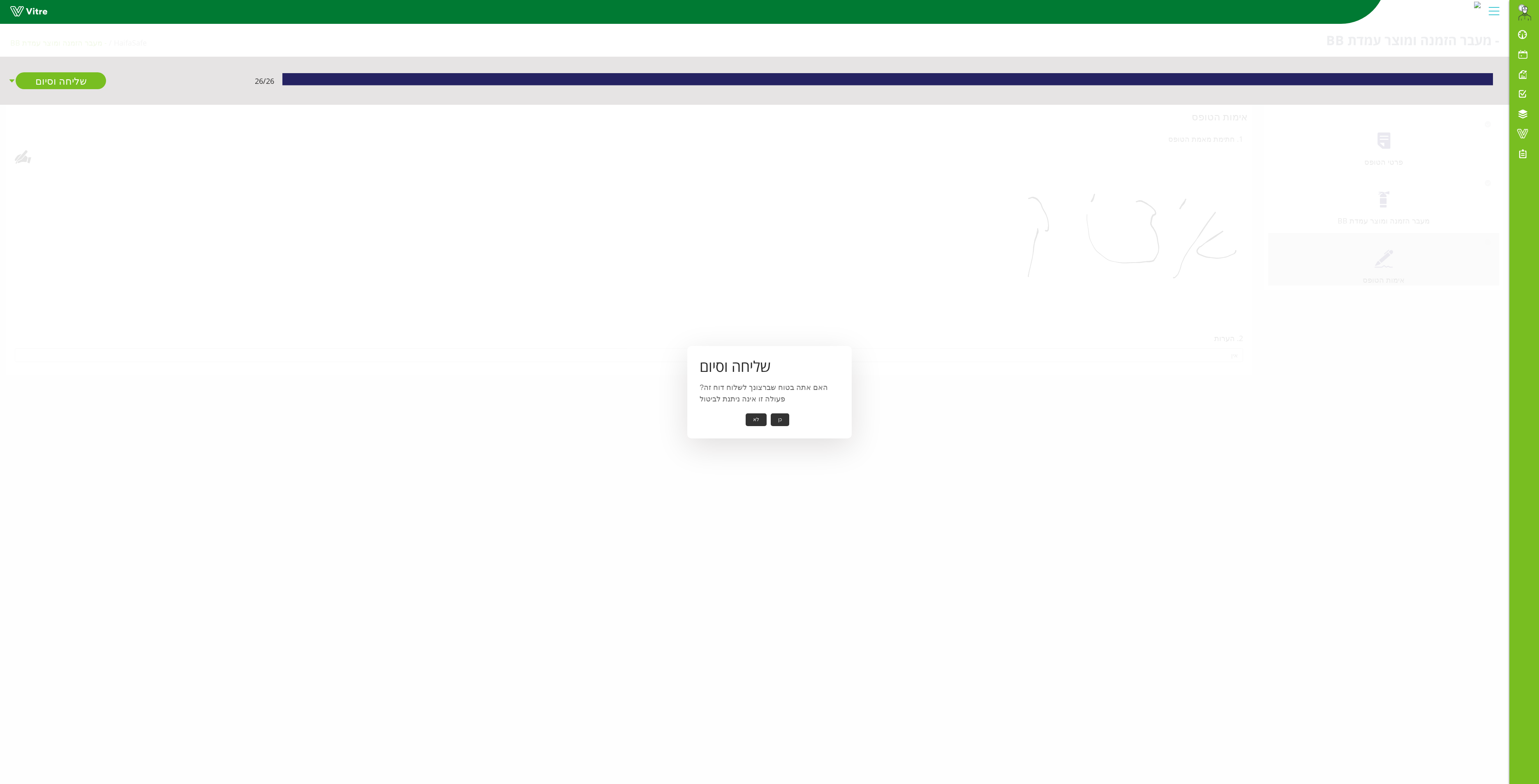
click at [780, 422] on button "כן" at bounding box center [780, 419] width 19 height 13
click at [775, 409] on button "אישור" at bounding box center [767, 414] width 27 height 13
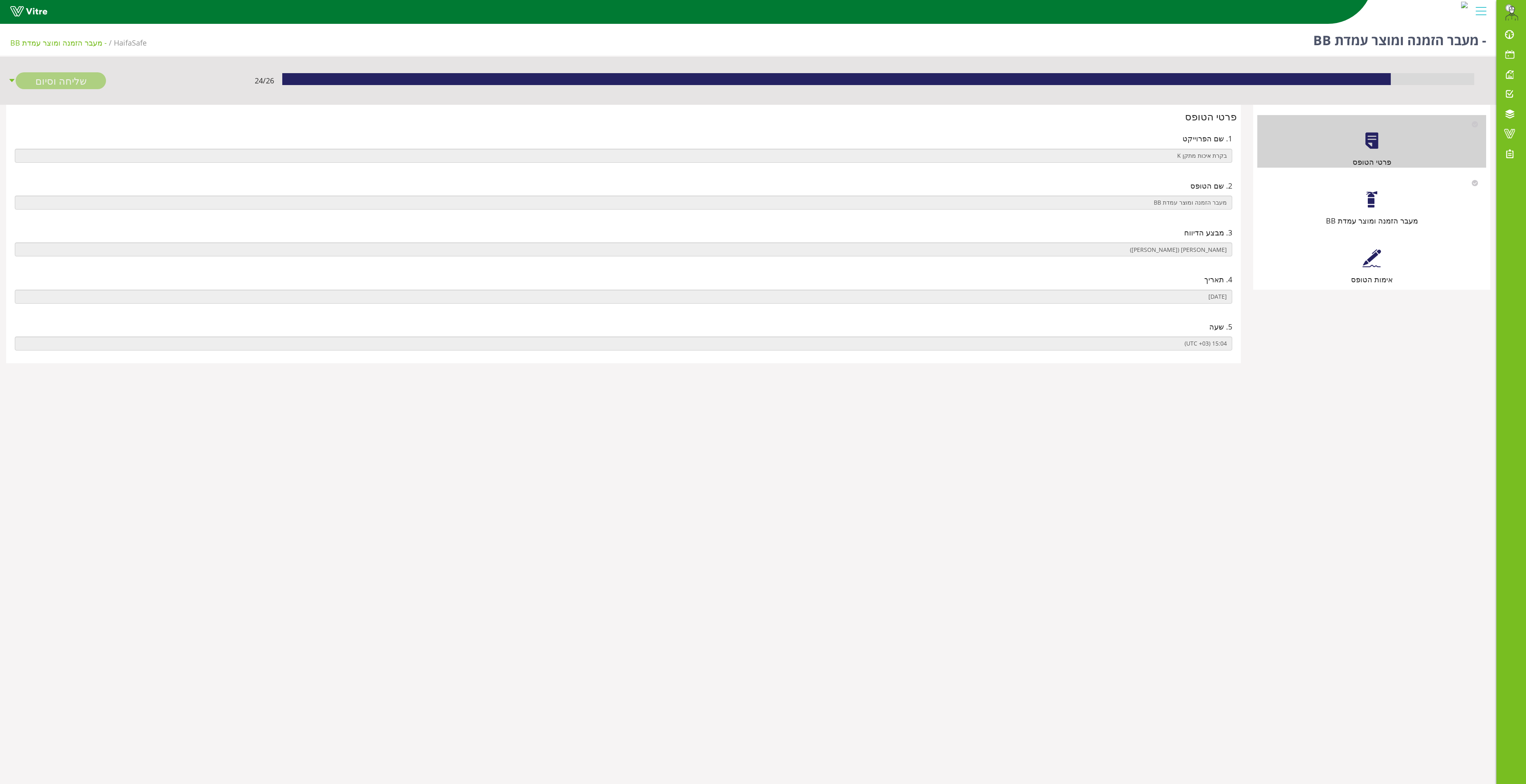
click at [1373, 196] on div at bounding box center [1372, 199] width 19 height 19
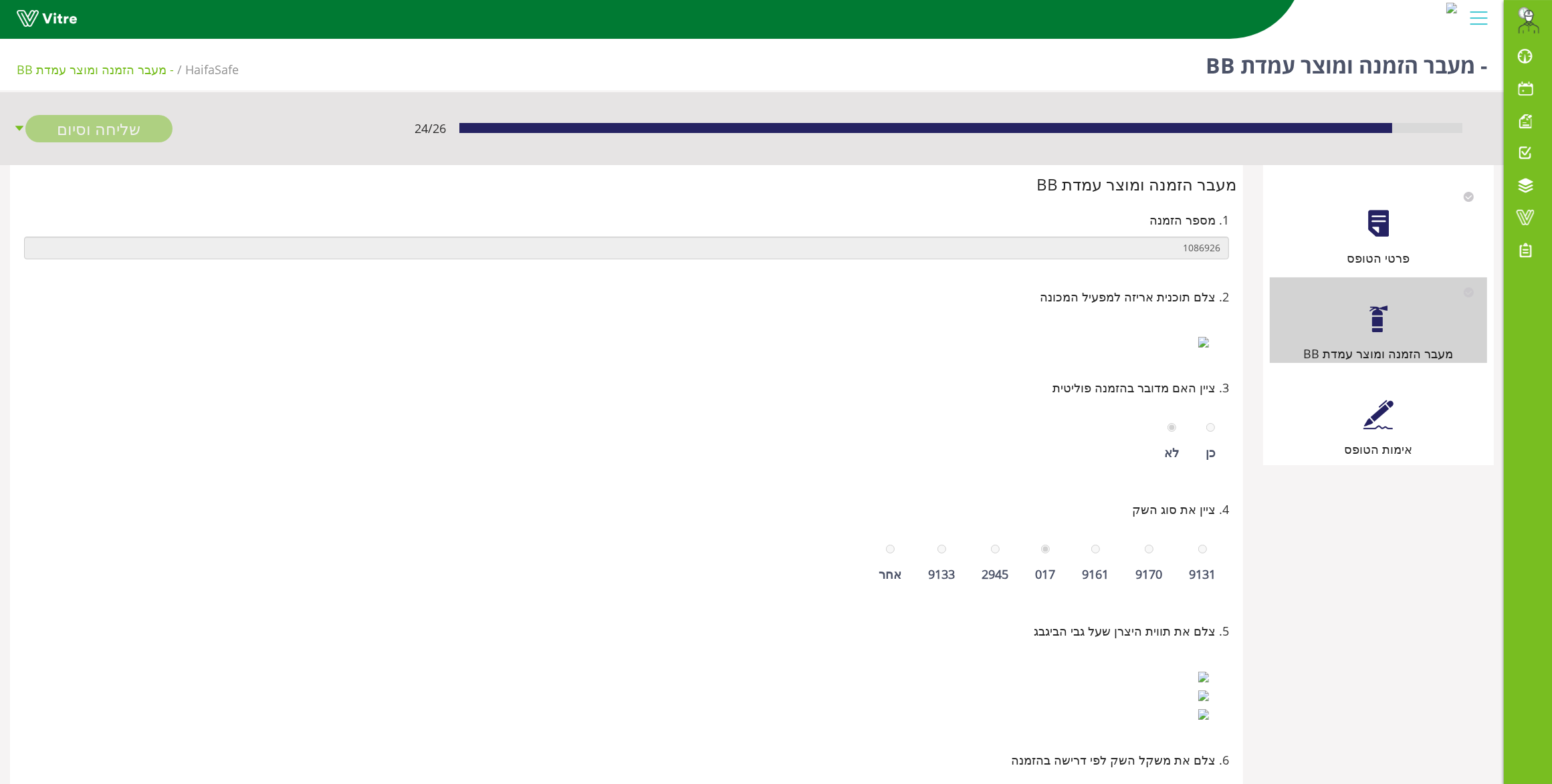
click at [1384, 408] on div at bounding box center [1378, 414] width 30 height 30
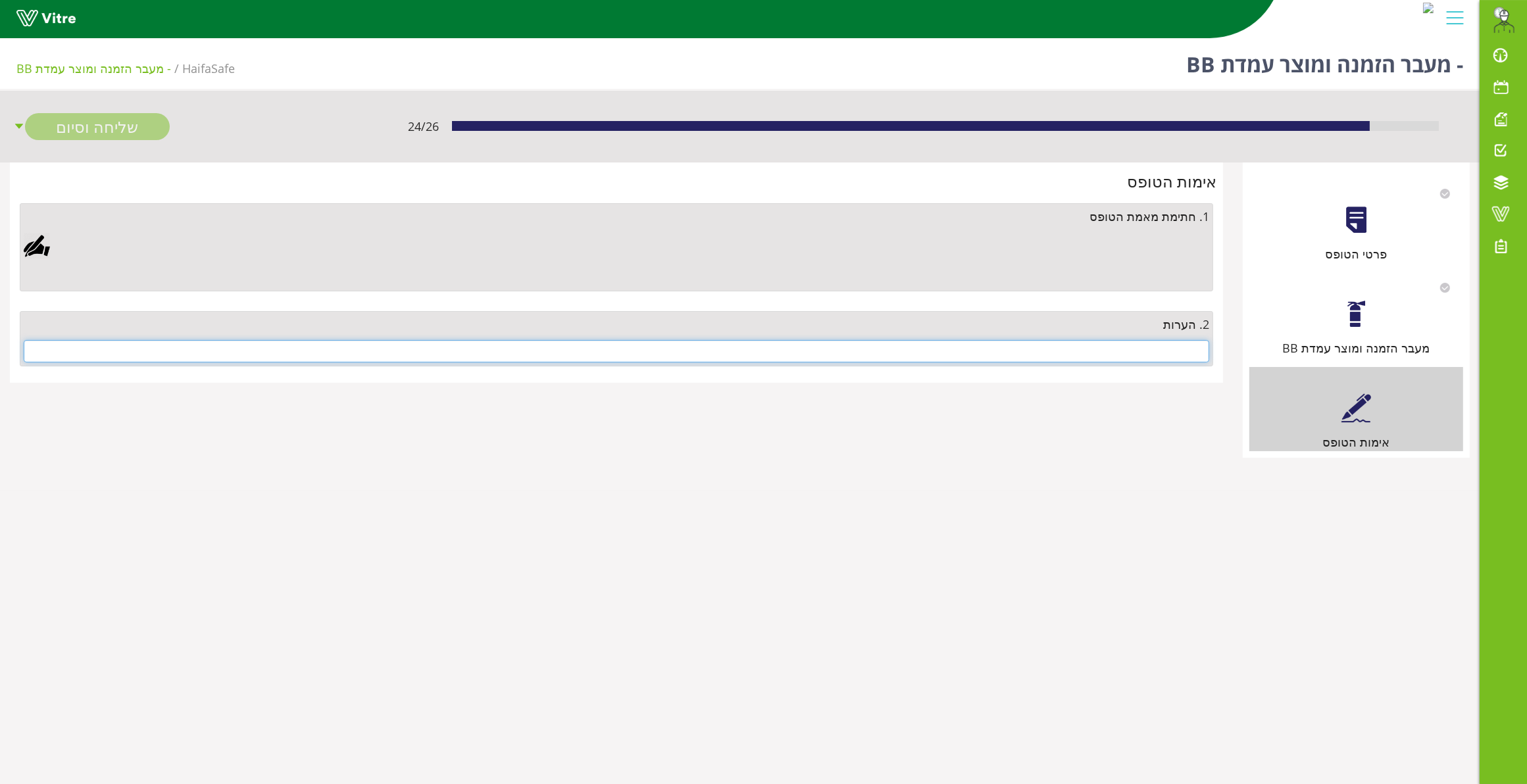
click at [1086, 344] on input "text" at bounding box center [617, 351] width 1186 height 22
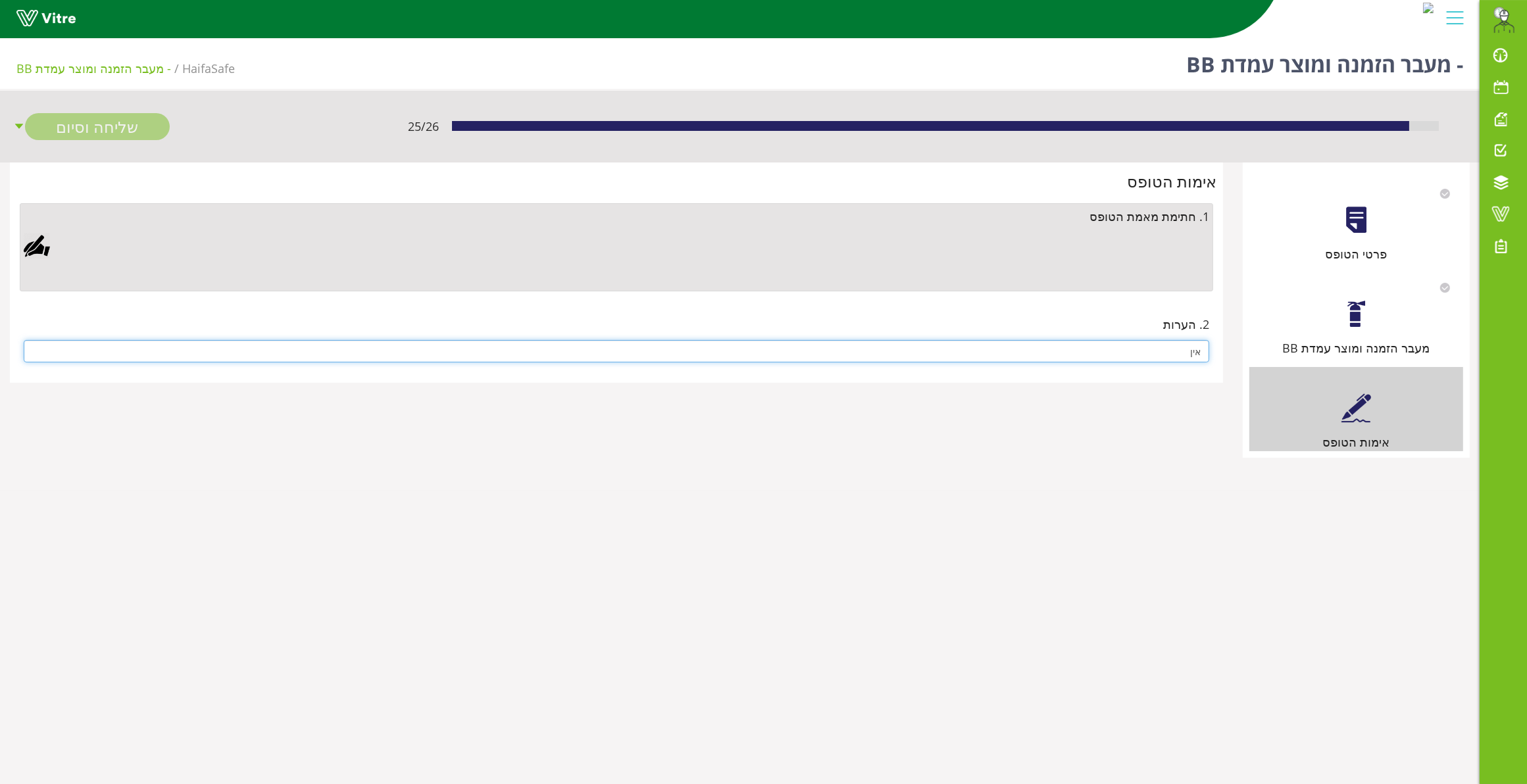
type input "אין"
click at [33, 241] on div at bounding box center [37, 247] width 27 height 27
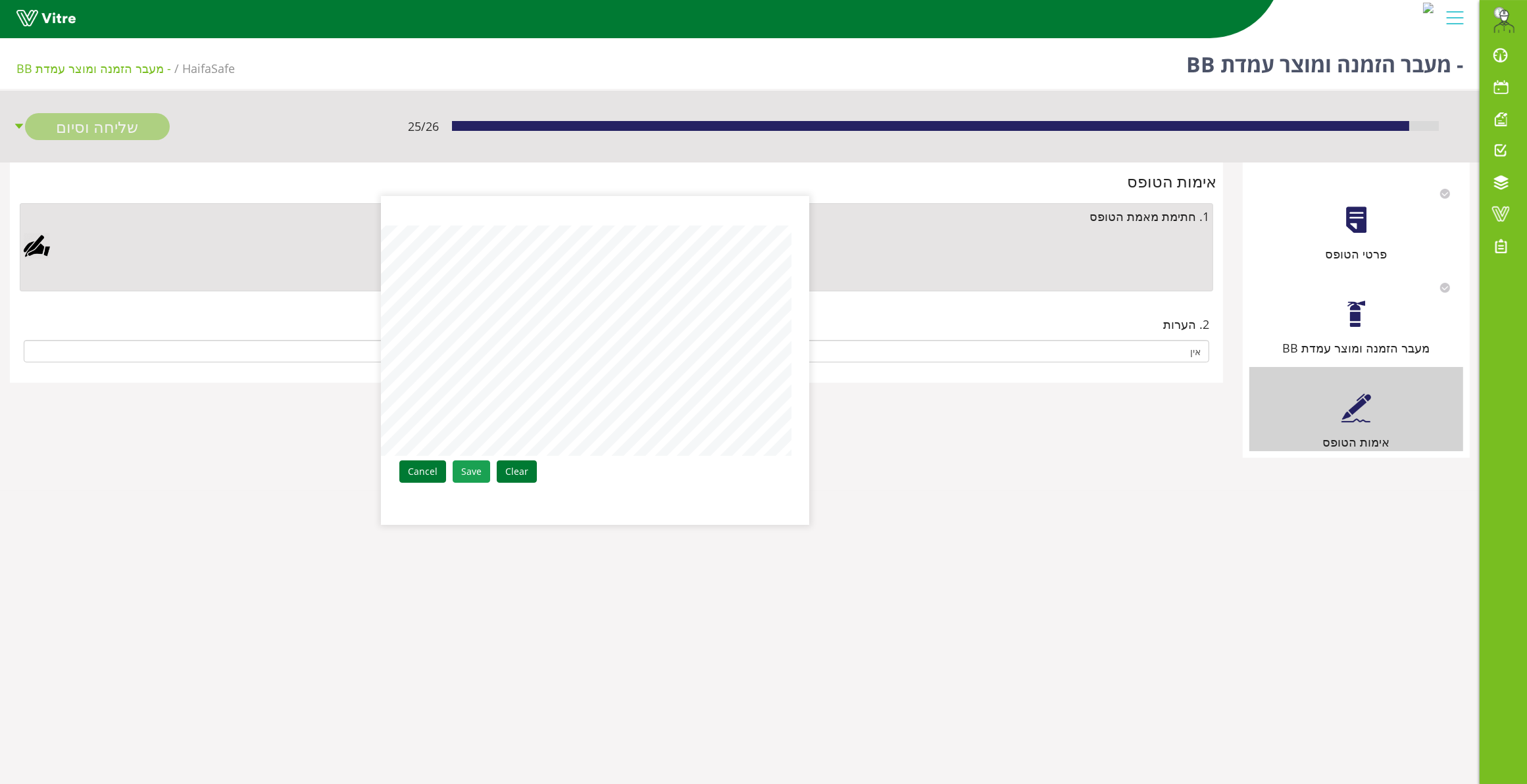
click at [462, 478] on link "Save" at bounding box center [470, 471] width 37 height 22
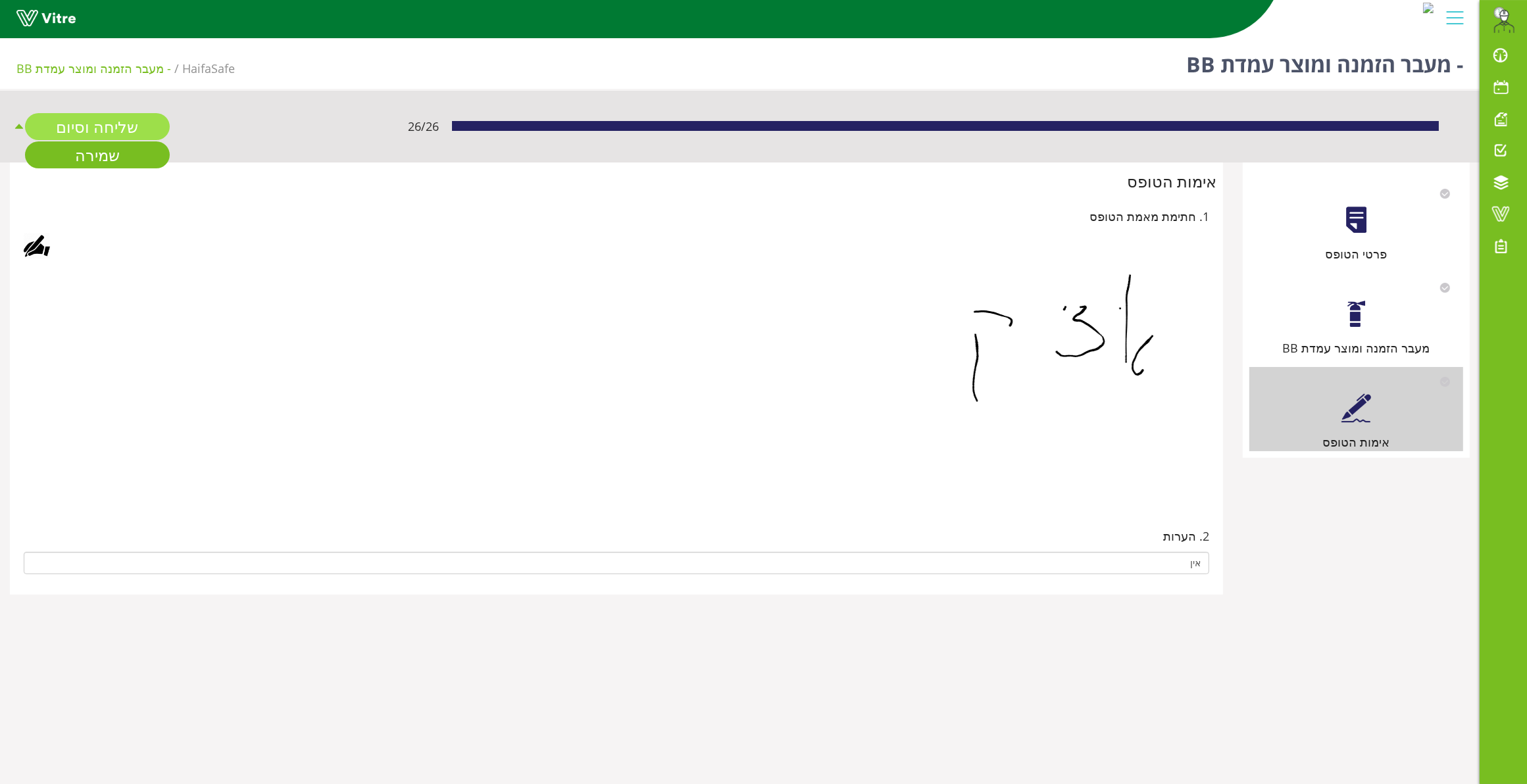
click at [75, 122] on link "שליחה וסיום" at bounding box center [97, 126] width 144 height 27
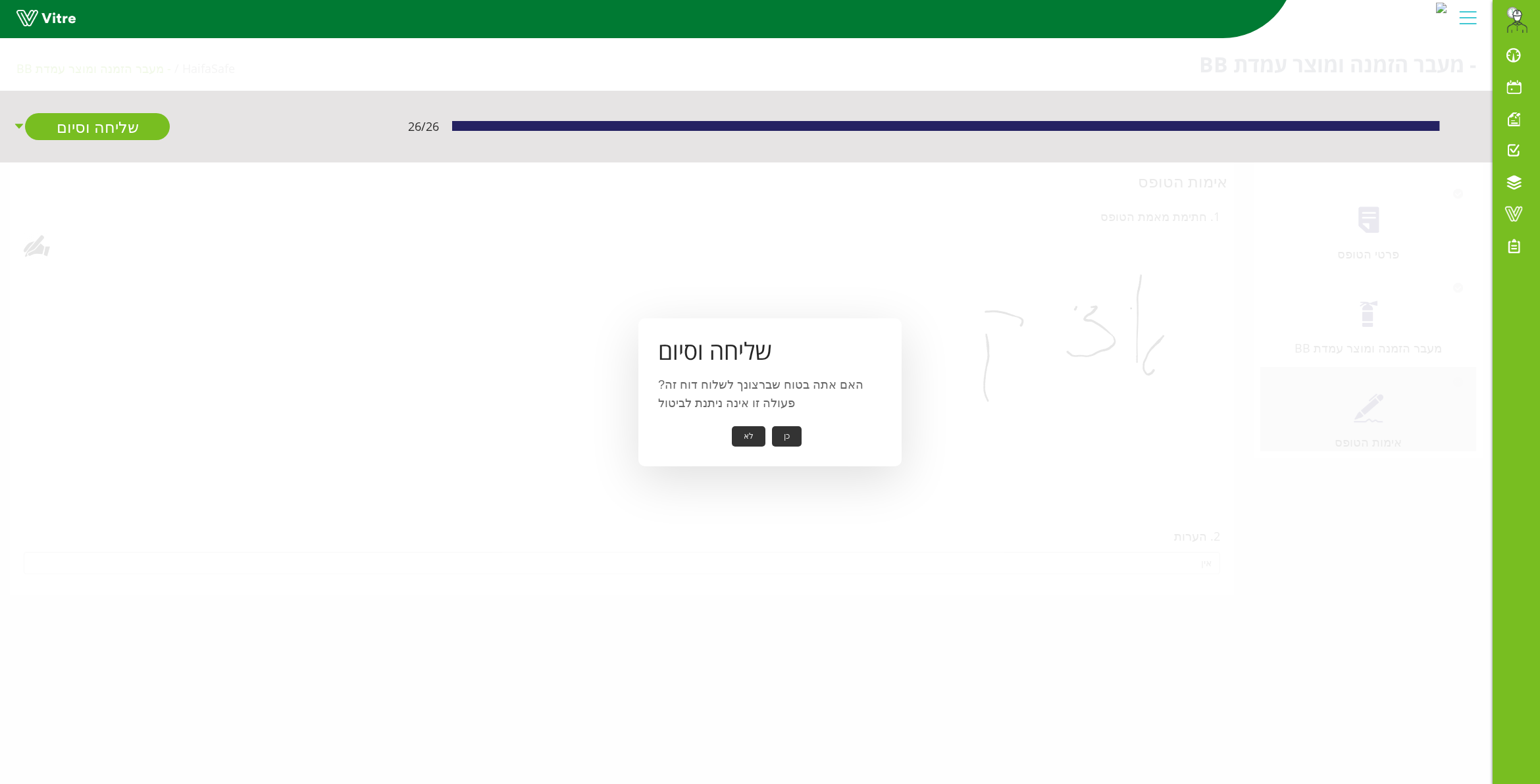
click at [792, 439] on button "כן" at bounding box center [786, 436] width 30 height 20
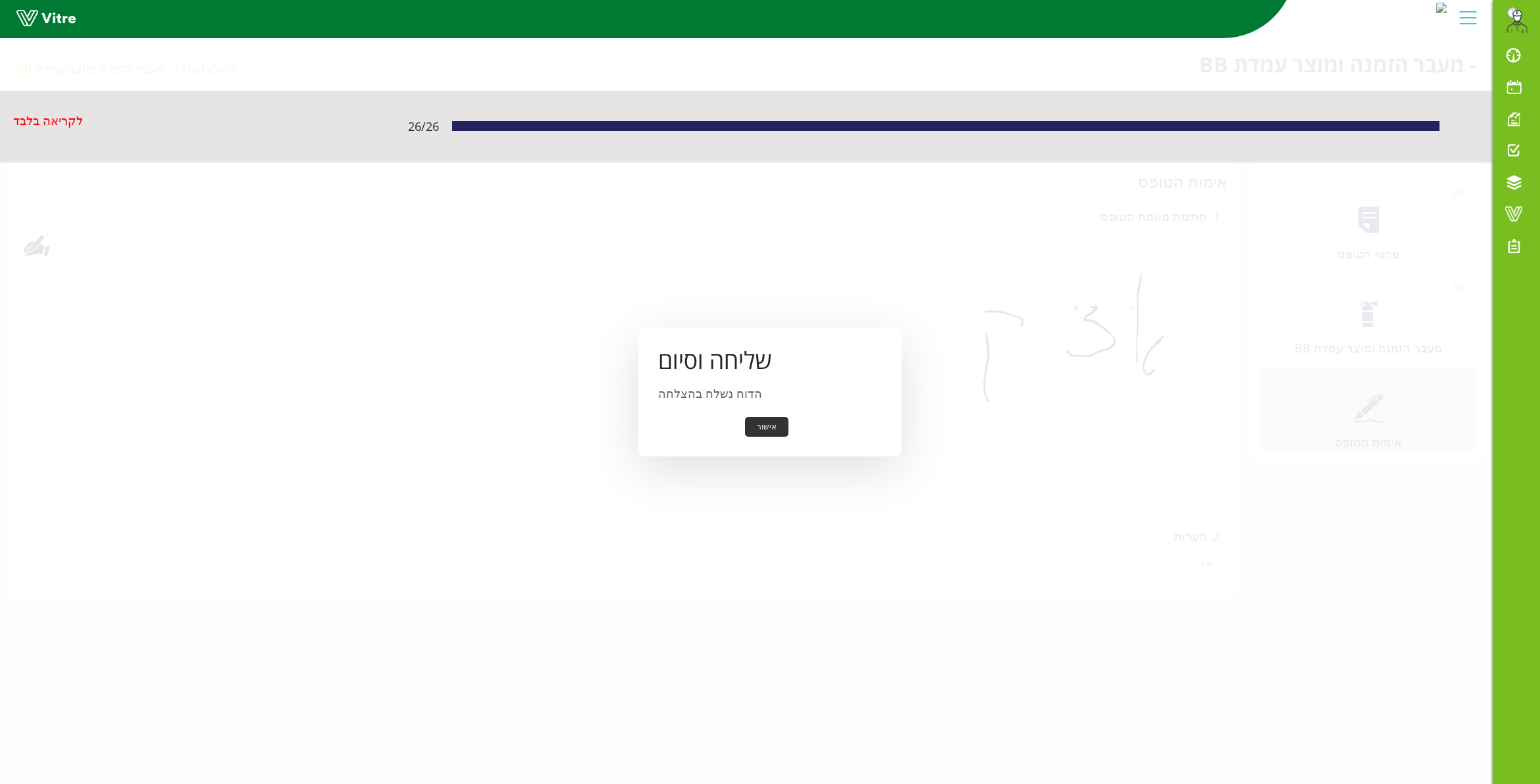
click at [788, 429] on div "אישור" at bounding box center [770, 426] width 224 height 20
click at [764, 428] on button "אישור" at bounding box center [766, 426] width 43 height 20
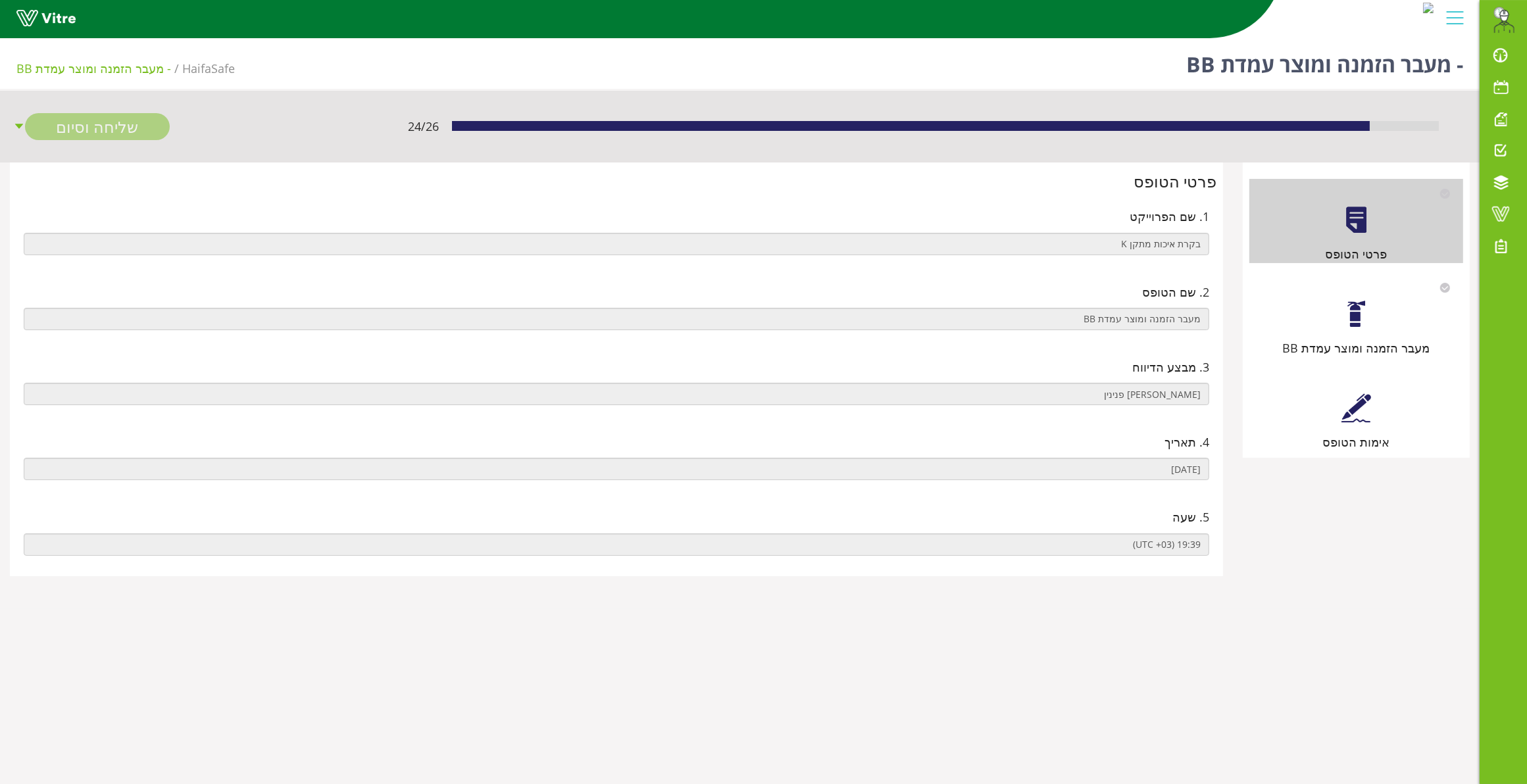
click at [1359, 315] on div at bounding box center [1356, 314] width 30 height 30
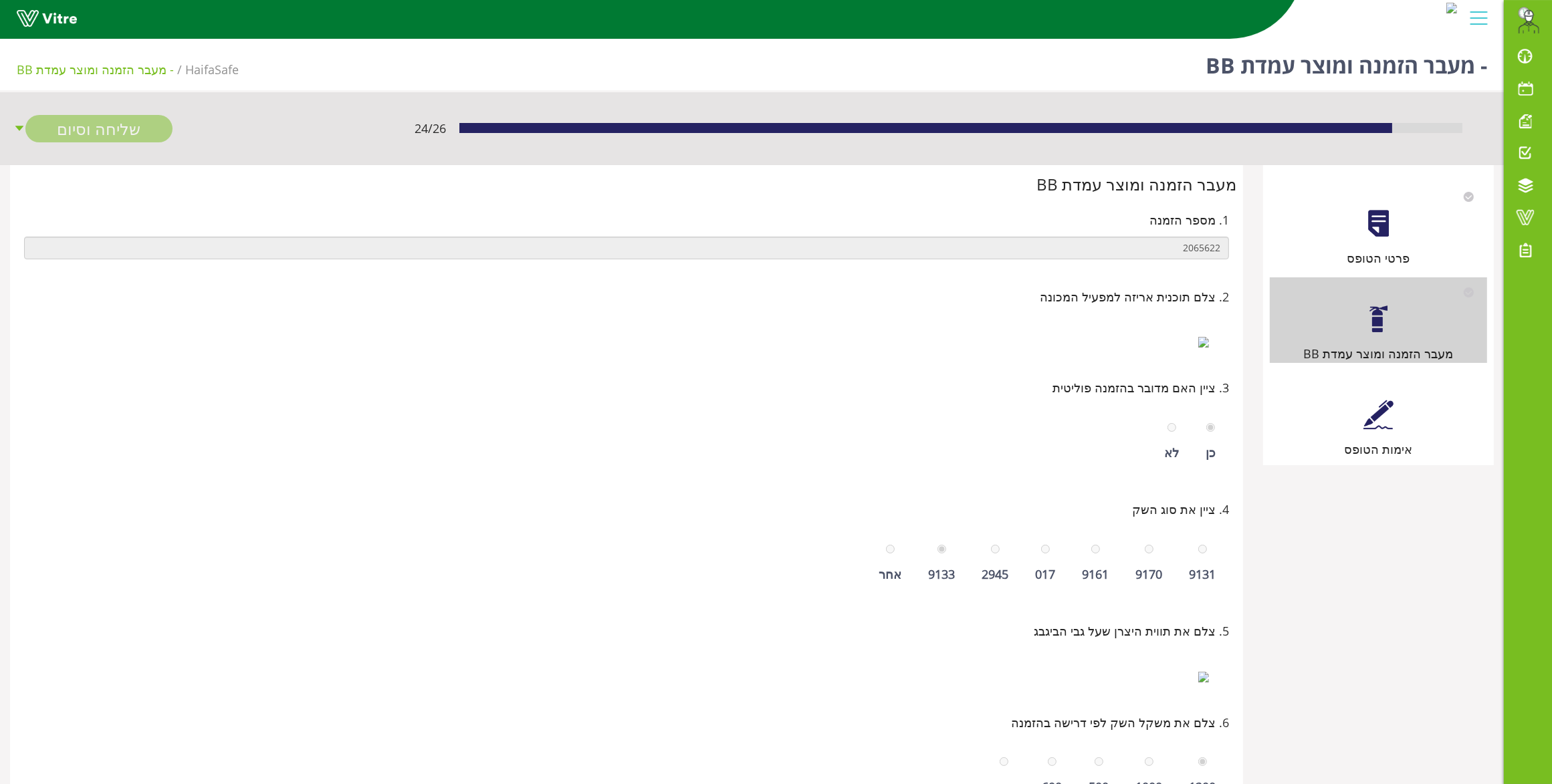
click at [1368, 425] on div at bounding box center [1378, 414] width 30 height 30
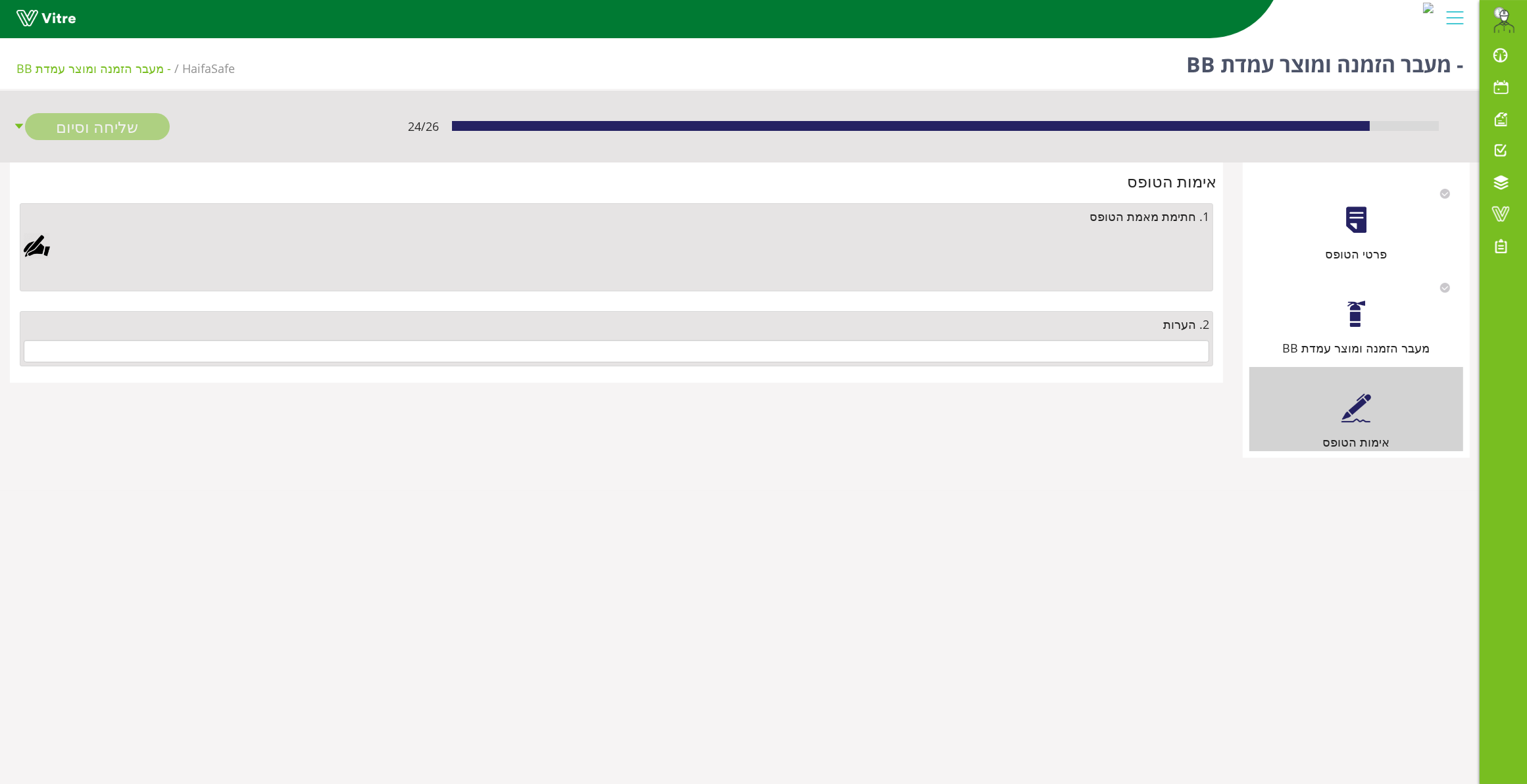
click at [1334, 342] on div "מעבר הזמנה ומוצר עמדת BB" at bounding box center [1357, 347] width 214 height 18
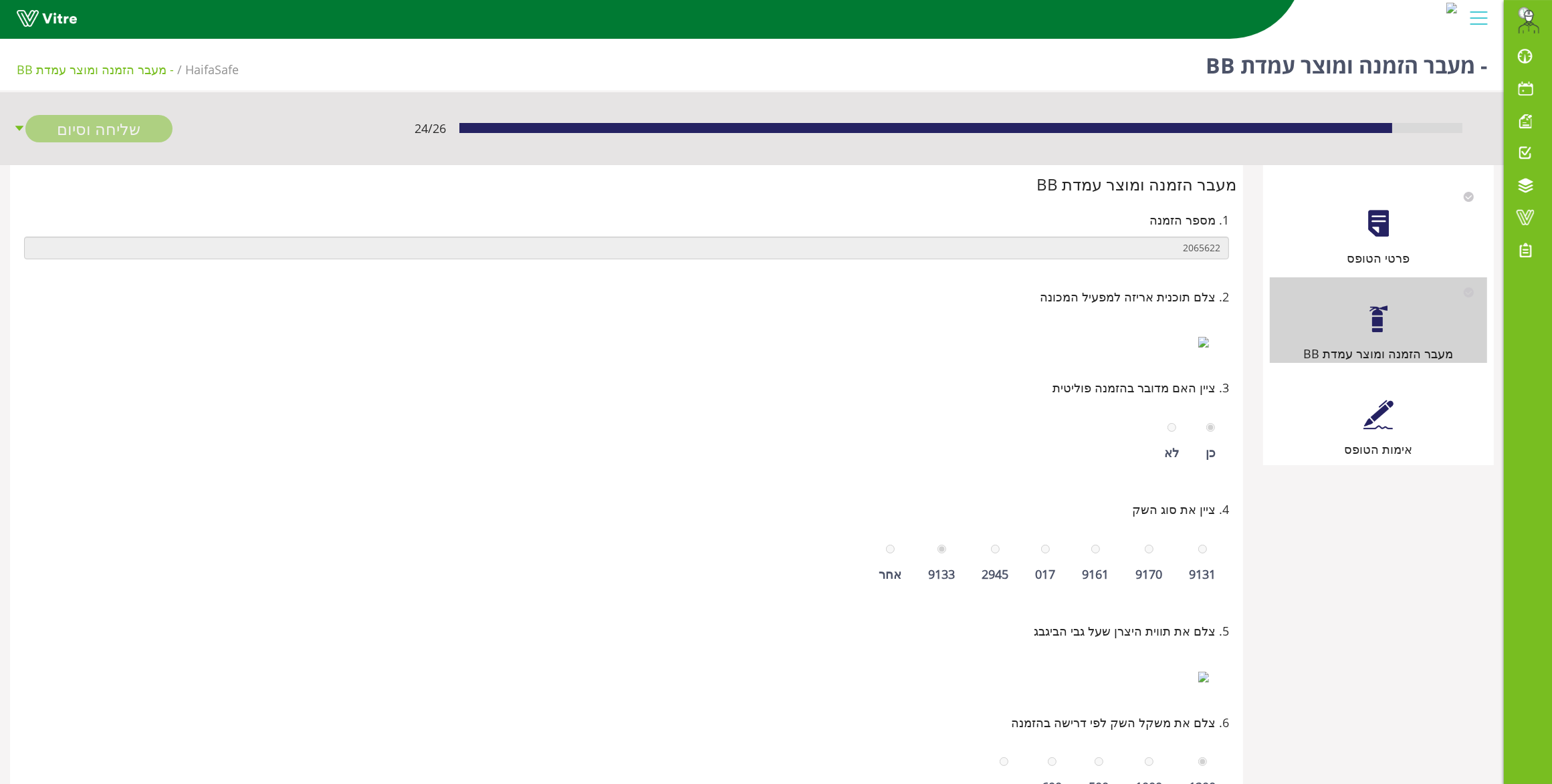
click at [1369, 402] on div at bounding box center [1378, 414] width 30 height 30
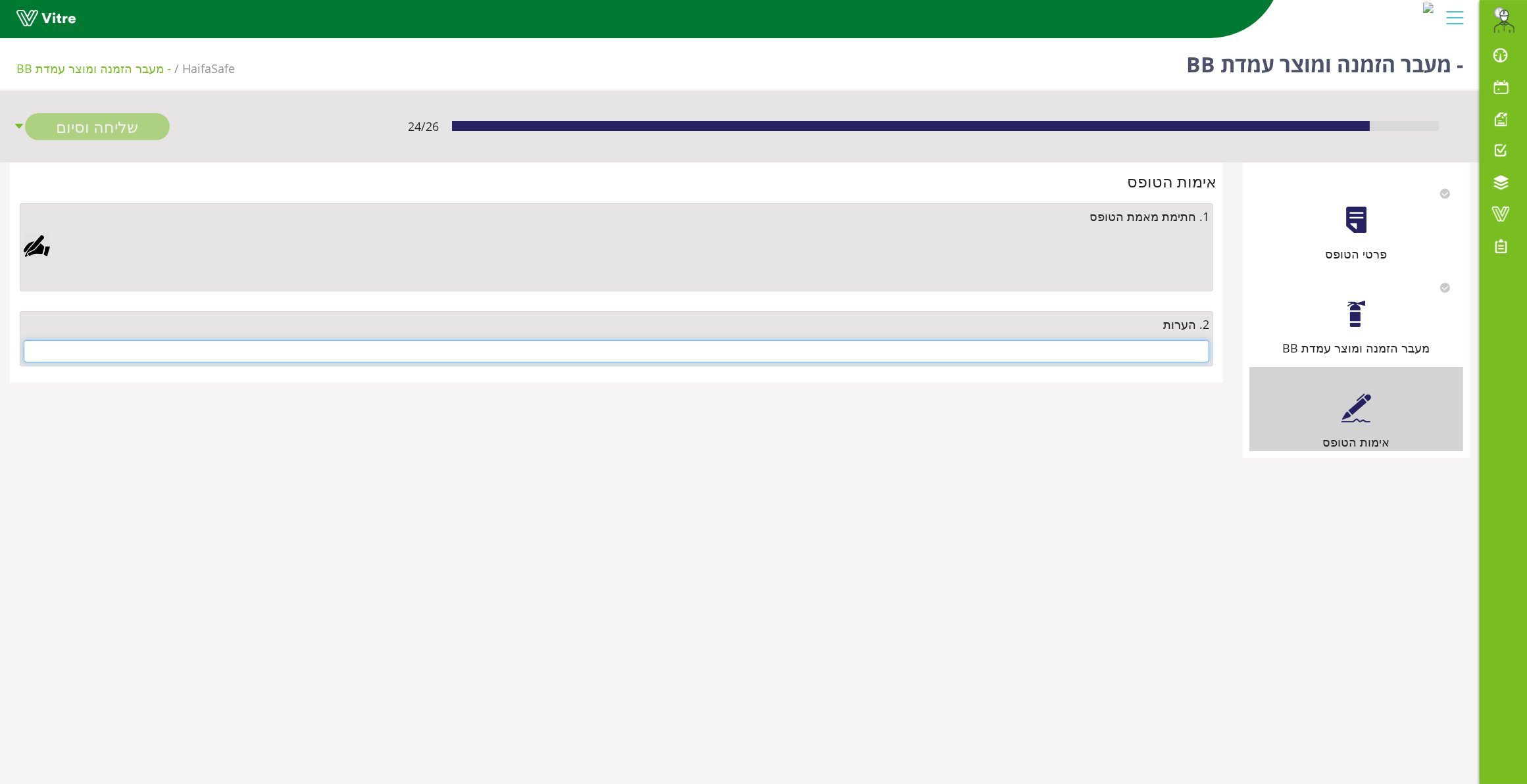
click at [1112, 359] on input "text" at bounding box center [617, 351] width 1186 height 22
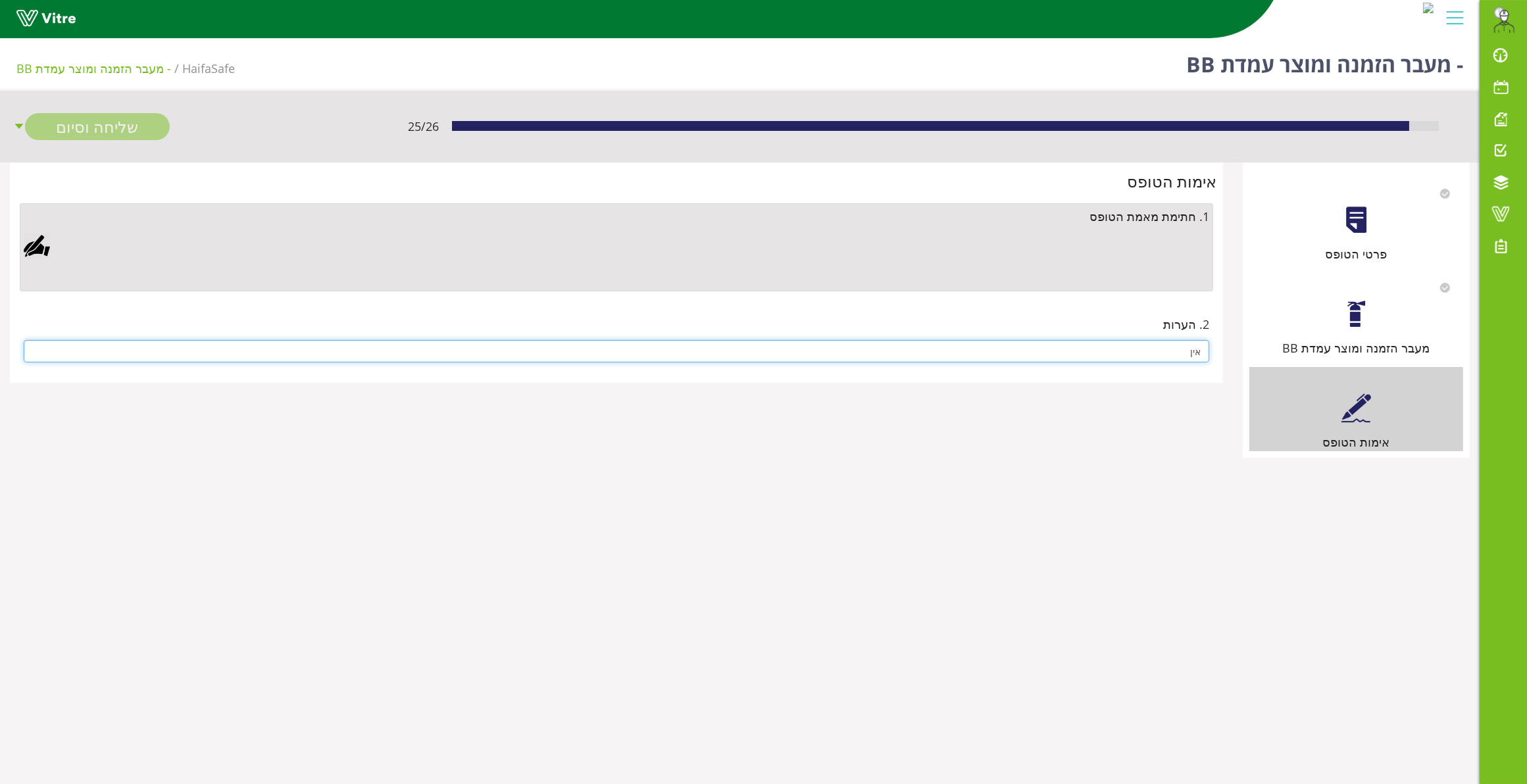
type input "אין"
click at [37, 244] on div at bounding box center [37, 247] width 27 height 27
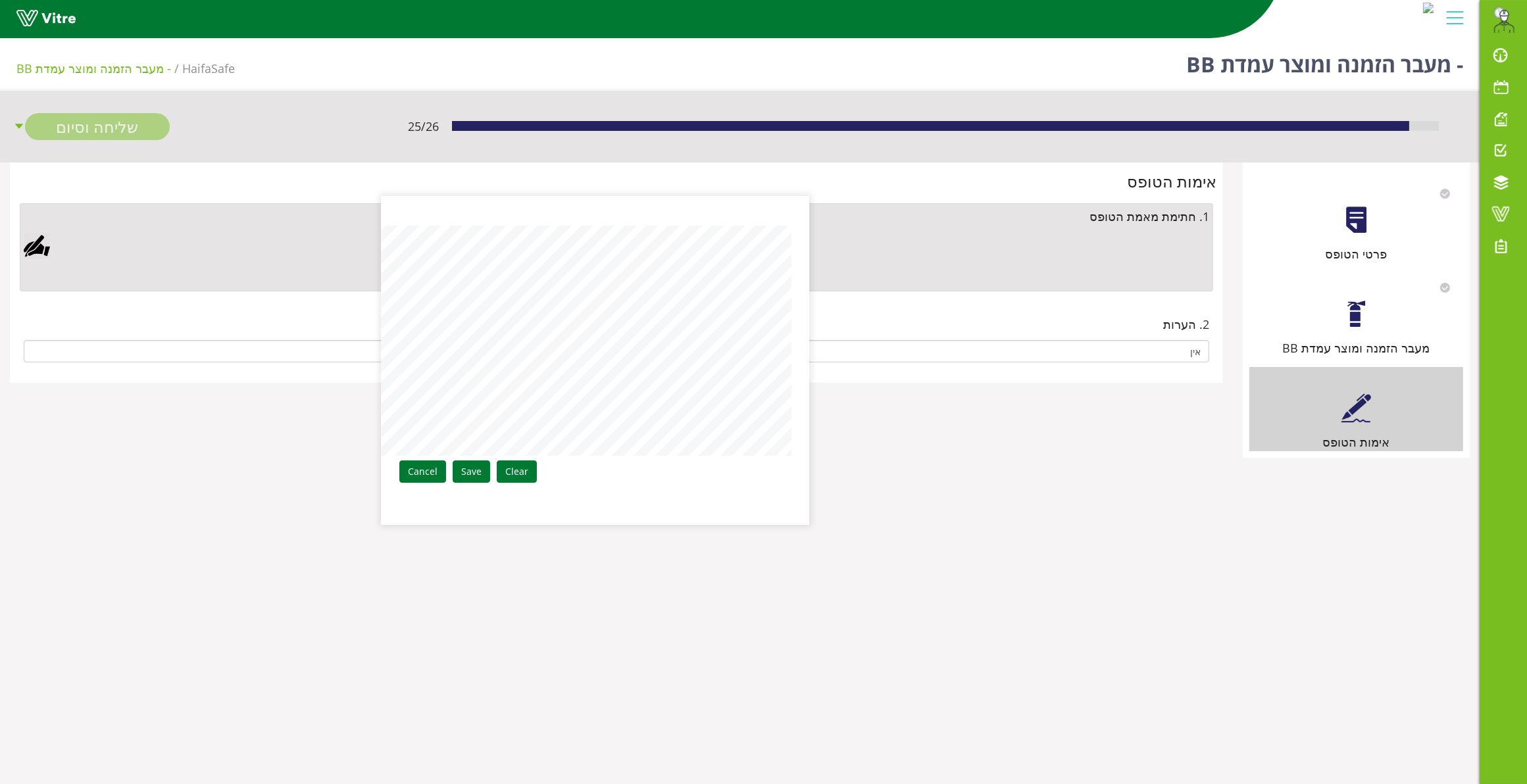
click at [816, 324] on aside "Clear Save Cancel" at bounding box center [763, 392] width 1527 height 784
drag, startPoint x: 470, startPoint y: 480, endPoint x: 449, endPoint y: 470, distance: 23.3
click at [470, 479] on link "Save" at bounding box center [470, 471] width 37 height 22
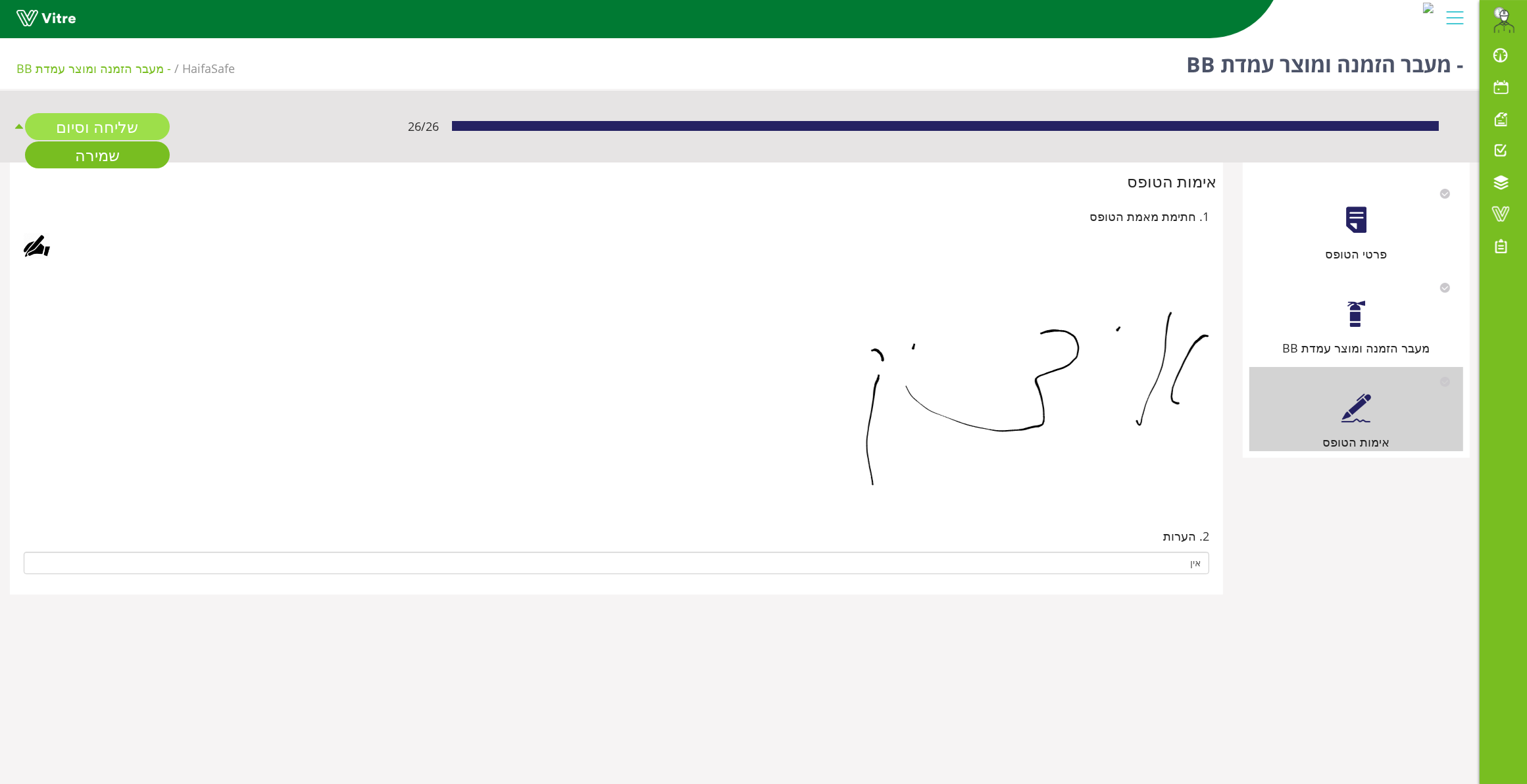
click at [104, 121] on link "שליחה וסיום" at bounding box center [97, 126] width 144 height 27
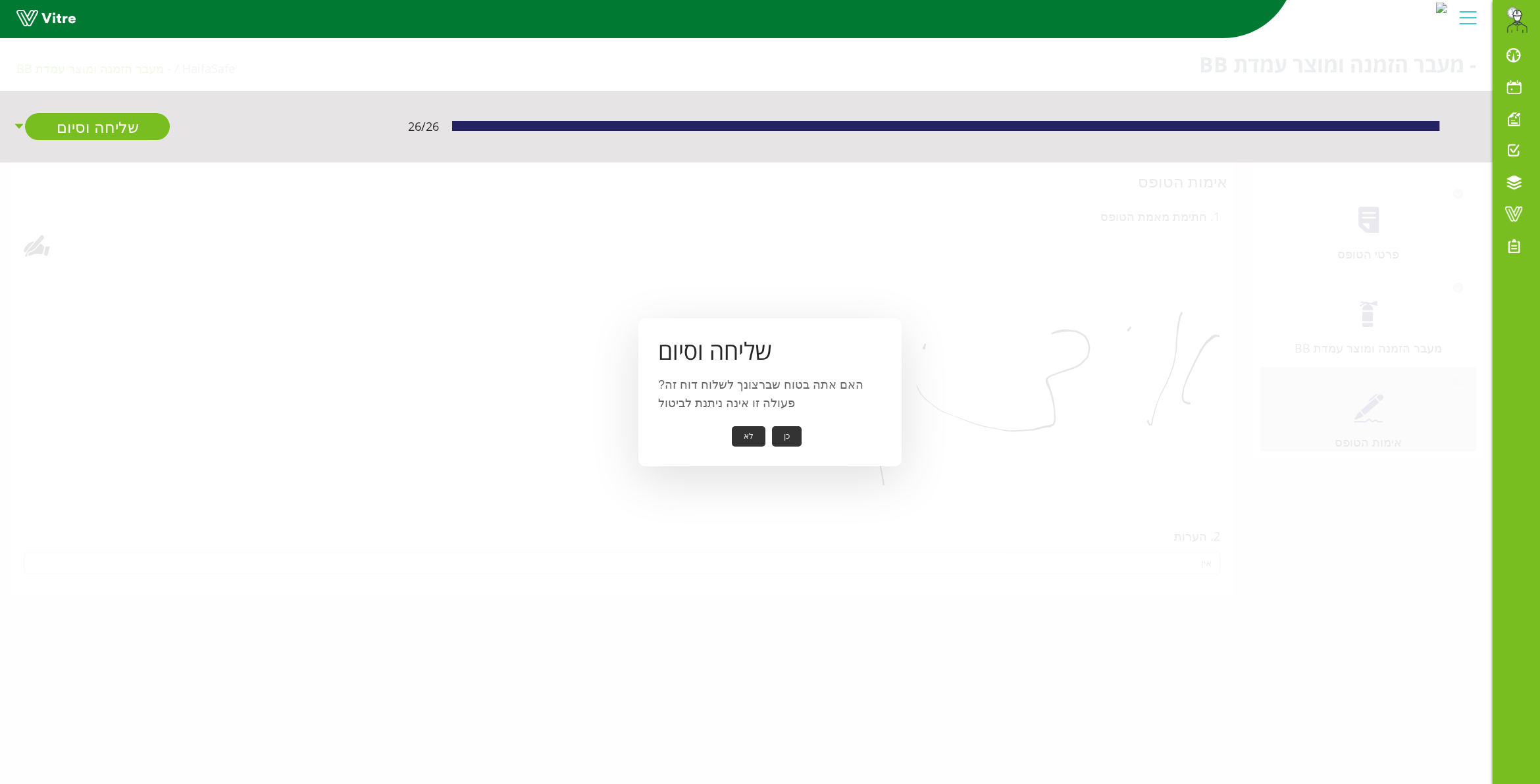
click at [786, 428] on button "כן" at bounding box center [786, 436] width 30 height 20
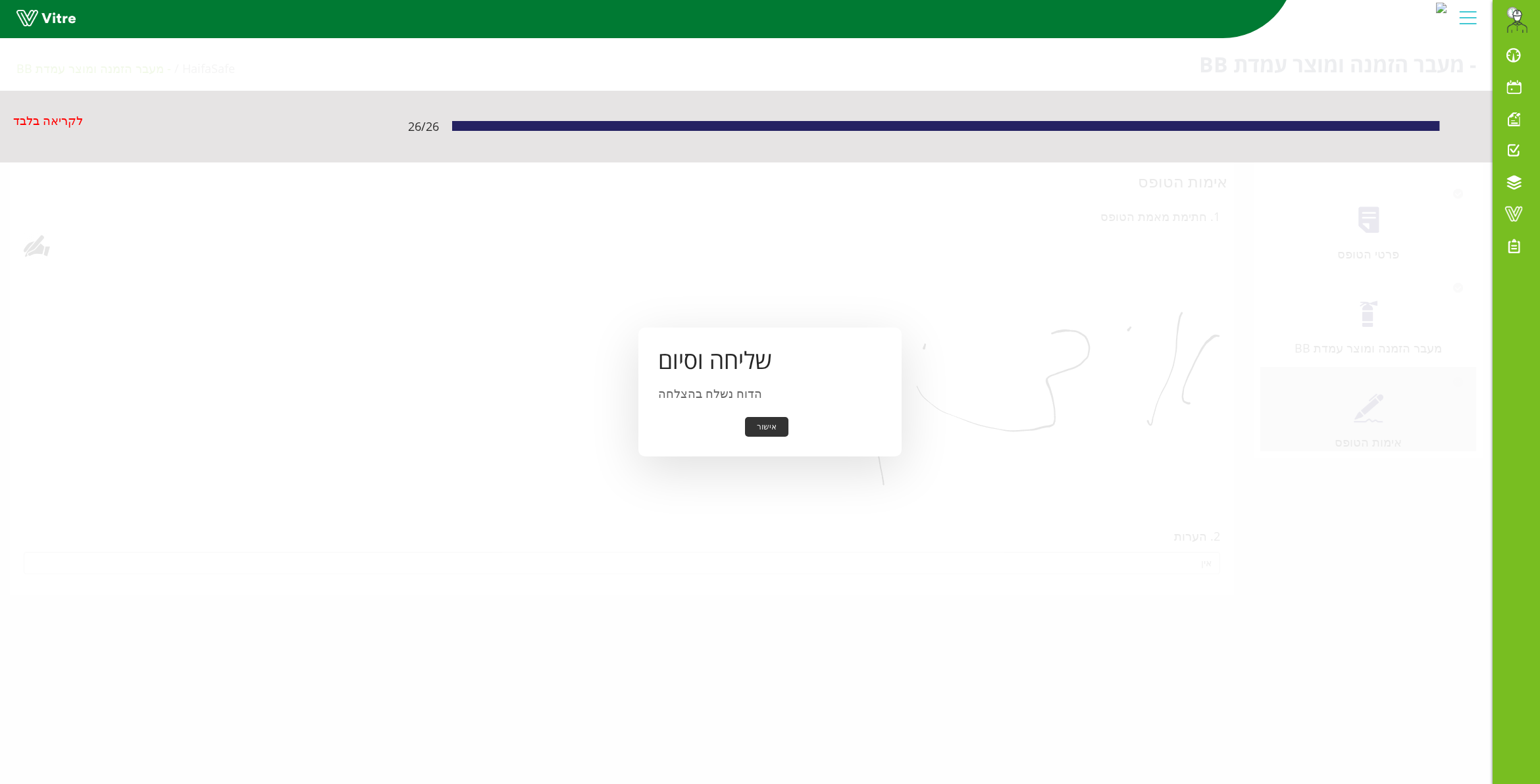
click at [781, 420] on button "אישור" at bounding box center [766, 426] width 43 height 20
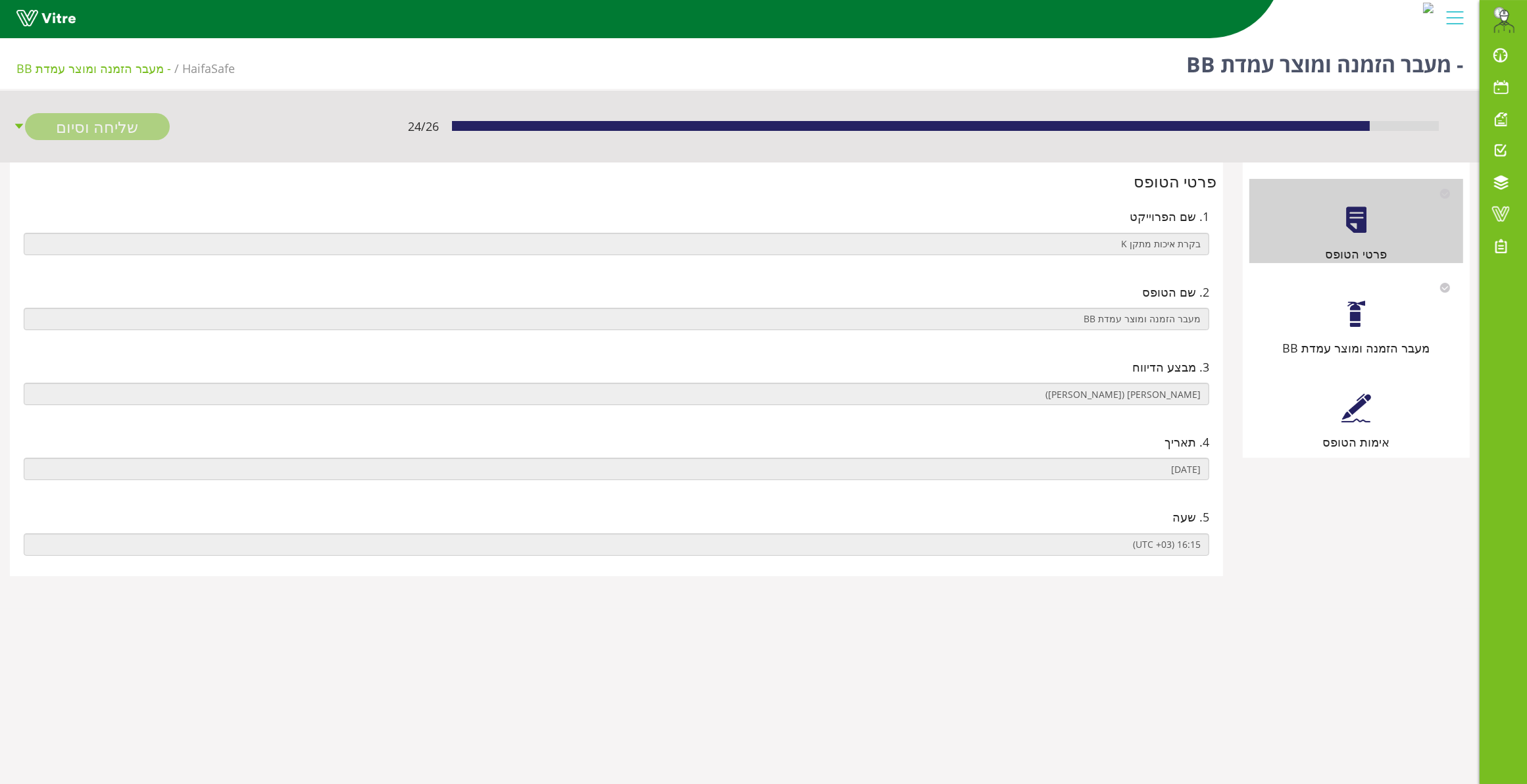
click at [1357, 330] on div "מעבר הזמנה ומוצר עמדת BB" at bounding box center [1357, 316] width 214 height 84
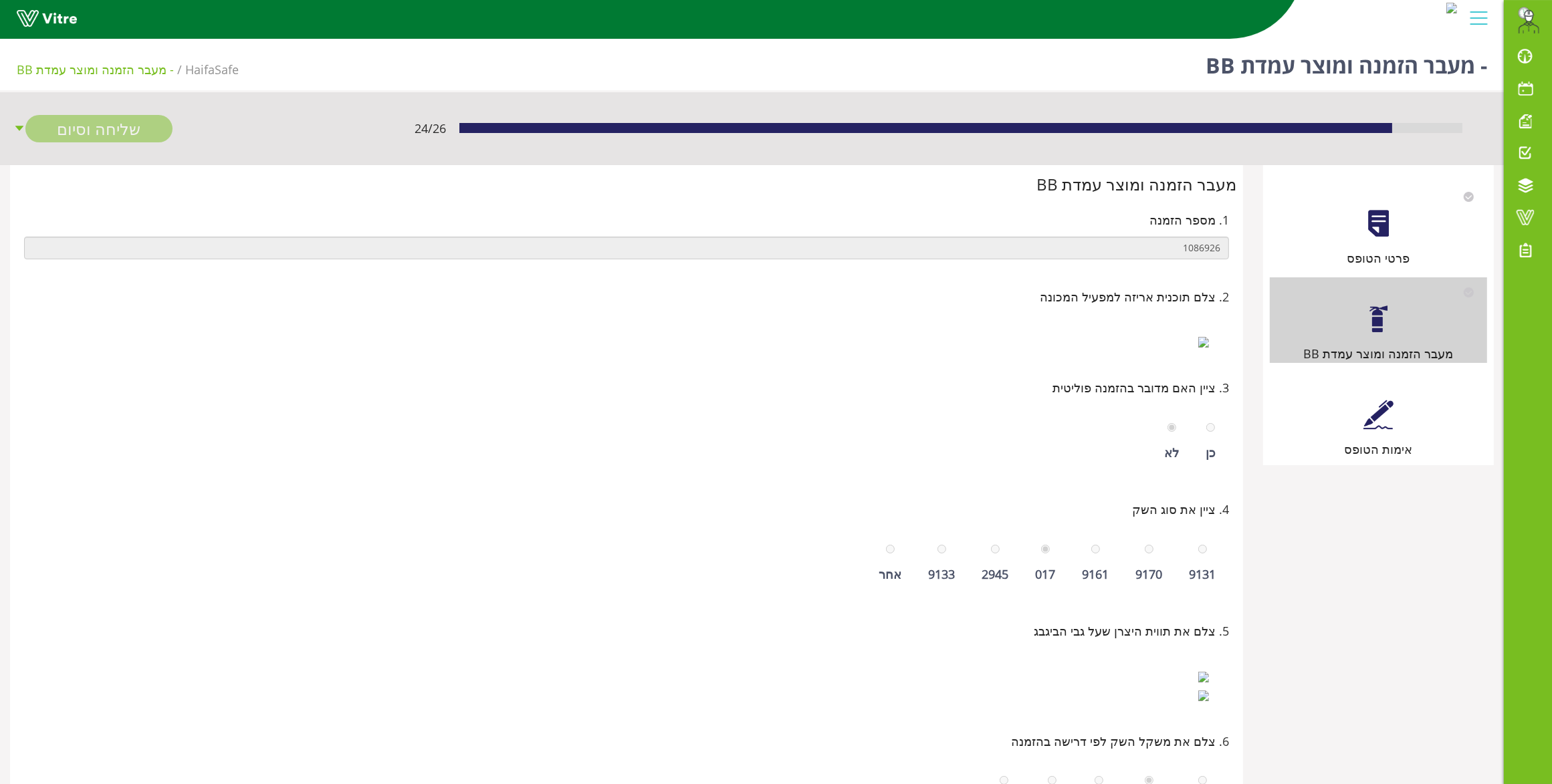
click at [1373, 416] on div at bounding box center [1378, 414] width 30 height 30
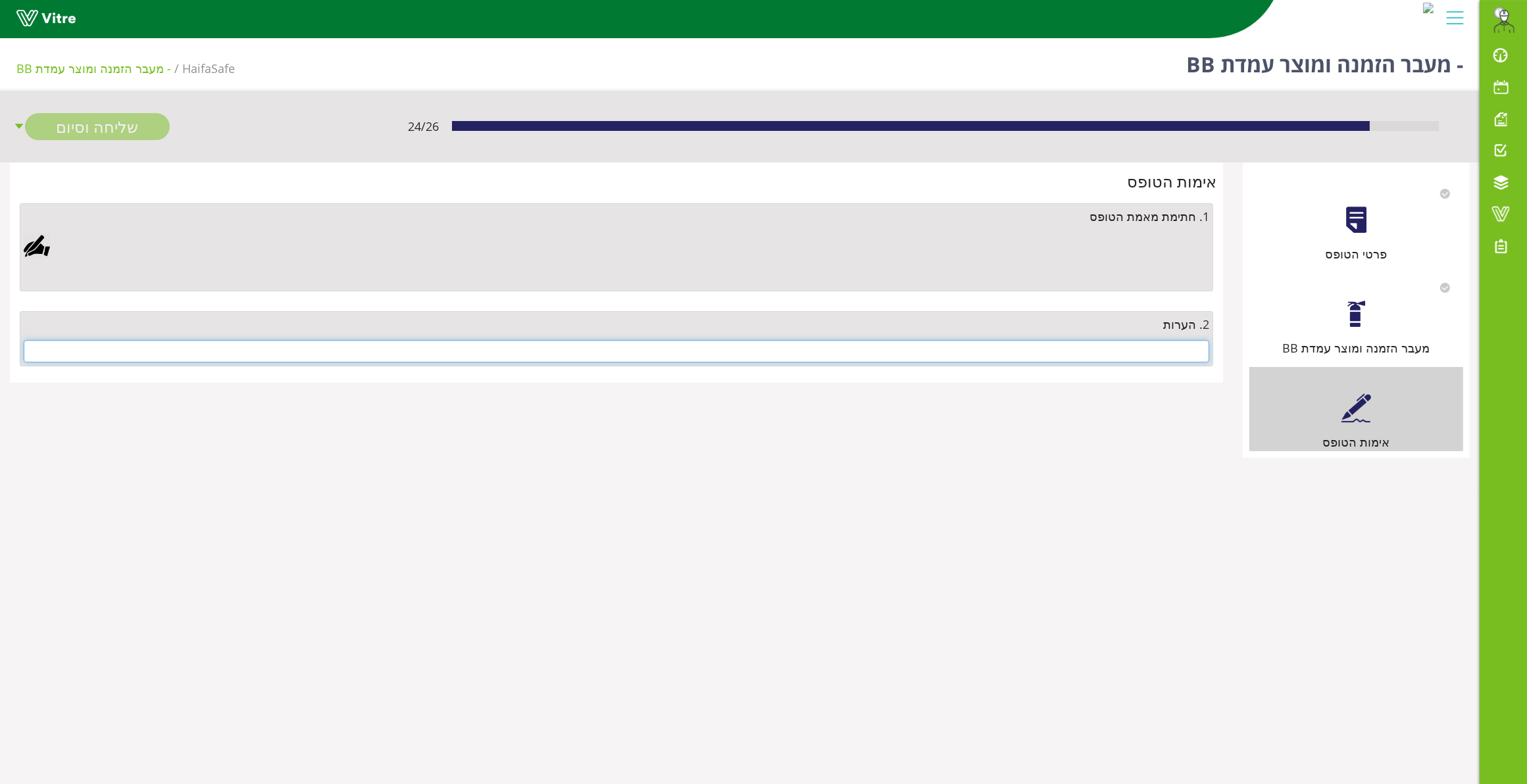
click at [988, 343] on input "text" at bounding box center [617, 351] width 1186 height 22
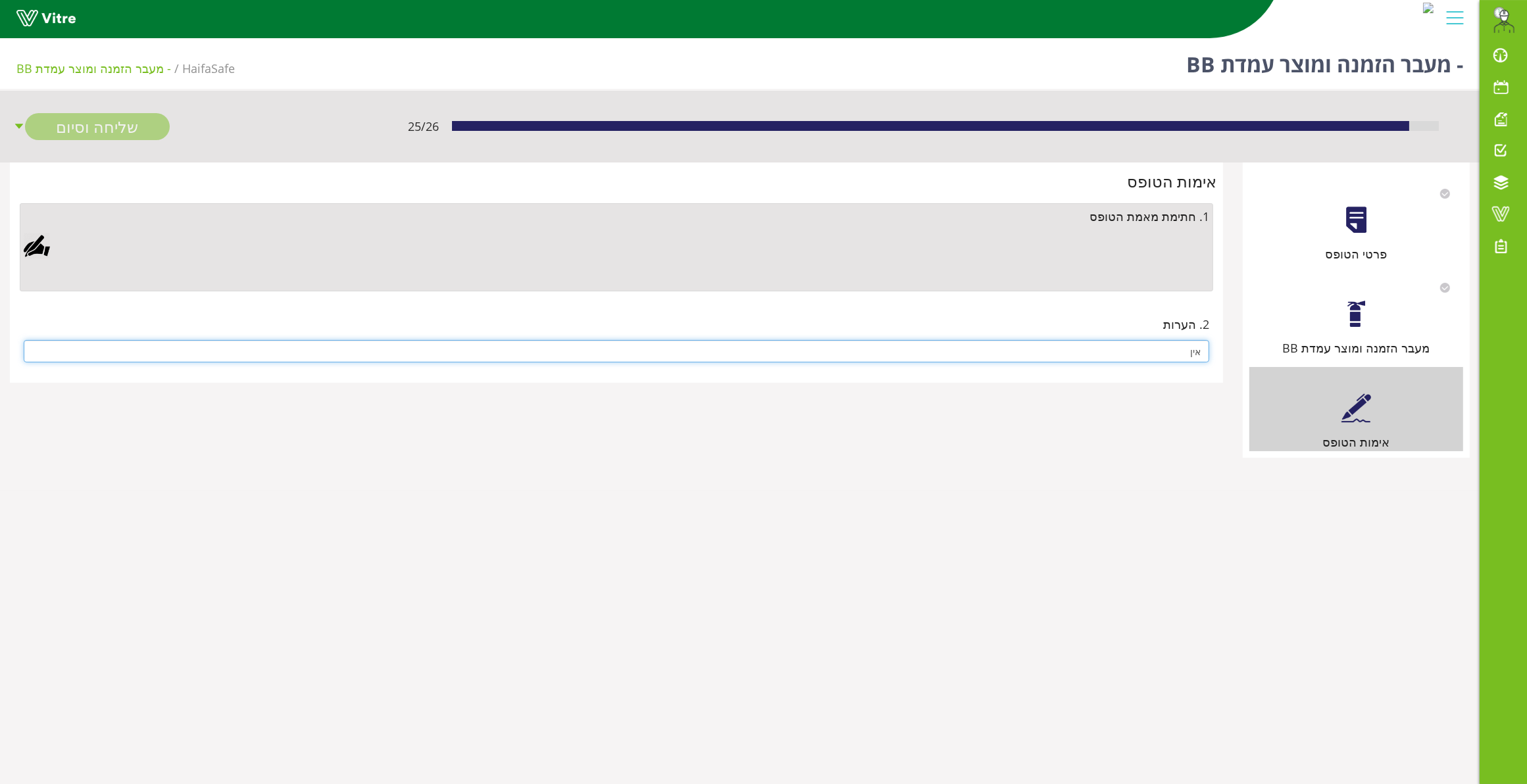
type input "אין"
click at [29, 240] on div at bounding box center [37, 247] width 27 height 27
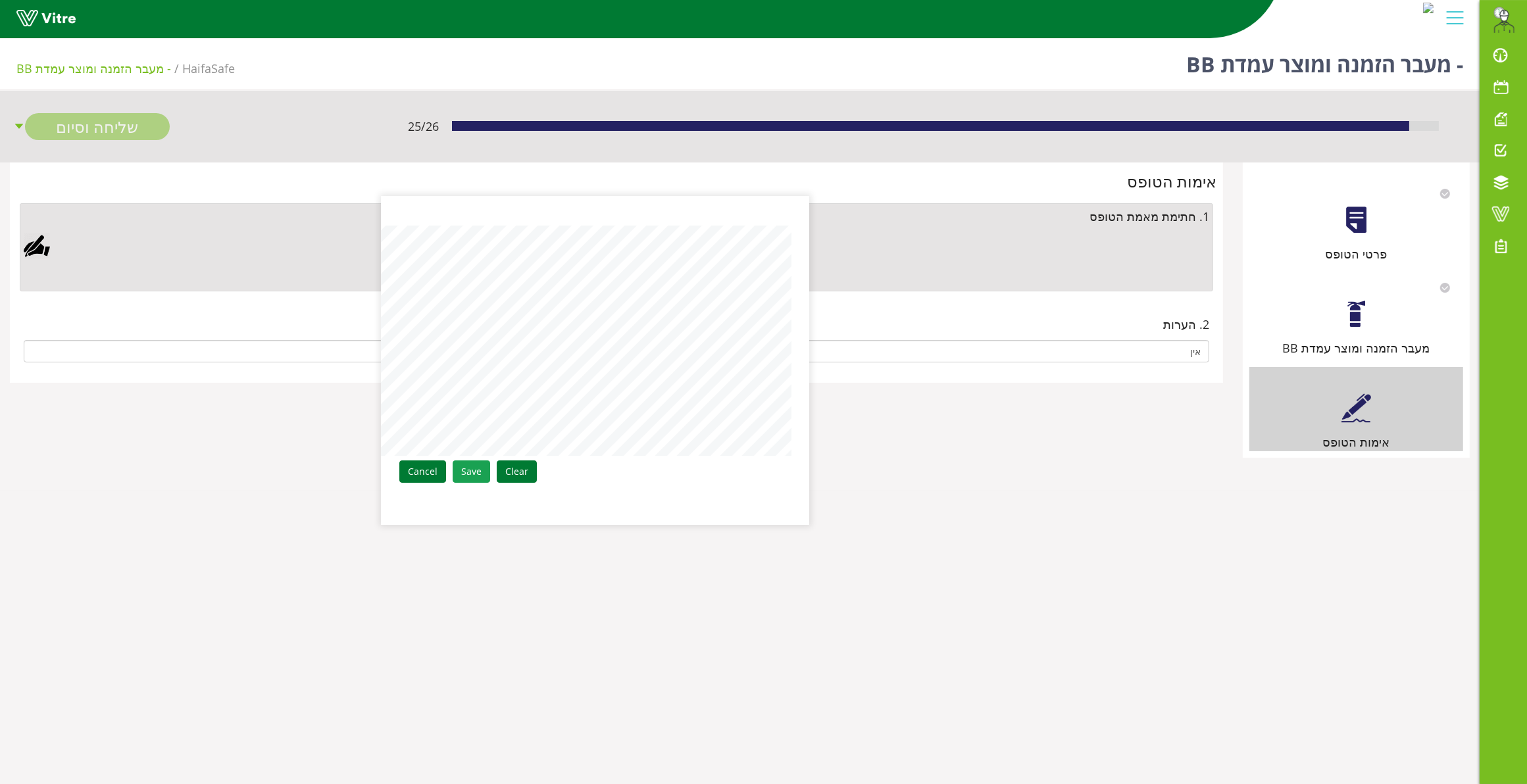
click at [464, 464] on link "Save" at bounding box center [470, 471] width 37 height 22
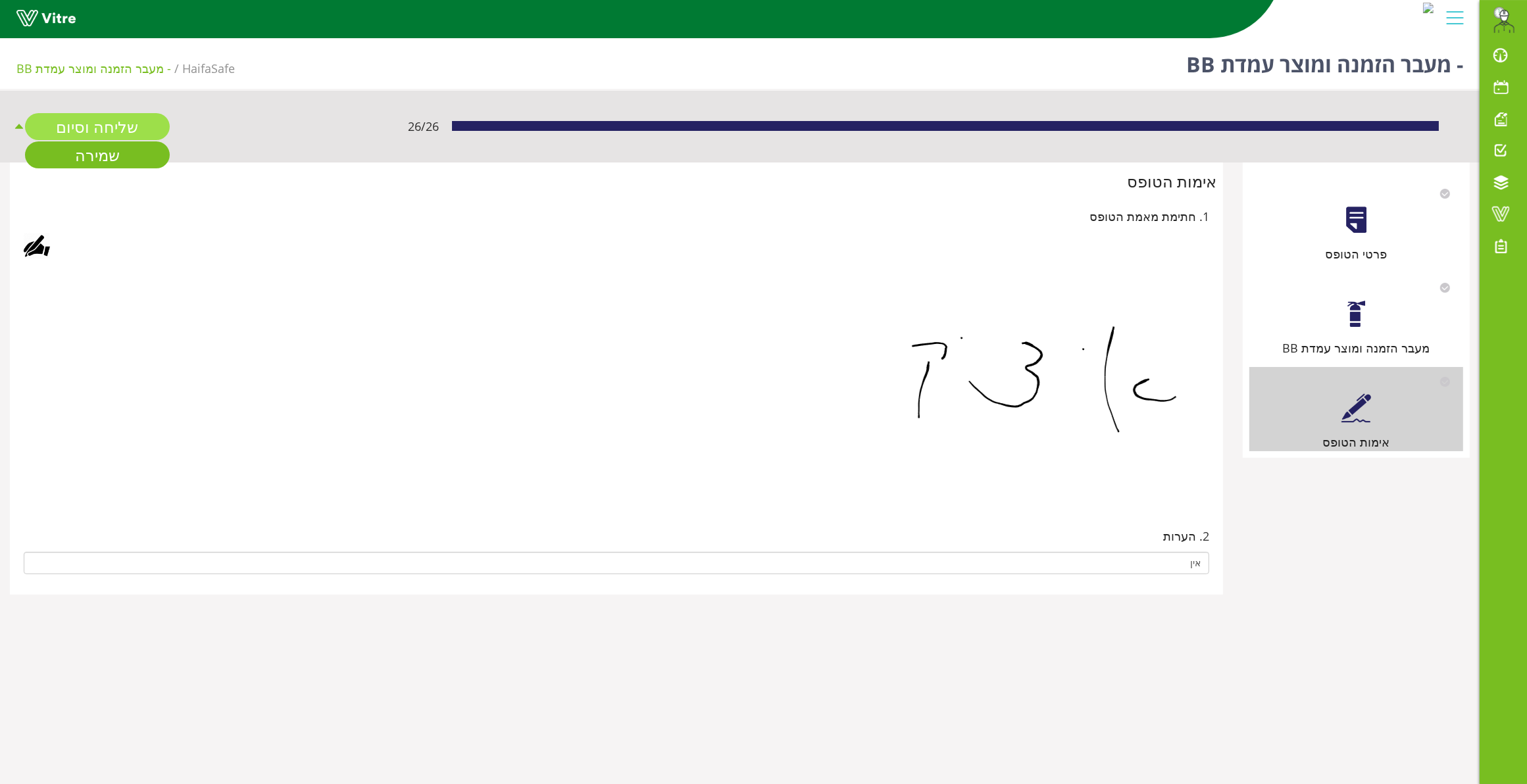
click at [87, 123] on link "שליחה וסיום" at bounding box center [97, 126] width 144 height 27
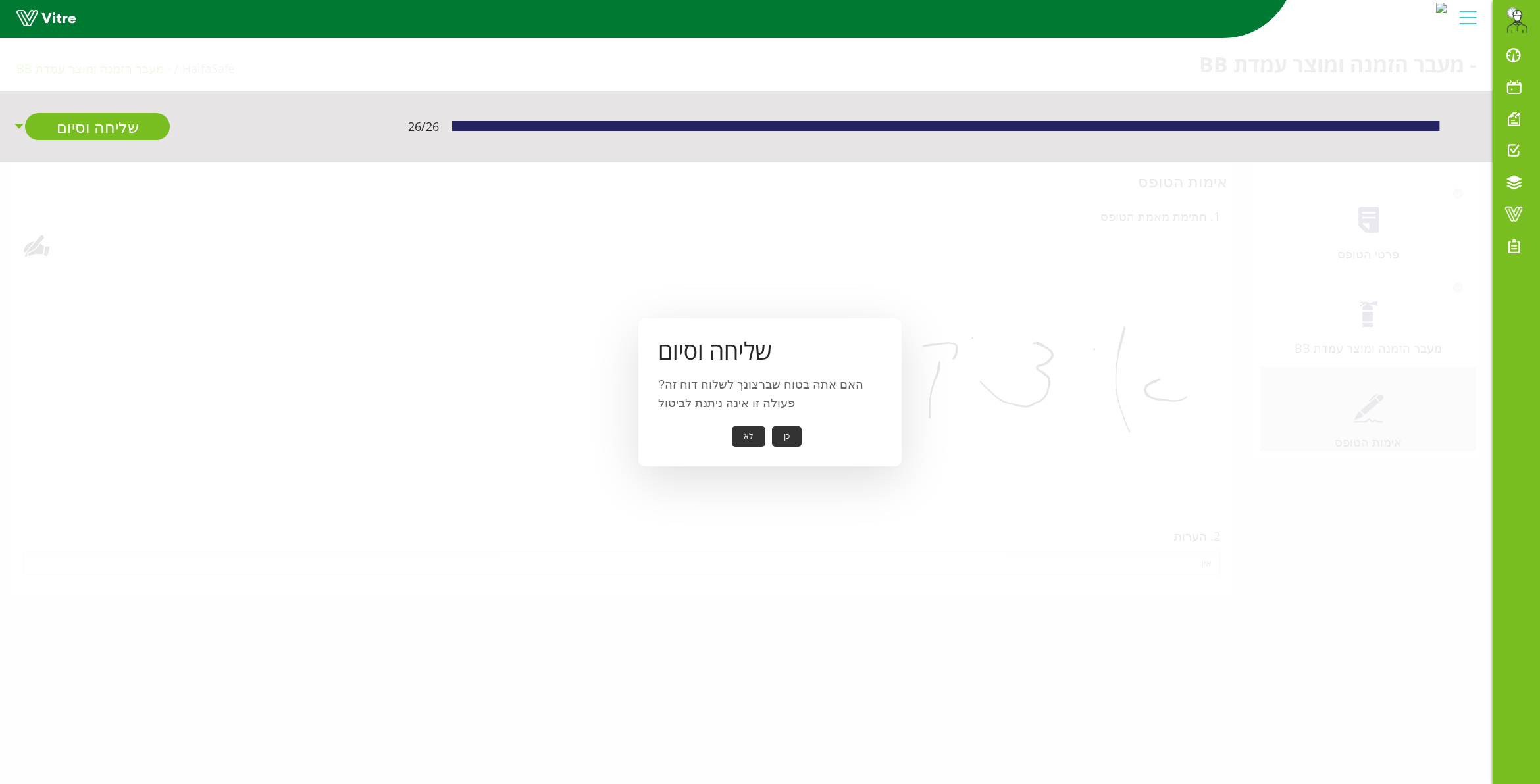
click at [781, 442] on button "כן" at bounding box center [786, 436] width 30 height 20
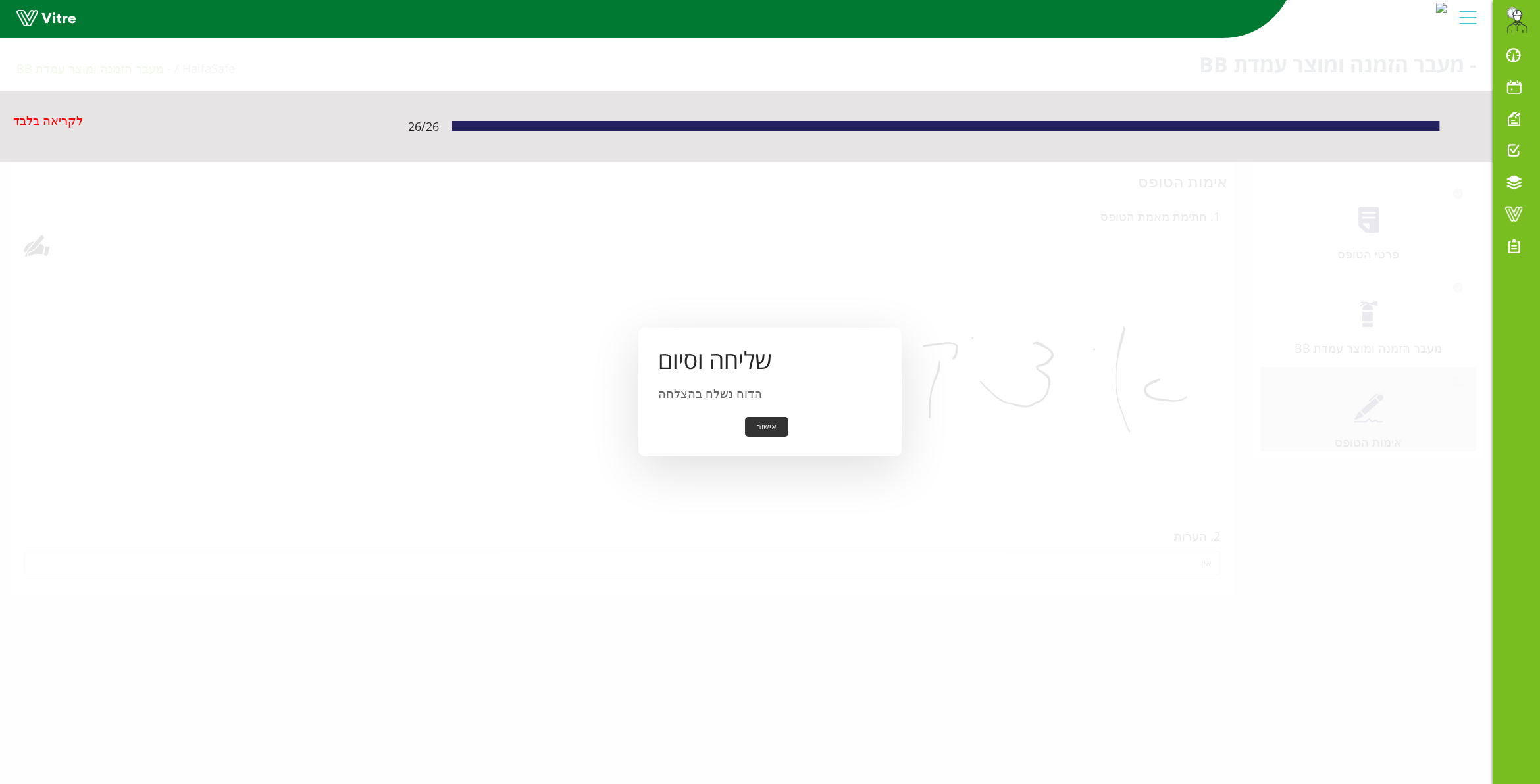
click at [771, 421] on button "אישור" at bounding box center [766, 426] width 43 height 20
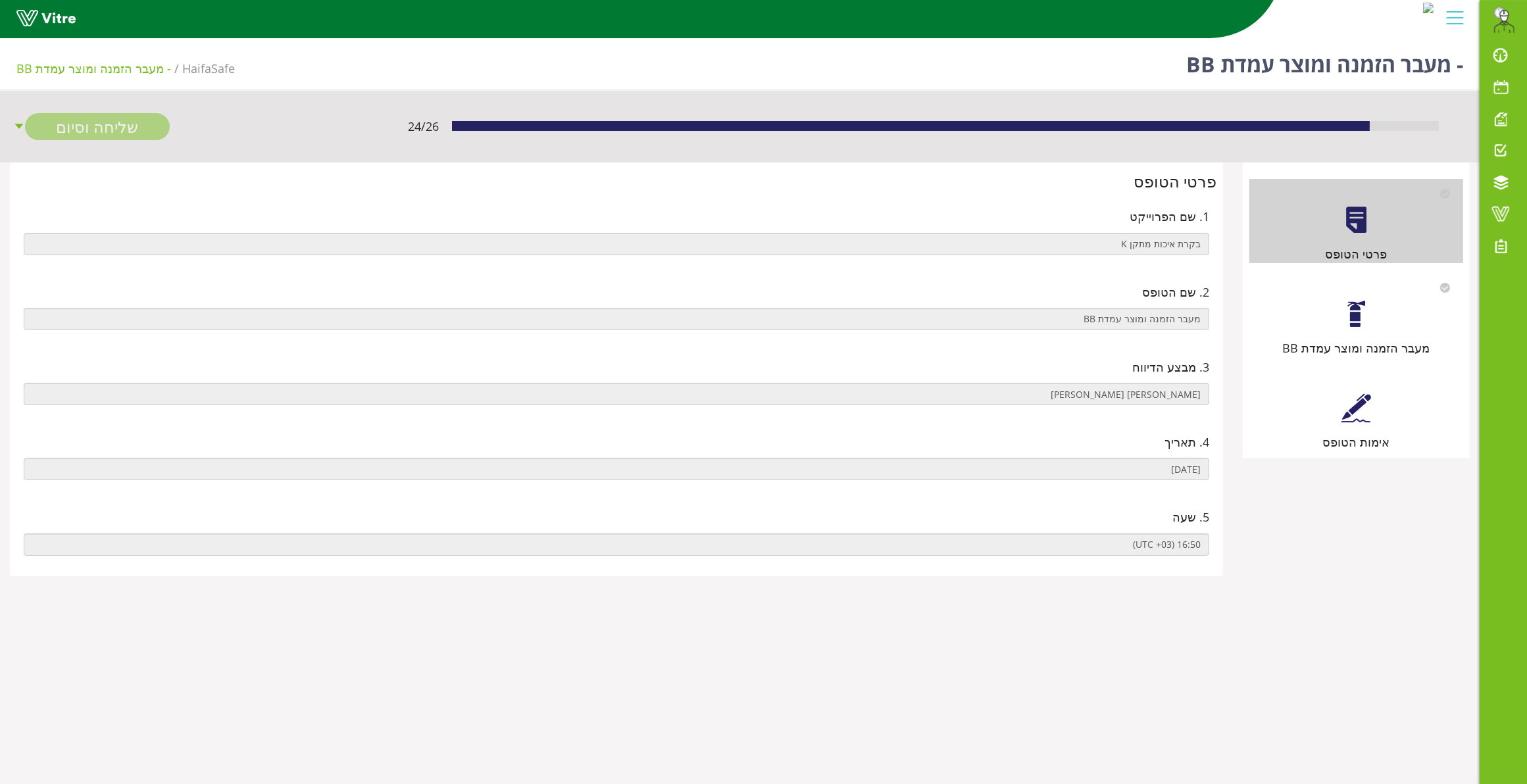
click at [1346, 317] on div at bounding box center [1356, 314] width 30 height 30
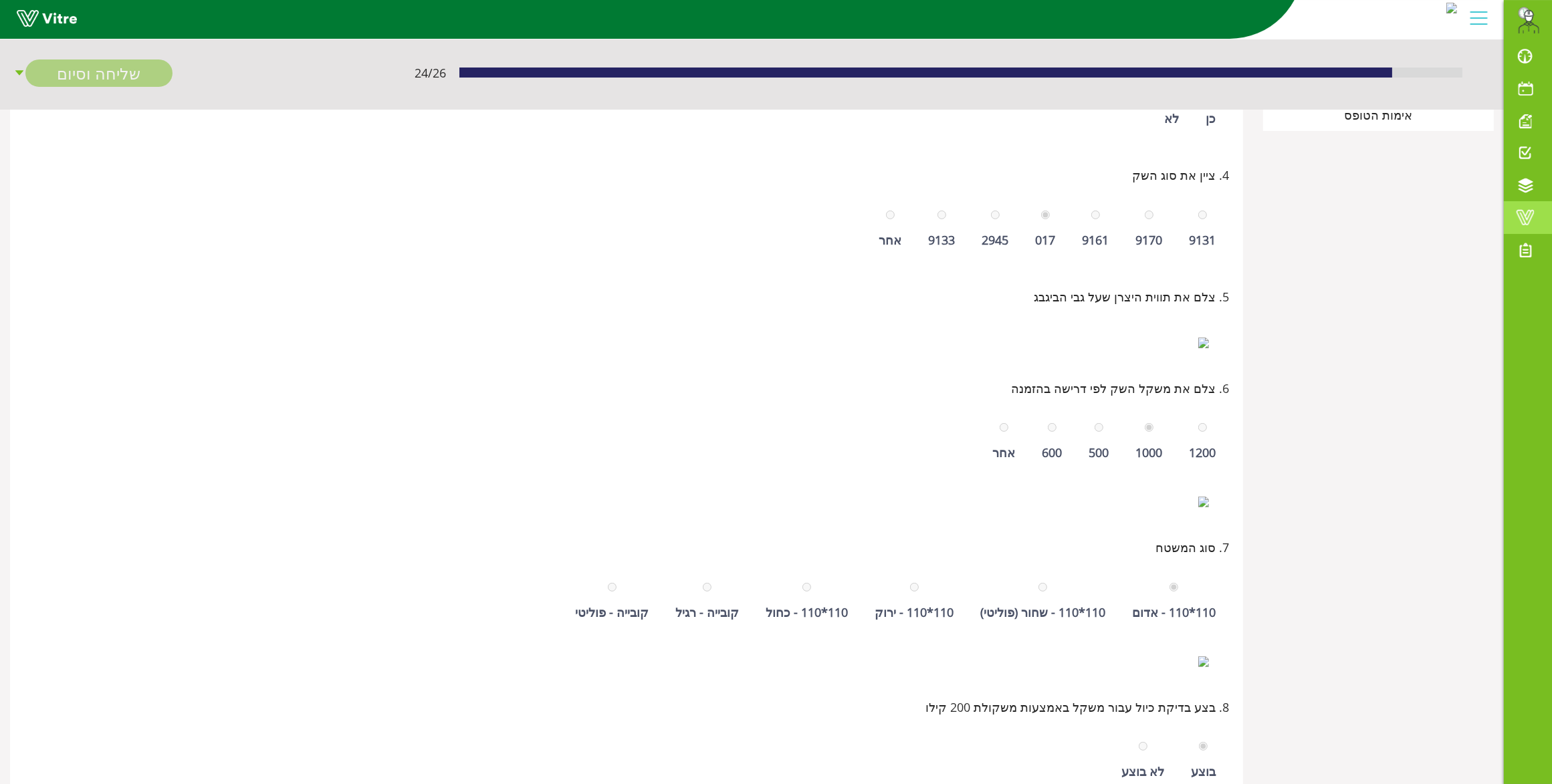
scroll to position [167, 0]
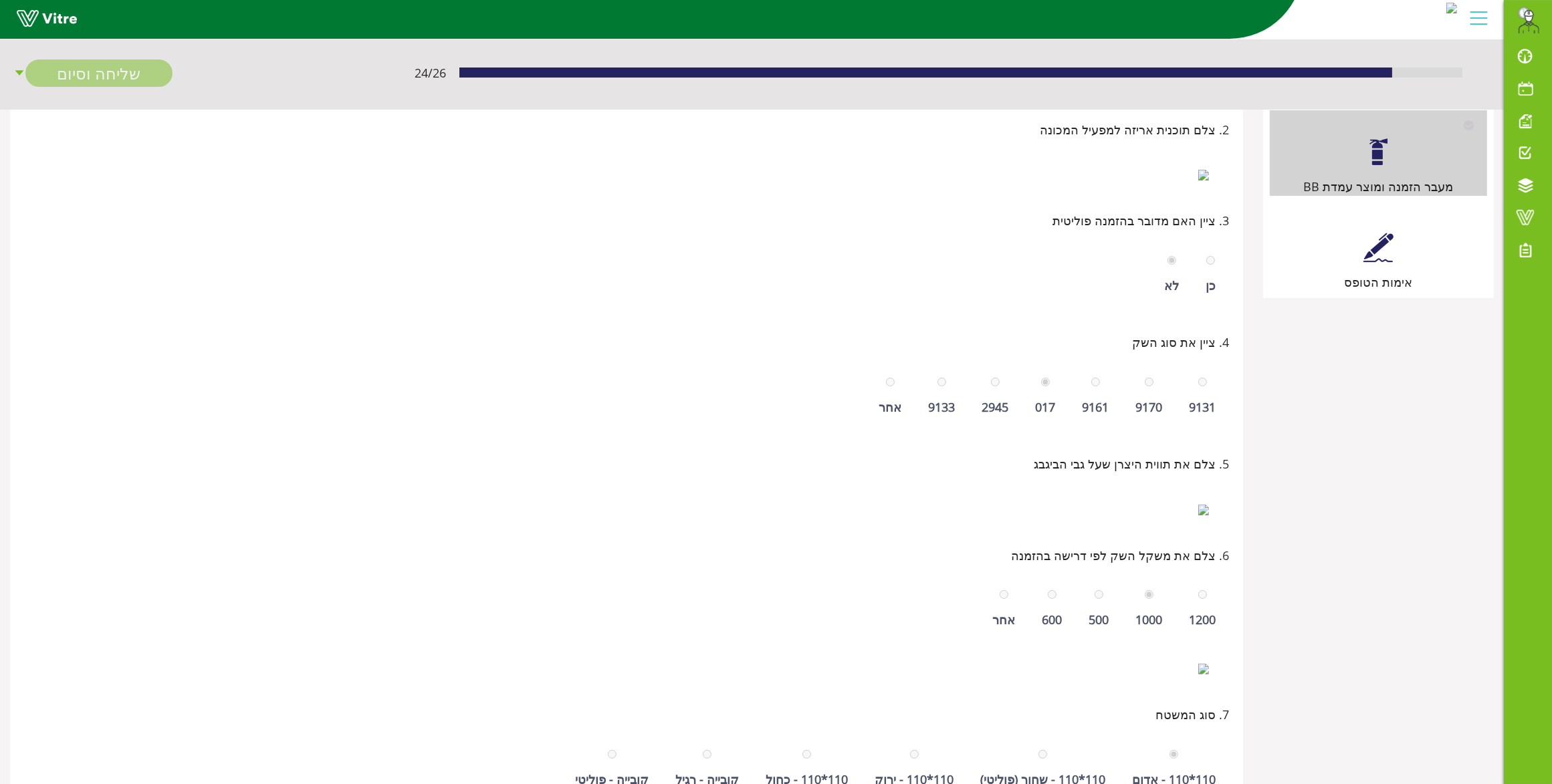
click at [1356, 249] on div "אימות הטופס" at bounding box center [1379, 249] width 218 height 85
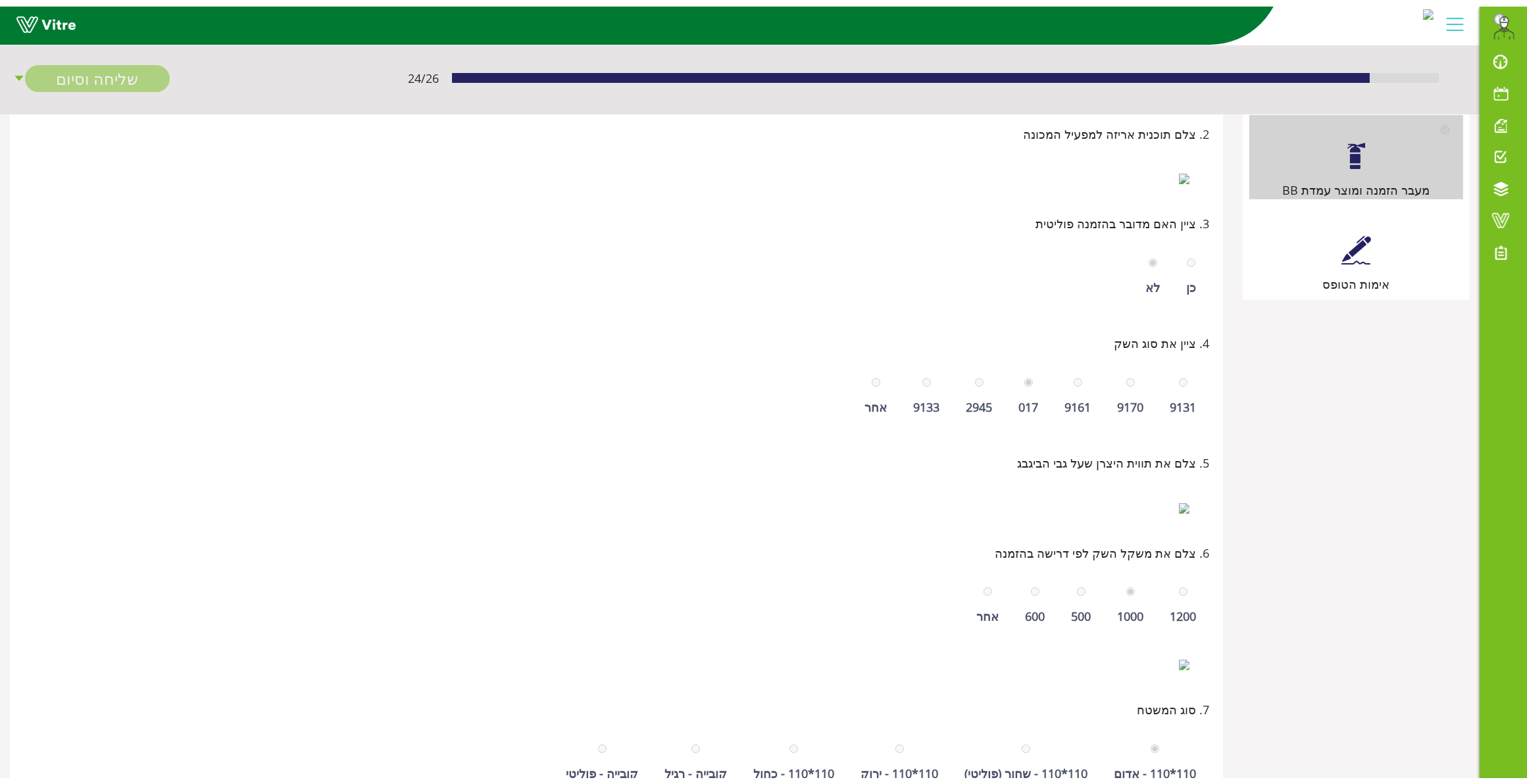
scroll to position [0, 0]
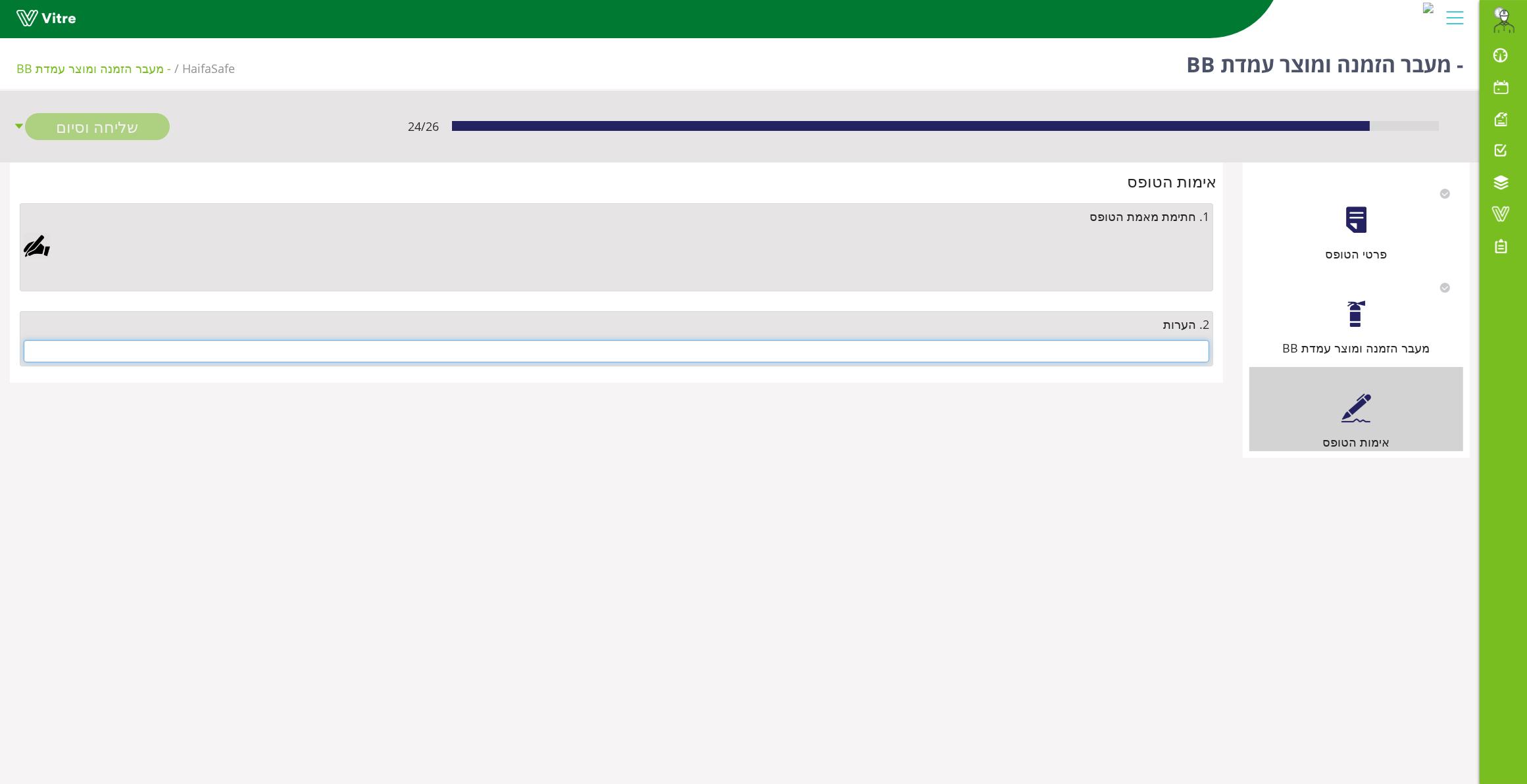
drag, startPoint x: 1123, startPoint y: 346, endPoint x: 1126, endPoint y: 358, distance: 12.4
click at [1123, 349] on input "text" at bounding box center [617, 351] width 1186 height 22
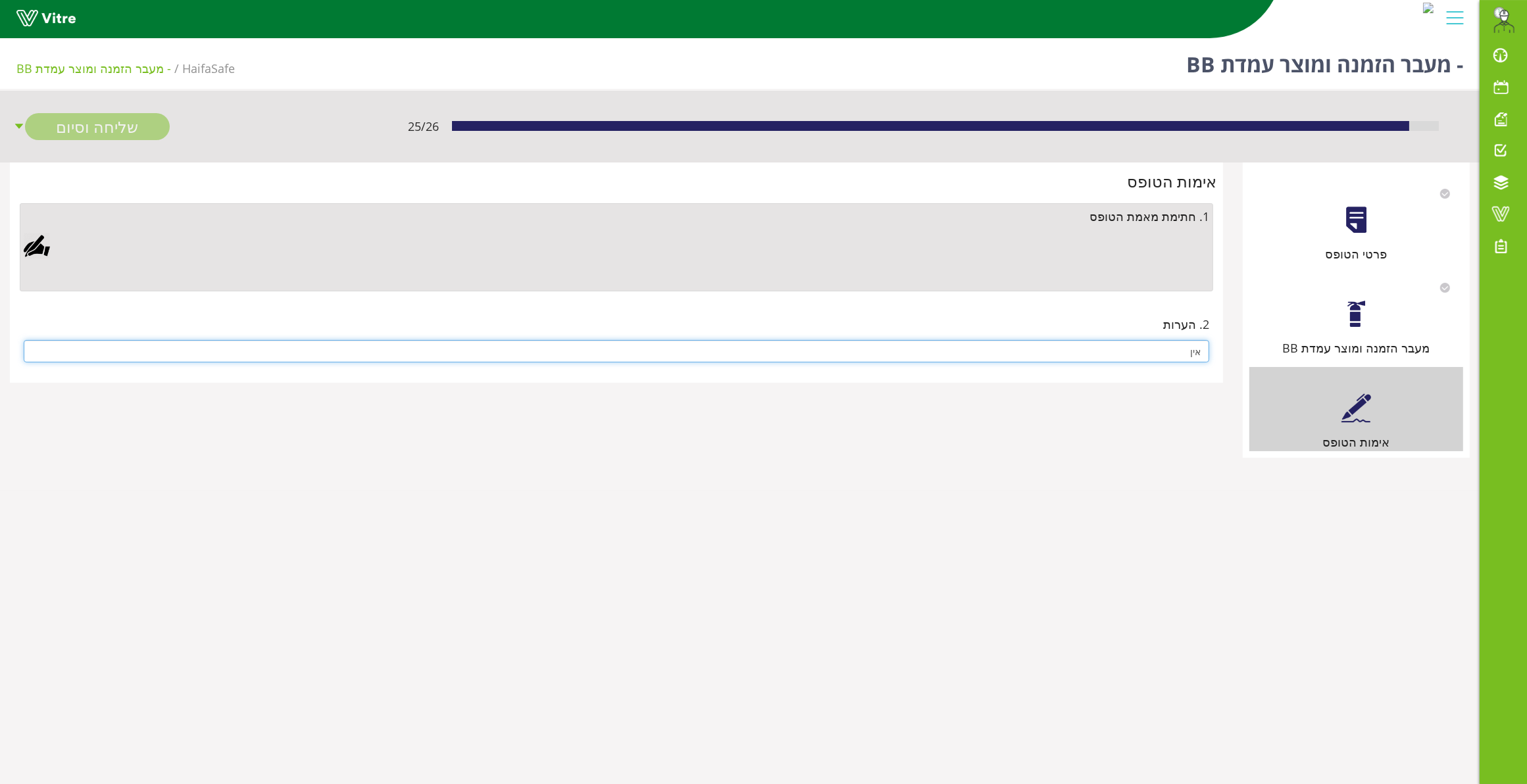
type input "אין"
click at [25, 251] on div at bounding box center [37, 247] width 27 height 27
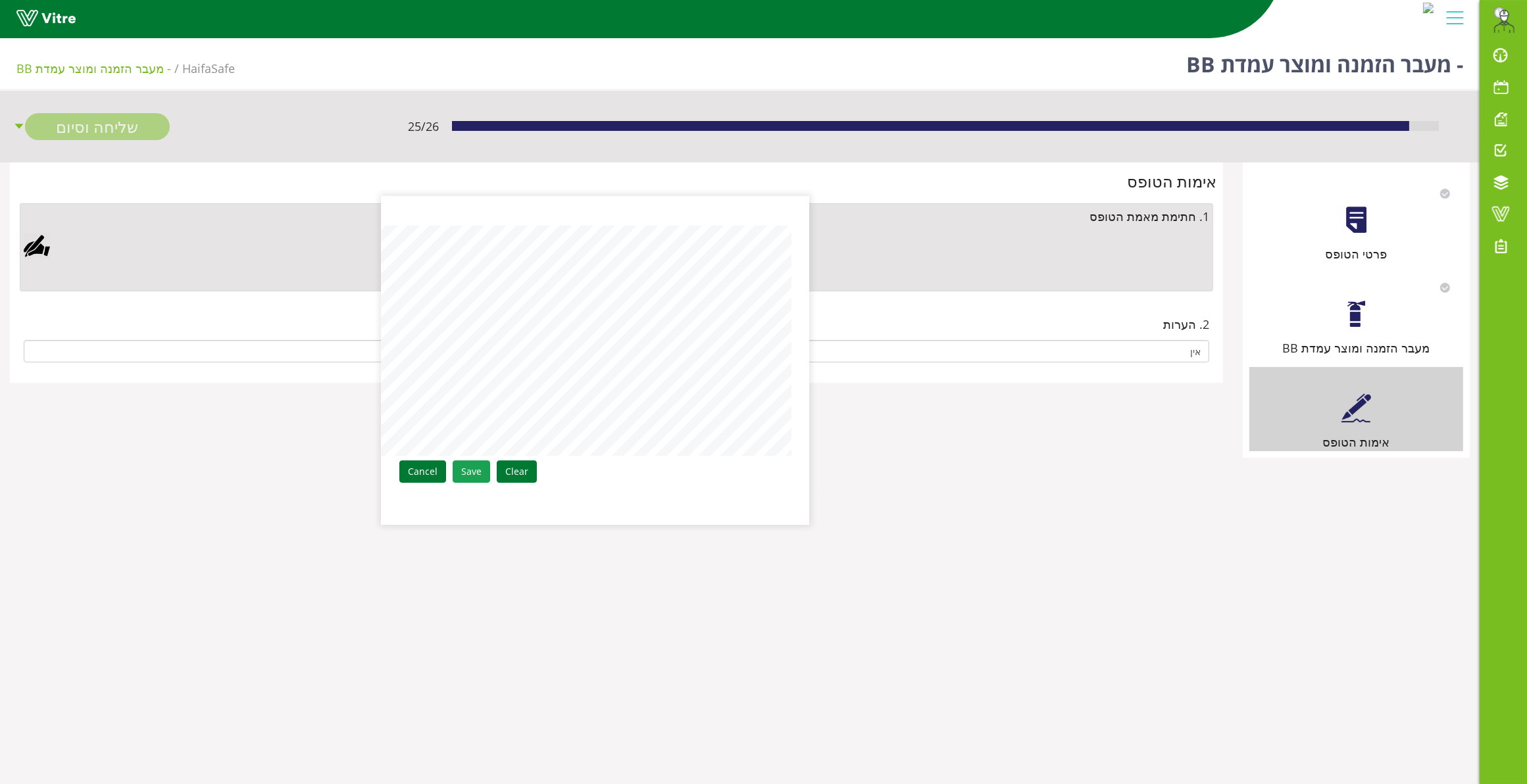
click at [469, 465] on link "Save" at bounding box center [470, 471] width 37 height 22
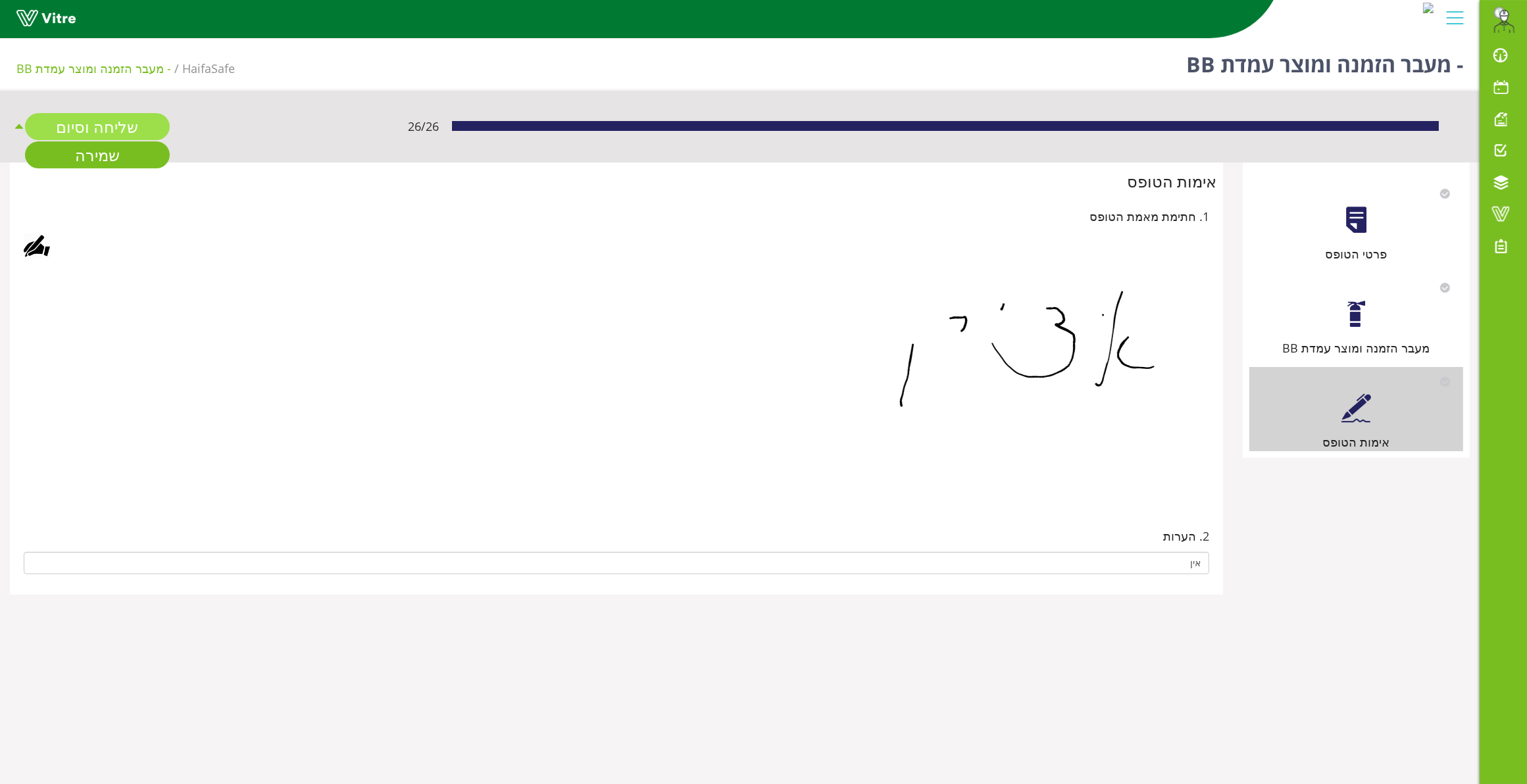
click at [120, 123] on link "שליחה וסיום" at bounding box center [97, 126] width 144 height 27
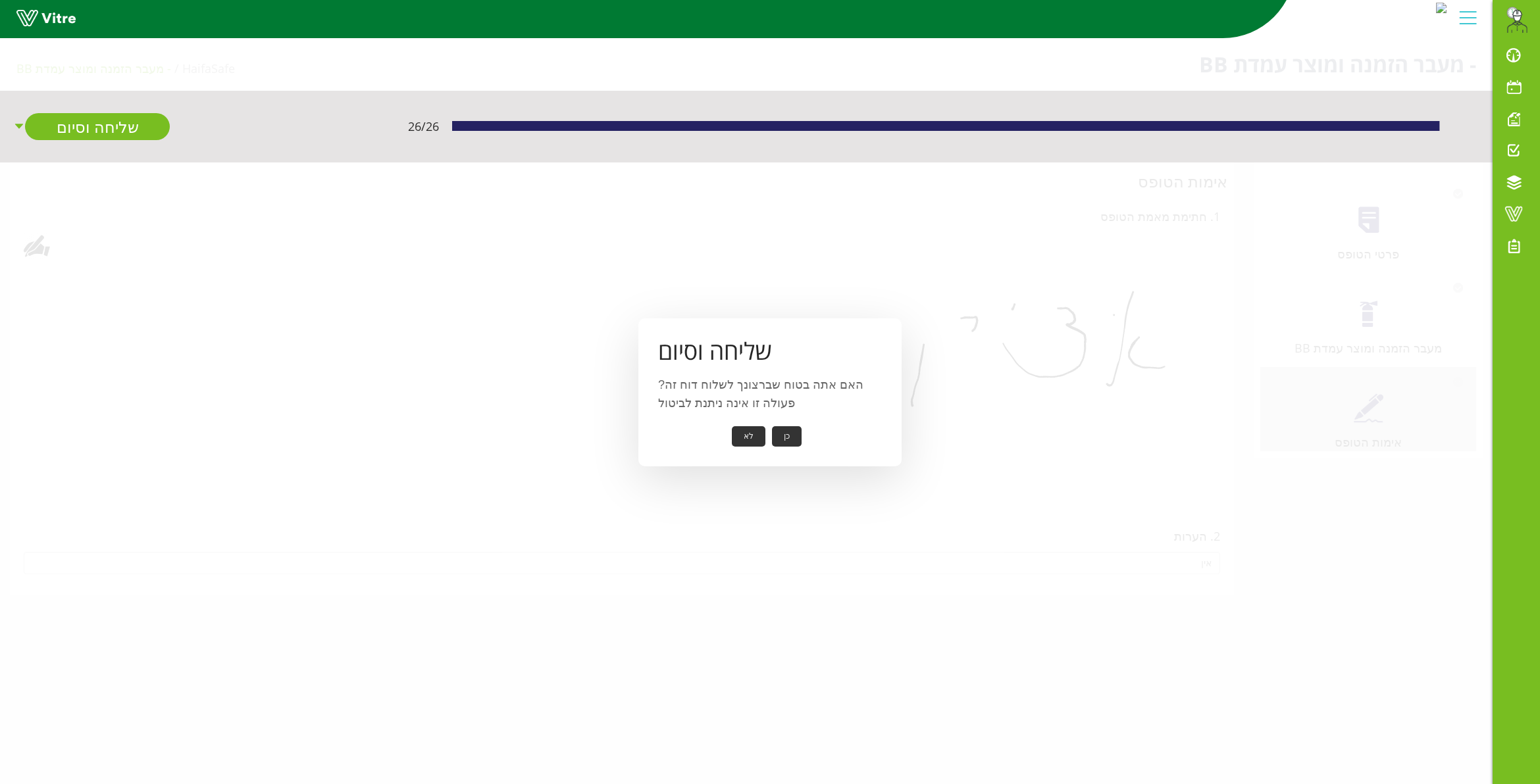
click at [793, 436] on button "כן" at bounding box center [786, 436] width 30 height 20
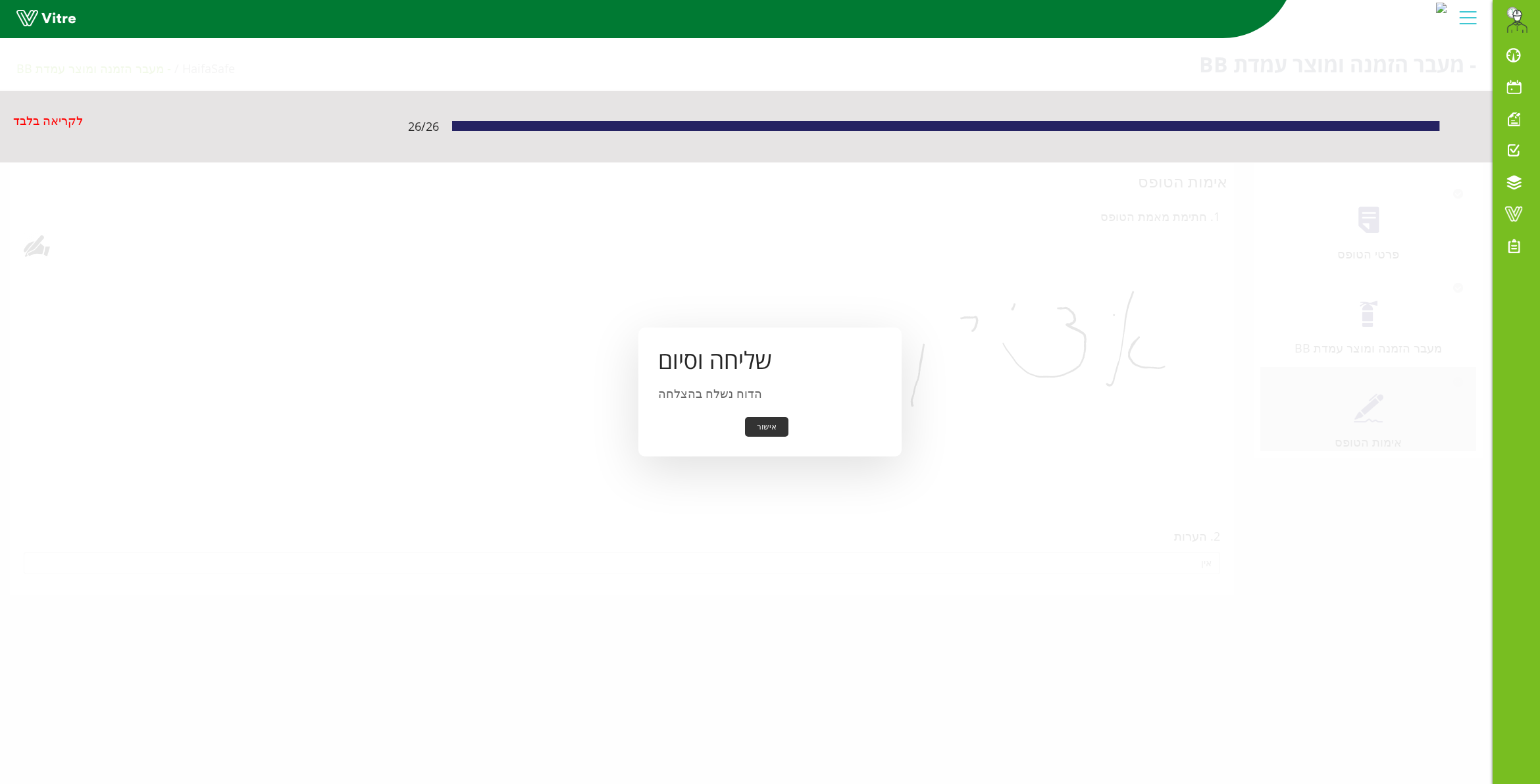
click at [774, 416] on div "שליחה וסיום הדוח נשלח בהצלחה אישור" at bounding box center [769, 393] width 263 height 130
click at [773, 425] on button "אישור" at bounding box center [766, 426] width 43 height 20
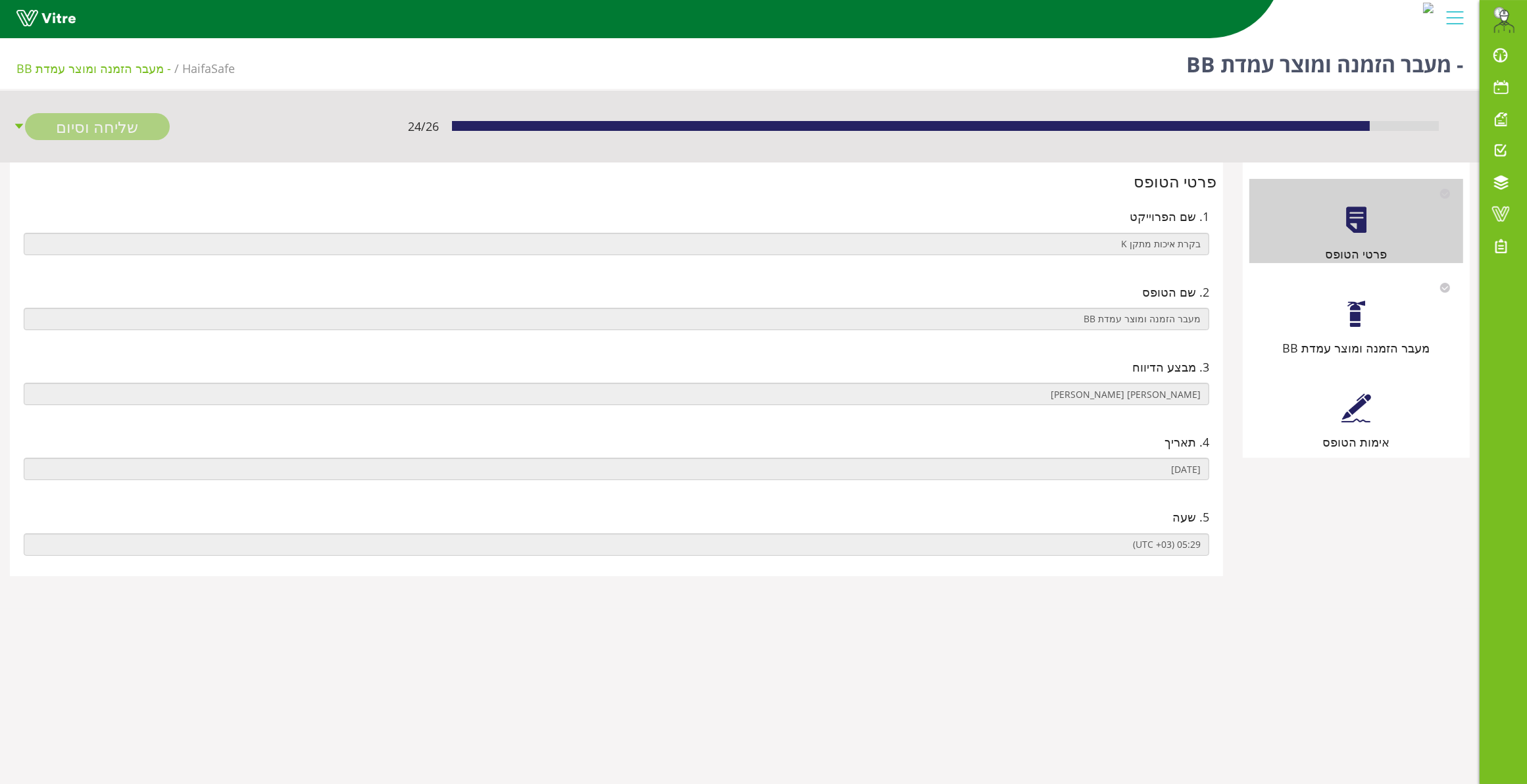
click at [1363, 417] on div at bounding box center [1356, 407] width 30 height 30
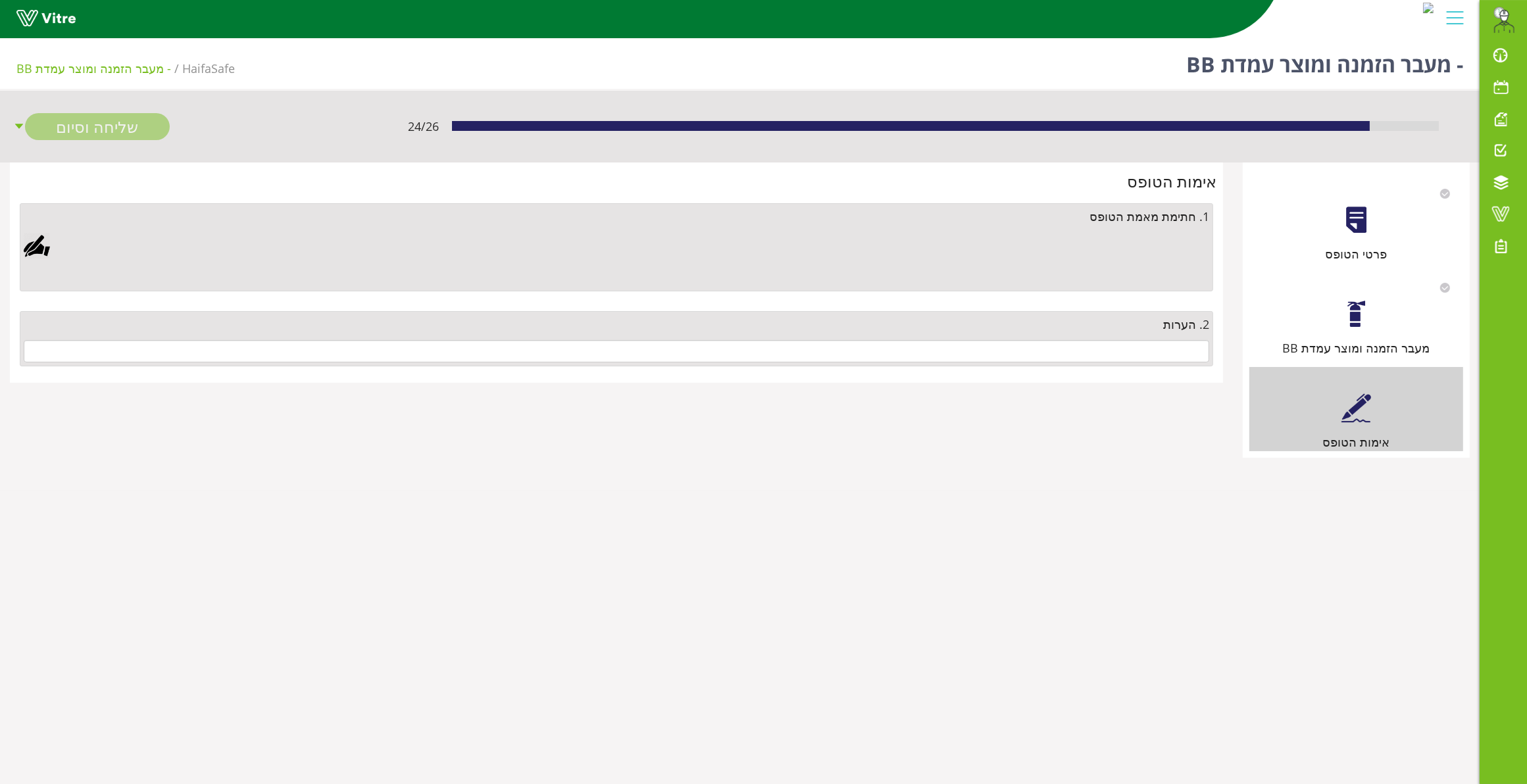
drag, startPoint x: 1169, startPoint y: 363, endPoint x: 1169, endPoint y: 349, distance: 14.0
click at [1169, 362] on div "2. הערות" at bounding box center [617, 338] width 1193 height 55
click at [1169, 349] on input "text" at bounding box center [617, 351] width 1186 height 22
type input "ט"
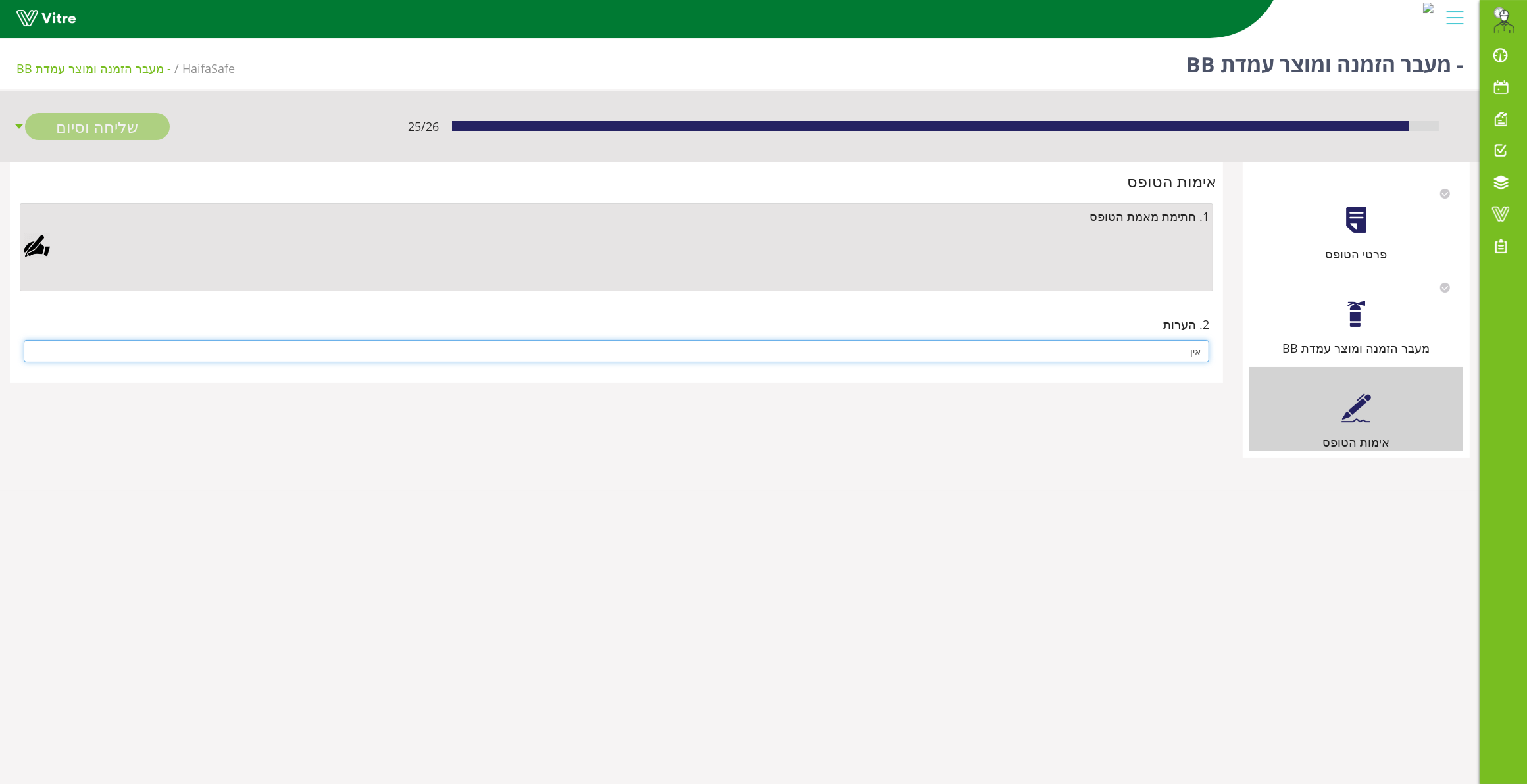
type input "אין"
click at [34, 242] on div at bounding box center [37, 247] width 27 height 27
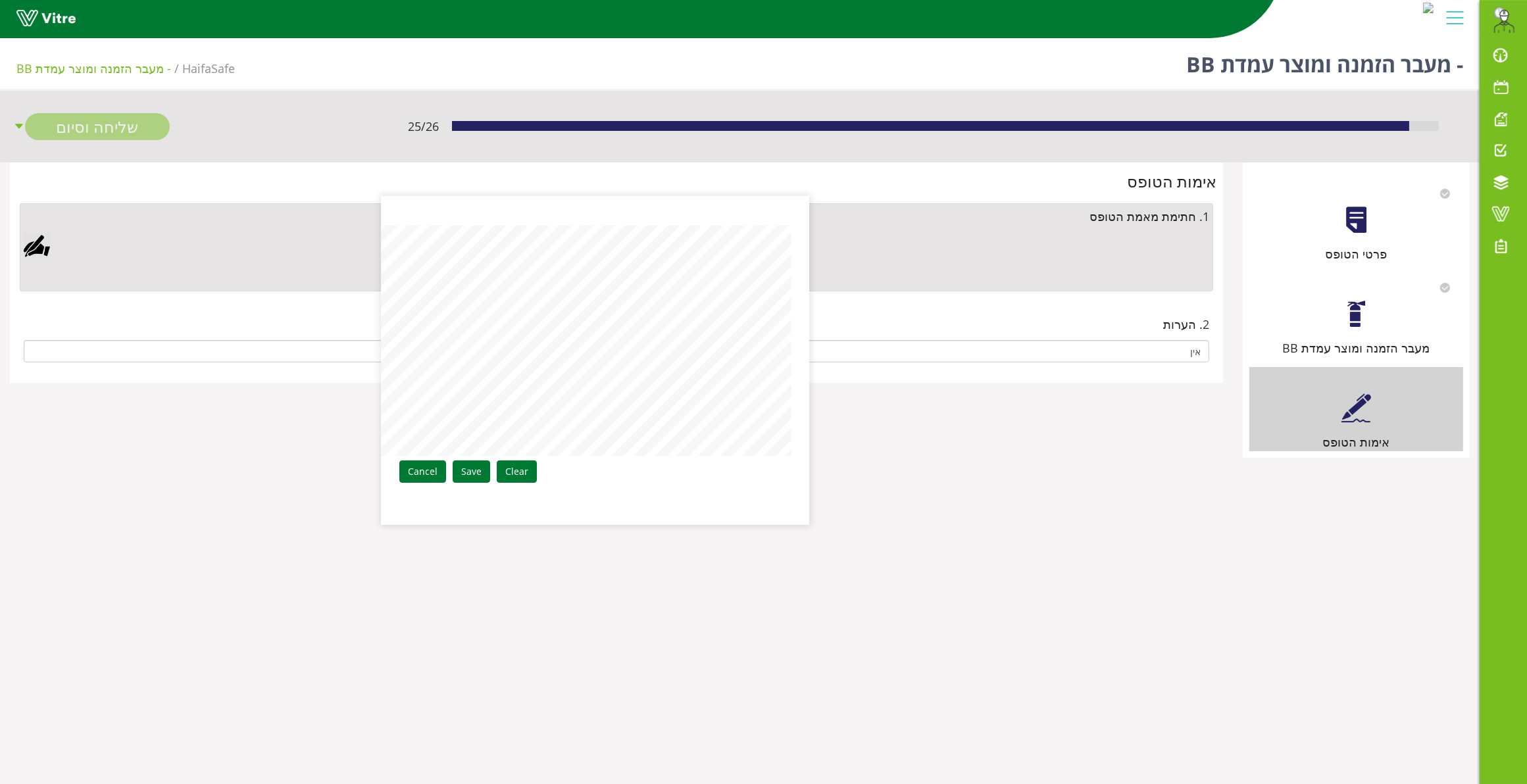
click at [796, 349] on div "Clear Save Cancel" at bounding box center [595, 360] width 427 height 329
click at [480, 468] on link "Save" at bounding box center [470, 471] width 37 height 22
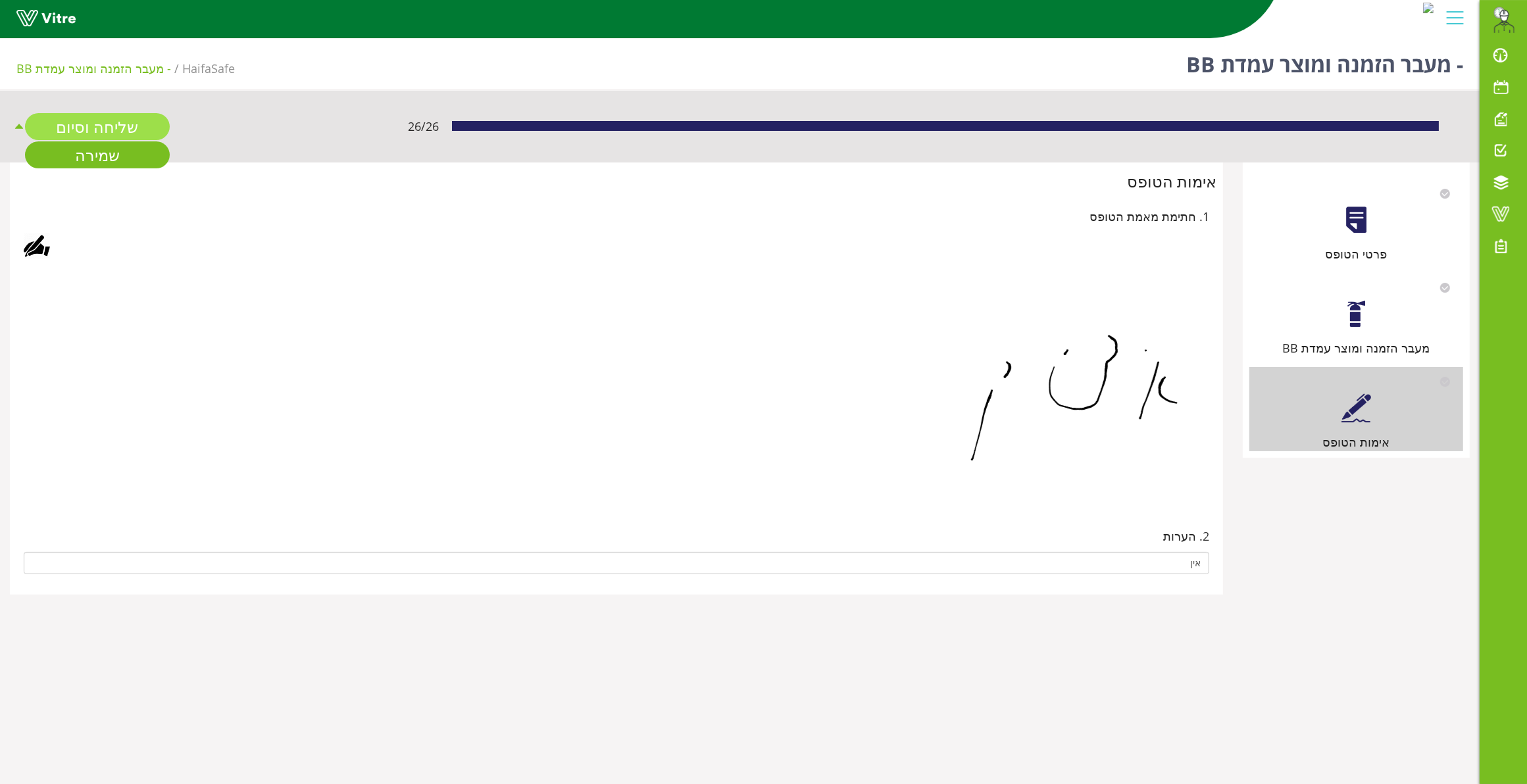
click at [120, 117] on link "שליחה וסיום" at bounding box center [97, 126] width 144 height 27
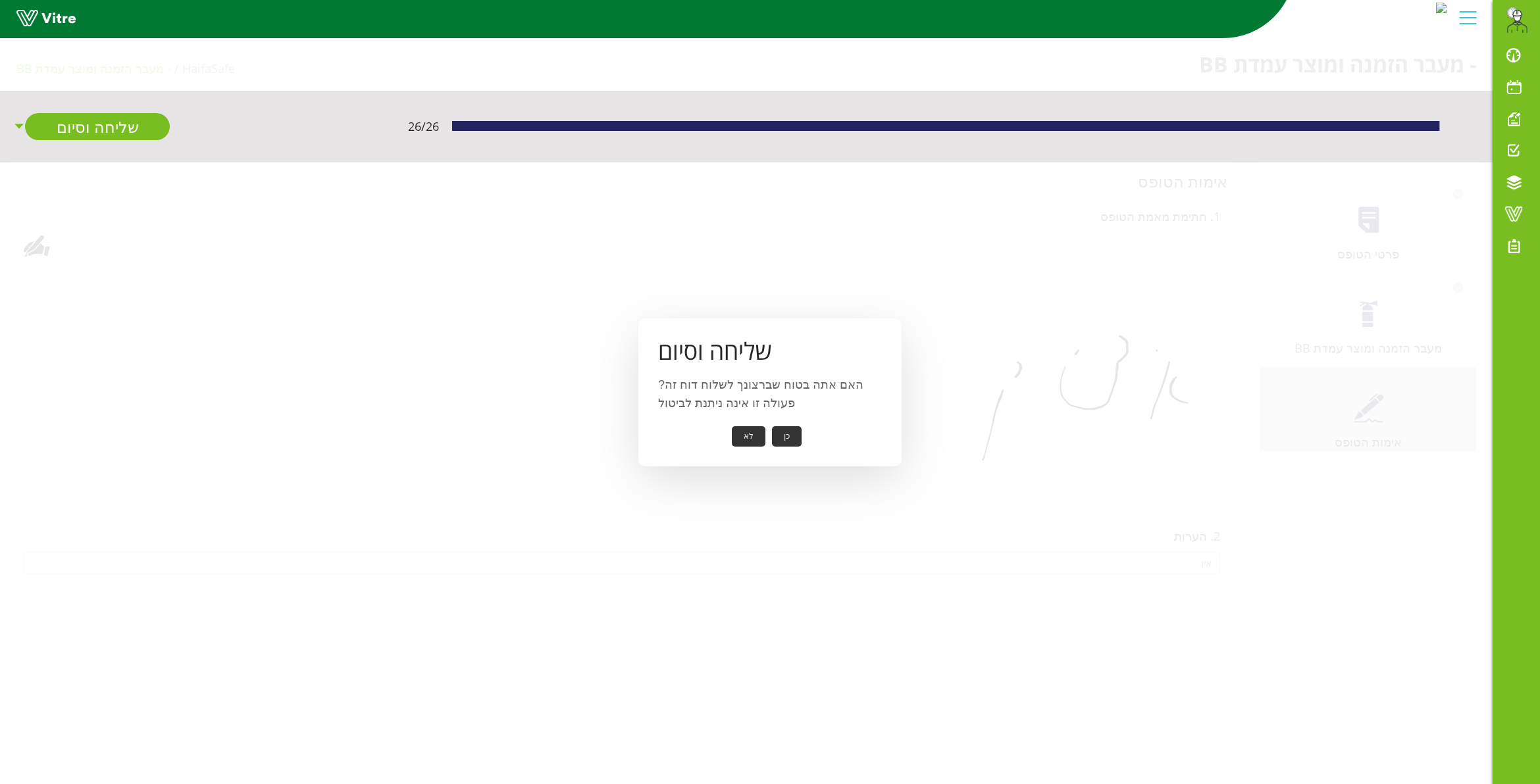
click at [795, 434] on button "כן" at bounding box center [786, 436] width 30 height 20
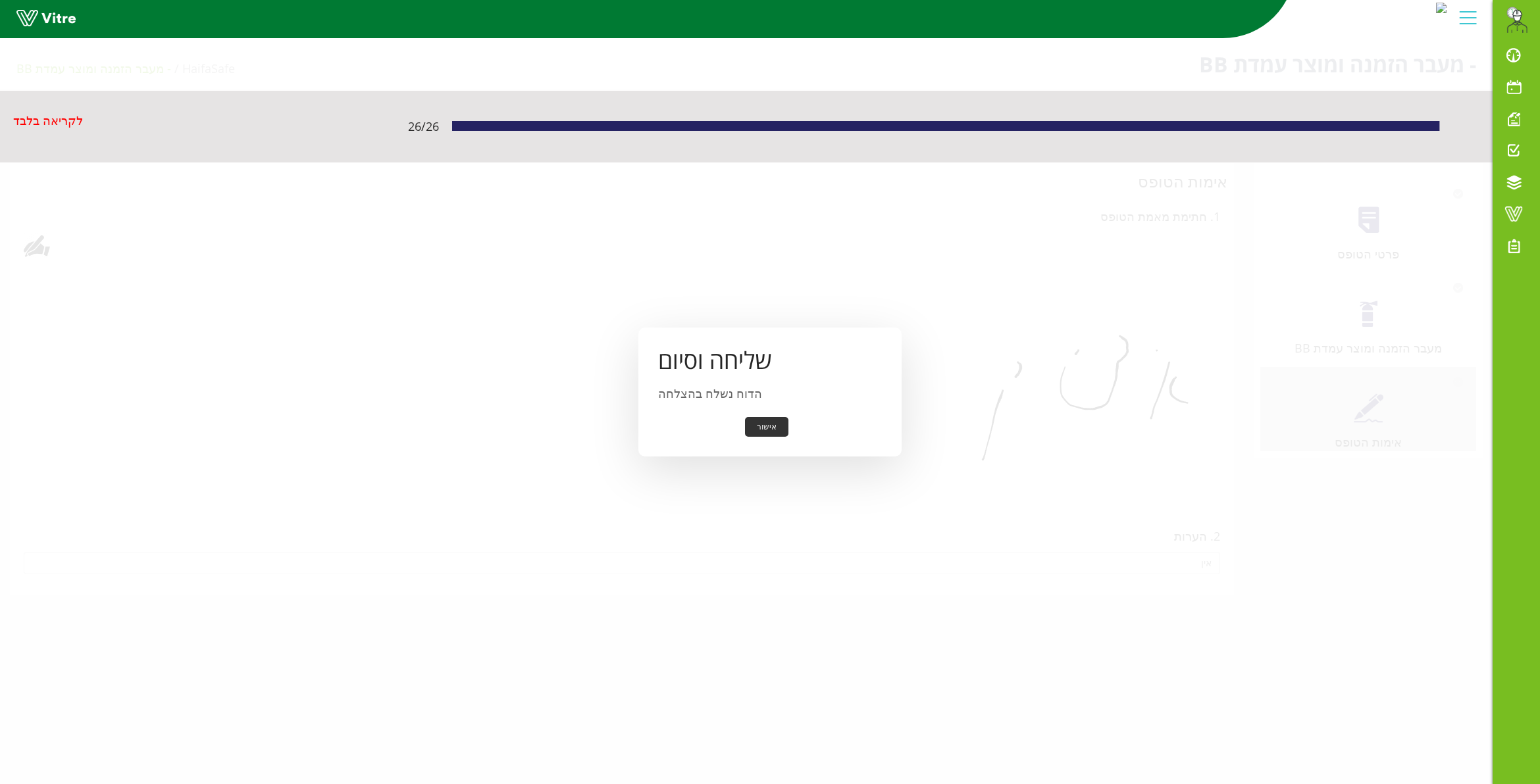
click at [767, 423] on button "אישור" at bounding box center [766, 426] width 43 height 20
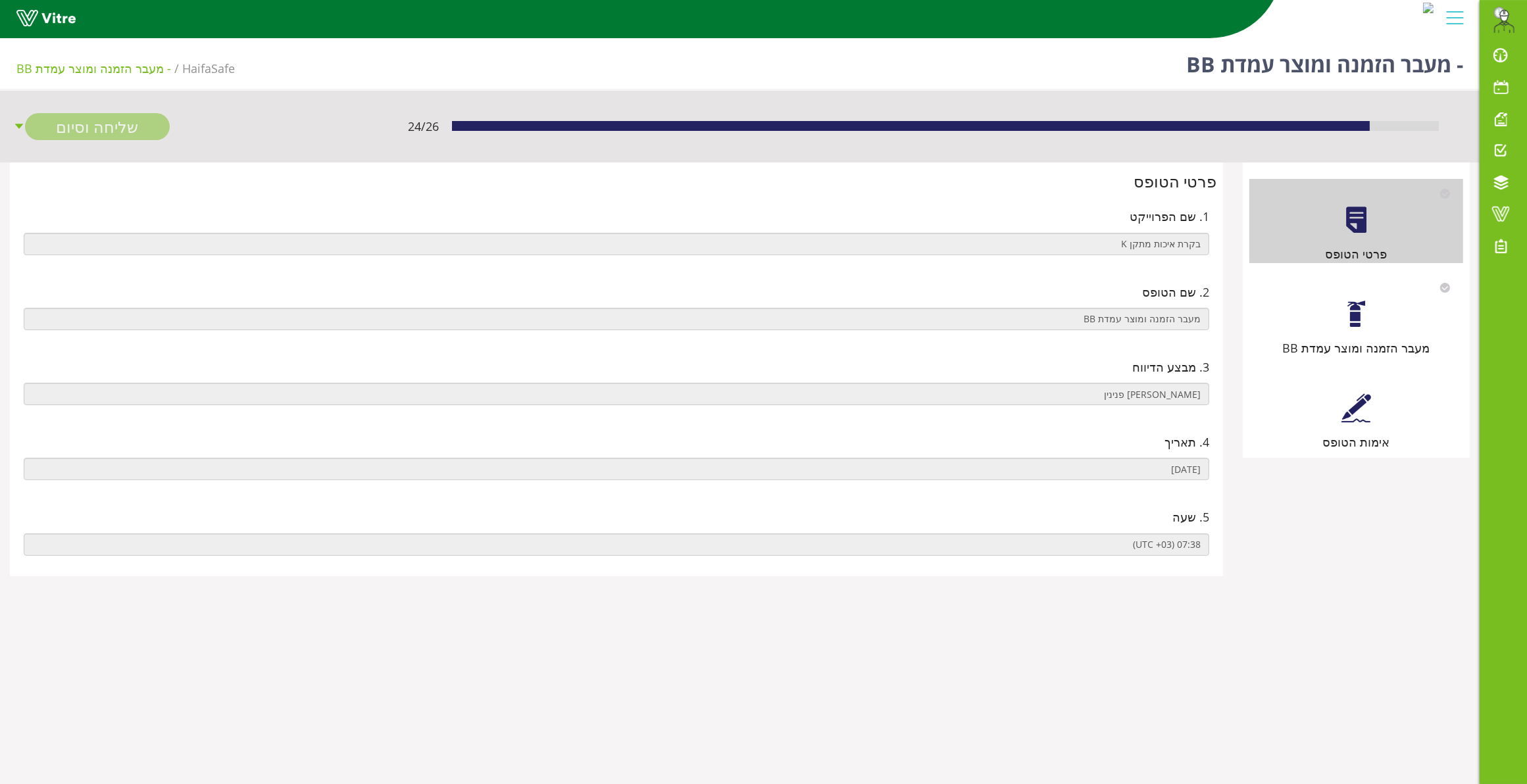
click at [1341, 316] on div "מעבר הזמנה ומוצר עמדת BB" at bounding box center [1357, 316] width 214 height 84
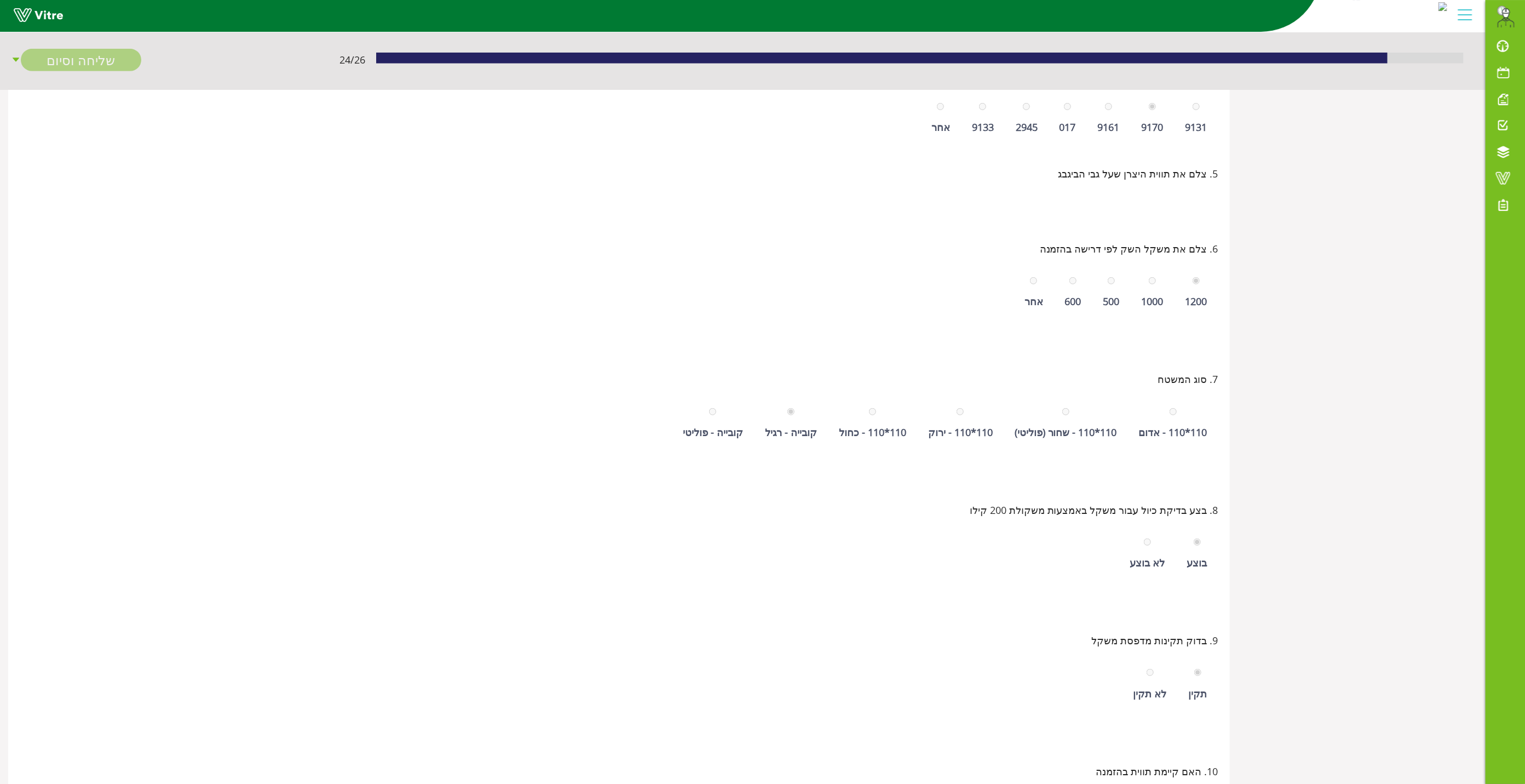
scroll to position [411, 0]
